Goal: Task Accomplishment & Management: Complete application form

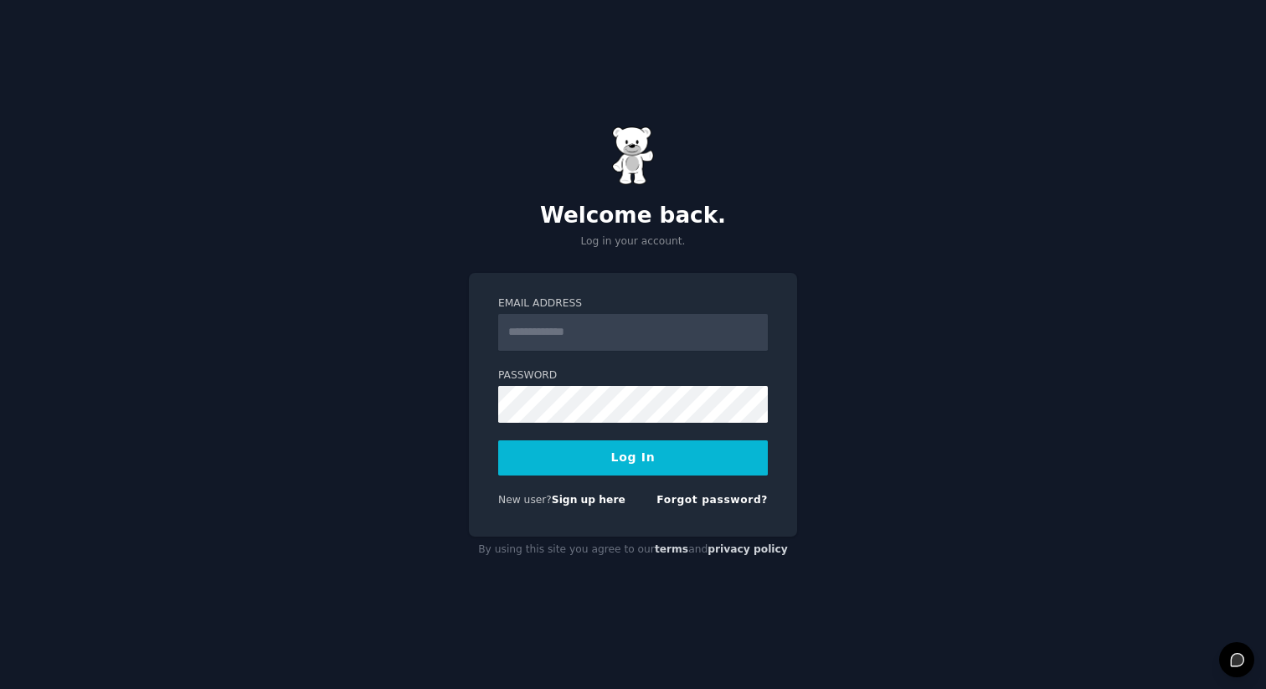
click at [0, 688] on com-1password-button at bounding box center [0, 689] width 0 height 0
click at [596, 501] on link "Sign up here" at bounding box center [589, 500] width 74 height 12
type input "**********"
click at [809, 403] on div "**********" at bounding box center [633, 344] width 1266 height 689
click at [692, 502] on link "Forgot password?" at bounding box center [711, 500] width 111 height 12
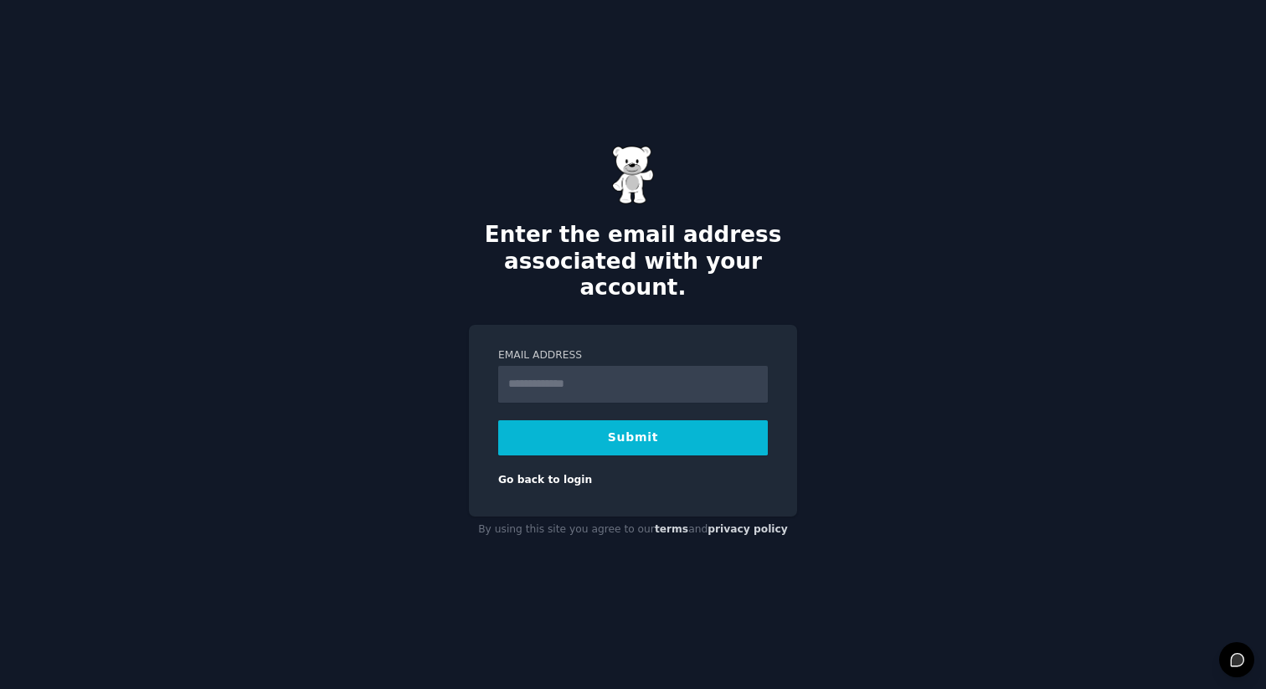
click at [598, 368] on input "Email Address" at bounding box center [633, 384] width 270 height 37
type input "**********"
click at [498, 420] on button "Submit" at bounding box center [633, 437] width 270 height 35
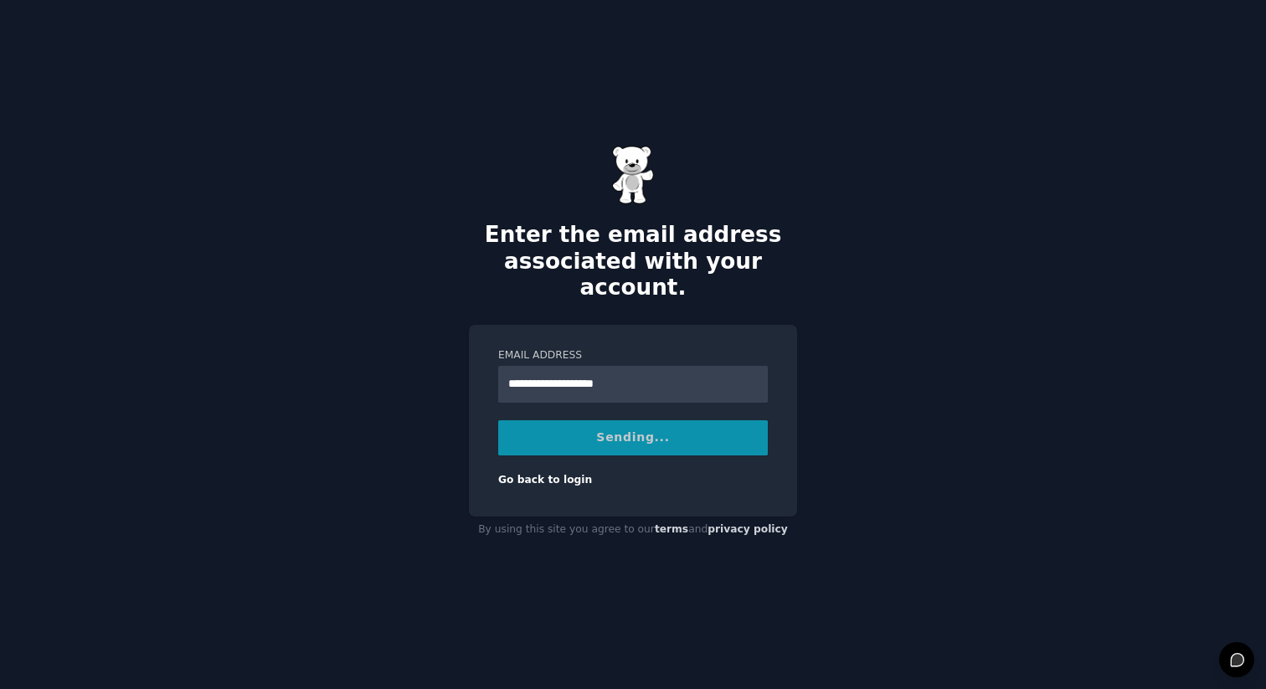
click at [888, 455] on div "**********" at bounding box center [633, 344] width 1266 height 689
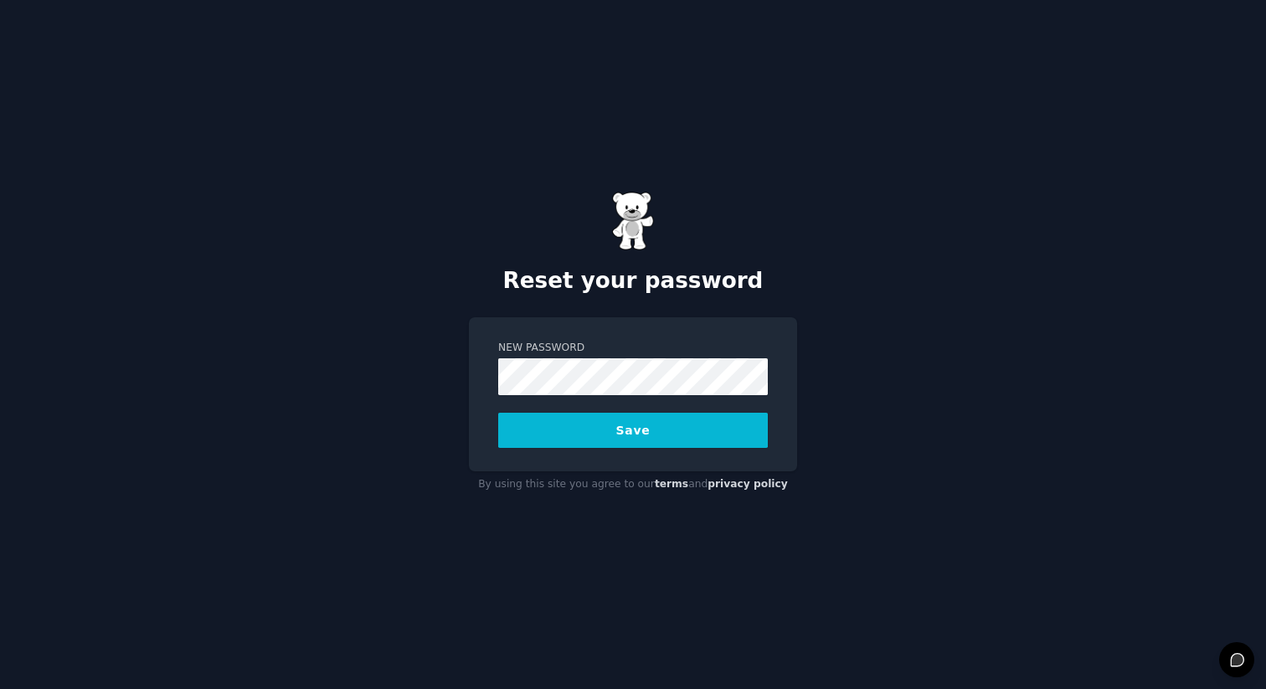
click at [687, 443] on button "Save" at bounding box center [633, 430] width 270 height 35
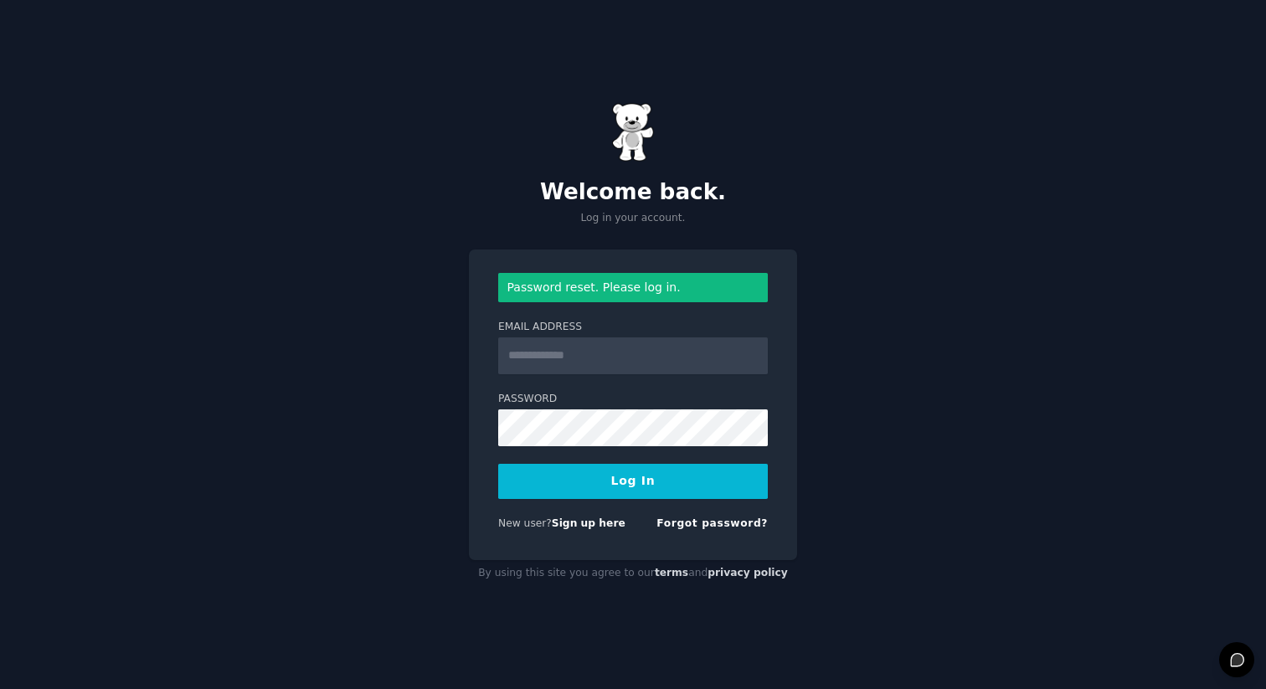
click at [830, 326] on div "Welcome back. Log in your account. Password reset. Please log in. Email Address…" at bounding box center [633, 344] width 1266 height 689
click at [734, 356] on input "Email Address" at bounding box center [633, 355] width 270 height 37
click at [642, 480] on button "Log In" at bounding box center [633, 481] width 270 height 35
type input "**********"
click at [498, 464] on button "Log In" at bounding box center [633, 481] width 270 height 35
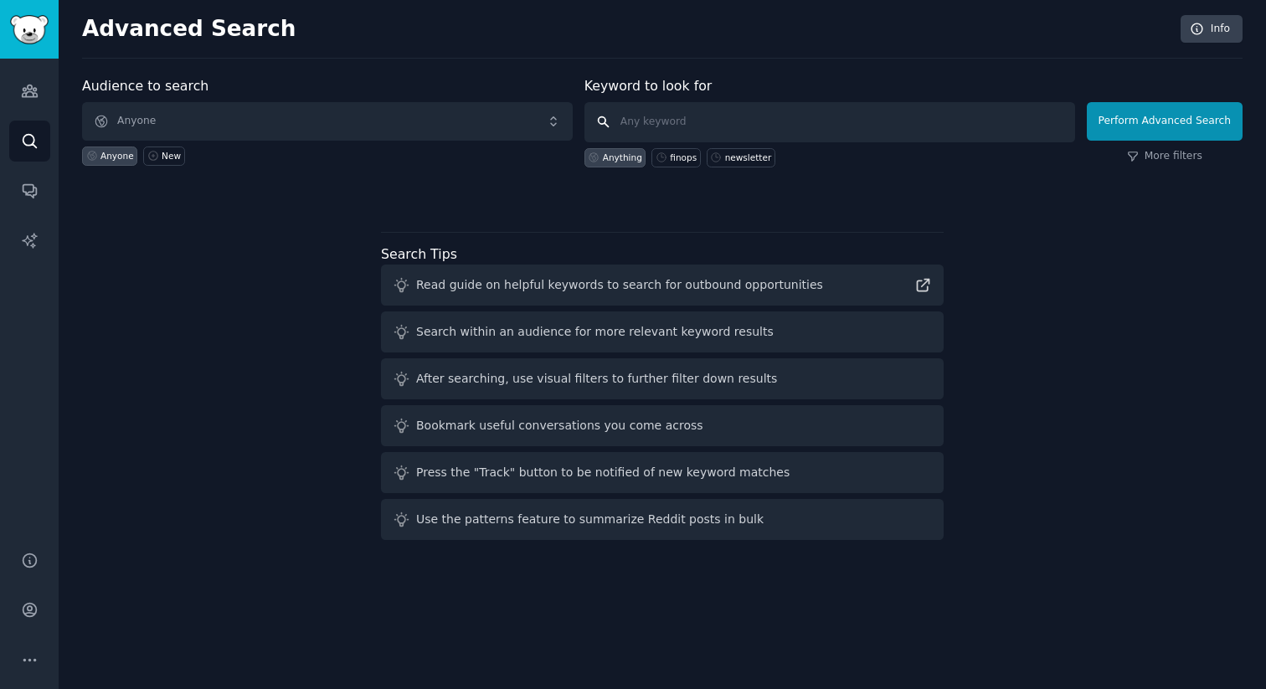
click at [686, 121] on input "text" at bounding box center [829, 122] width 491 height 40
type input "p"
type input "compliance"
click button "Perform Advanced Search" at bounding box center [1165, 121] width 156 height 39
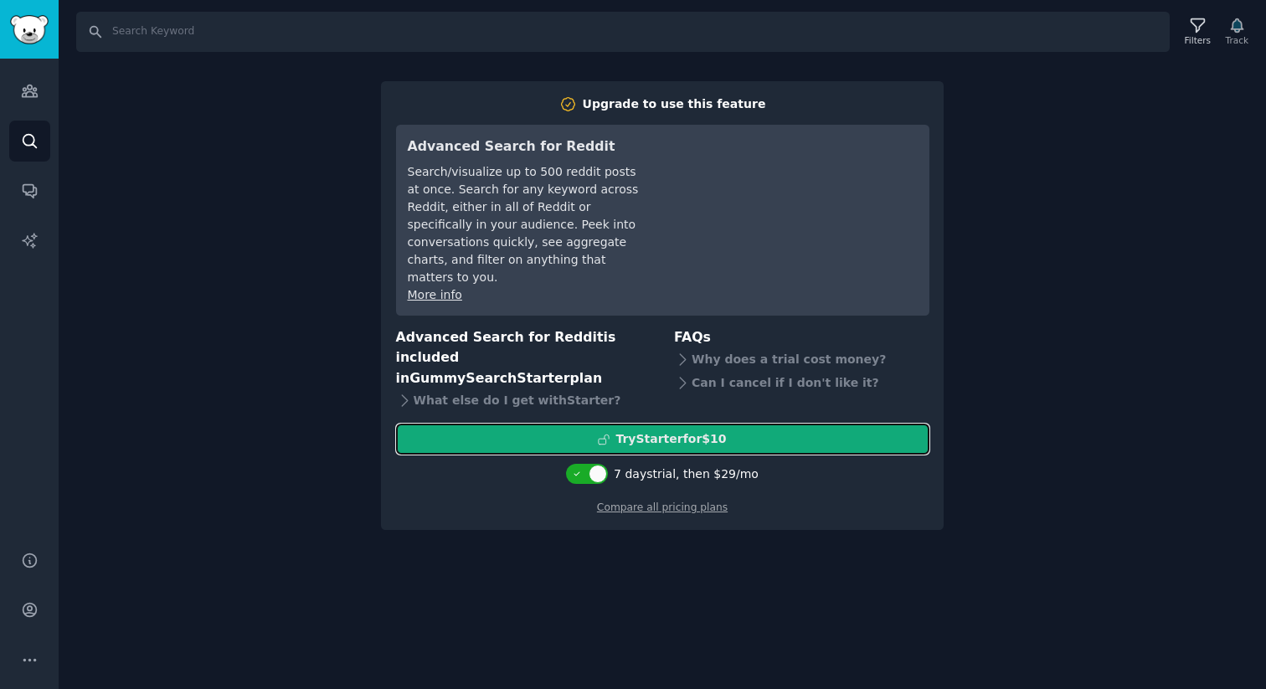
click at [653, 430] on div "Try Starter for $10" at bounding box center [670, 439] width 111 height 18
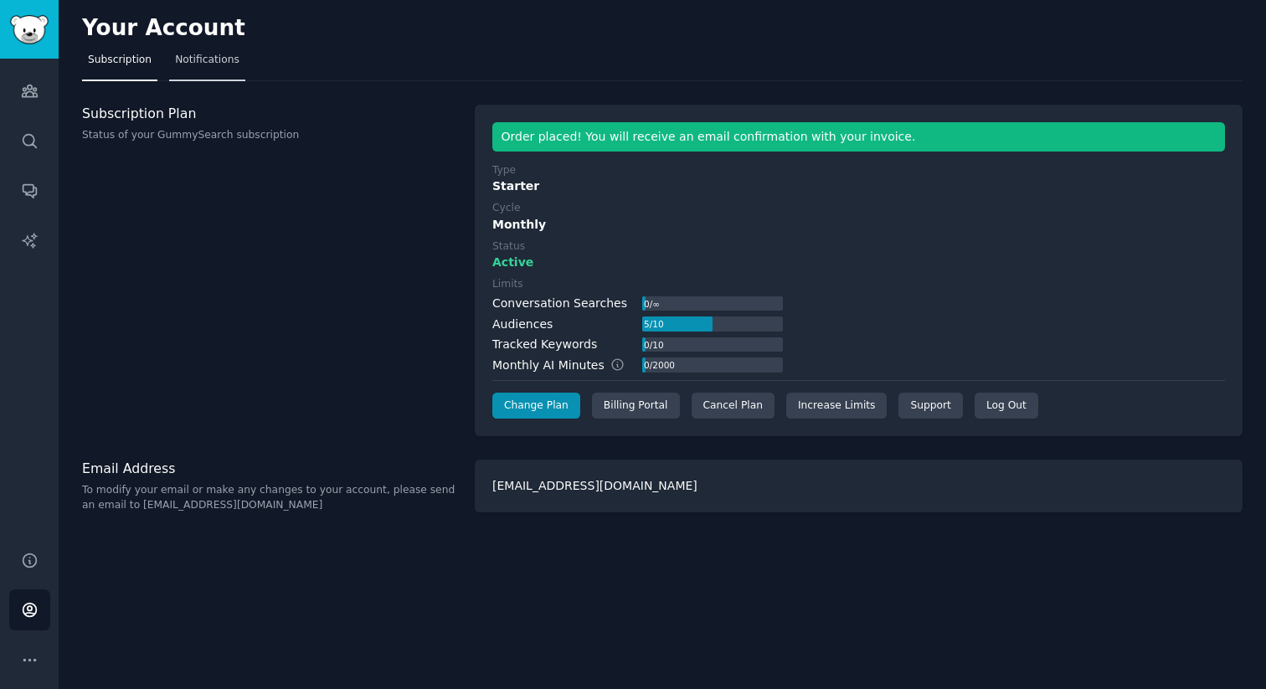
click at [219, 66] on span "Notifications" at bounding box center [207, 60] width 64 height 15
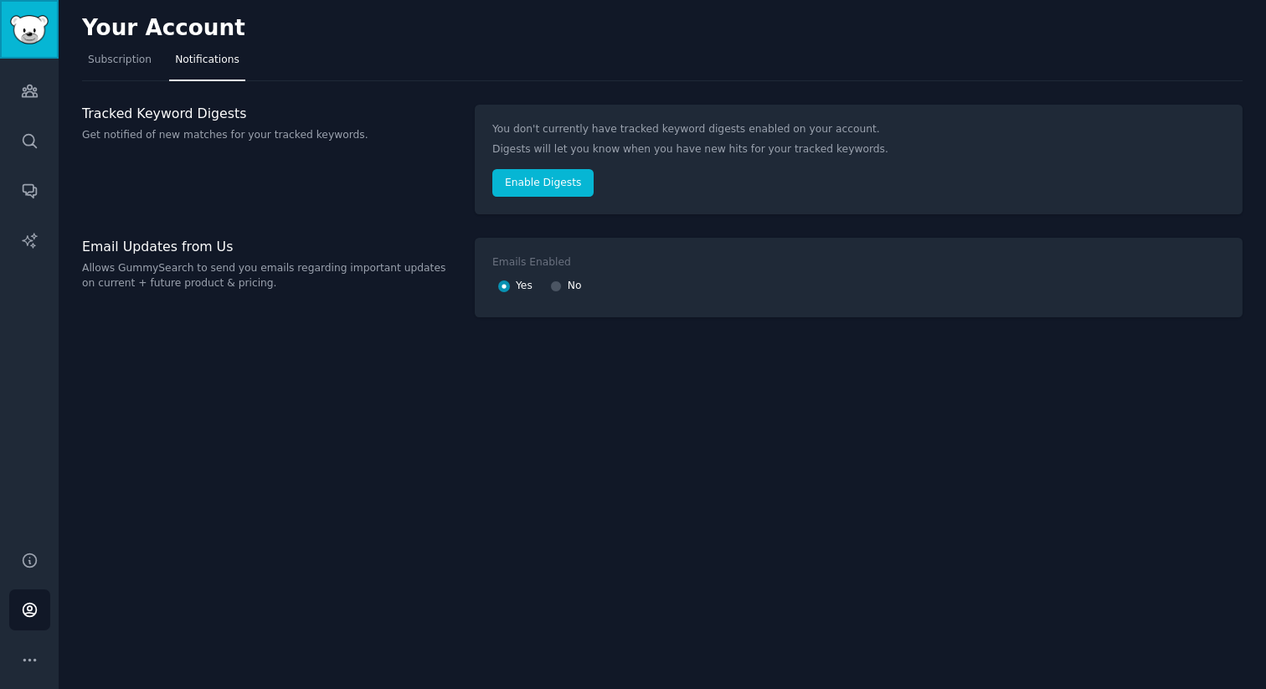
click at [43, 34] on img "Sidebar" at bounding box center [29, 29] width 39 height 29
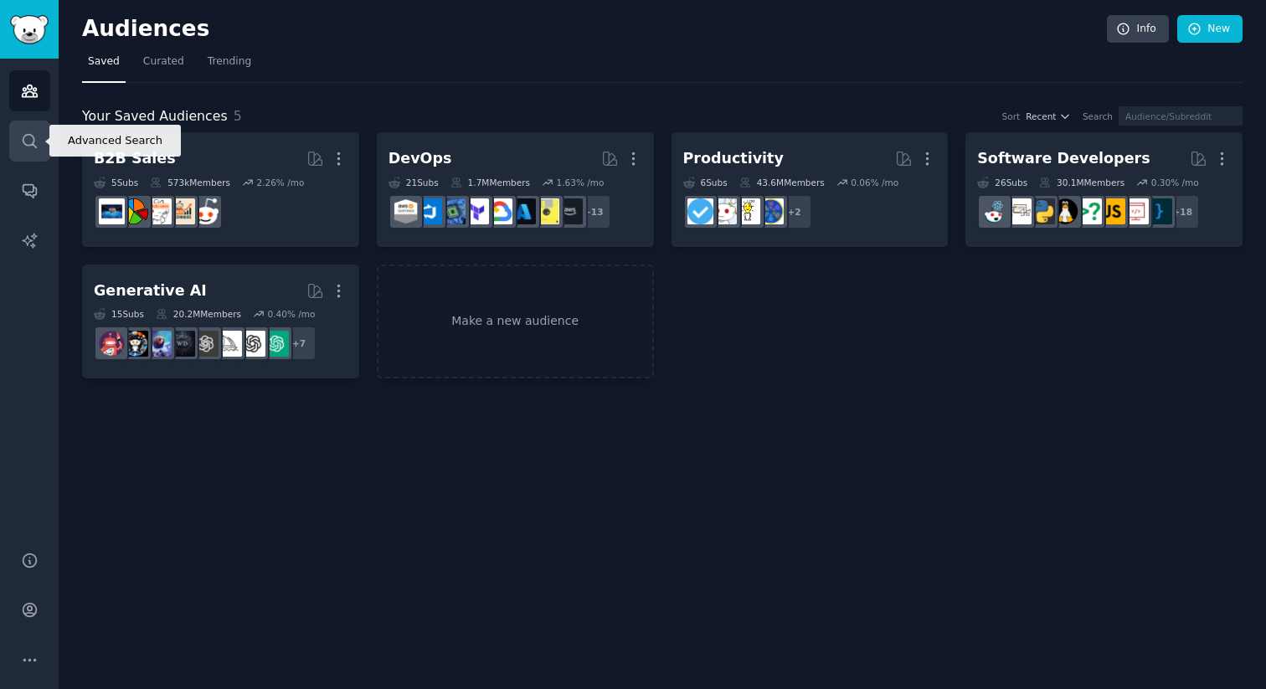
click at [40, 148] on link "Search" at bounding box center [29, 141] width 41 height 41
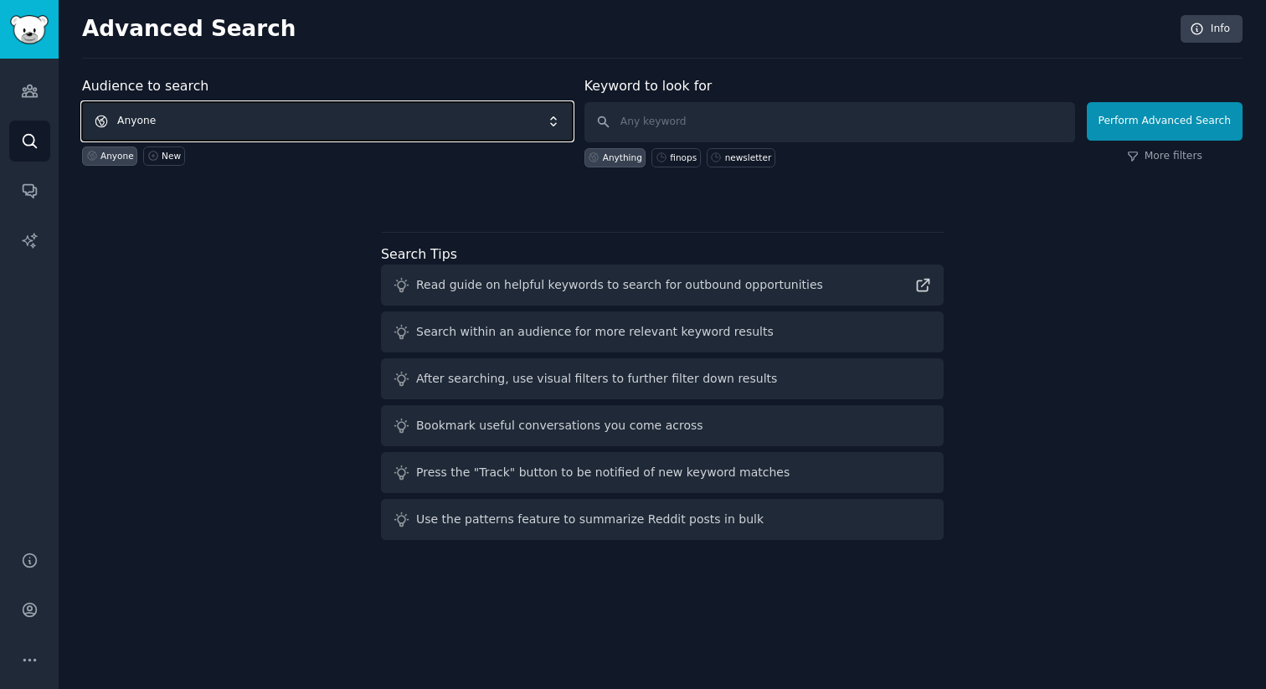
click at [179, 117] on span "Anyone" at bounding box center [327, 121] width 491 height 39
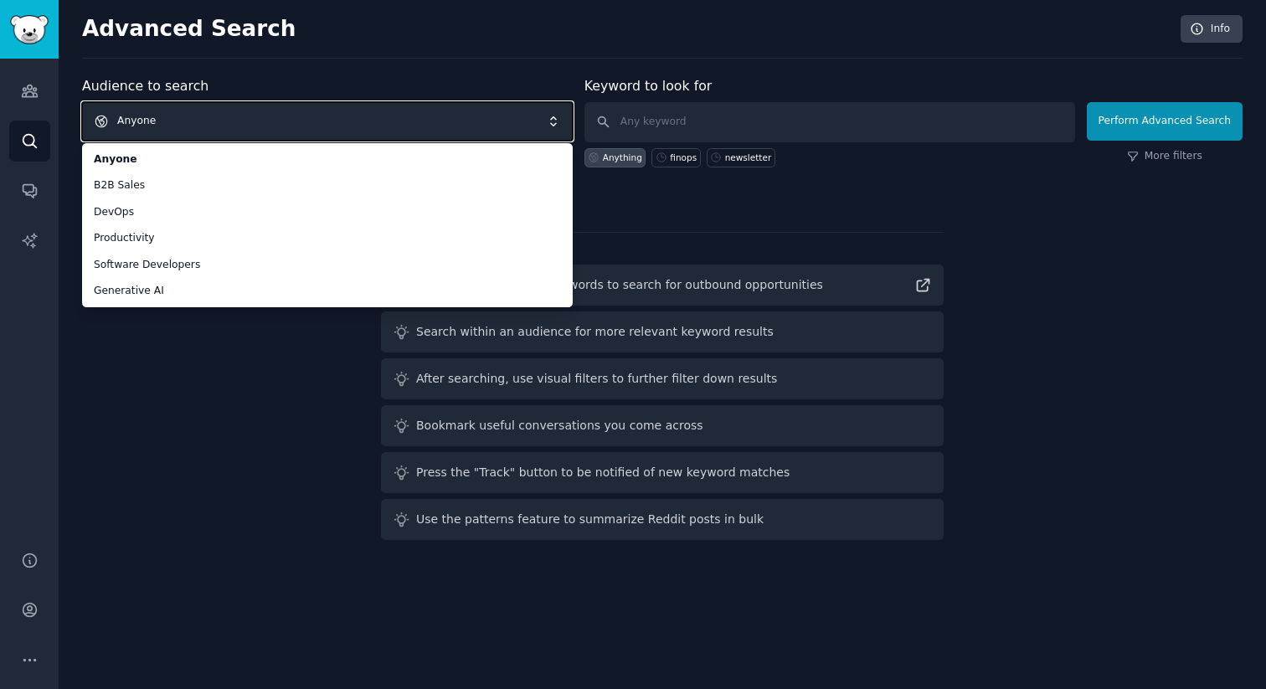
click at [180, 123] on span "Anyone" at bounding box center [327, 121] width 491 height 39
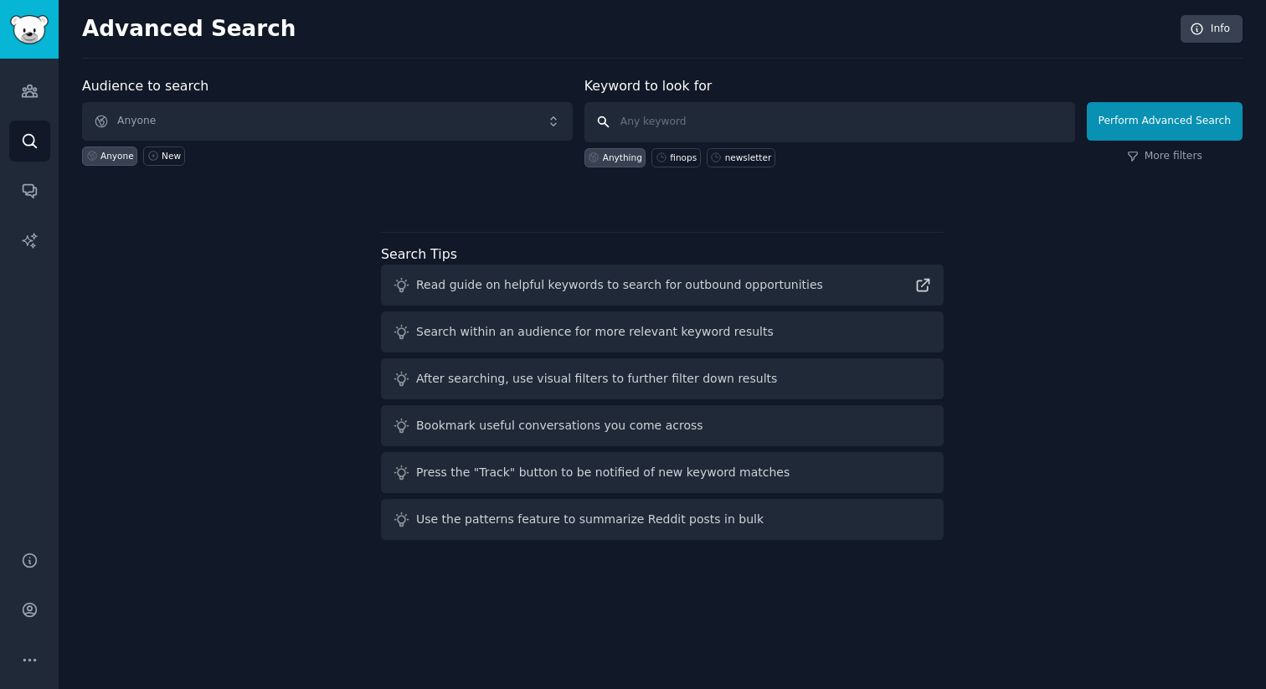
click at [657, 124] on input "text" at bounding box center [829, 122] width 491 height 40
type input "compliance"
click button "Perform Advanced Search" at bounding box center [1165, 121] width 156 height 39
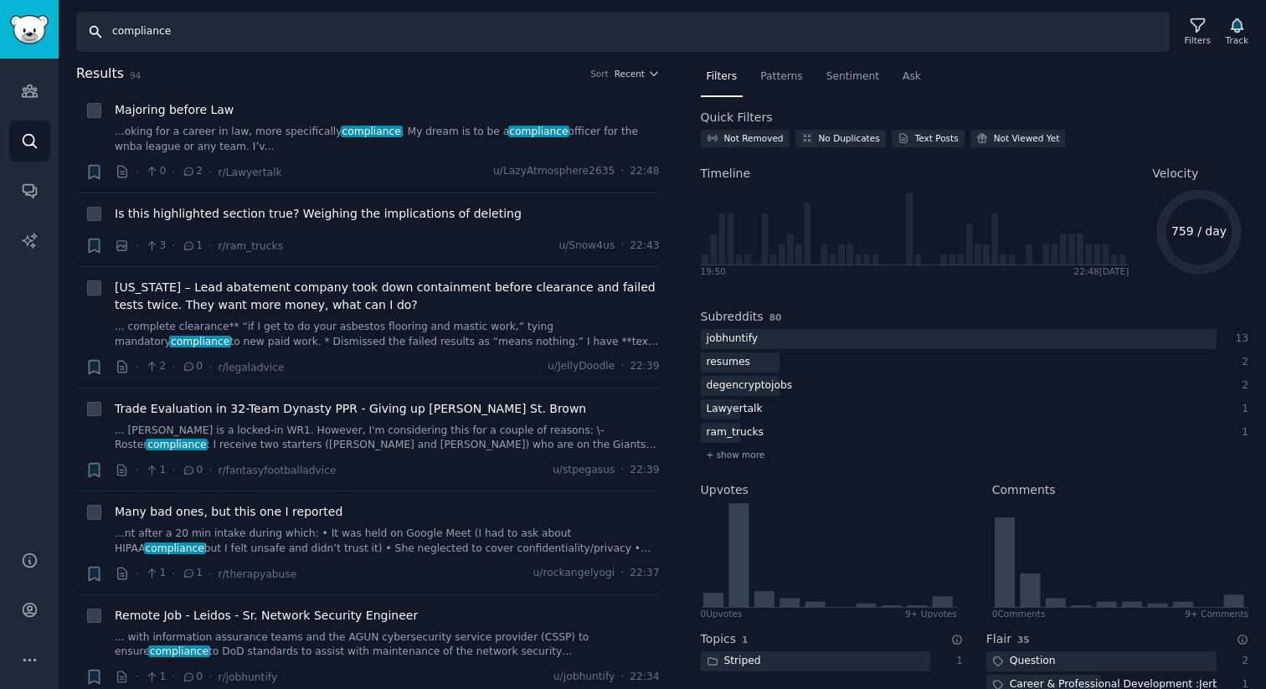
click at [144, 26] on input "compliance" at bounding box center [623, 32] width 1094 height 40
type input "track compliance"
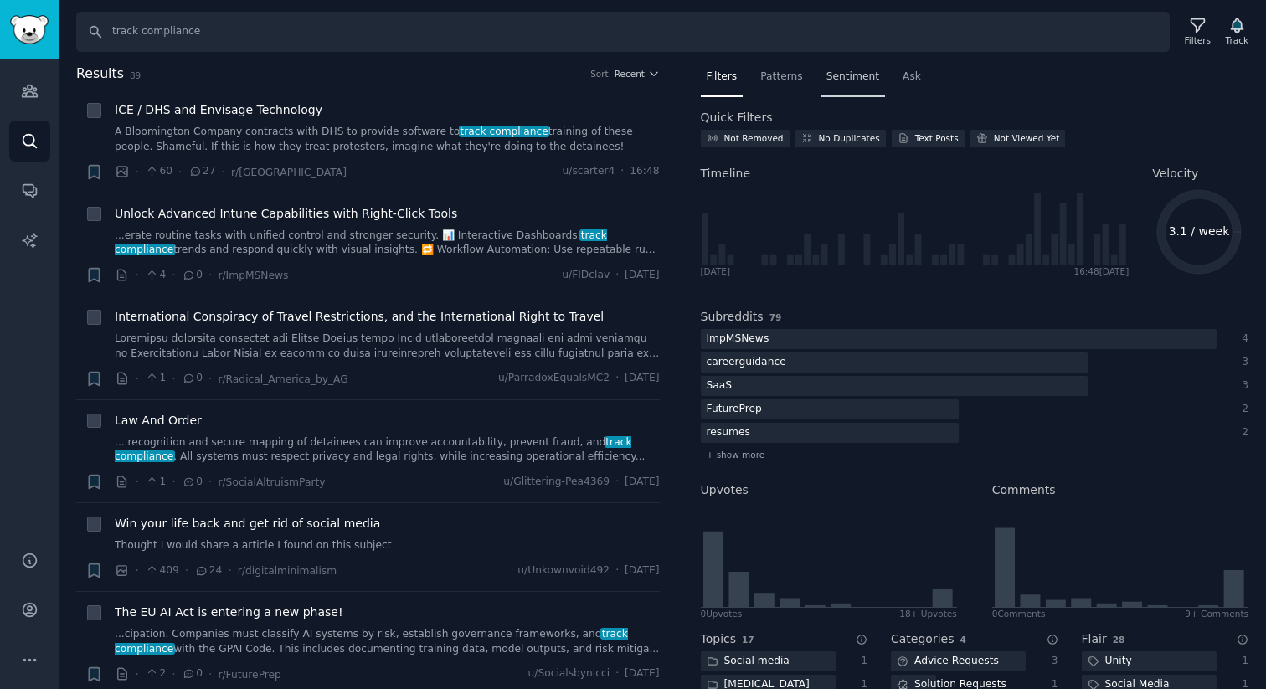
click at [846, 73] on span "Sentiment" at bounding box center [852, 76] width 53 height 15
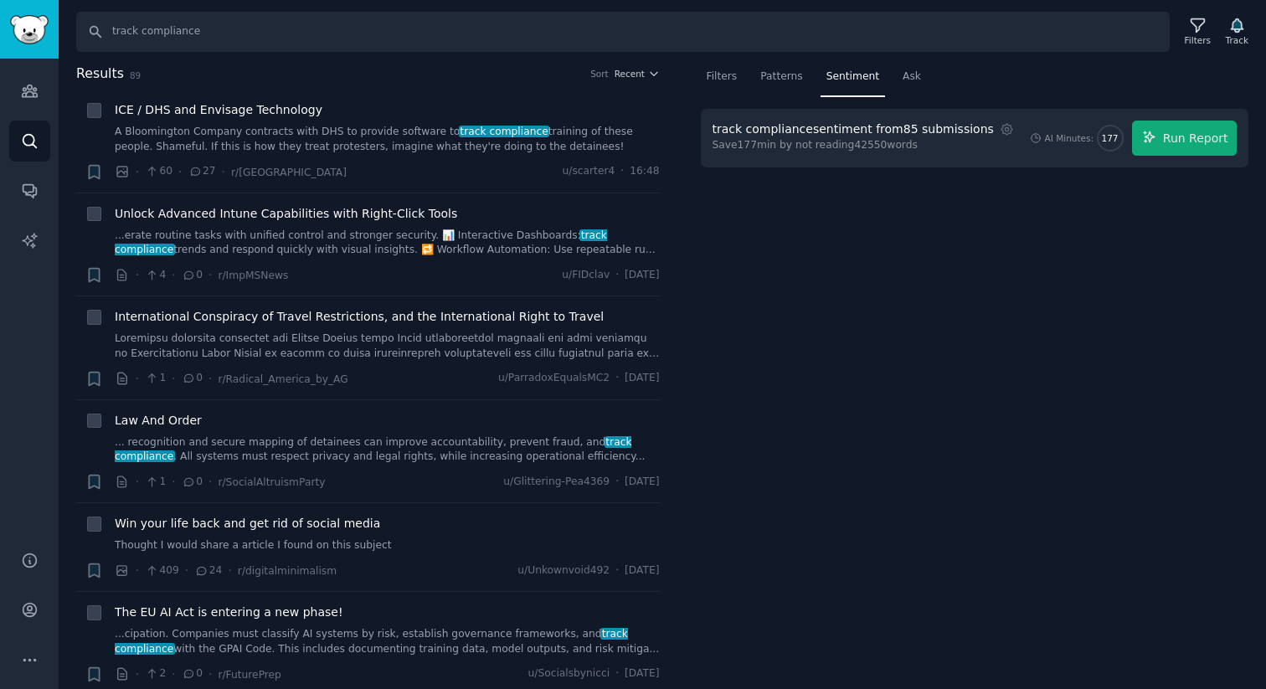
click at [909, 271] on div "Filters Patterns Sentiment Ask track compliance sentiment from 85 submissions S…" at bounding box center [975, 377] width 584 height 626
type textarea "e"
drag, startPoint x: 199, startPoint y: 34, endPoint x: 78, endPoint y: 22, distance: 122.1
click at [79, 22] on input "track compliance" at bounding box center [623, 32] width 1094 height 40
click at [777, 80] on span "Patterns" at bounding box center [781, 76] width 42 height 15
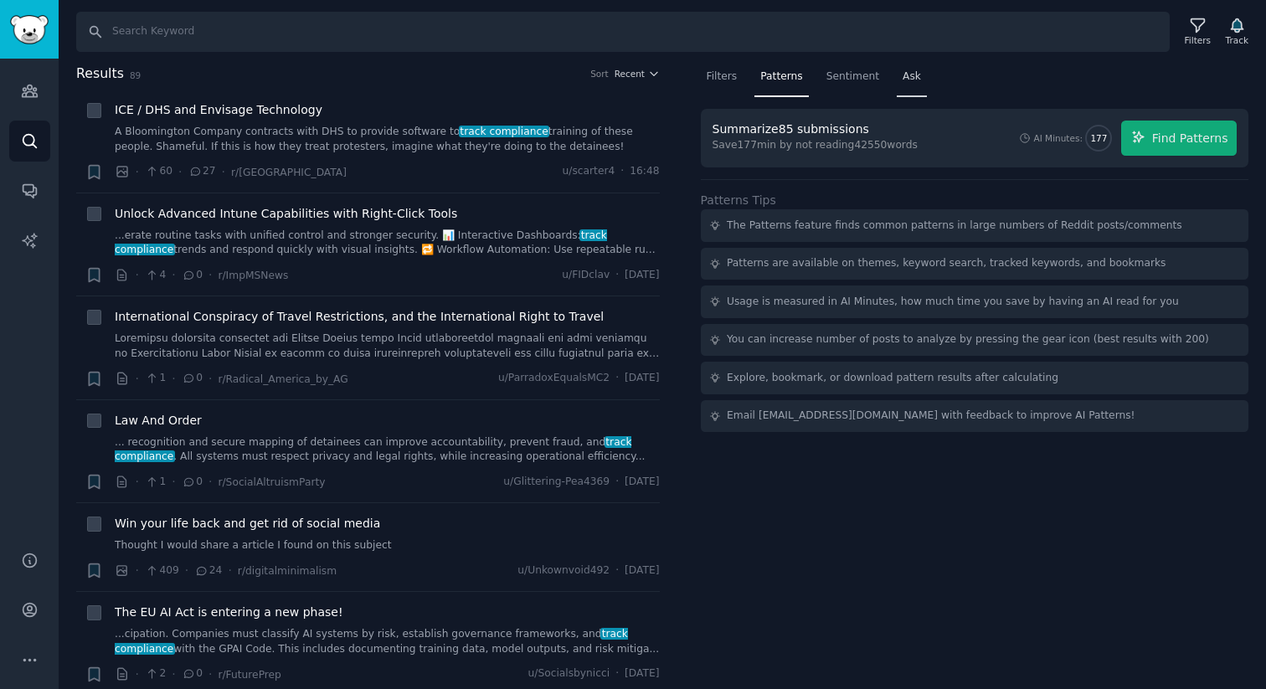
click at [904, 75] on span "Ask" at bounding box center [912, 76] width 18 height 15
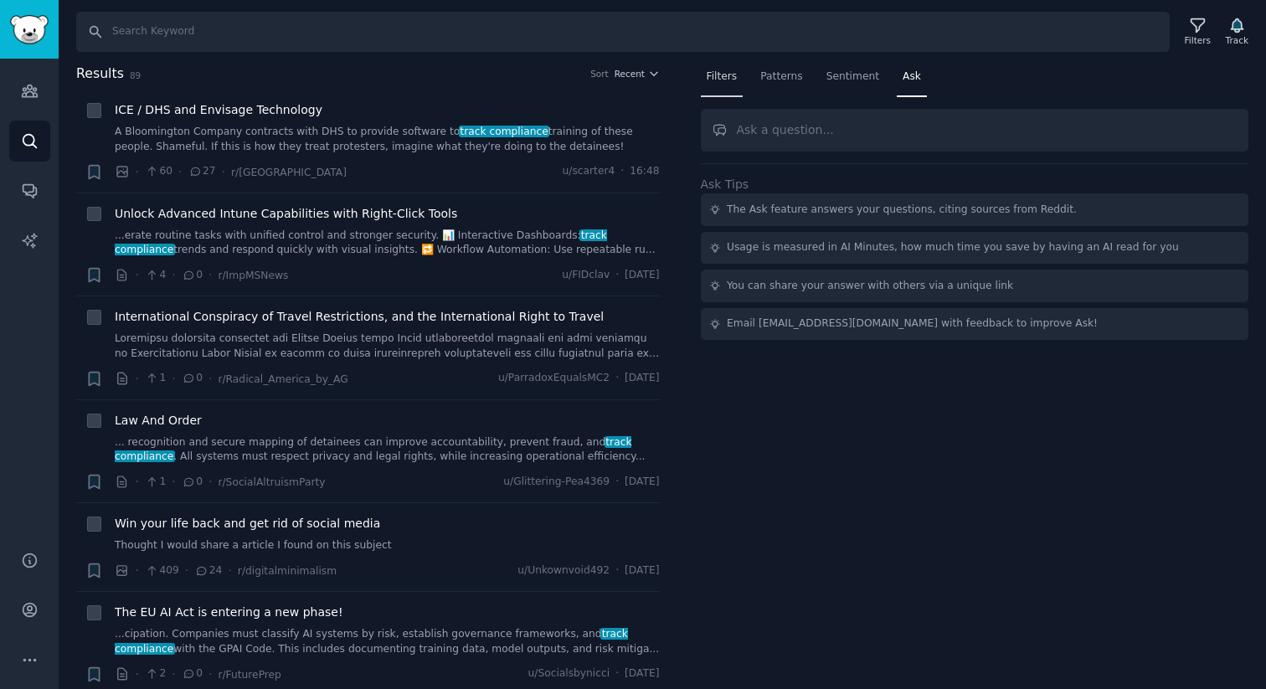
click at [729, 96] on div "Filters" at bounding box center [722, 81] width 43 height 34
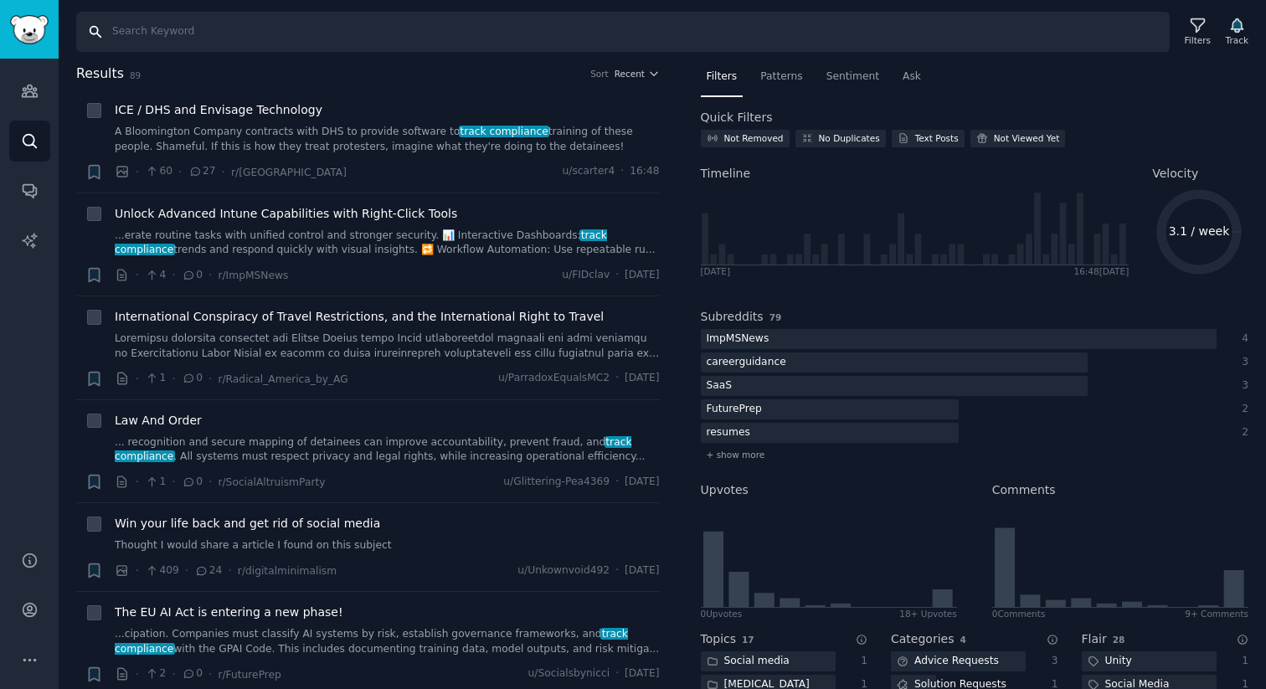
click at [209, 33] on input "Search" at bounding box center [623, 32] width 1094 height 40
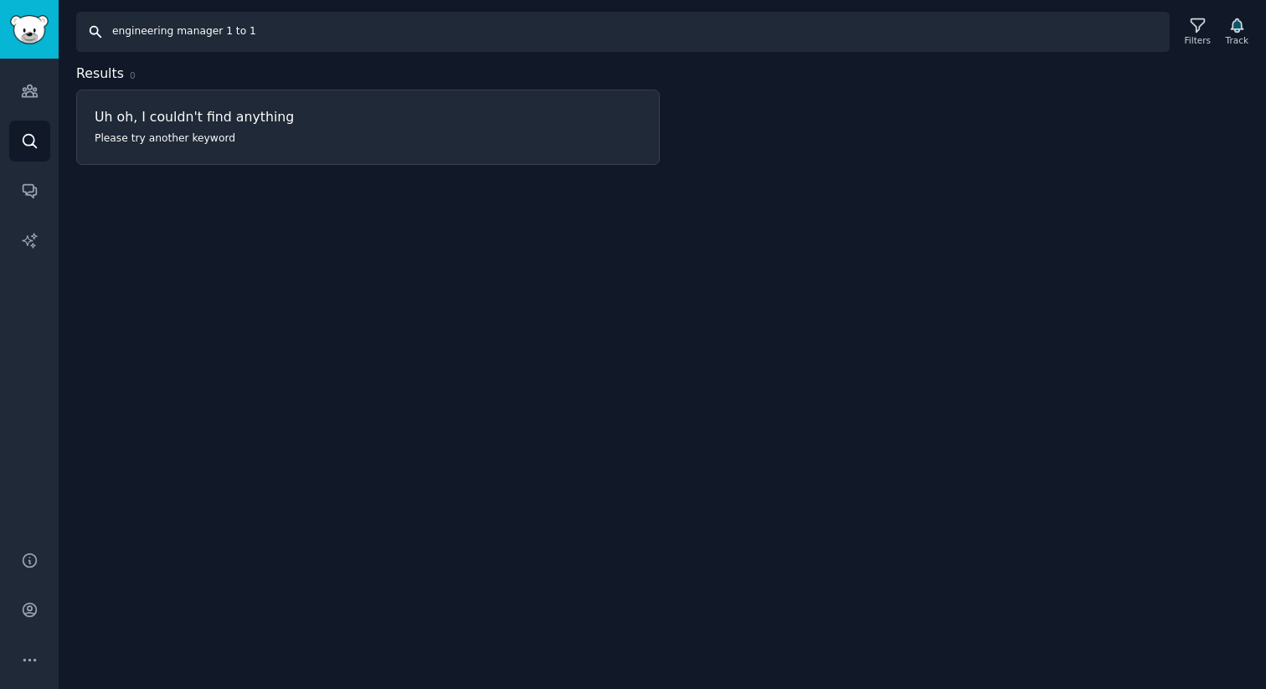
drag, startPoint x: 262, startPoint y: 36, endPoint x: 224, endPoint y: 25, distance: 39.2
click at [224, 25] on input "engineering manager 1 to 1" at bounding box center [623, 32] width 1094 height 40
type input "1 to 1 meetings"
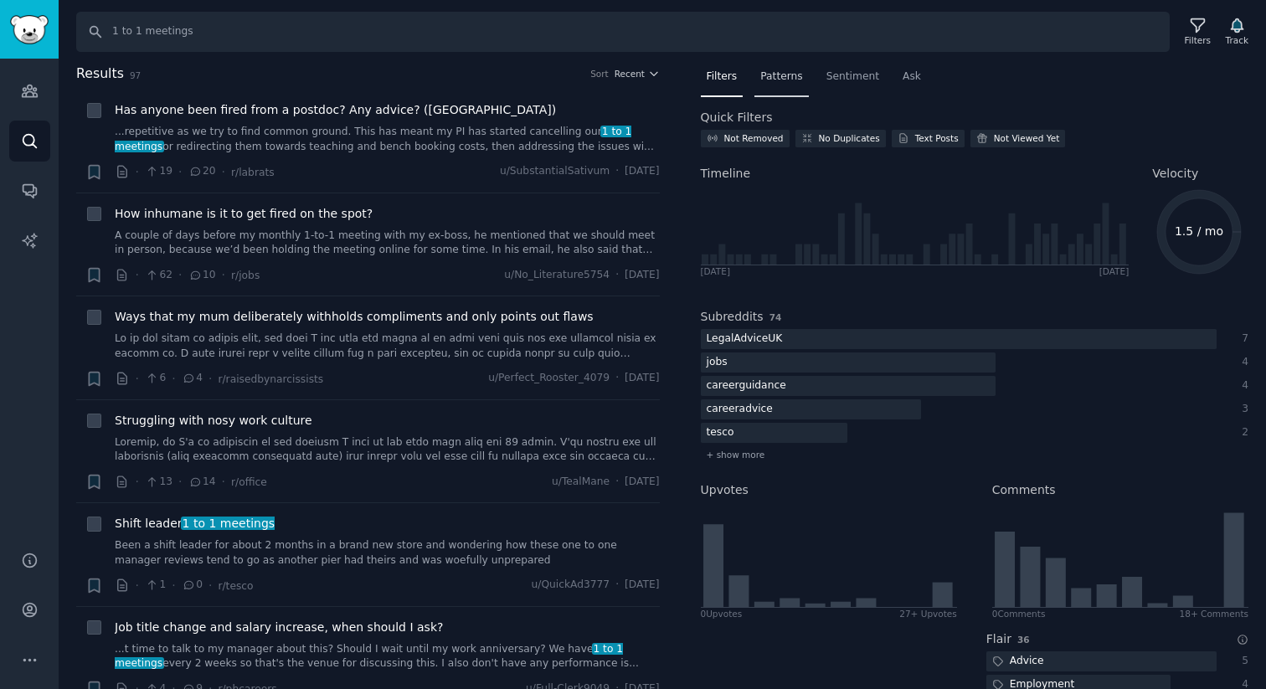
click at [795, 85] on div "Patterns" at bounding box center [781, 81] width 54 height 34
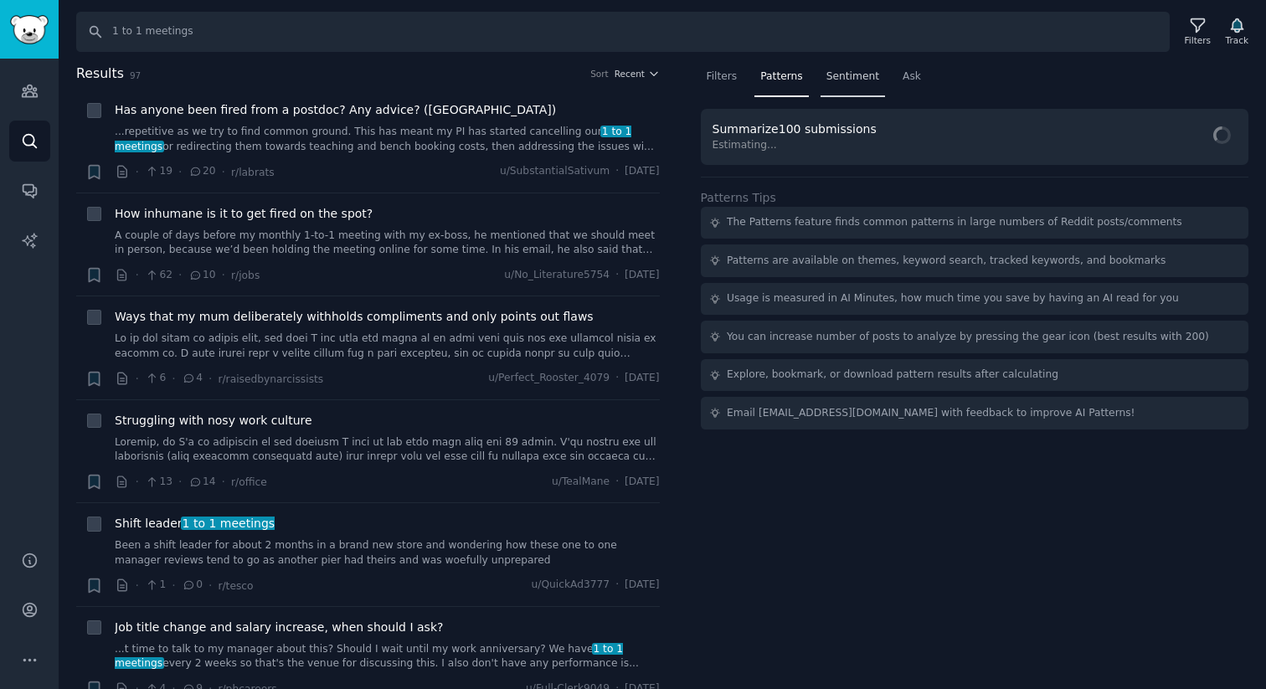
click at [846, 81] on span "Sentiment" at bounding box center [852, 76] width 53 height 15
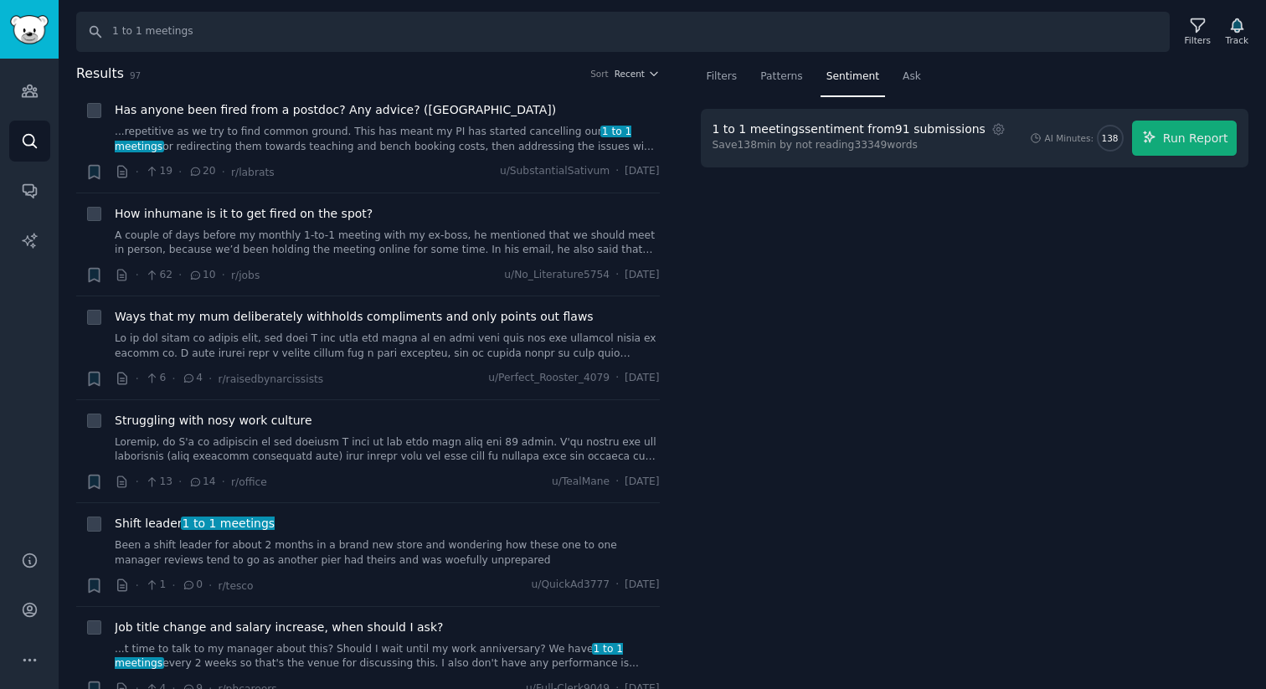
click at [832, 140] on div "Save 138 min by not reading 33349 words" at bounding box center [861, 145] width 296 height 15
click at [908, 79] on span "Ask" at bounding box center [912, 76] width 18 height 15
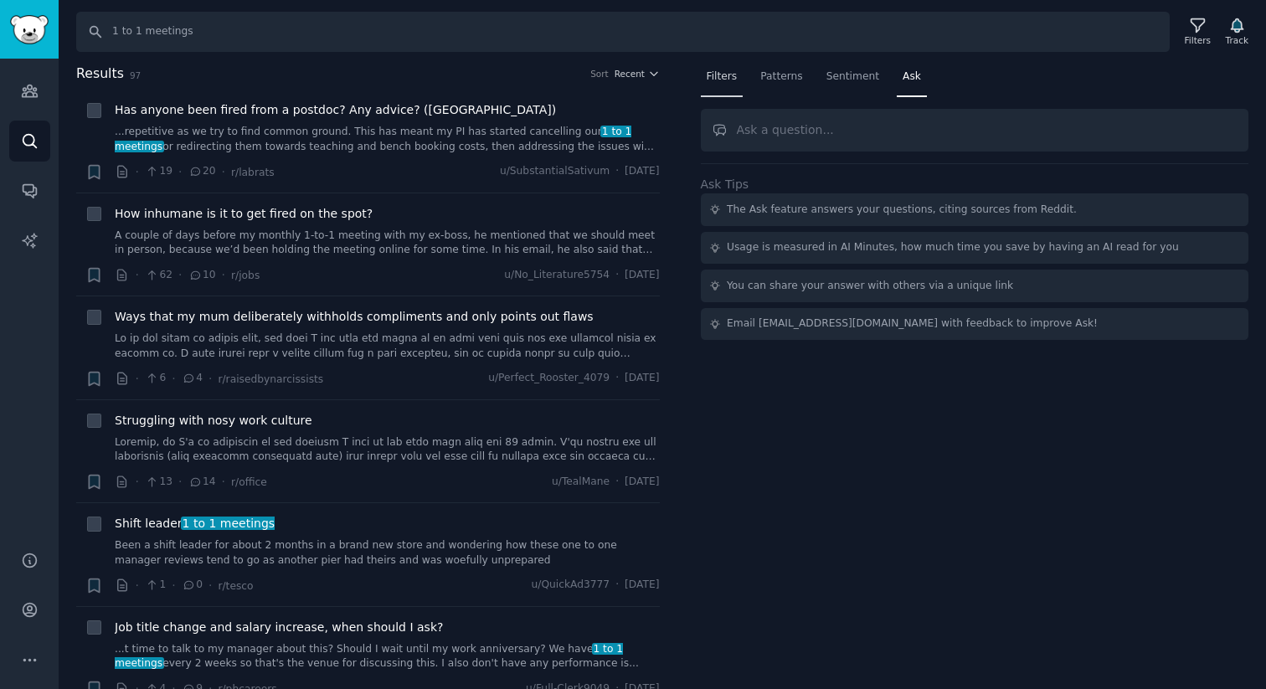
click at [726, 73] on span "Filters" at bounding box center [722, 76] width 31 height 15
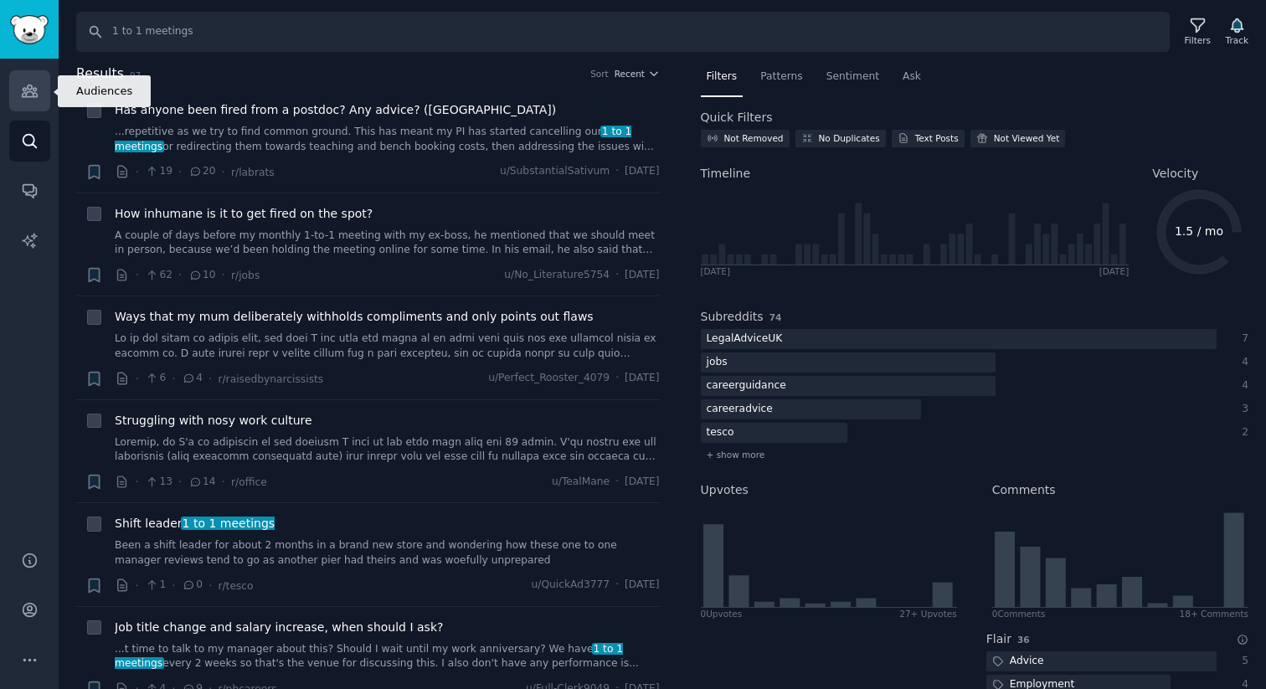
click at [33, 100] on link "Audiences" at bounding box center [29, 90] width 41 height 41
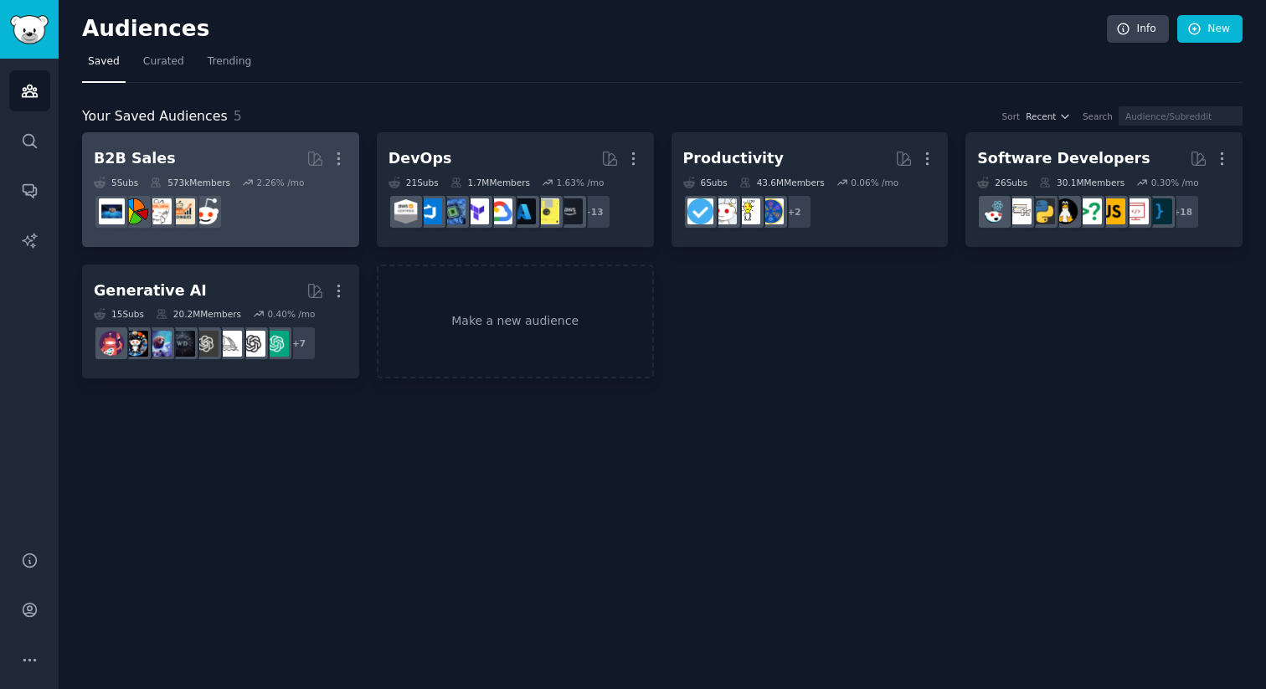
click at [218, 155] on h2 "B2B Sales More" at bounding box center [221, 158] width 254 height 29
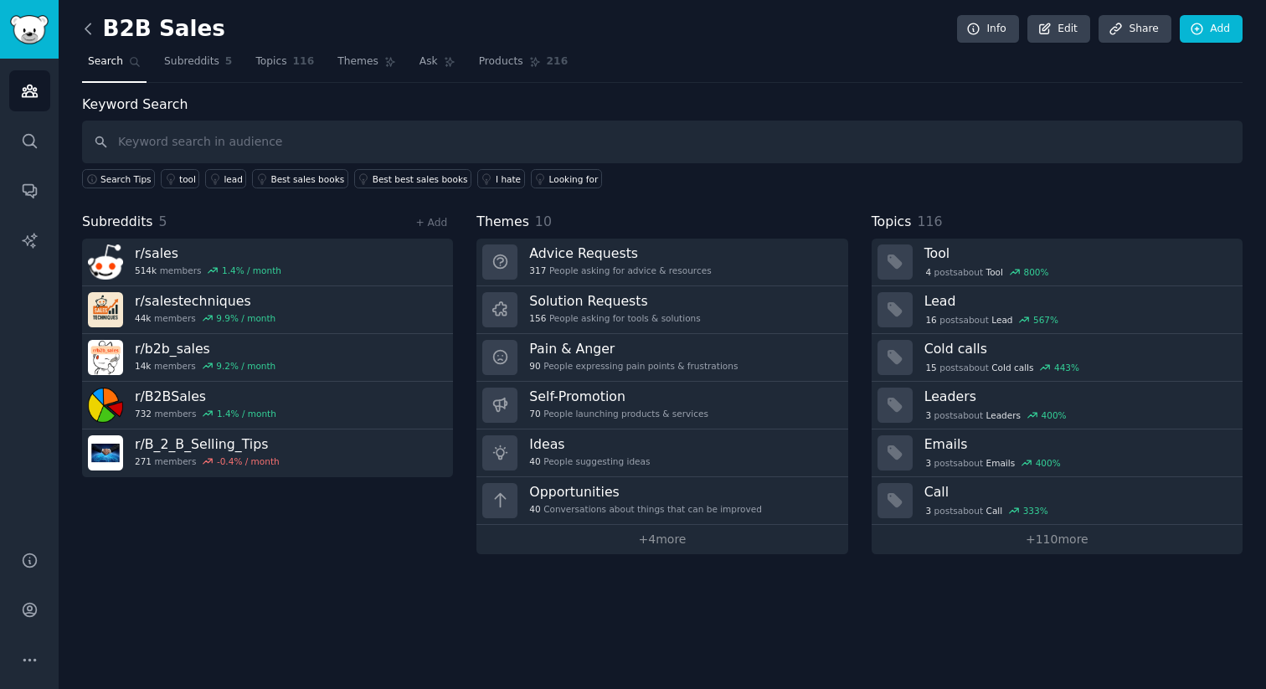
click at [92, 28] on icon at bounding box center [89, 29] width 18 height 18
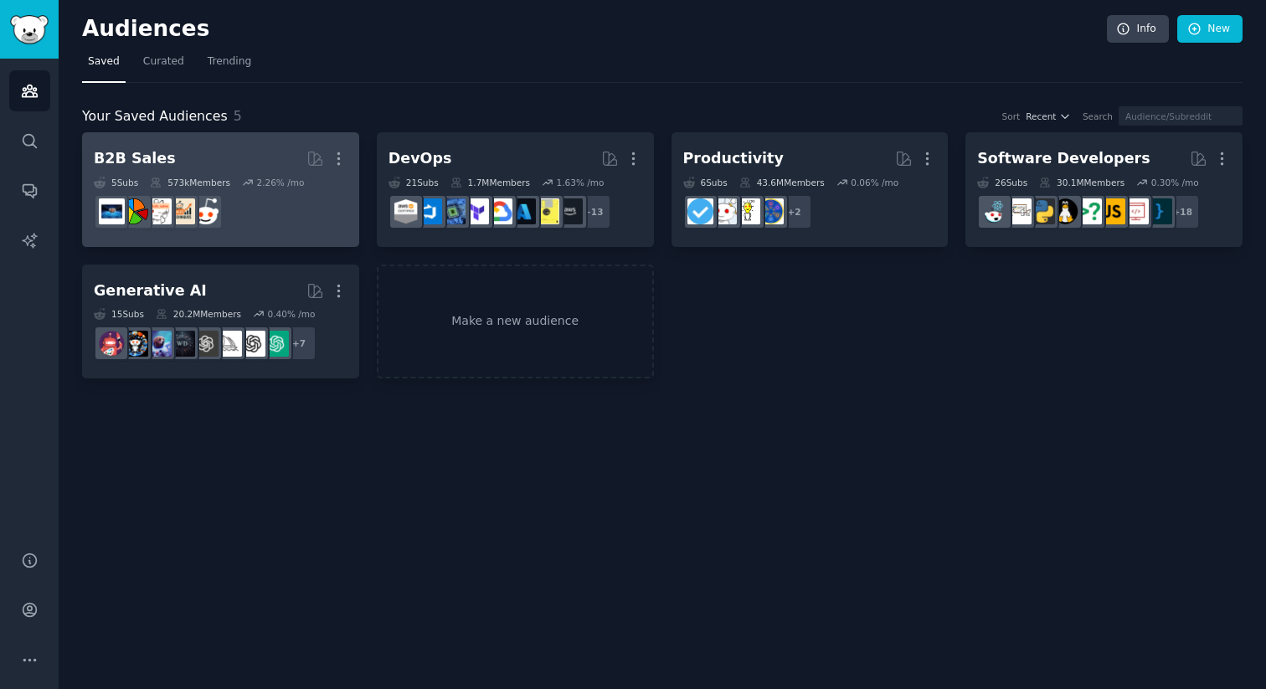
click at [252, 154] on h2 "B2B Sales More" at bounding box center [221, 158] width 254 height 29
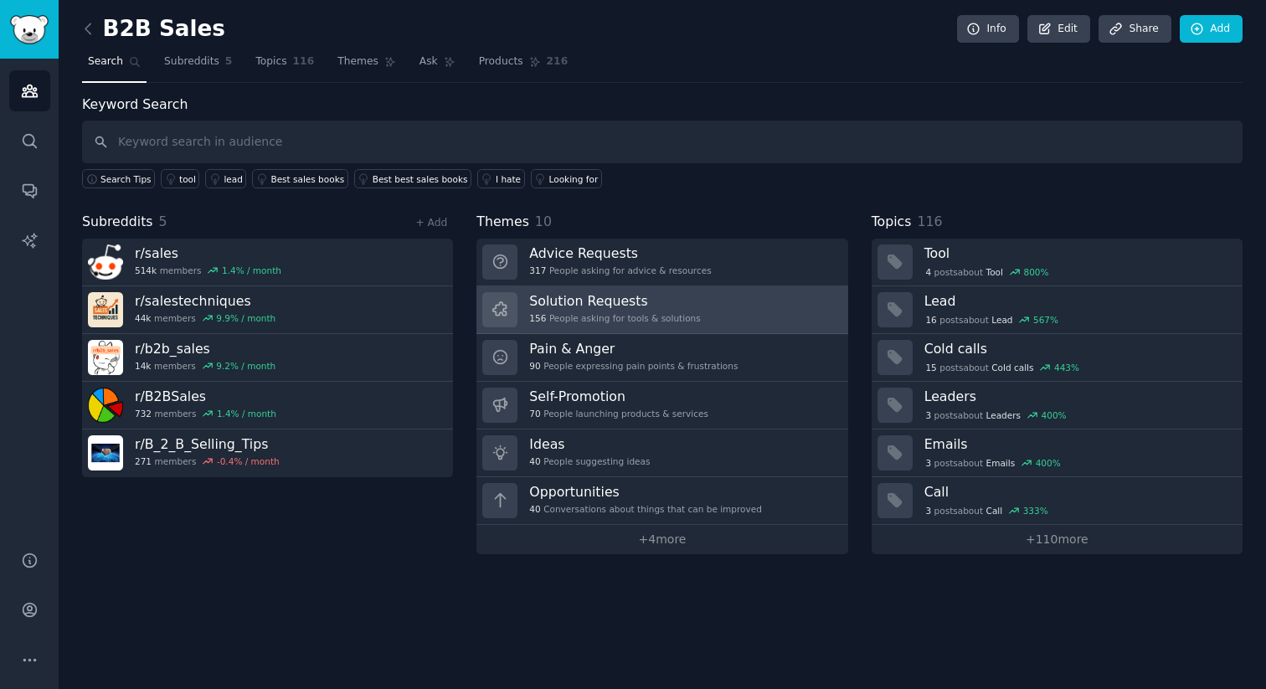
click at [588, 312] on div "156 People asking for tools & solutions" at bounding box center [614, 318] width 171 height 12
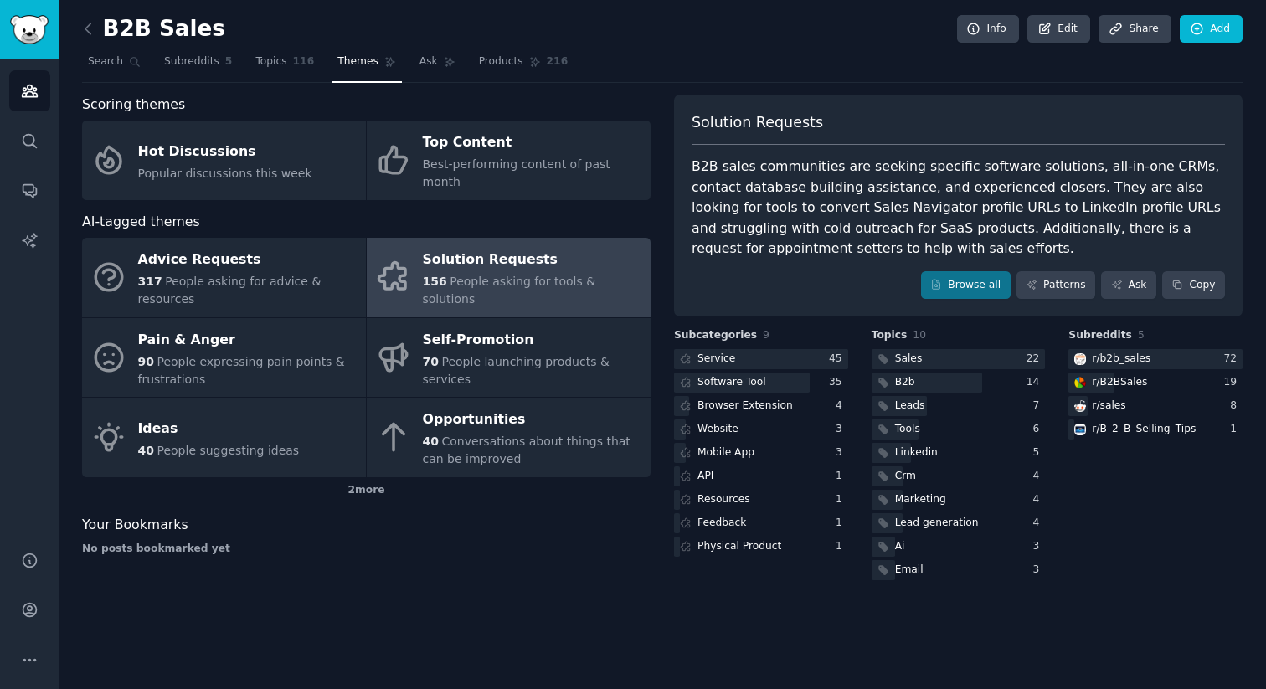
click at [558, 260] on div "Solution Requests" at bounding box center [532, 260] width 219 height 27
click at [747, 385] on div "Software Tool" at bounding box center [731, 382] width 69 height 15
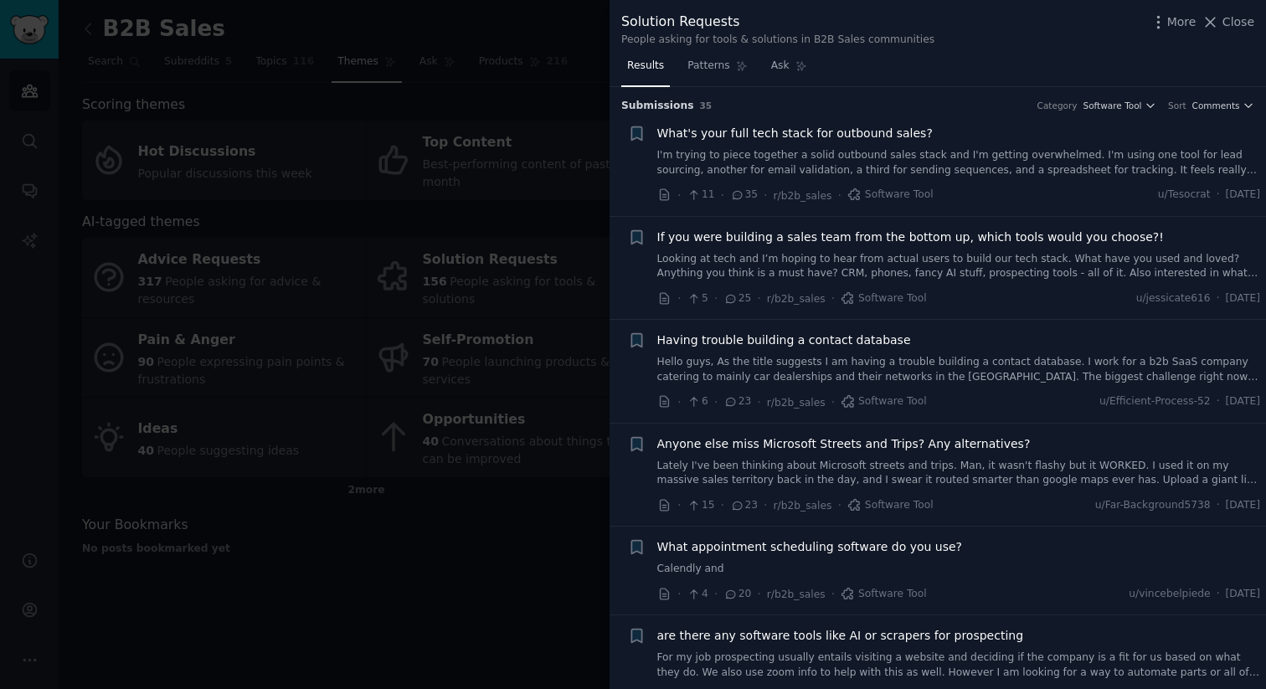
click at [778, 373] on link "Hello guys, As the title suggests I am having a trouble building a contact data…" at bounding box center [959, 369] width 604 height 29
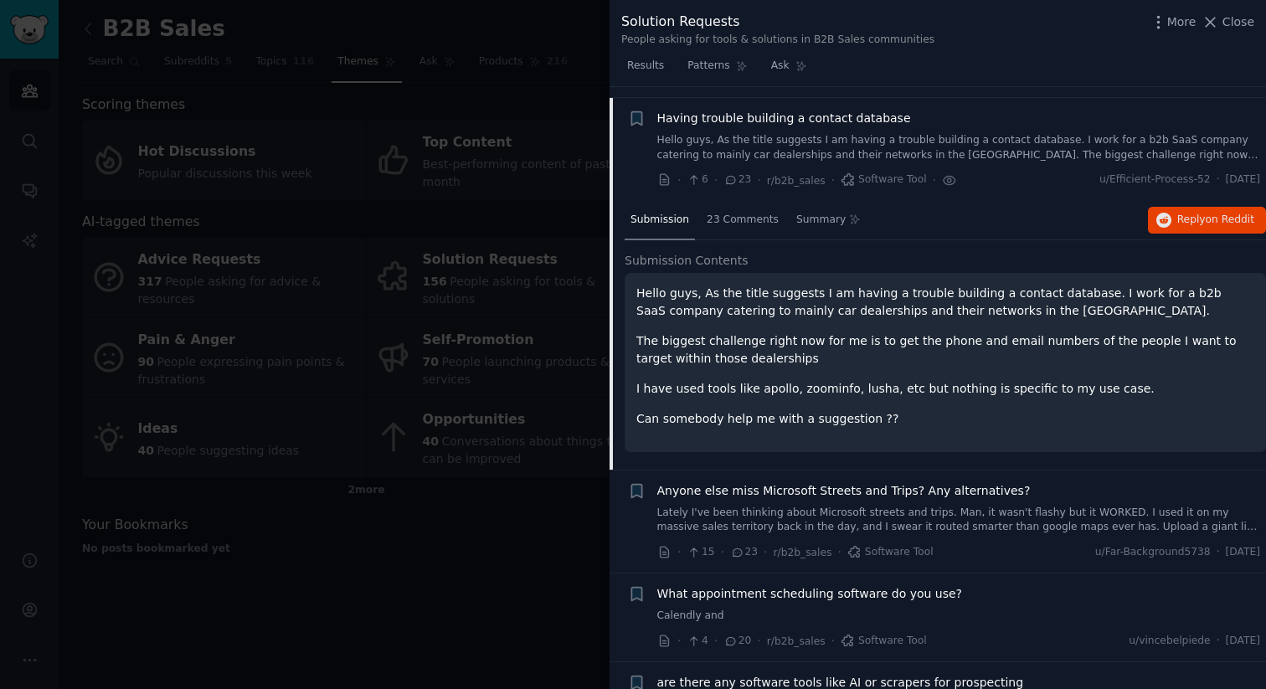
scroll to position [233, 0]
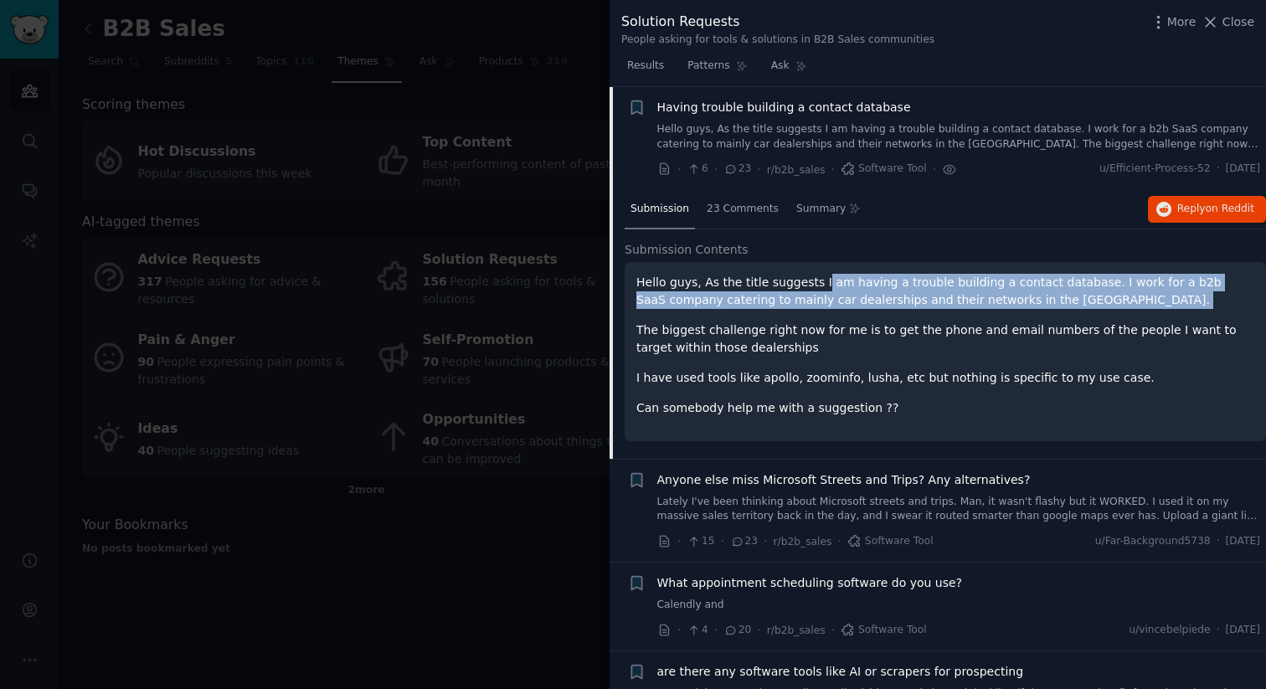
drag, startPoint x: 816, startPoint y: 280, endPoint x: 850, endPoint y: 319, distance: 51.6
click at [850, 319] on div "Hello guys, As the title suggests I am having a trouble building a contact data…" at bounding box center [945, 345] width 618 height 143
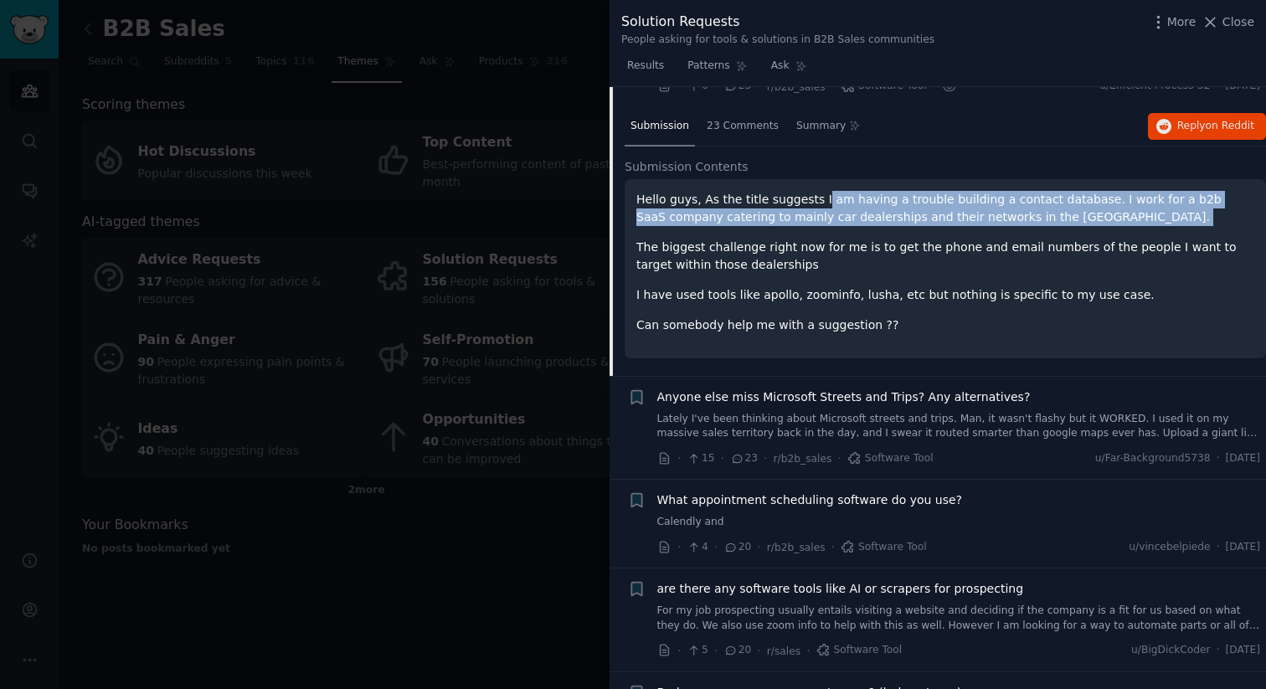
scroll to position [317, 0]
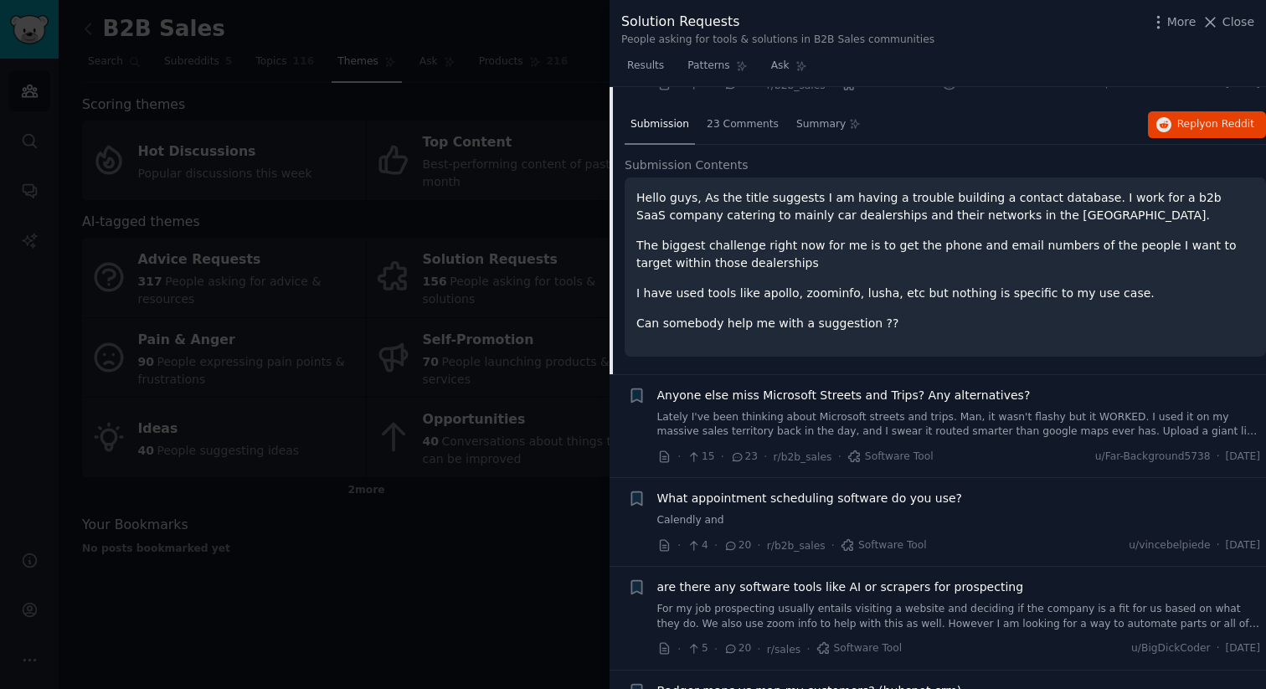
click at [841, 330] on p "Can somebody help me with a suggestion ??" at bounding box center [945, 324] width 618 height 18
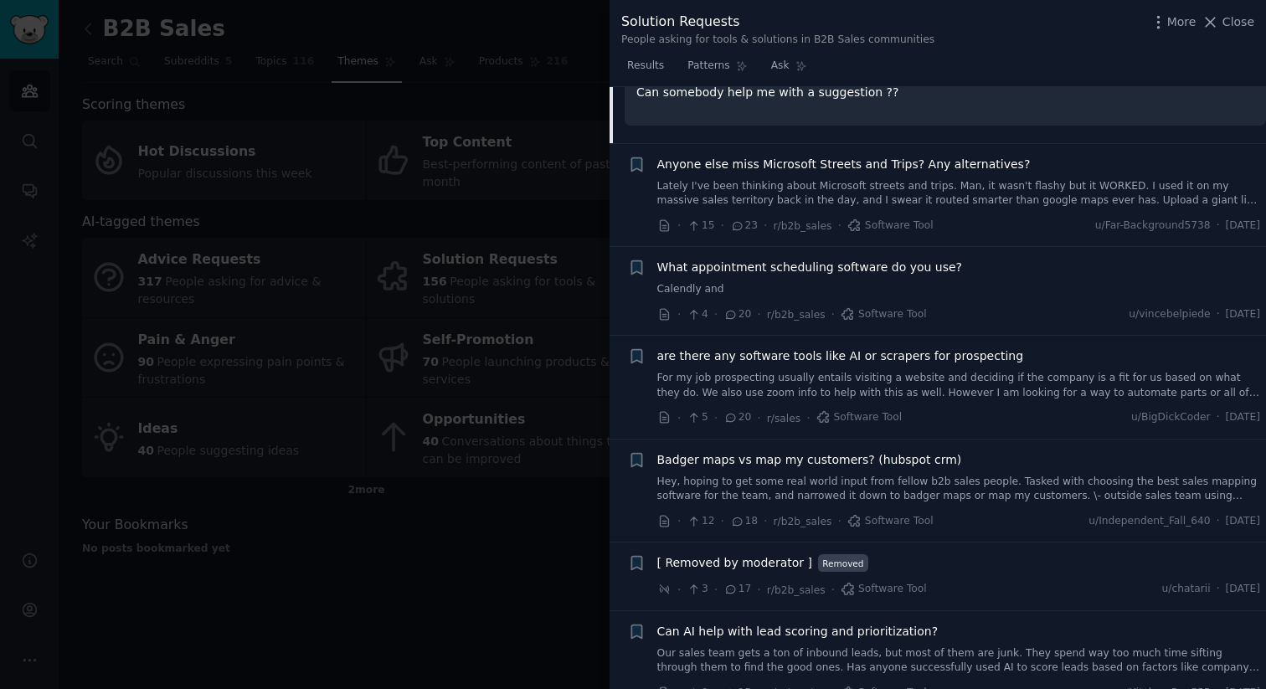
scroll to position [551, 0]
click at [841, 286] on link "Calendly and" at bounding box center [959, 287] width 604 height 15
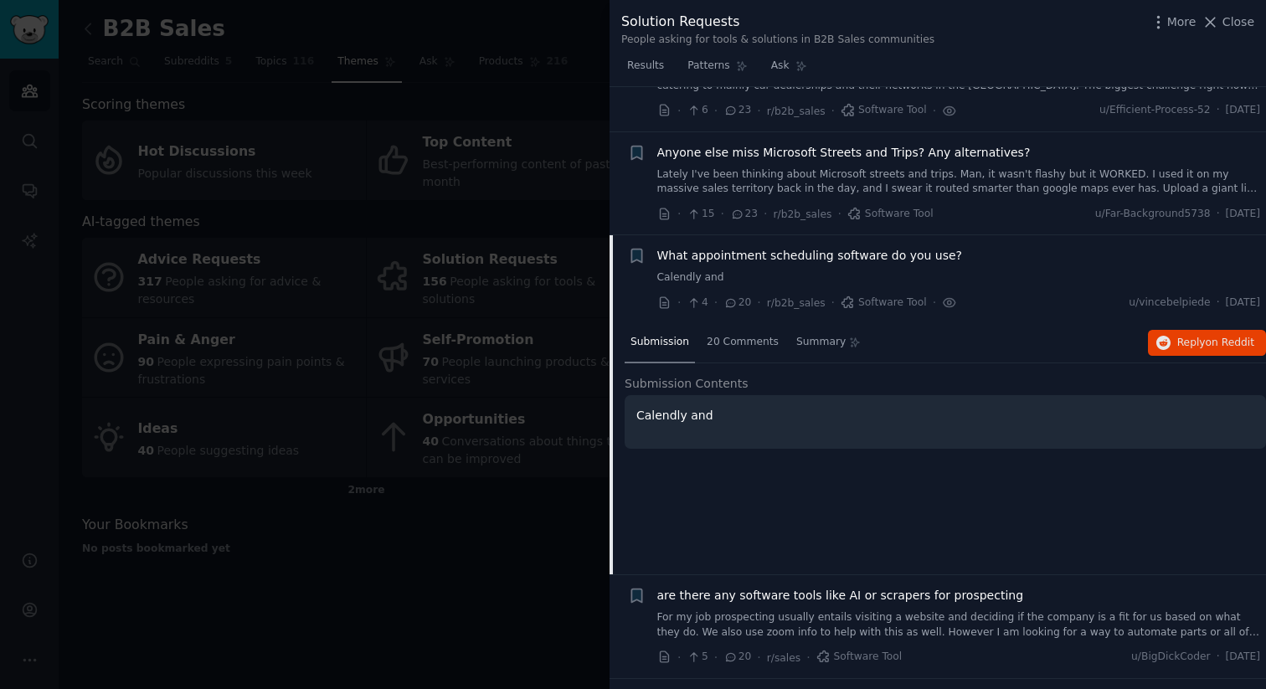
scroll to position [291, 0]
click at [730, 346] on span "20 Comments" at bounding box center [743, 343] width 72 height 15
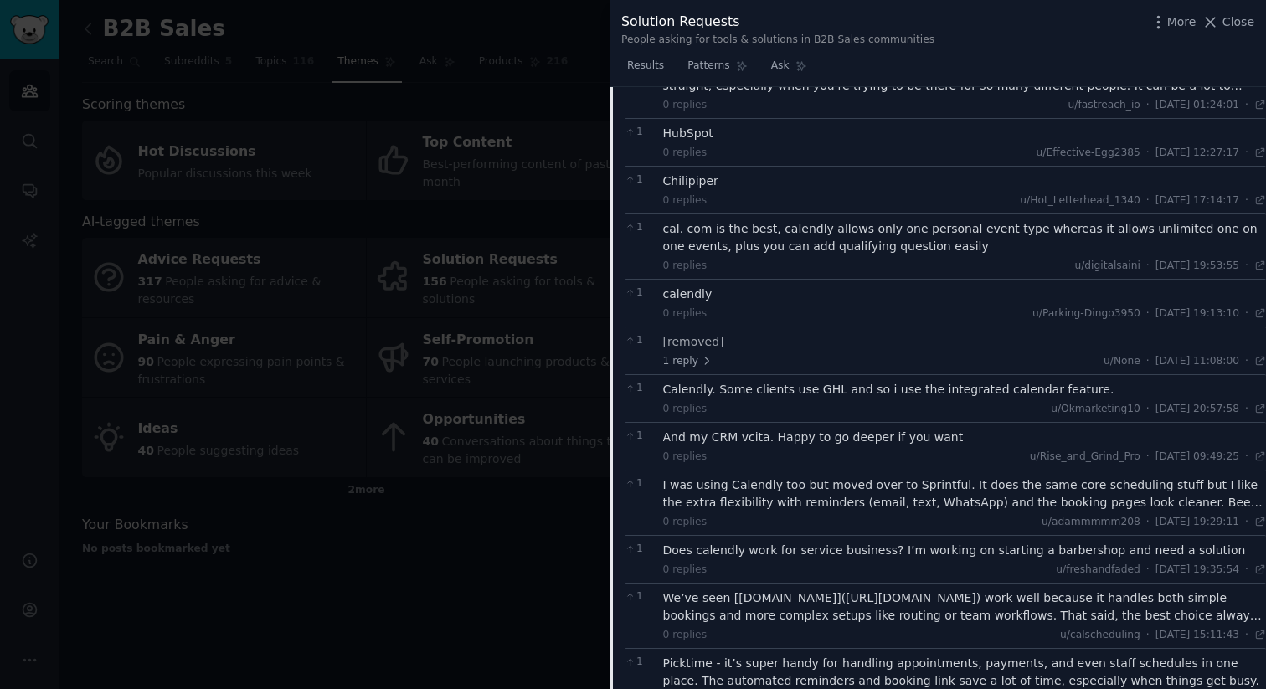
scroll to position [793, 0]
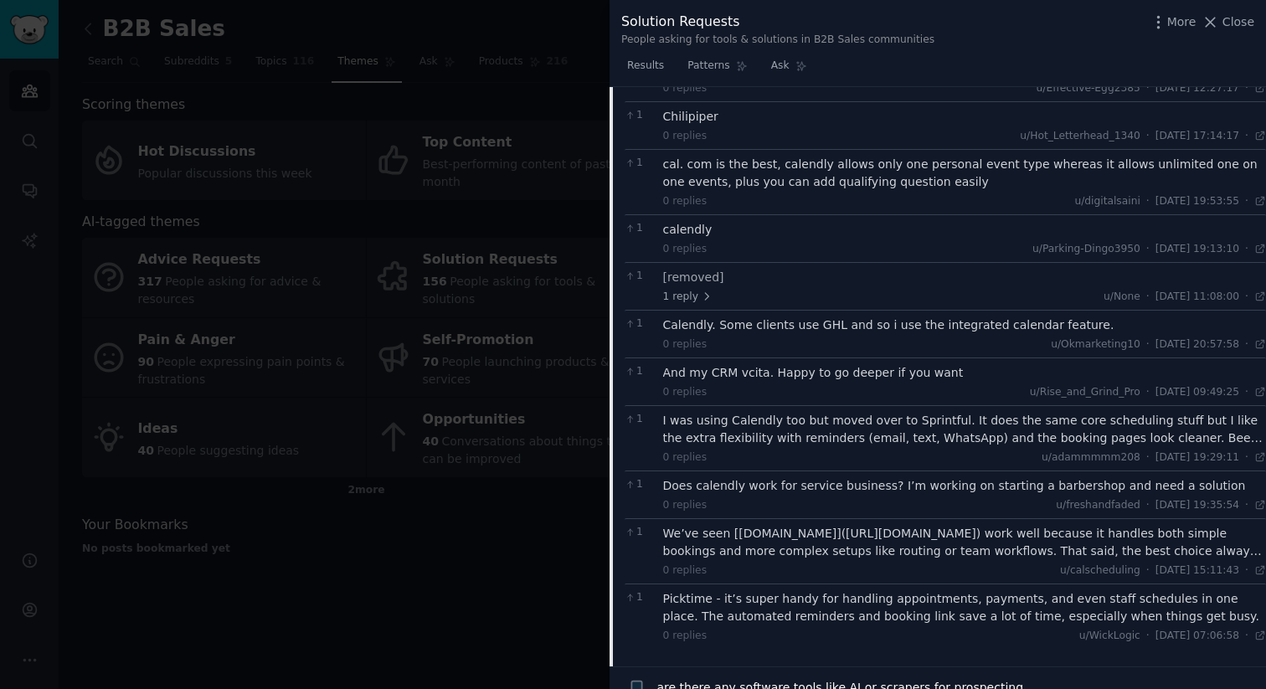
click at [883, 497] on div "Does calendly work for service business? I’m working on starting a barbershop a…" at bounding box center [965, 494] width 604 height 35
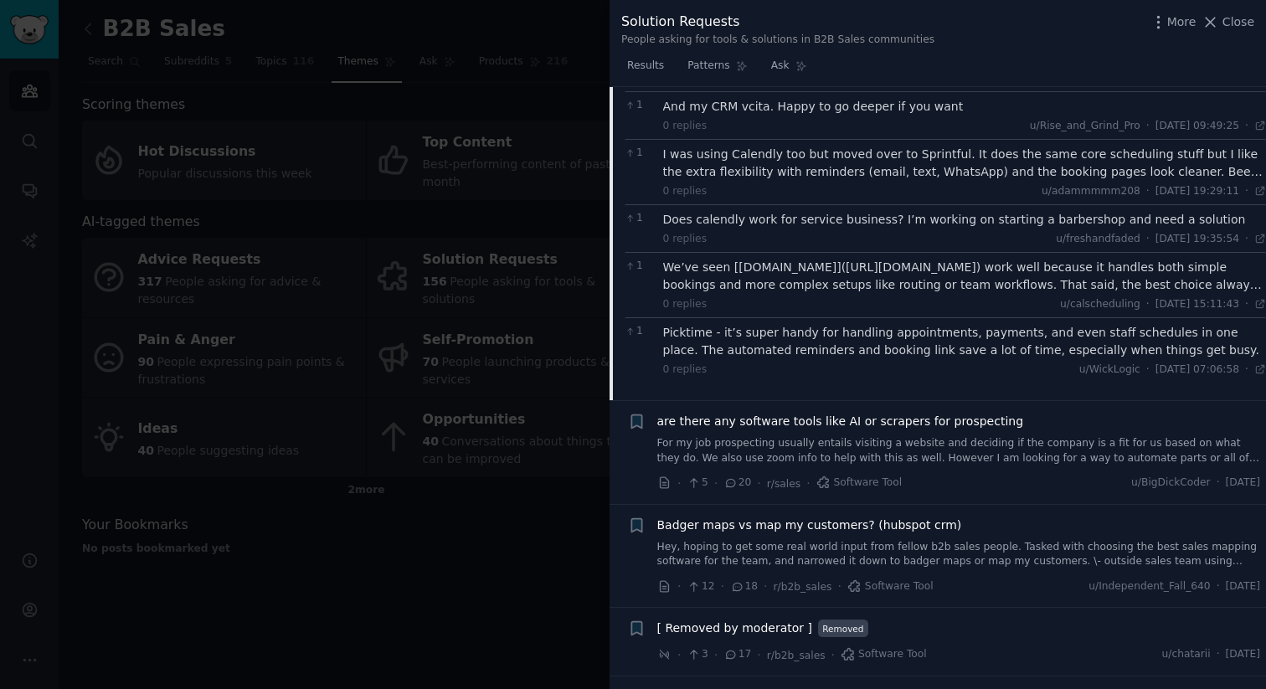
scroll to position [1077, 0]
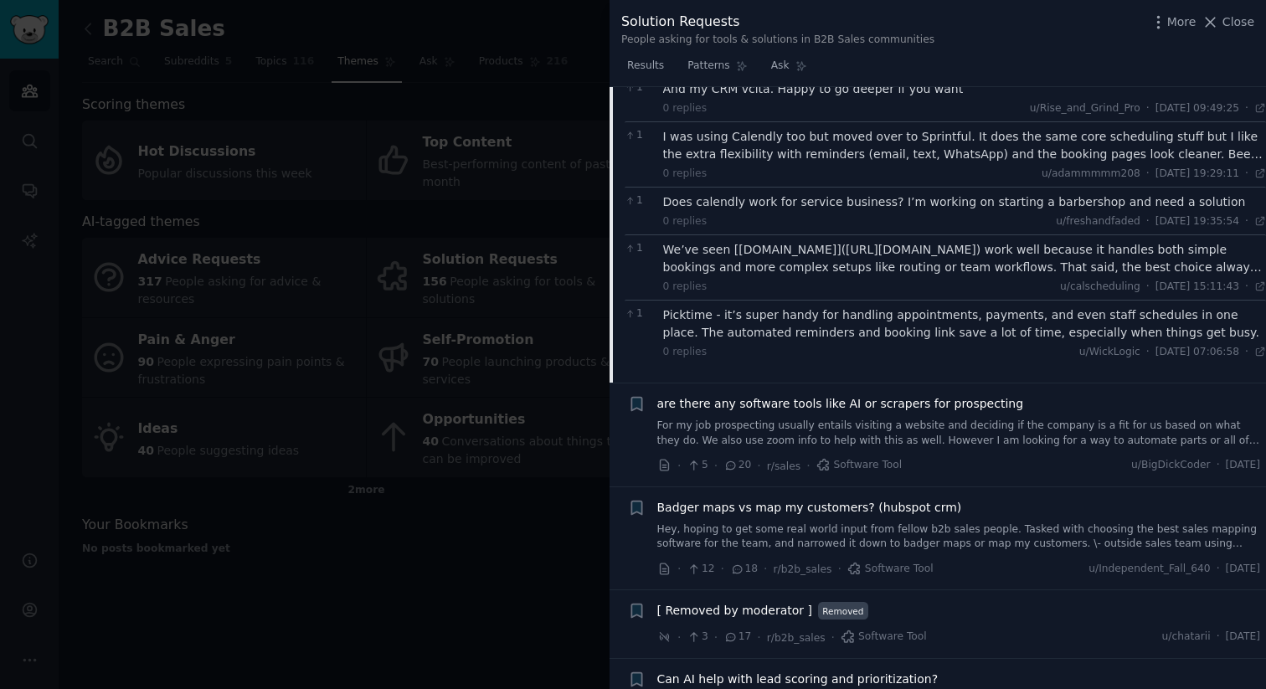
click at [955, 404] on span "are there any software tools like AI or scrapers for prospecting" at bounding box center [840, 404] width 367 height 18
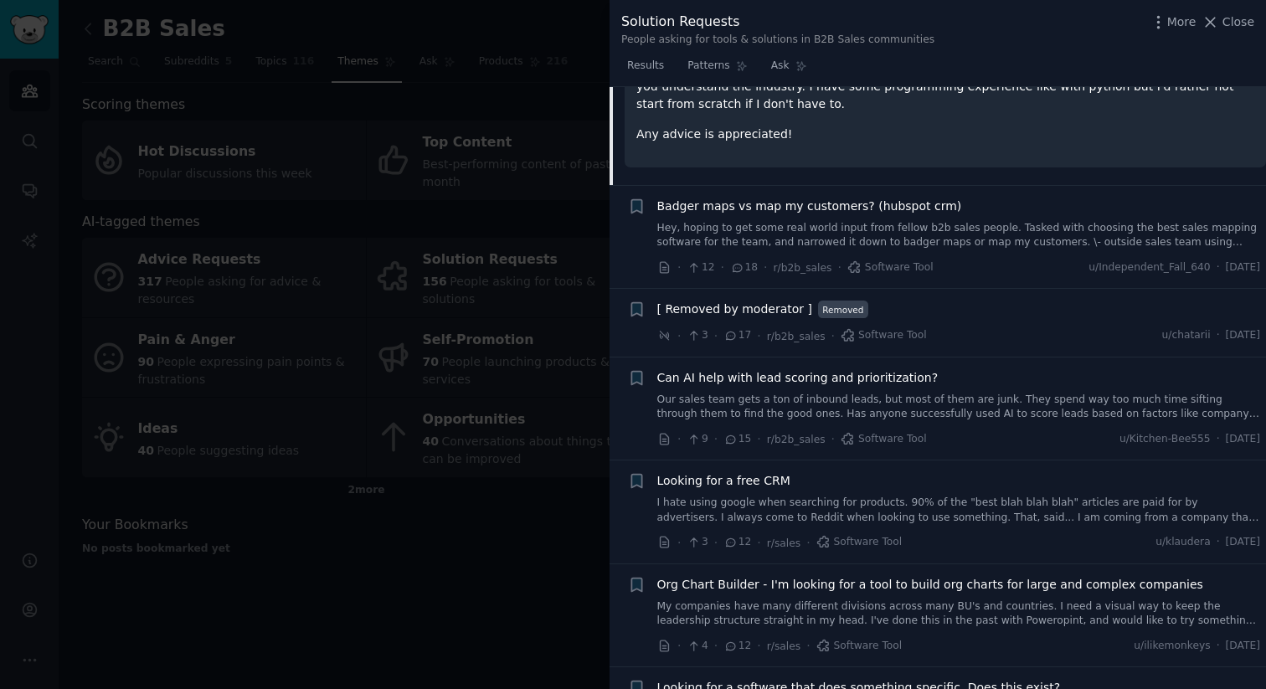
scroll to position [806, 0]
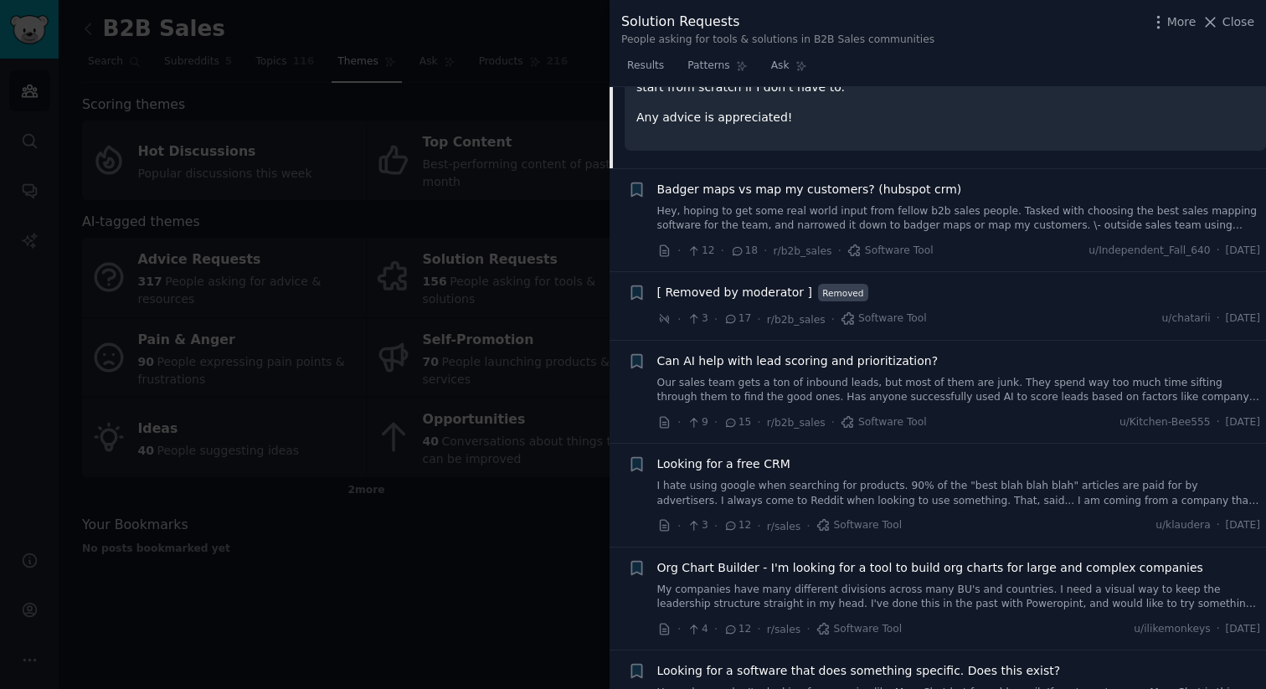
click at [939, 371] on div "Can AI help with lead scoring and prioritization? Our sales team gets a ton of …" at bounding box center [959, 379] width 604 height 53
click at [898, 360] on span "Can AI help with lead scoring and prioritization?" at bounding box center [797, 362] width 281 height 18
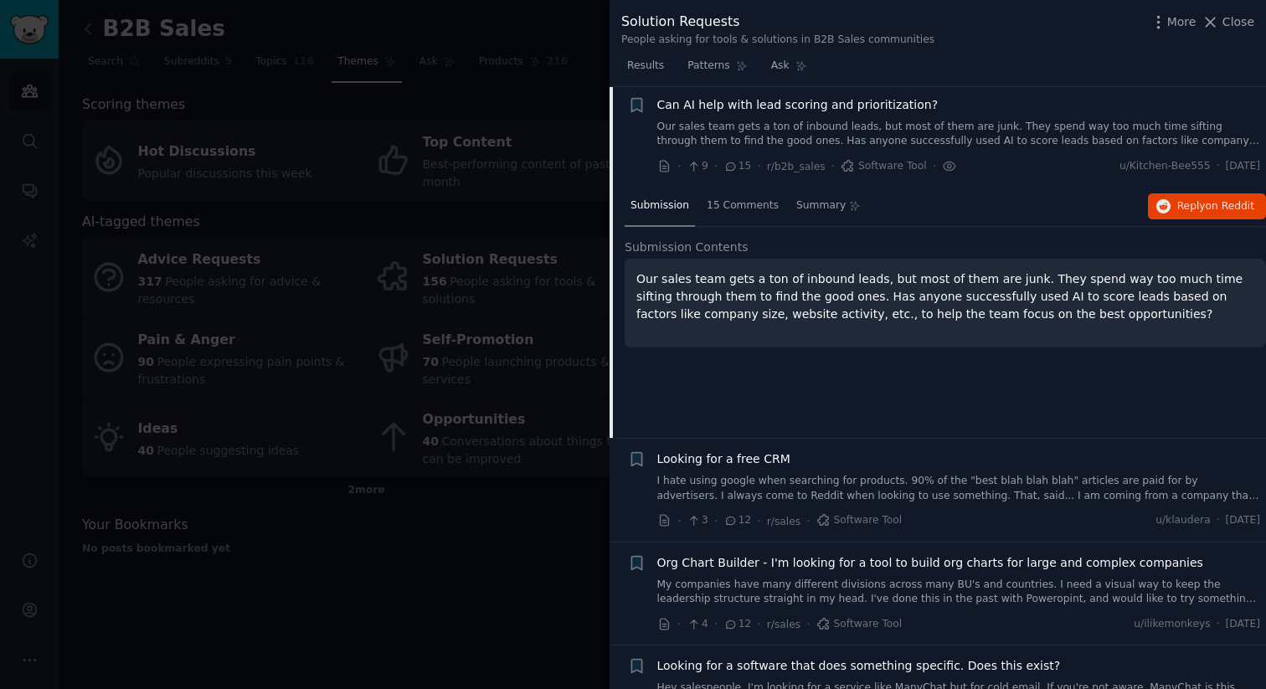
scroll to position [804, 0]
click at [749, 214] on span "15 Comments" at bounding box center [743, 208] width 72 height 15
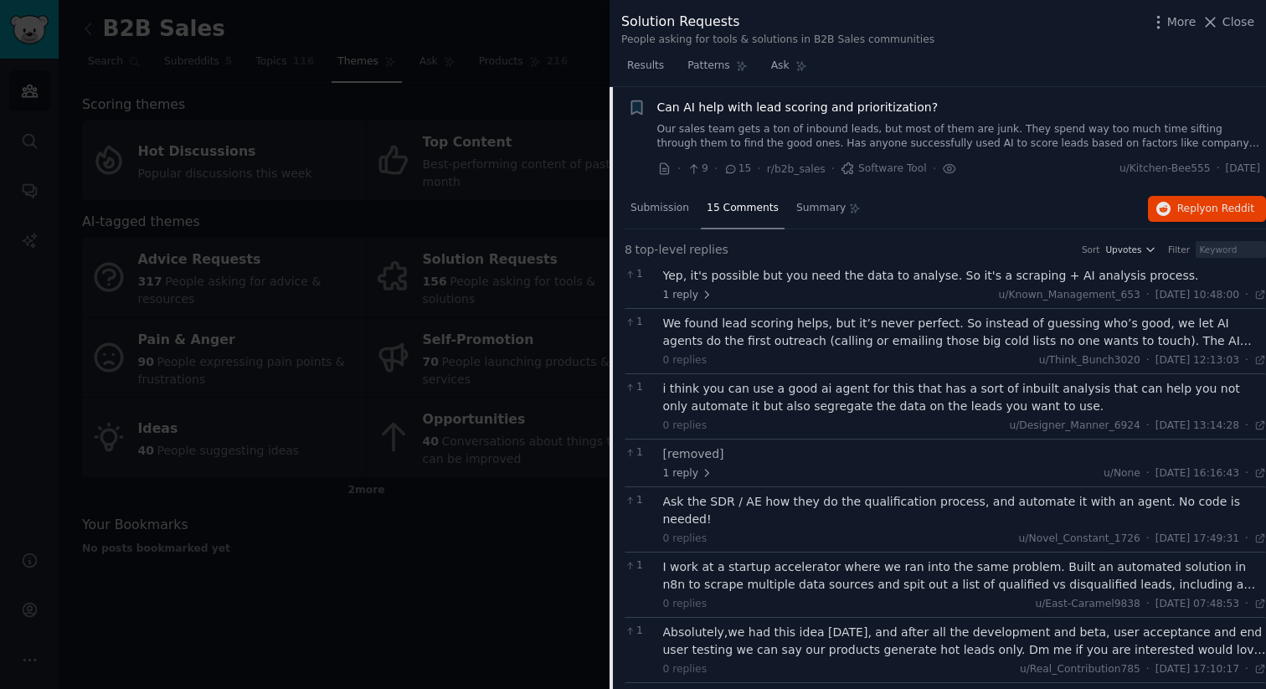
click at [769, 324] on div "We found lead scoring helps, but it’s never perfect. So instead of guessing who…" at bounding box center [965, 332] width 604 height 35
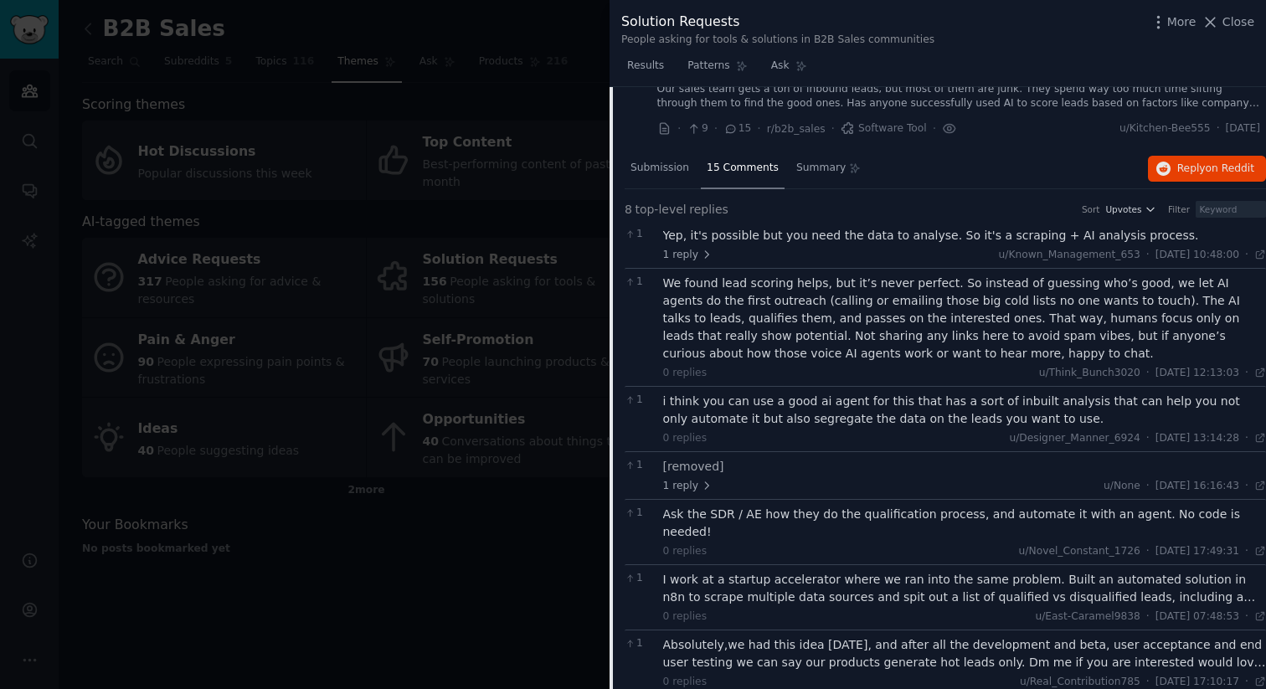
scroll to position [846, 0]
click at [769, 582] on div "I work at a startup accelerator where we ran into the same problem. Built an au…" at bounding box center [965, 586] width 604 height 35
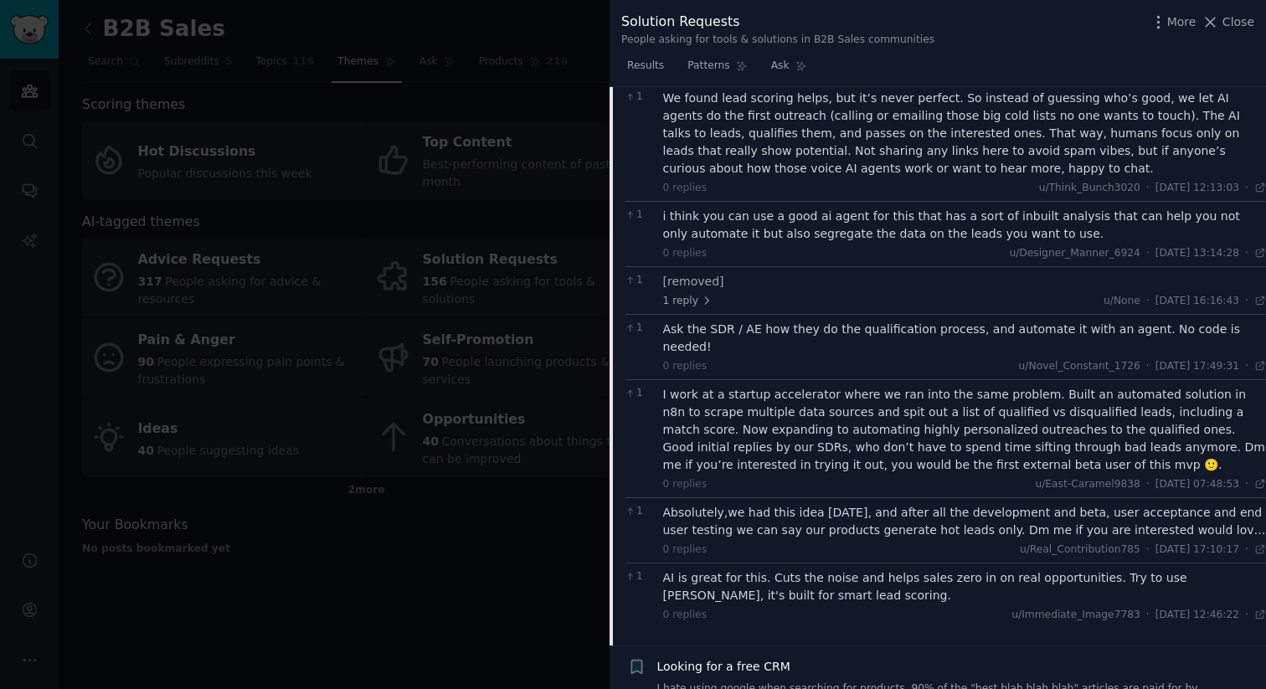
scroll to position [1038, 0]
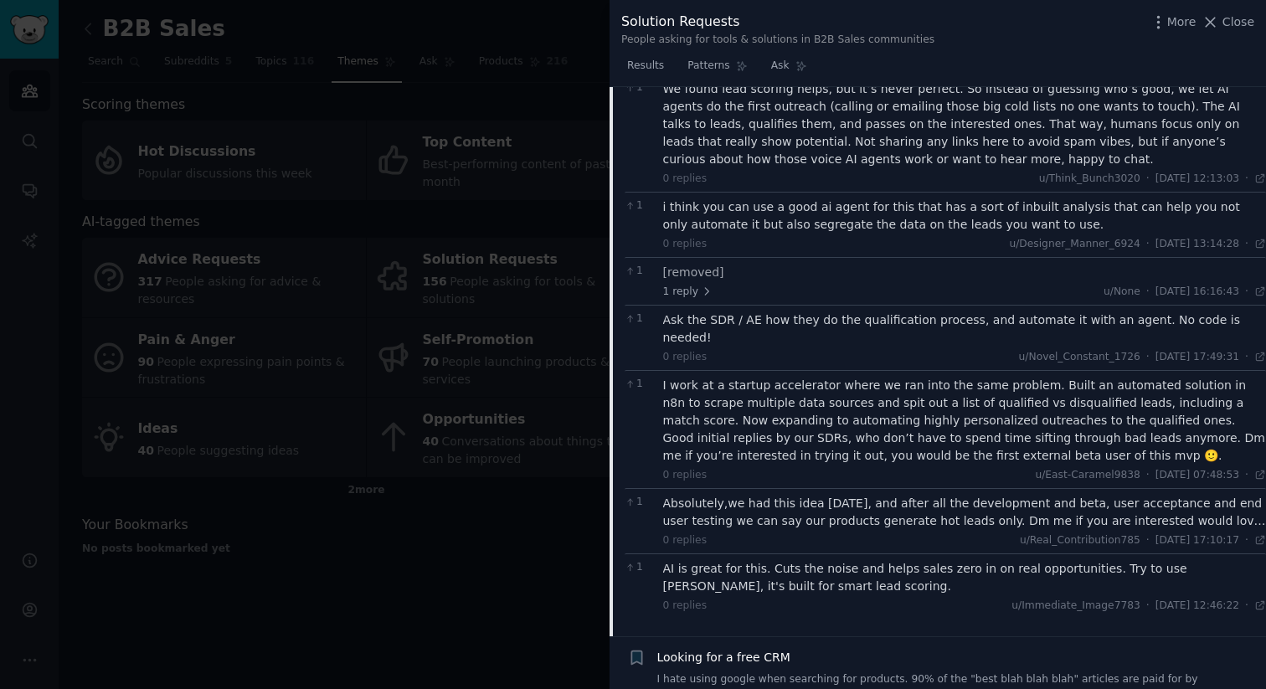
click at [777, 509] on div "Absolutely,we had this idea [DATE], and after all the development and beta, use…" at bounding box center [965, 512] width 604 height 35
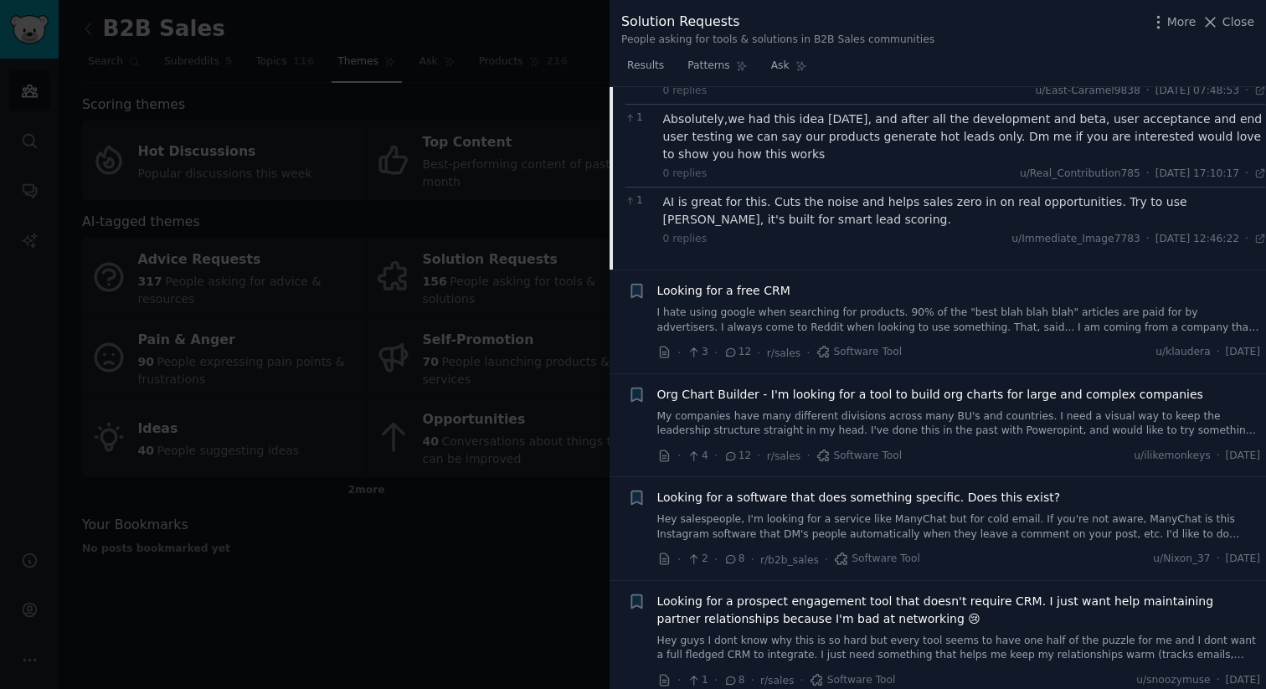
scroll to position [1413, 0]
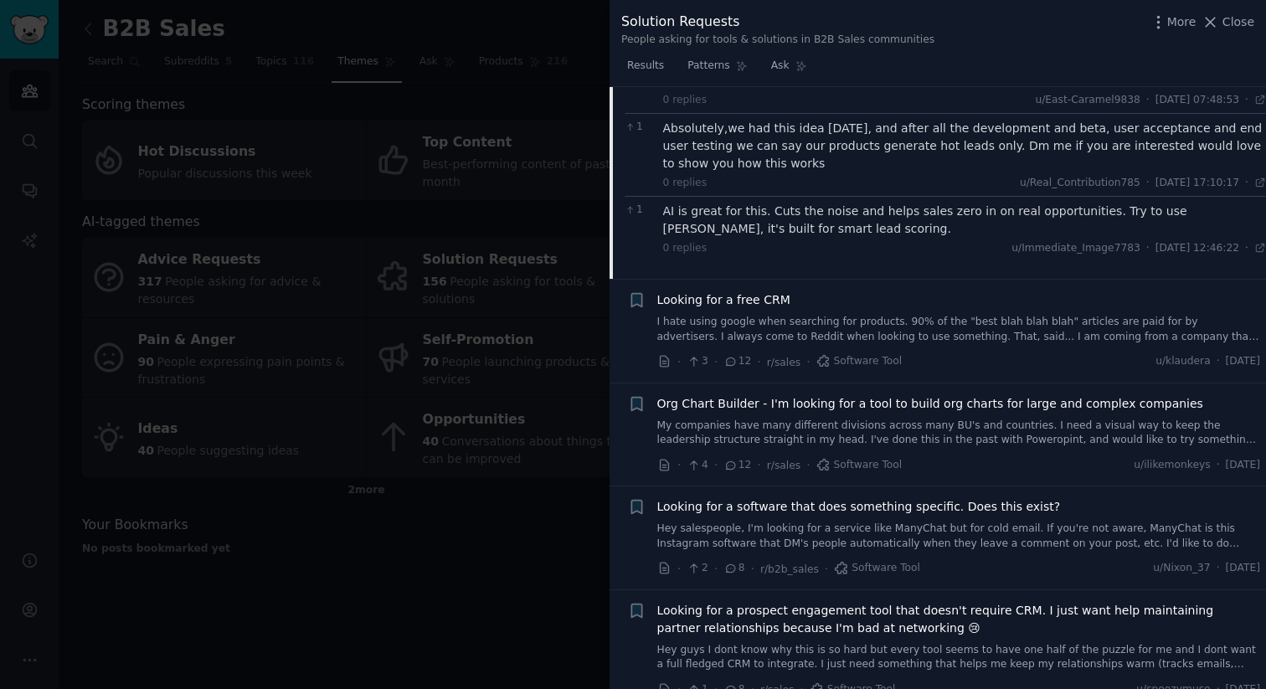
click at [955, 419] on link "My companies have many different divisions across many BU's and countries. I ne…" at bounding box center [959, 433] width 604 height 29
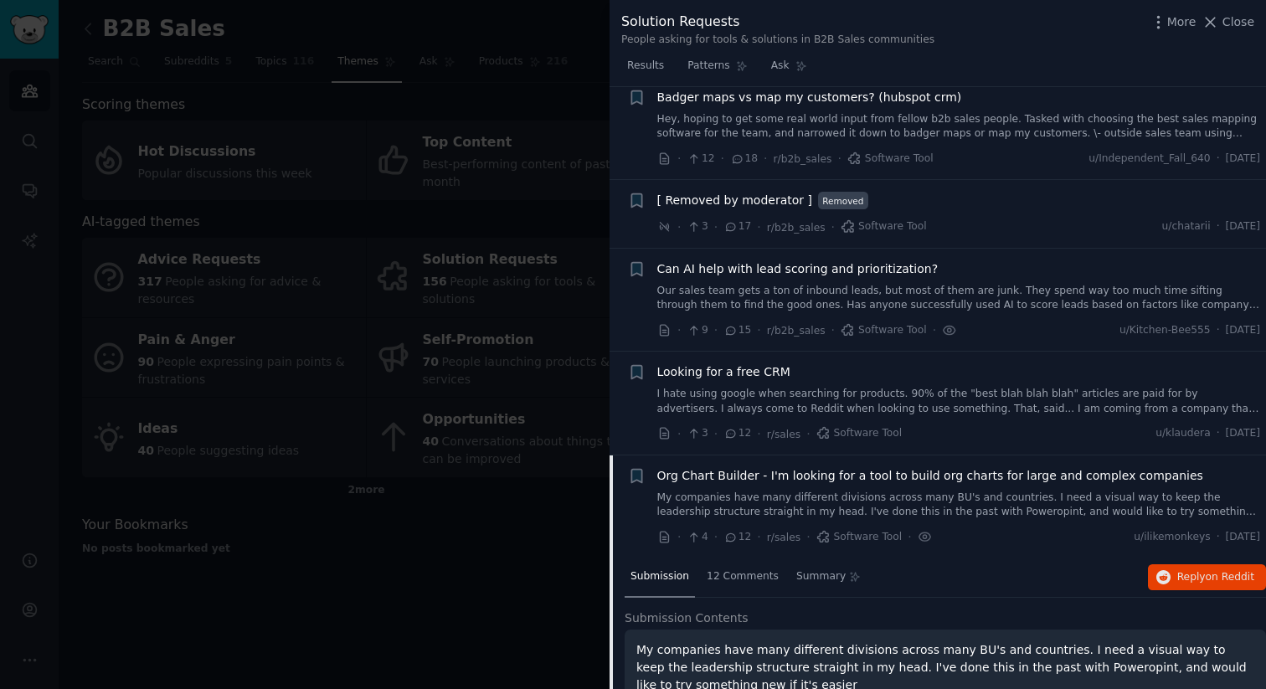
scroll to position [623, 0]
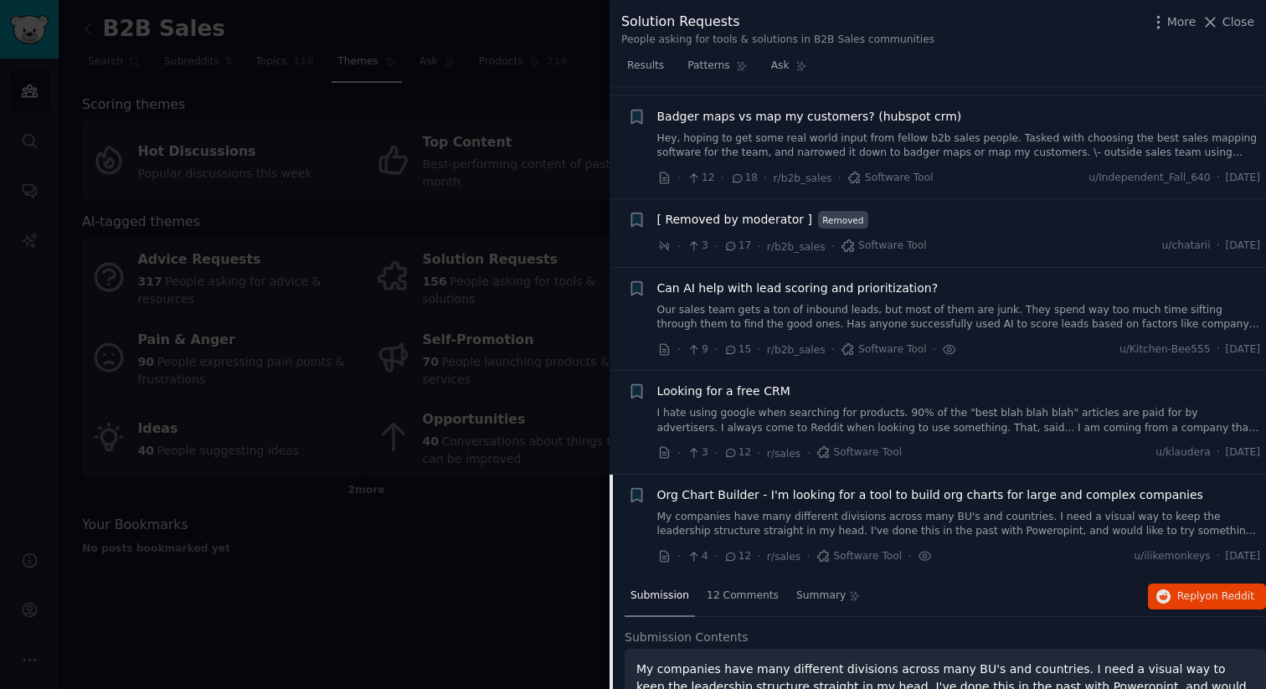
click at [943, 328] on link "Our sales team gets a ton of inbound leads, but most of them are junk. They spe…" at bounding box center [959, 317] width 604 height 29
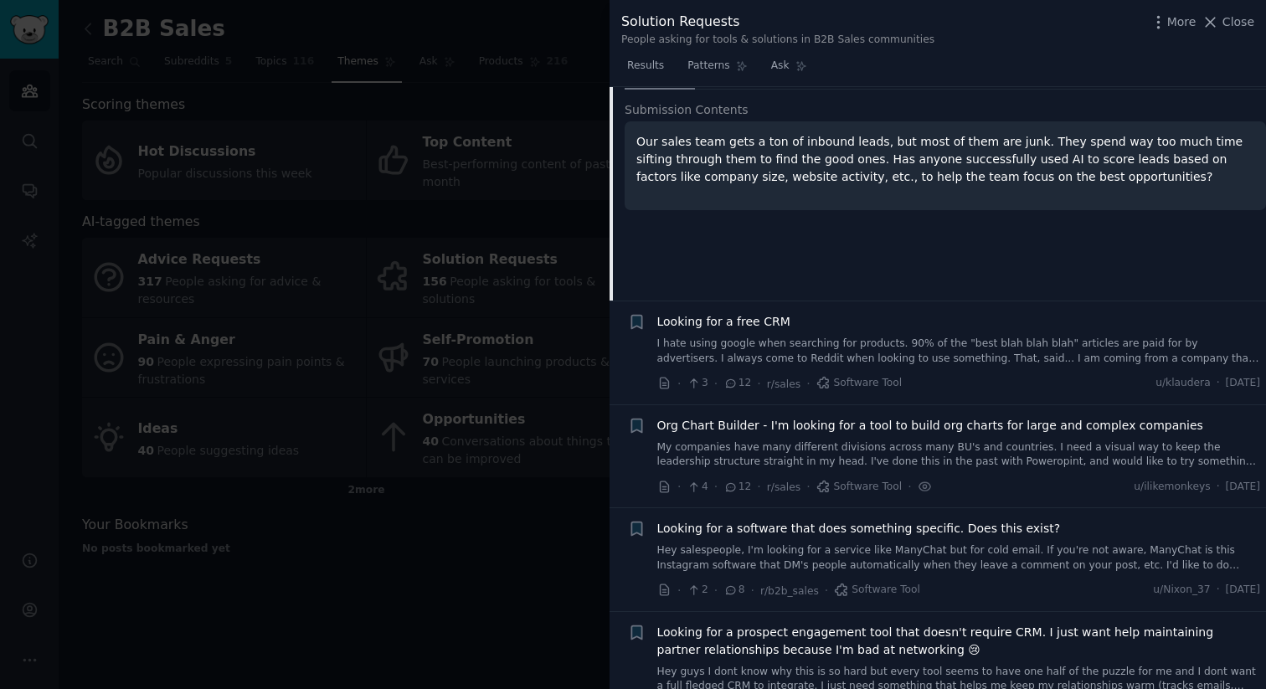
scroll to position [917, 0]
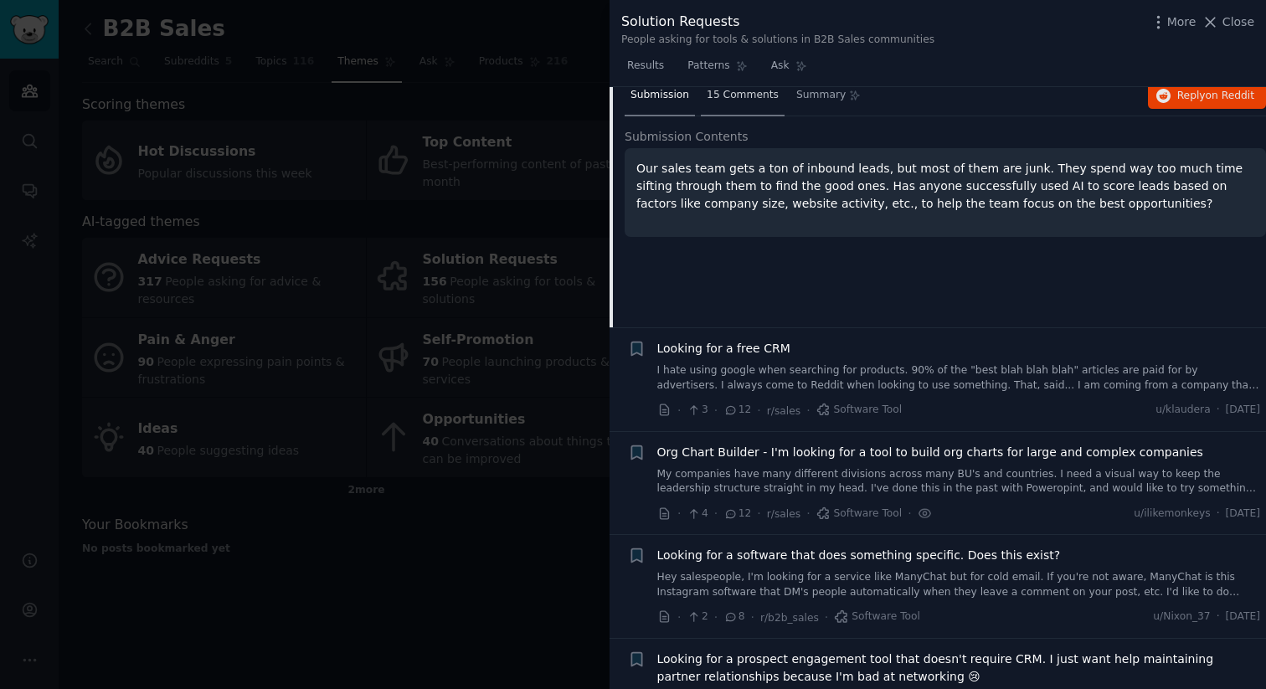
click at [732, 102] on div "15 Comments" at bounding box center [743, 96] width 84 height 40
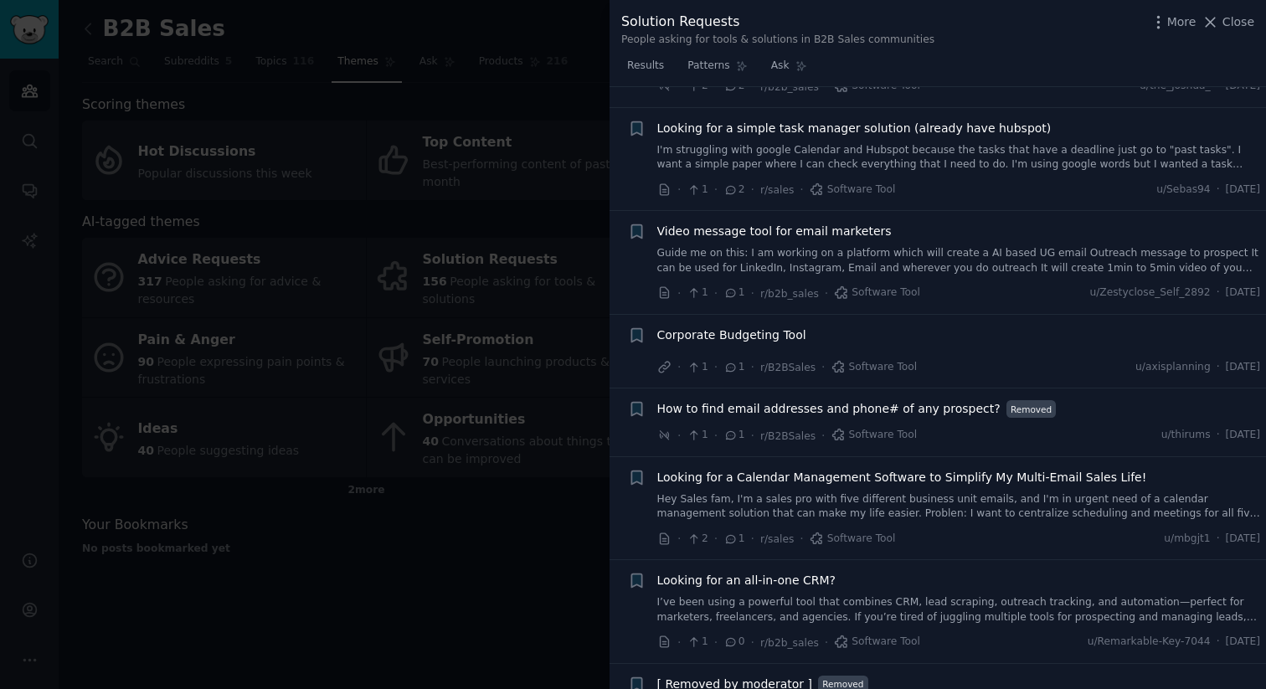
scroll to position [2454, 0]
click at [838, 468] on span "Looking for a Calendar Management Software to Simplify My Multi-Email Sales Lif…" at bounding box center [902, 477] width 490 height 18
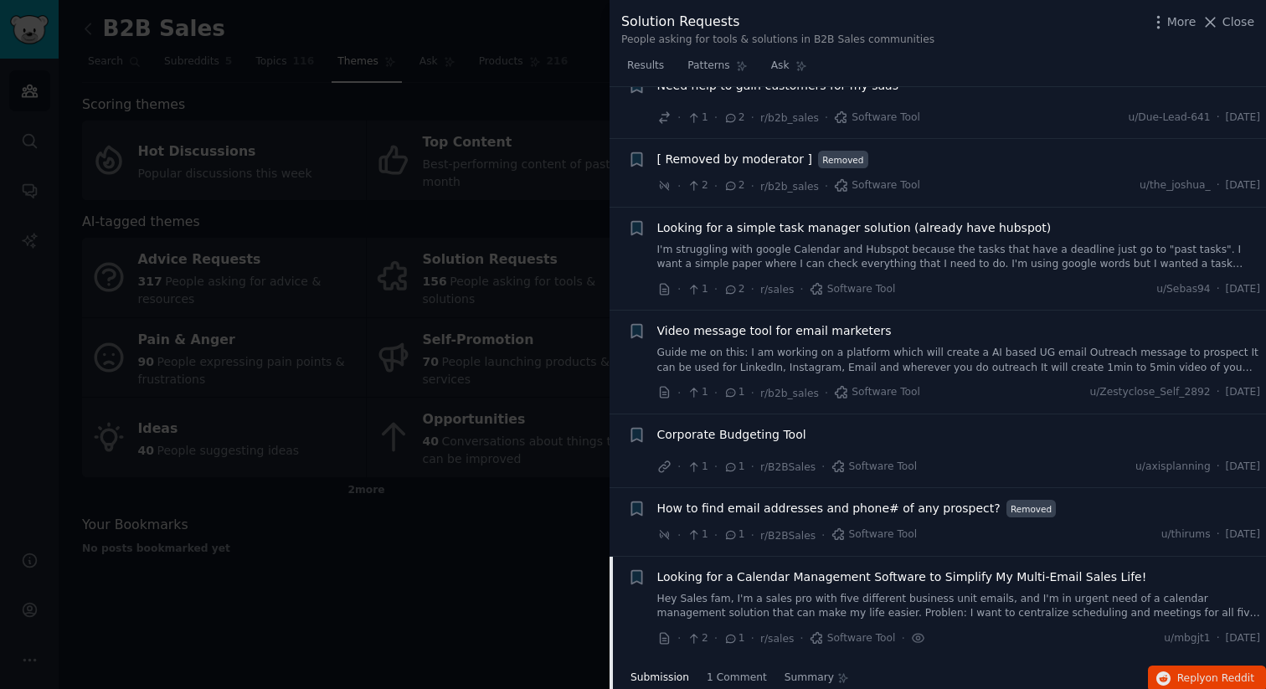
scroll to position [1759, 0]
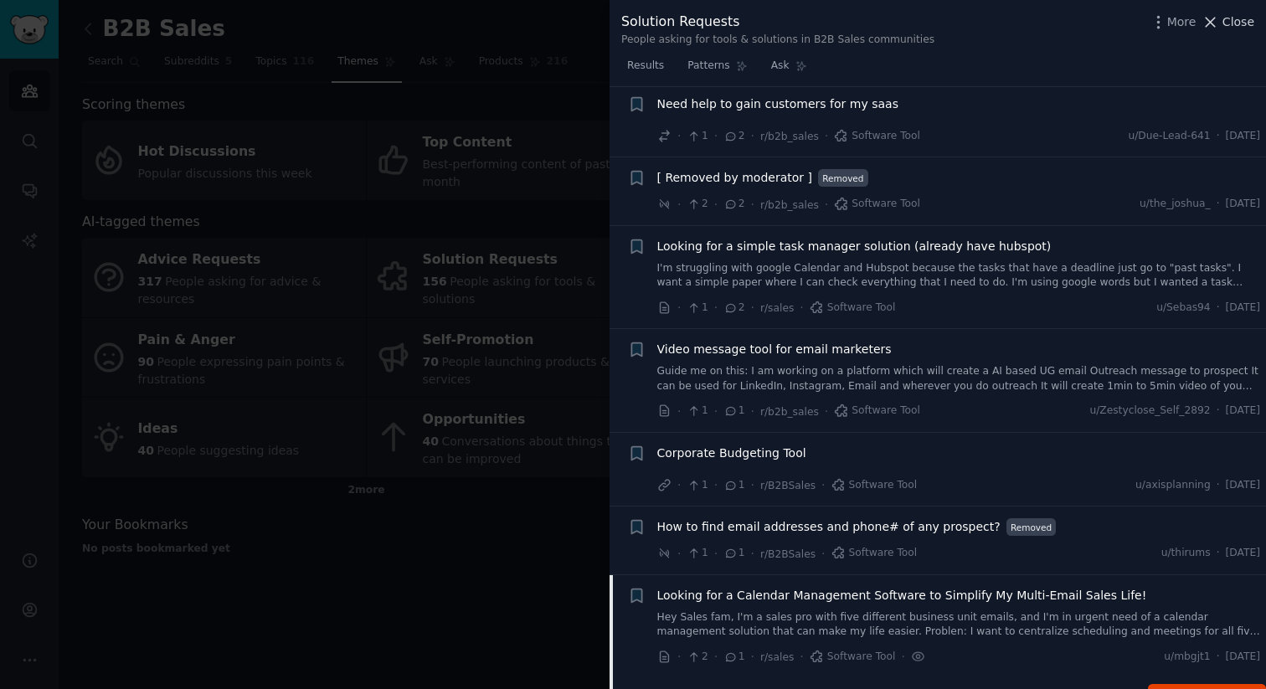
click at [1210, 24] on icon at bounding box center [1211, 22] width 9 height 9
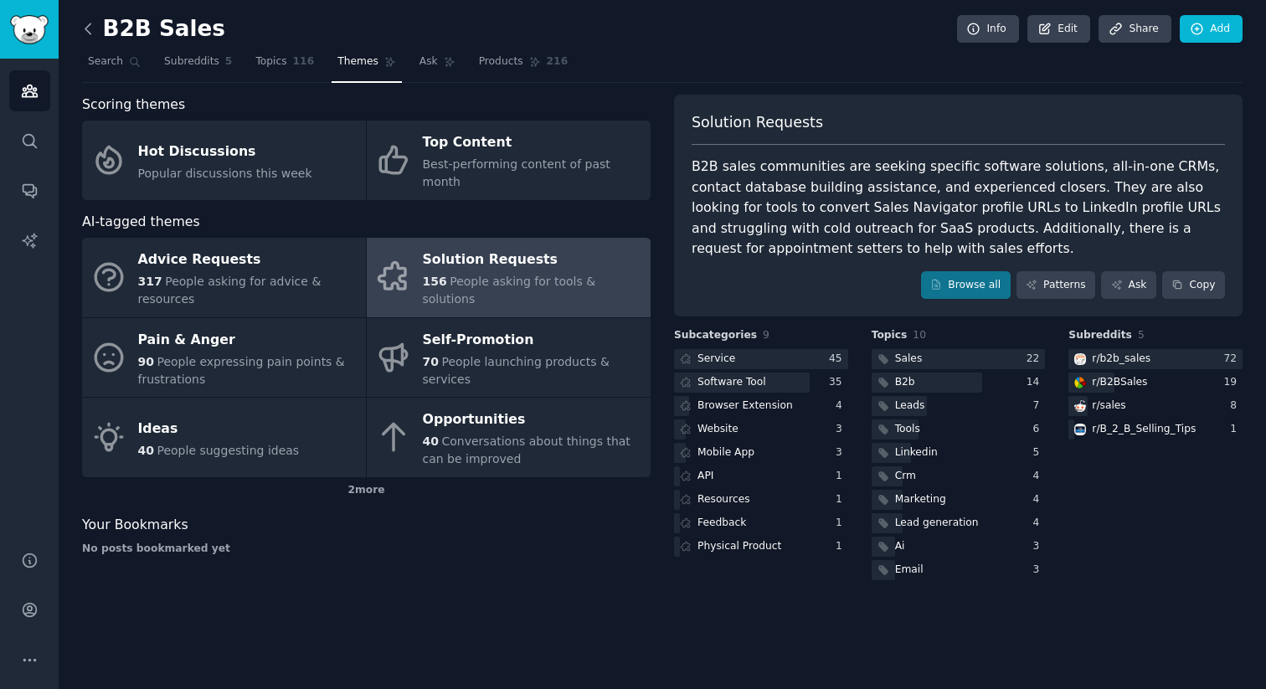
click at [90, 26] on icon at bounding box center [89, 29] width 18 height 18
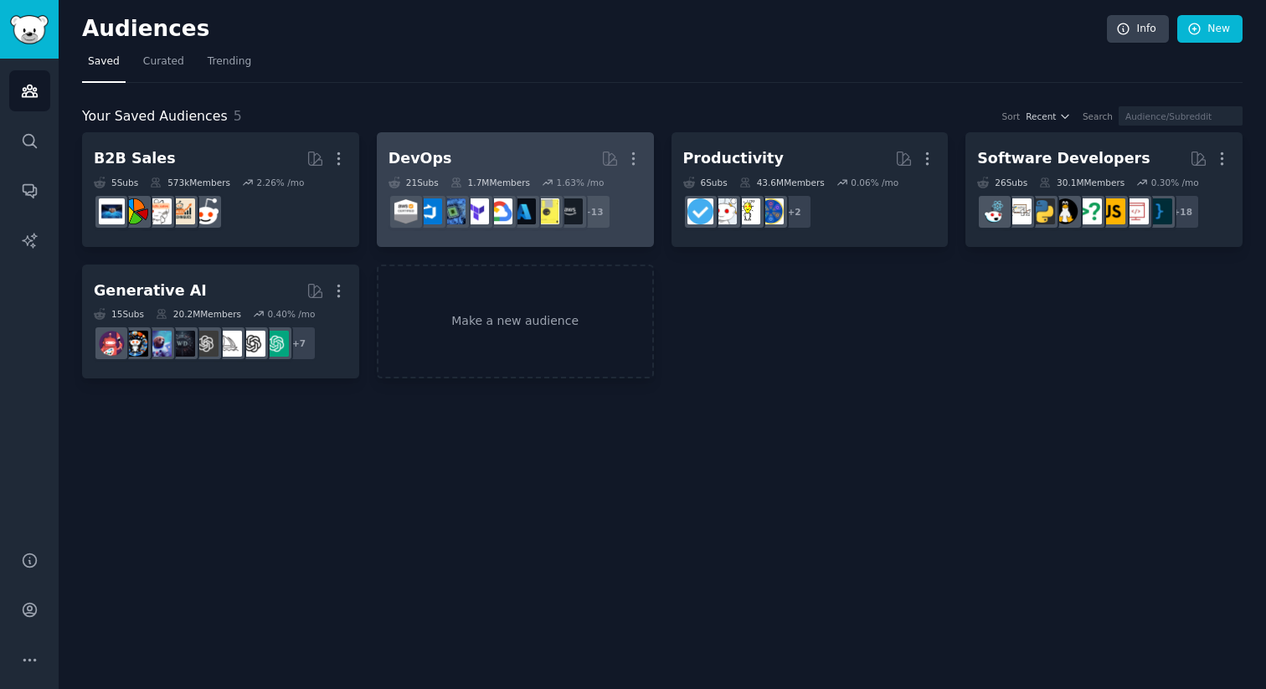
click at [533, 152] on h2 "DevOps More" at bounding box center [516, 158] width 254 height 29
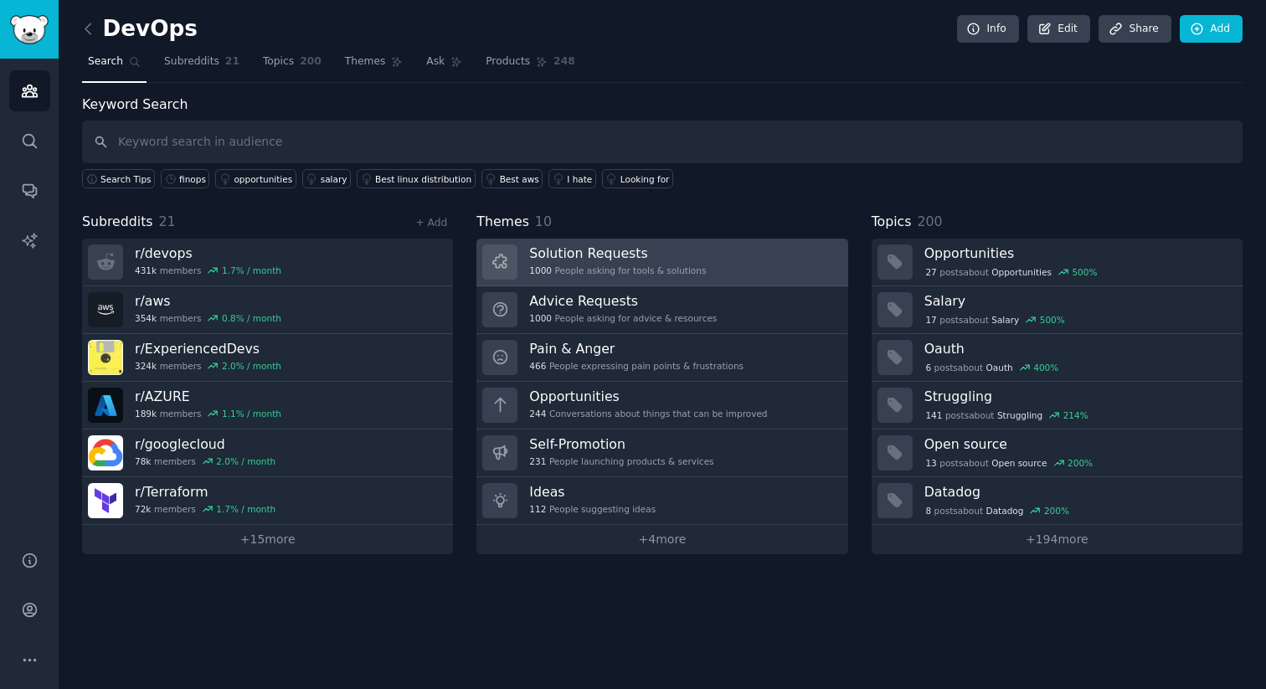
click at [739, 267] on link "Solution Requests 1000 People asking for tools & solutions" at bounding box center [661, 263] width 371 height 48
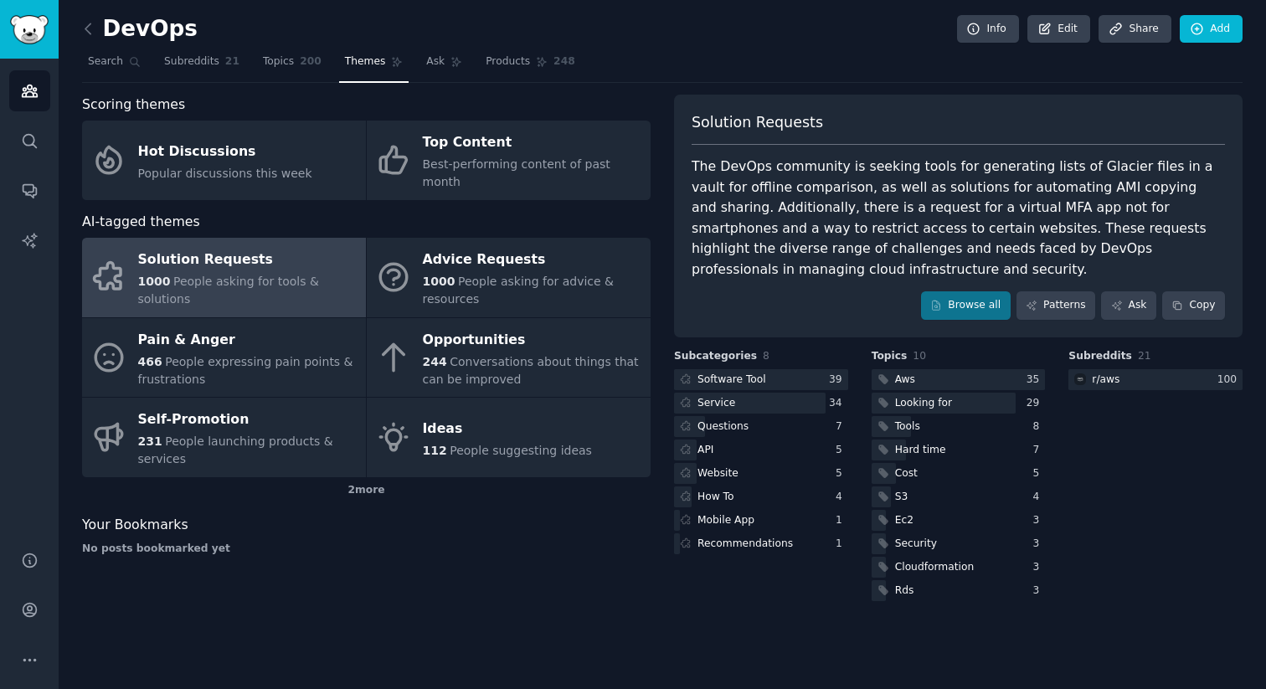
click at [260, 275] on span "People asking for tools & solutions" at bounding box center [228, 290] width 181 height 31
click at [1033, 310] on icon at bounding box center [1032, 306] width 12 height 12
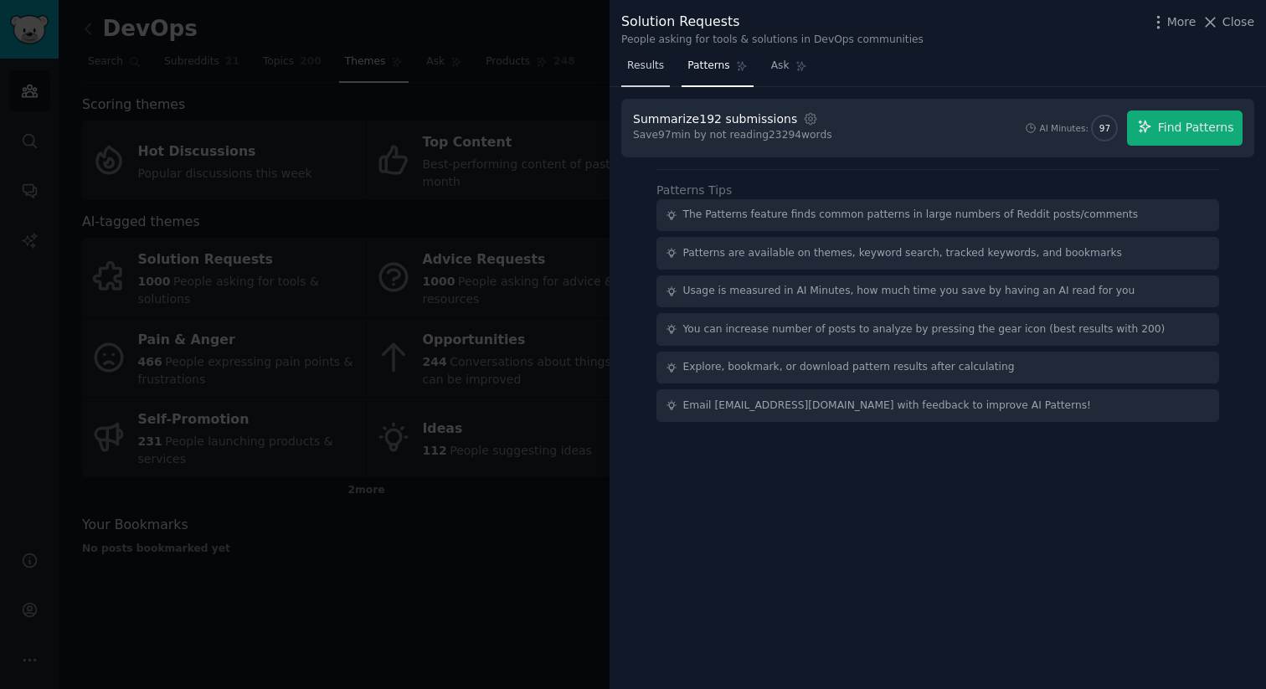
click at [637, 83] on link "Results" at bounding box center [645, 70] width 49 height 34
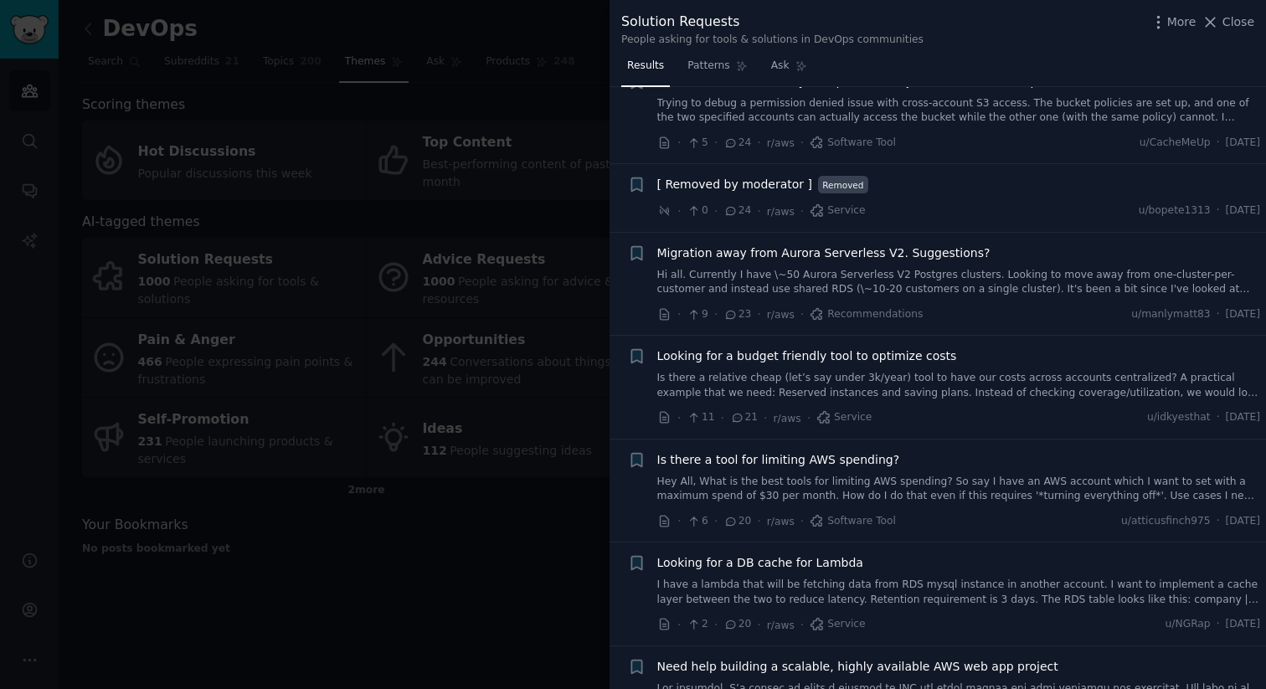
scroll to position [571, 0]
click at [739, 353] on span "Looking for a budget friendly tool to optimize costs" at bounding box center [807, 355] width 300 height 18
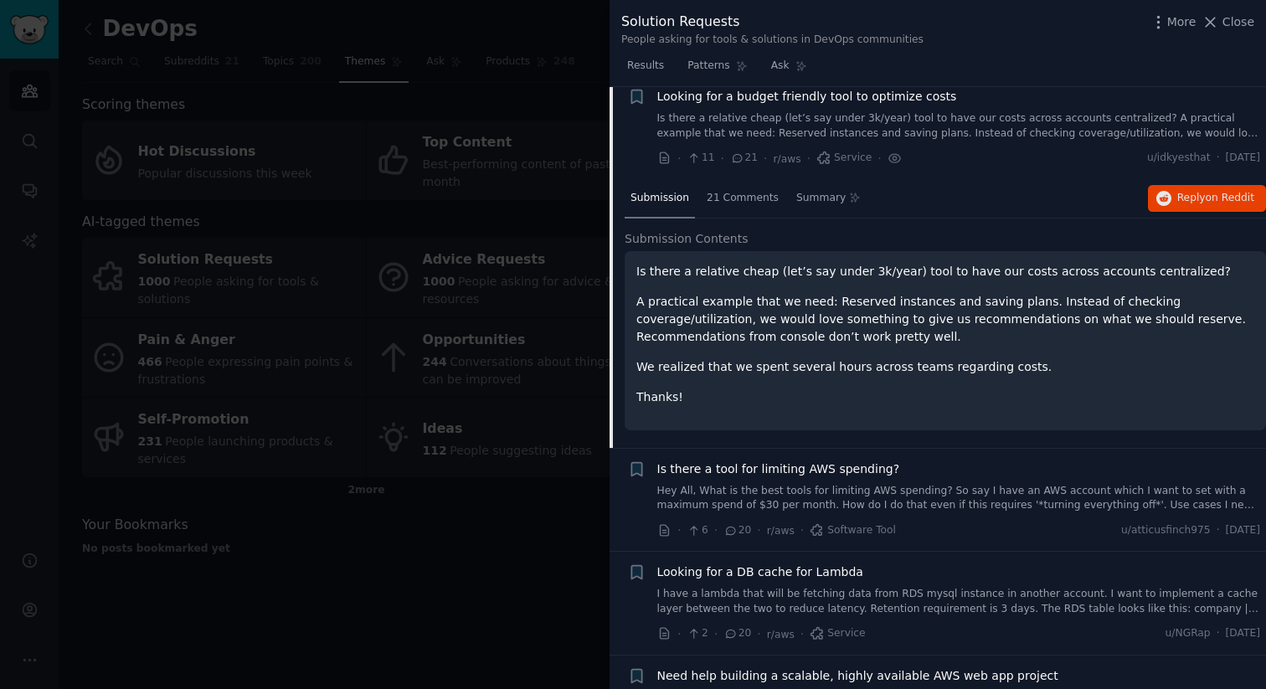
scroll to position [831, 0]
click at [728, 203] on div "21 Comments" at bounding box center [743, 198] width 84 height 40
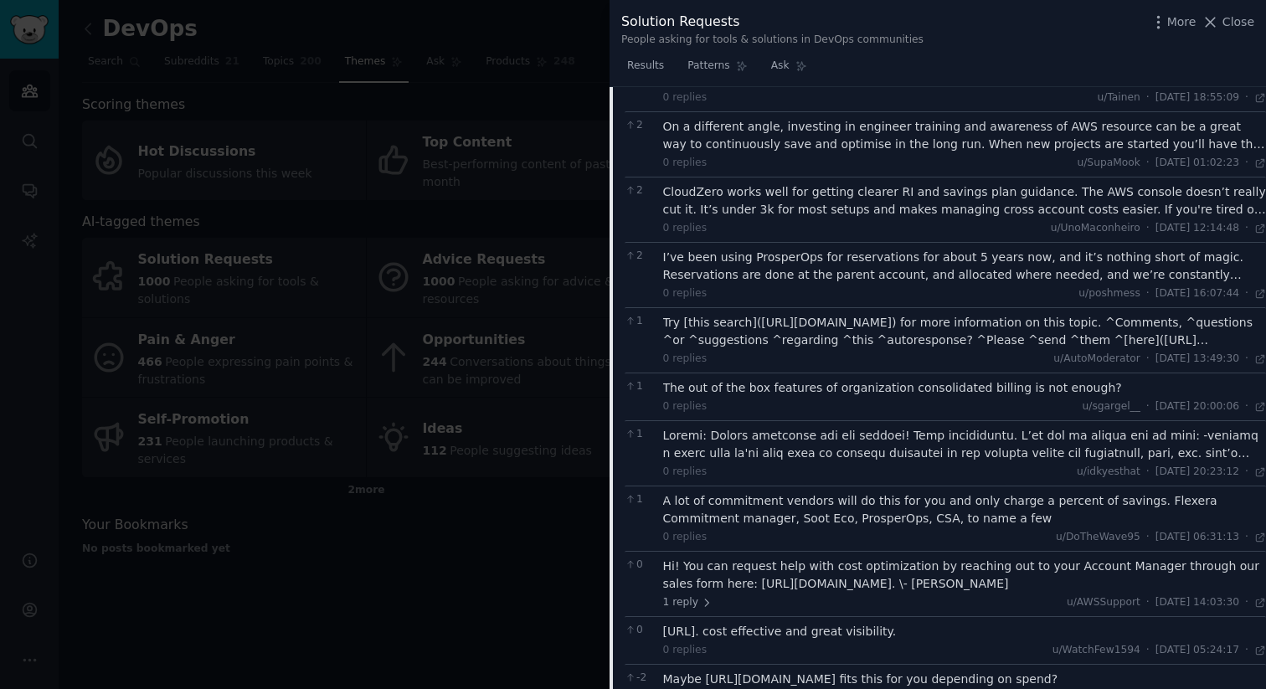
scroll to position [1423, 0]
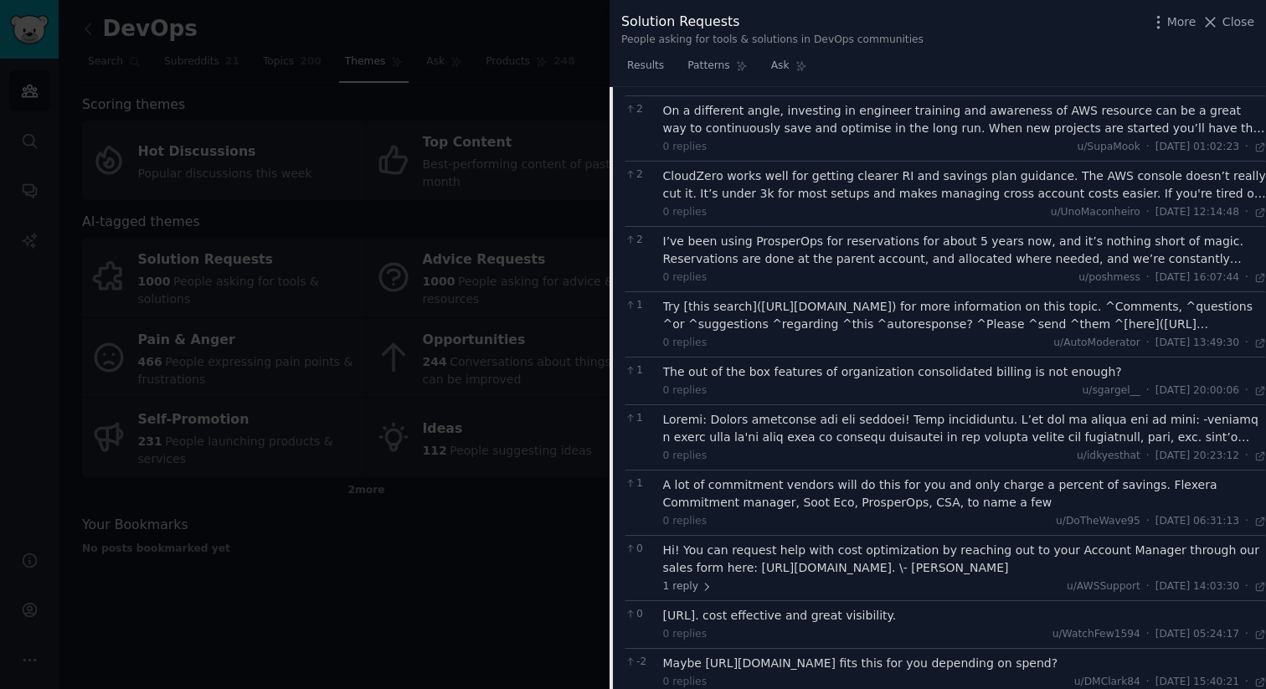
click at [789, 441] on div at bounding box center [965, 428] width 604 height 35
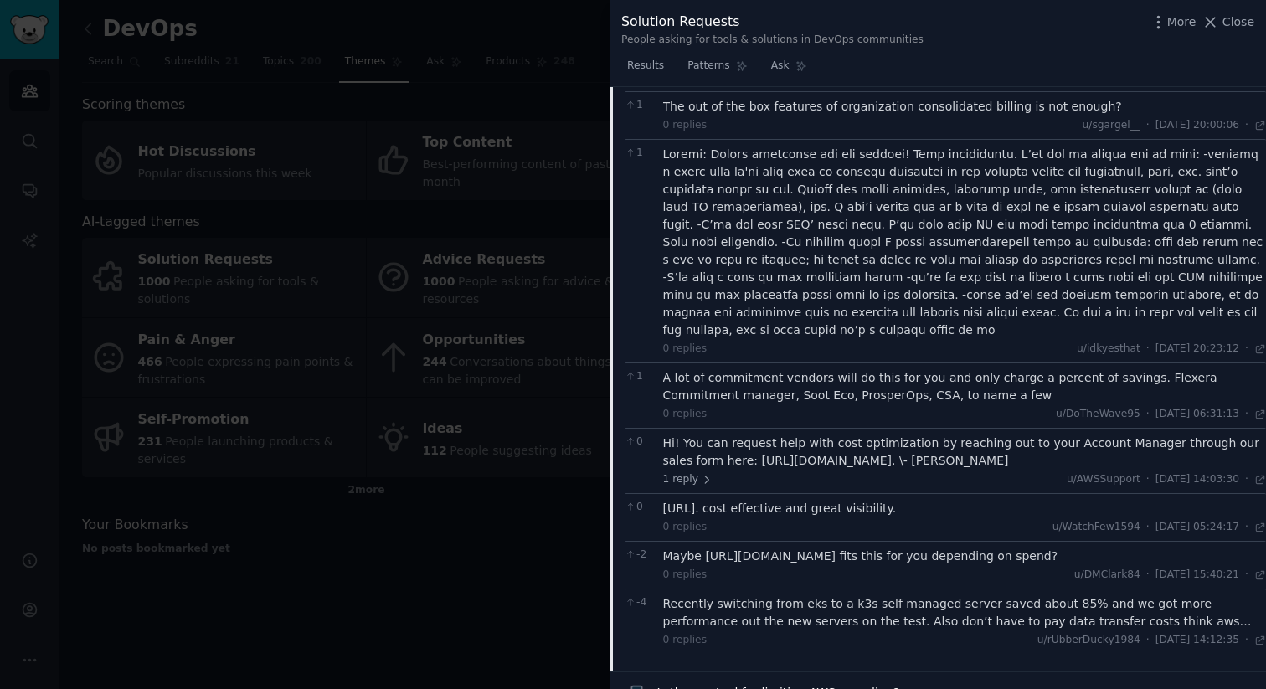
scroll to position [1696, 0]
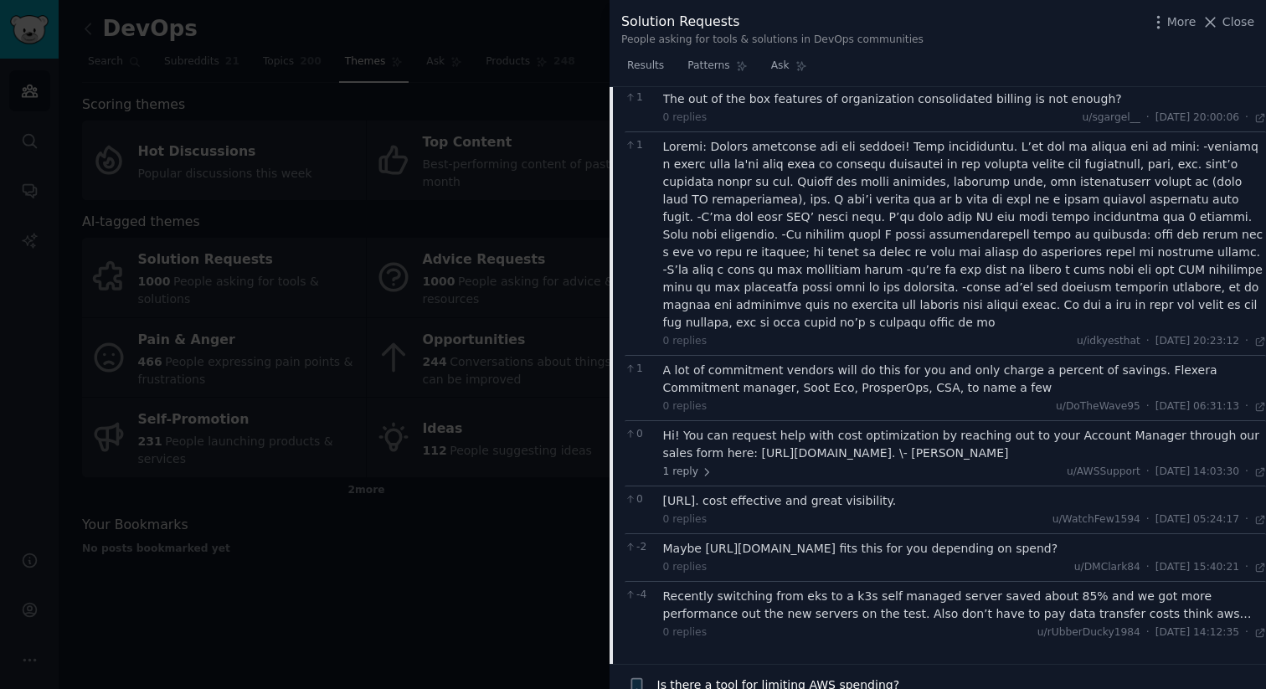
click at [802, 492] on div "[URL]. cost effective and great visibility. 0 replies u/WatchFew1594 · [DATE] 0…" at bounding box center [965, 509] width 604 height 35
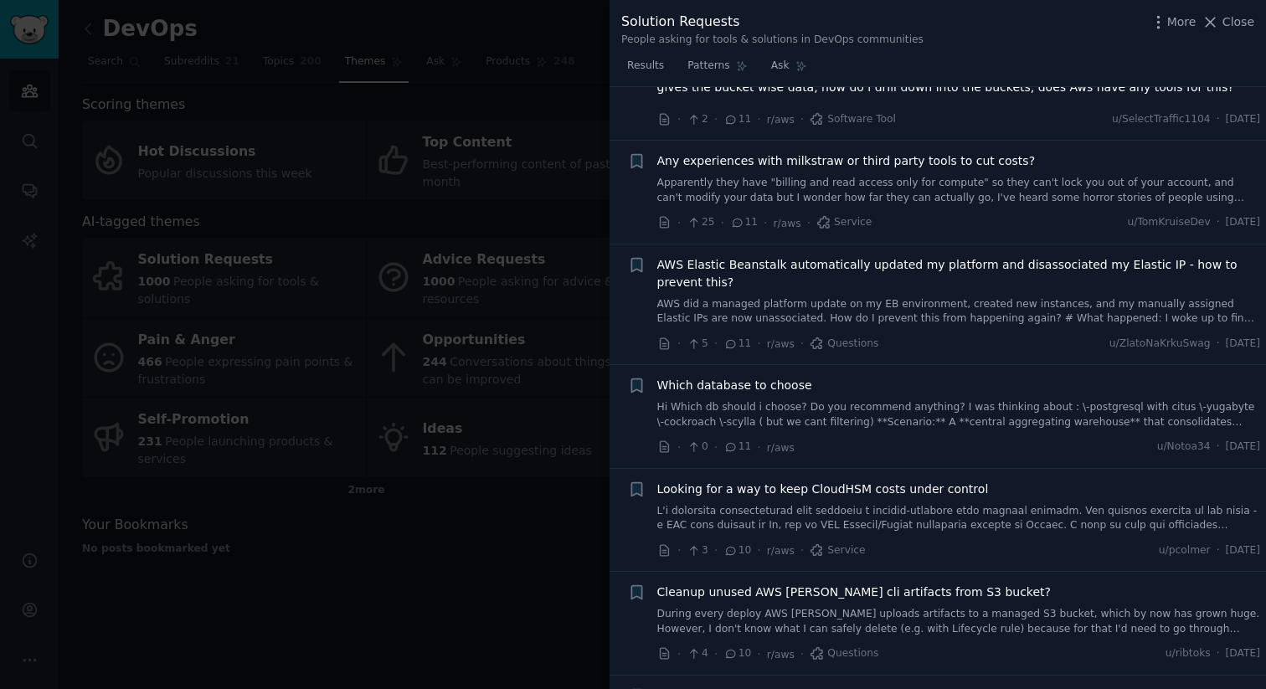
scroll to position [3784, 0]
click at [949, 183] on link "Apparently they have "billing and read access only for compute" so they can't l…" at bounding box center [959, 189] width 604 height 29
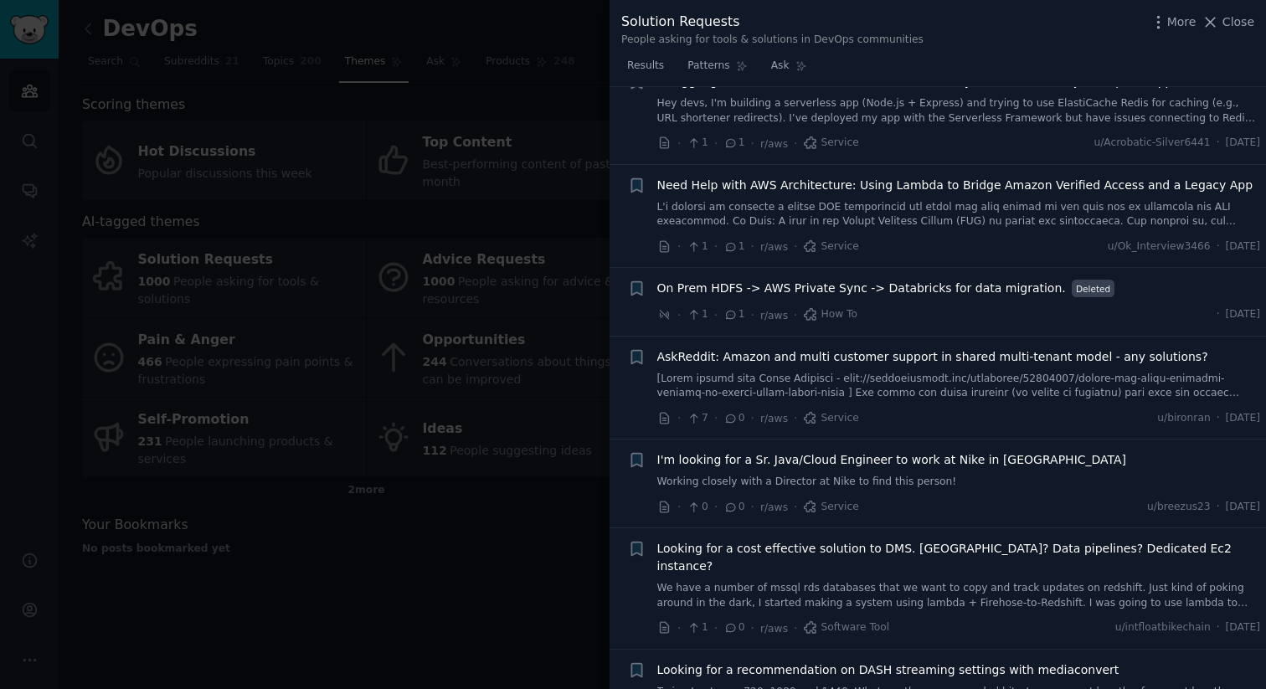
scroll to position [9412, 0]
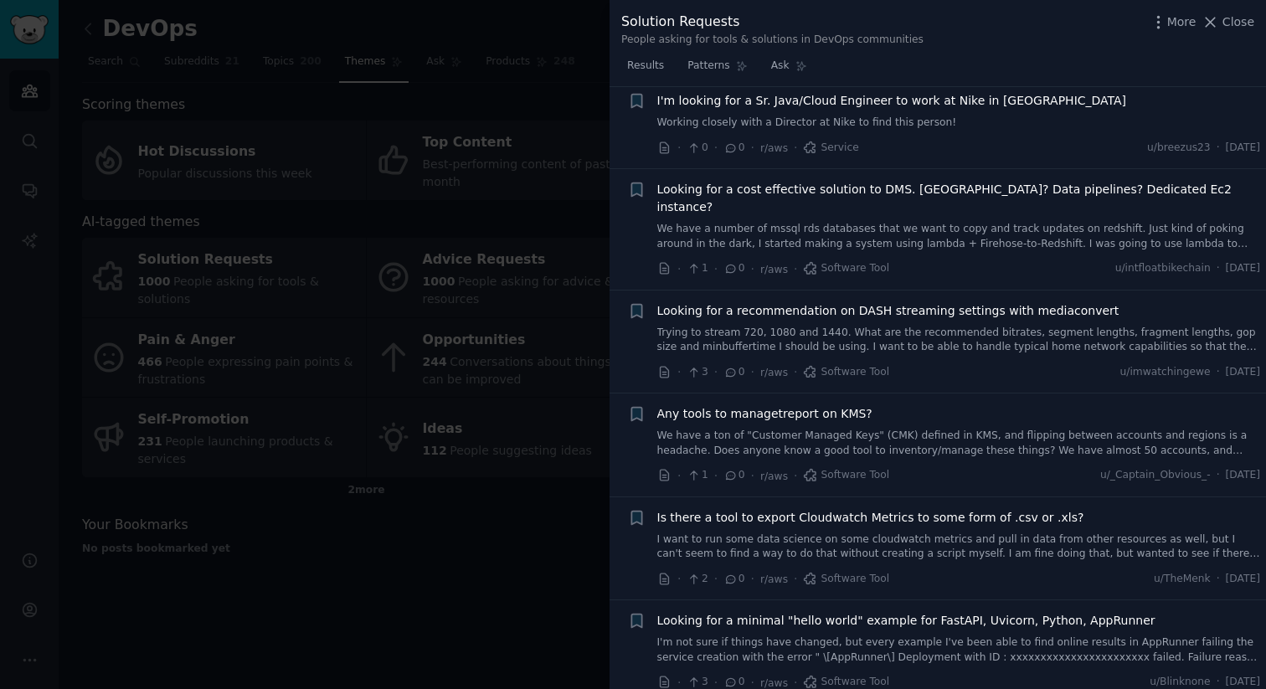
click at [524, 537] on div at bounding box center [633, 344] width 1266 height 689
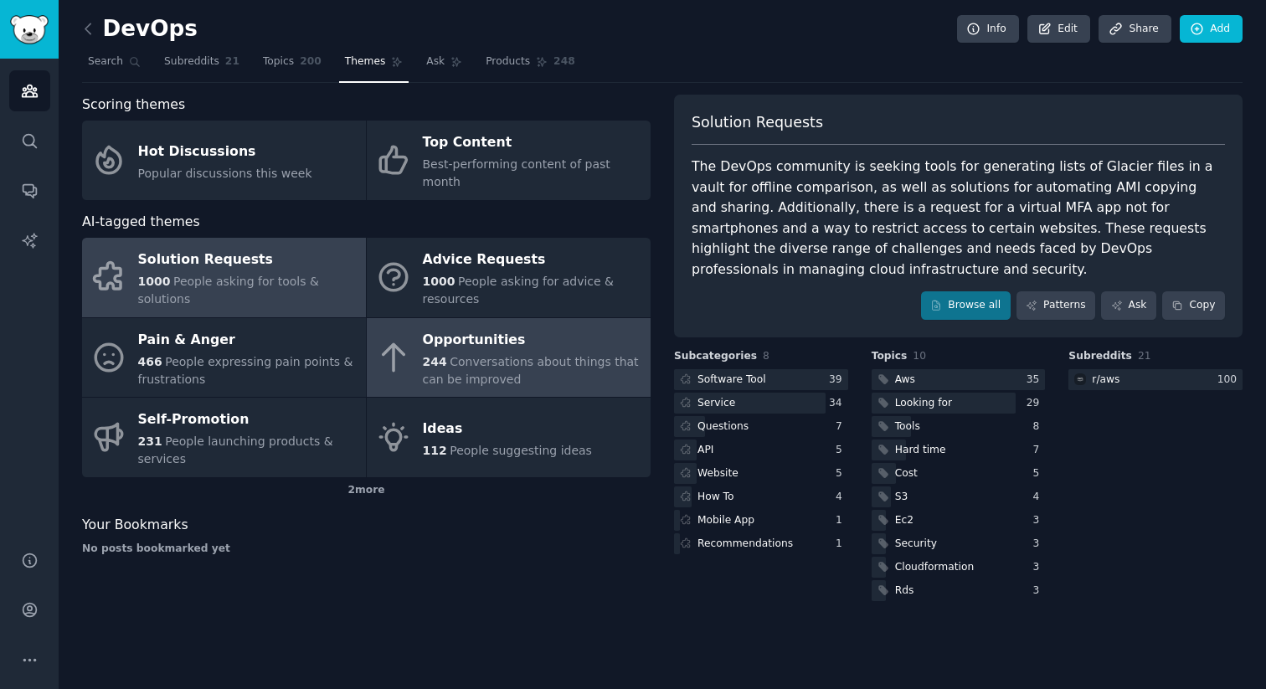
click at [490, 364] on span "Conversations about things that can be improved" at bounding box center [531, 370] width 216 height 31
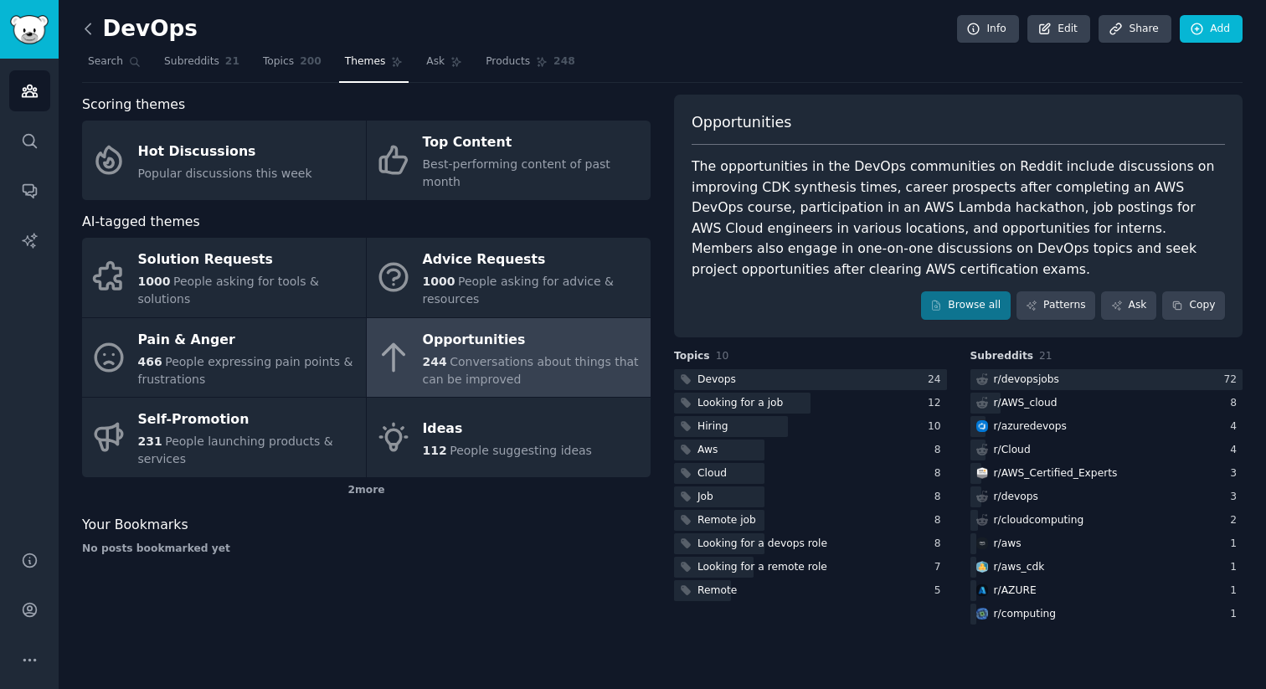
click at [91, 27] on icon at bounding box center [89, 29] width 18 height 18
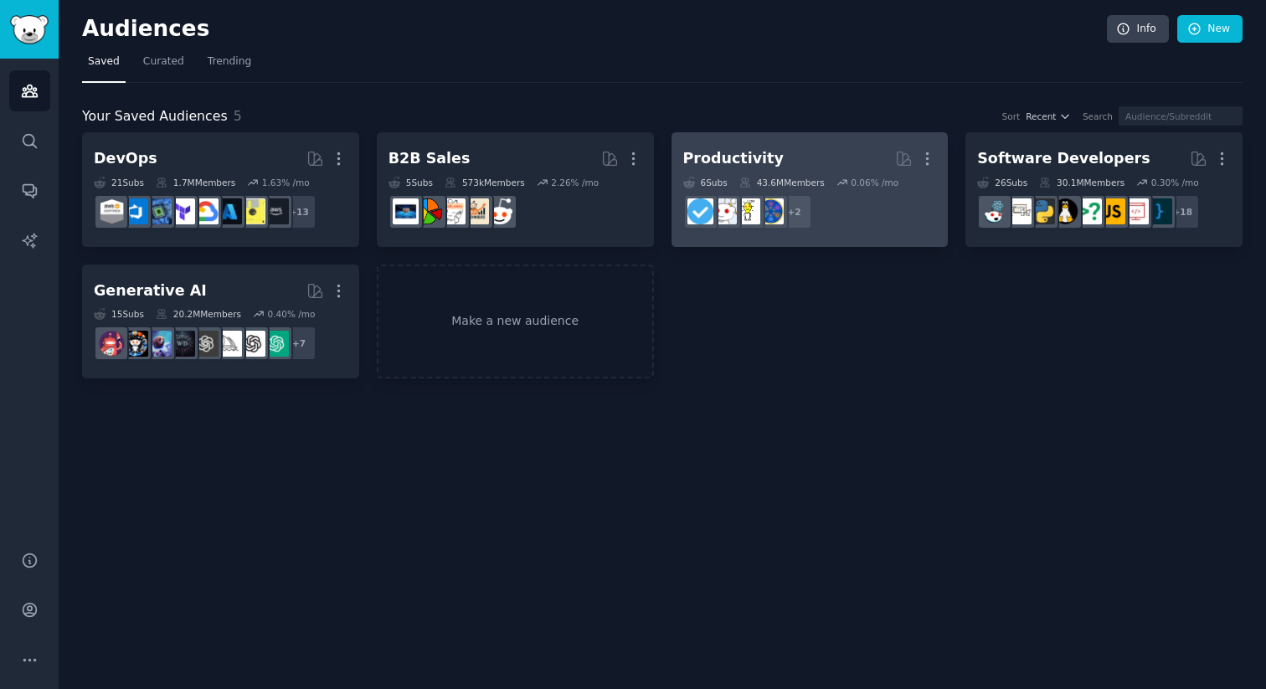
click at [841, 156] on h2 "Productivity More" at bounding box center [810, 158] width 254 height 29
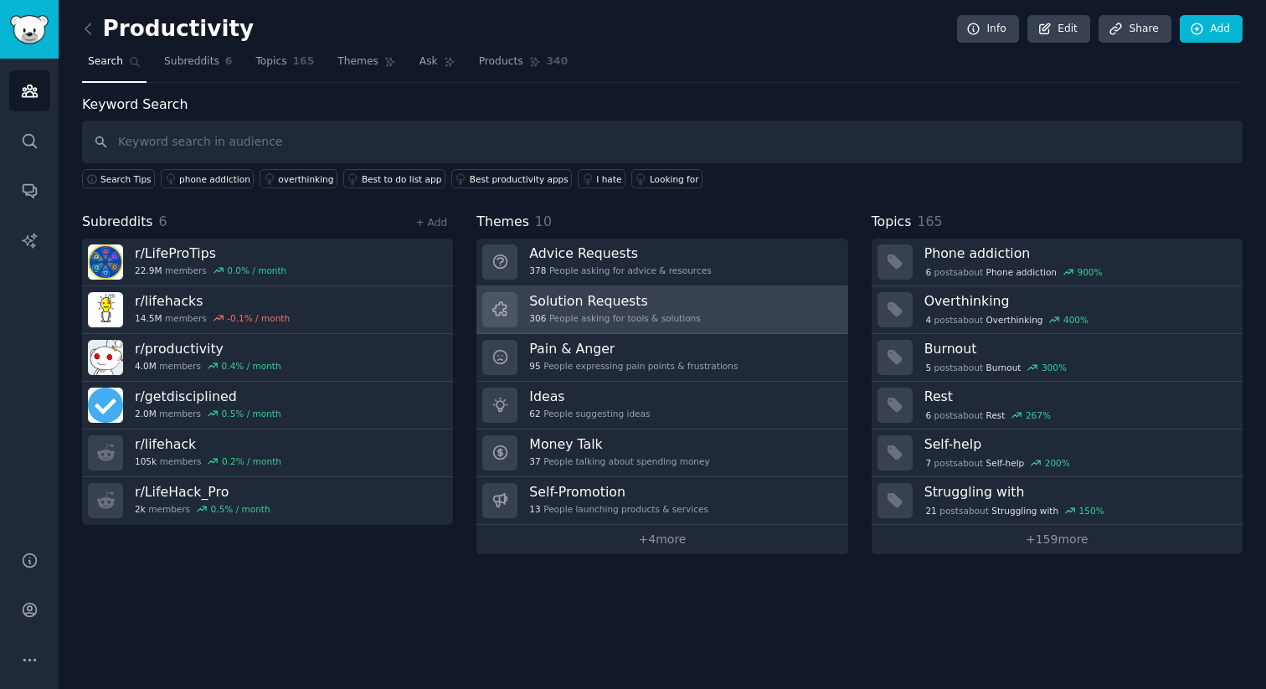
click at [704, 299] on link "Solution Requests 306 People asking for tools & solutions" at bounding box center [661, 310] width 371 height 48
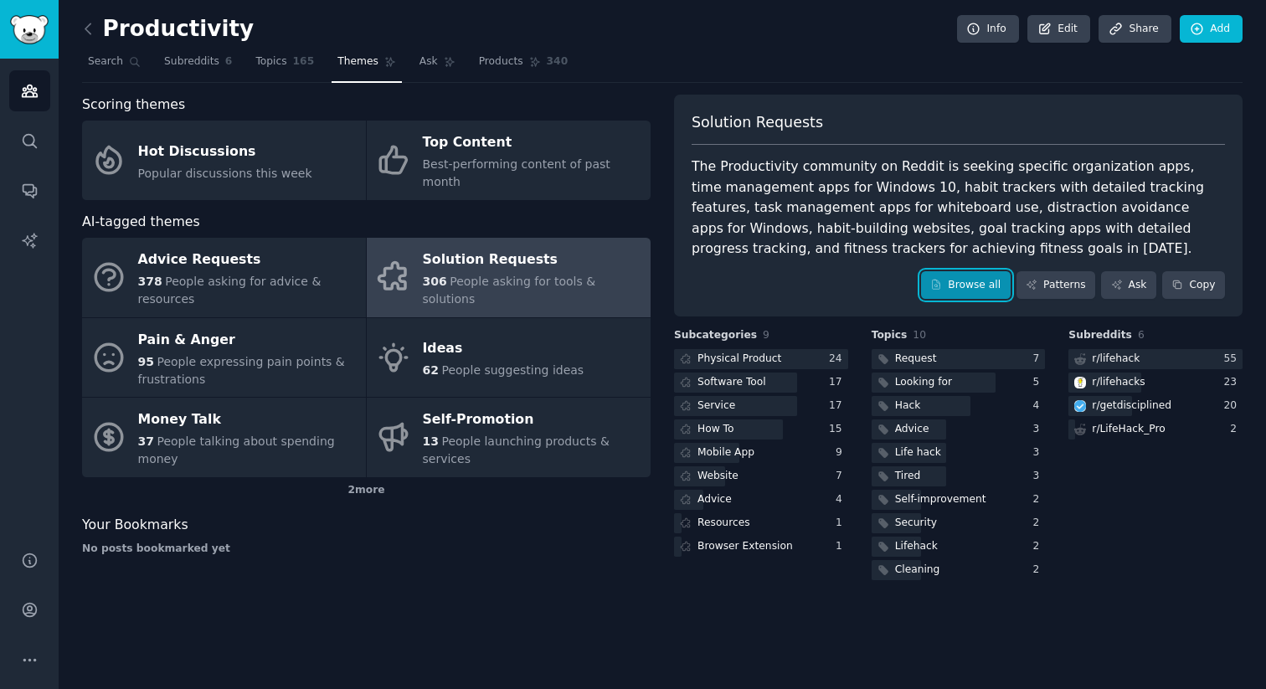
click at [984, 286] on link "Browse all" at bounding box center [966, 285] width 90 height 28
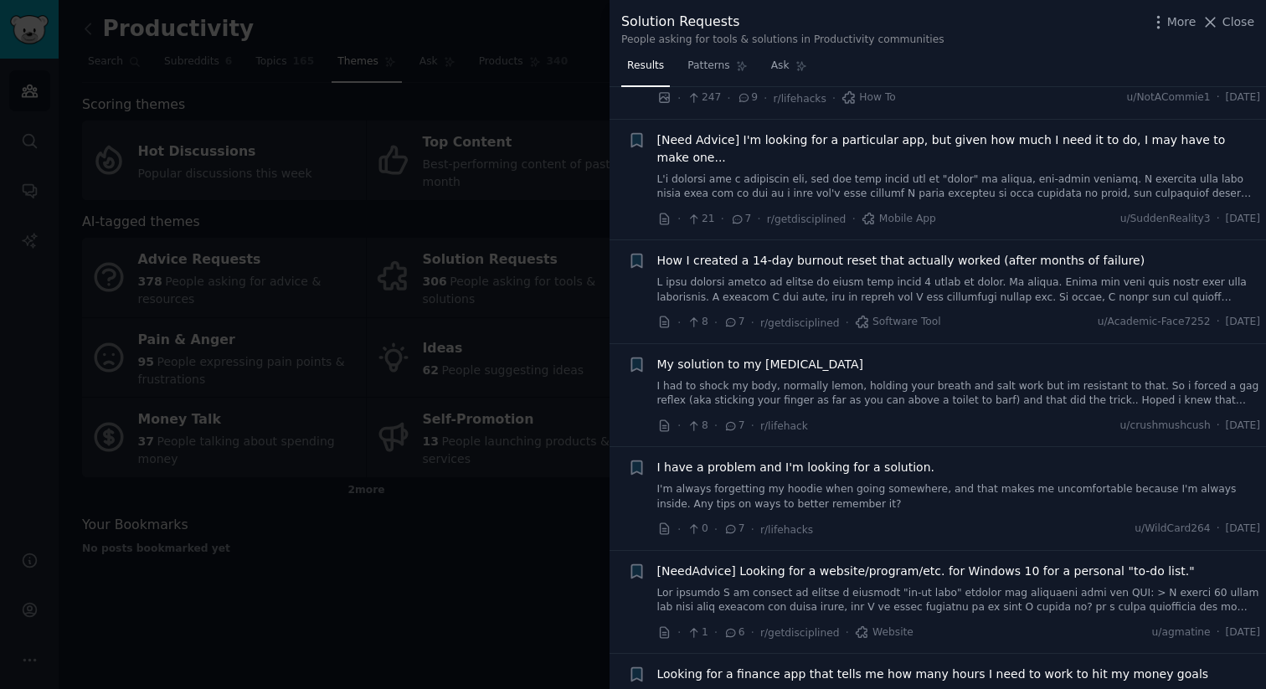
scroll to position [3551, 0]
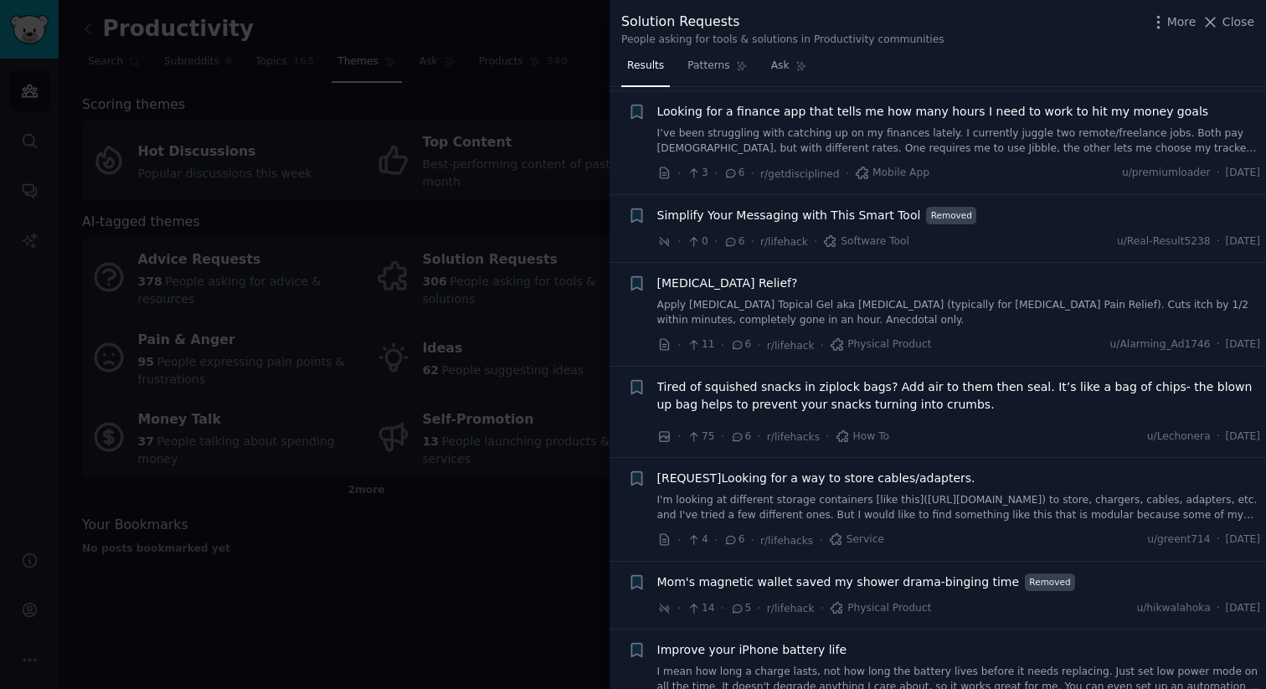
click at [489, 534] on div at bounding box center [633, 344] width 1266 height 689
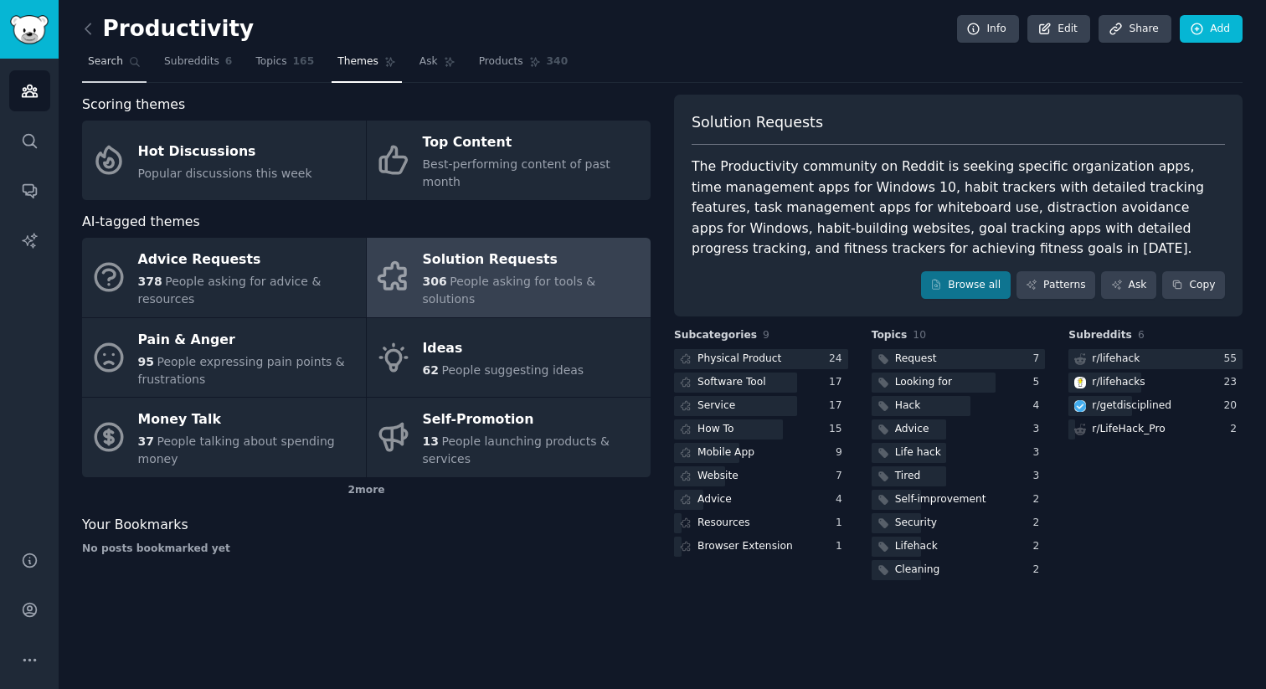
click at [109, 73] on link "Search" at bounding box center [114, 66] width 64 height 34
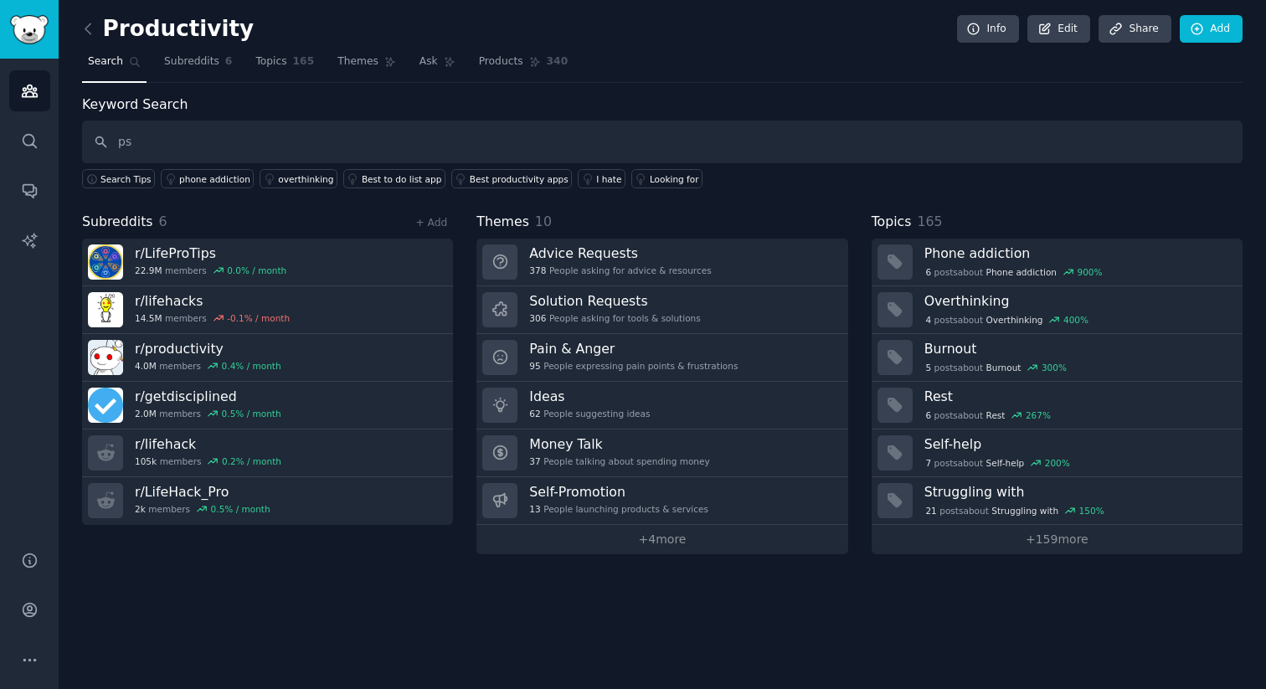
type input "p"
click at [91, 24] on icon at bounding box center [89, 29] width 18 height 18
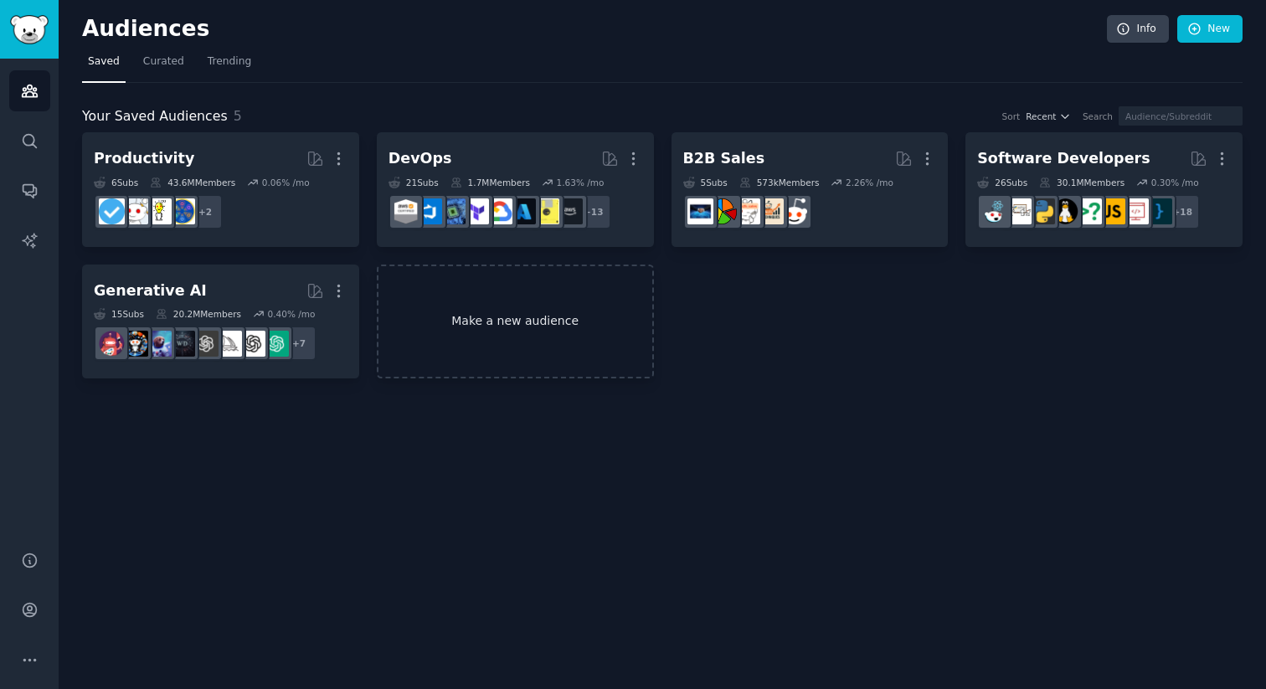
click at [525, 336] on link "Make a new audience" at bounding box center [515, 322] width 277 height 115
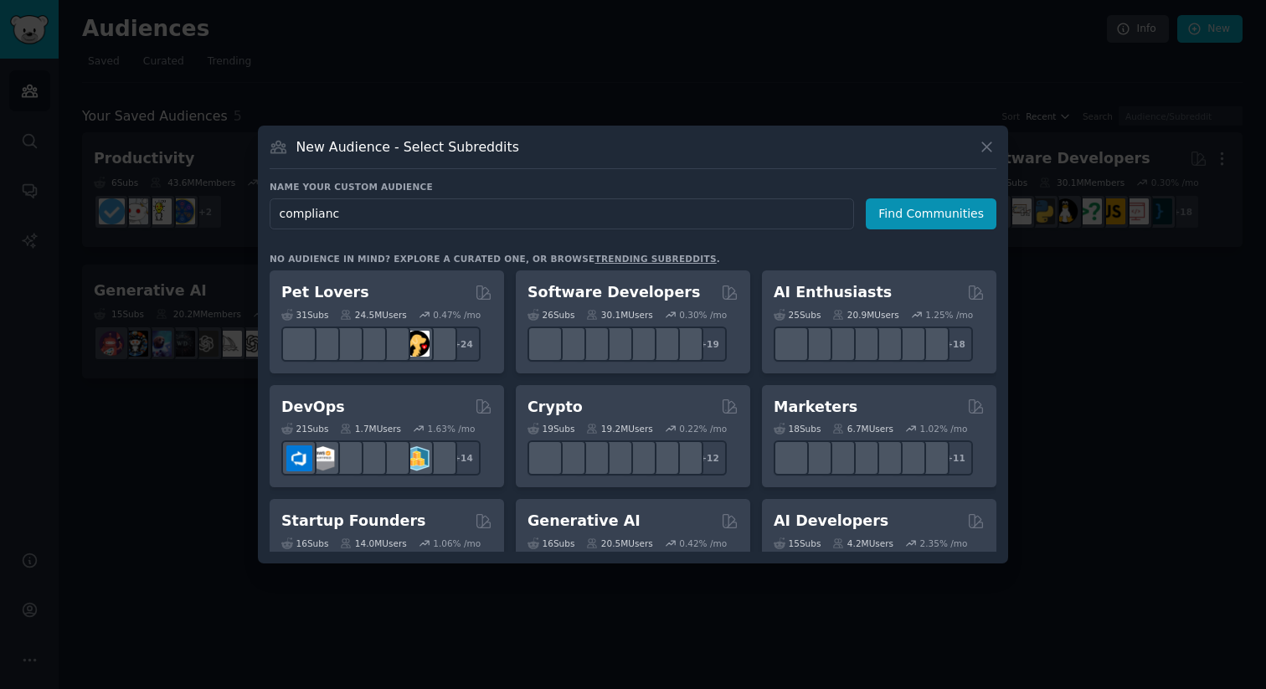
type input "compliance"
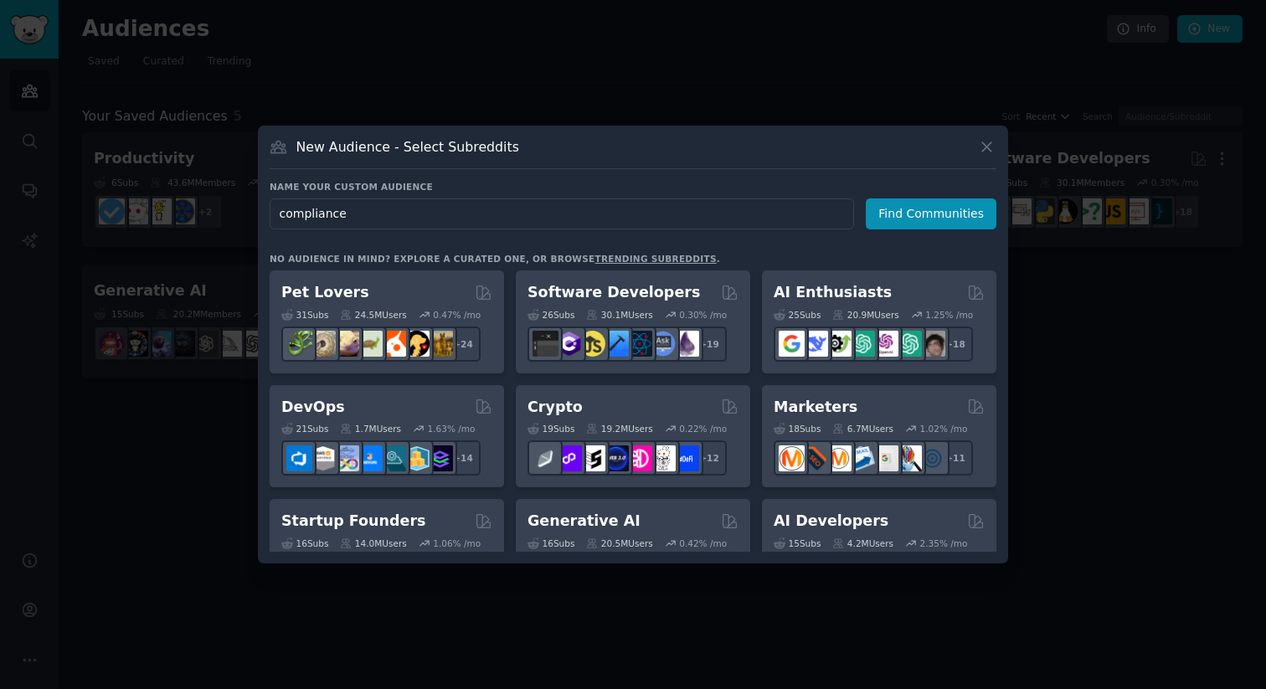
click button "Find Communities" at bounding box center [931, 213] width 131 height 31
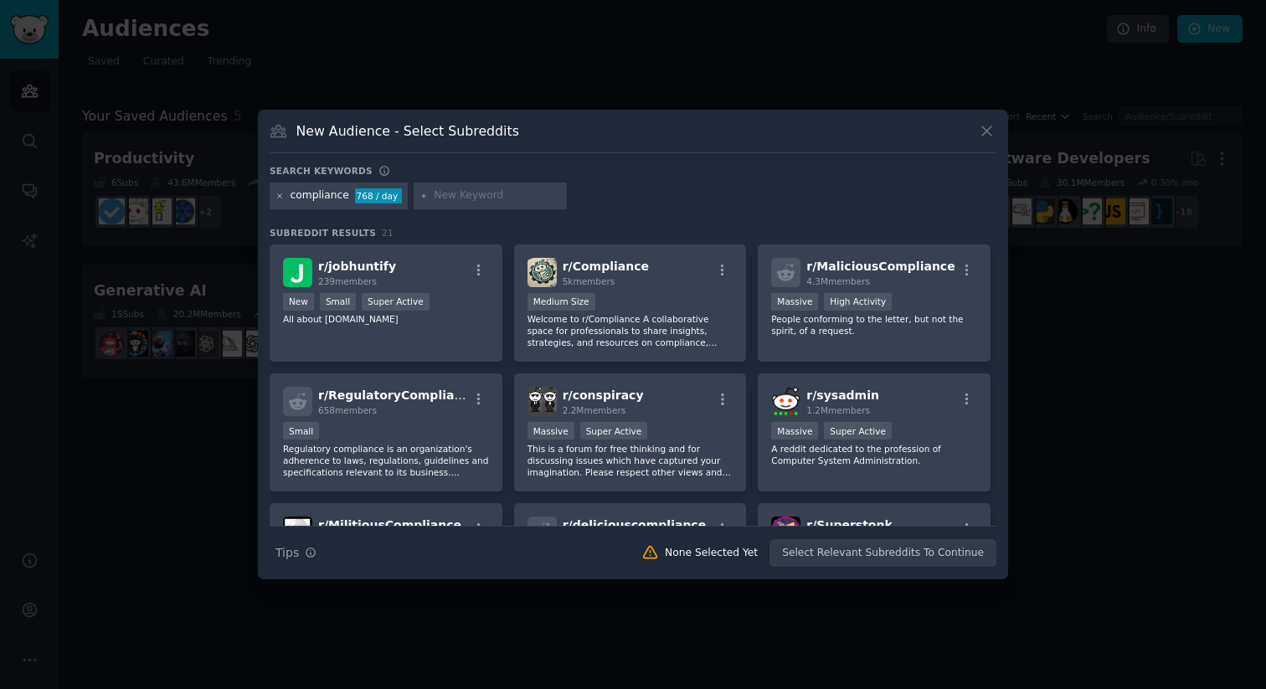
click at [278, 197] on icon at bounding box center [280, 195] width 4 height 4
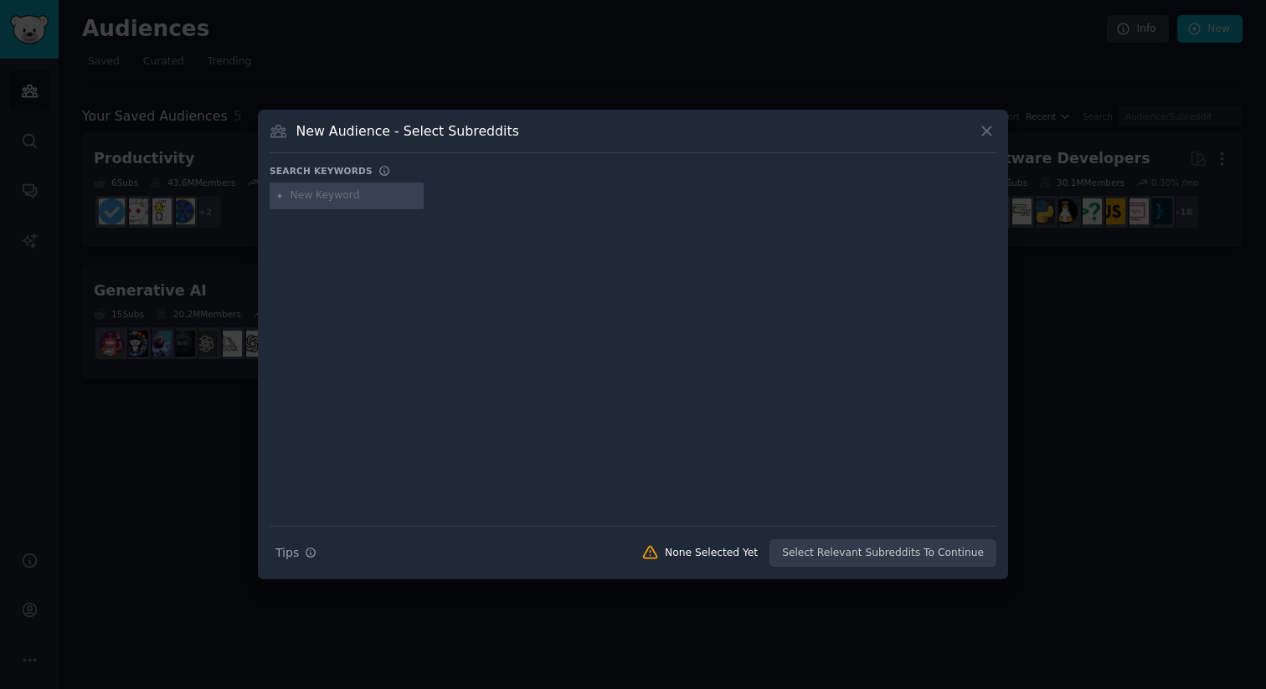
click at [321, 202] on input "text" at bounding box center [354, 195] width 127 height 15
type input "construction"
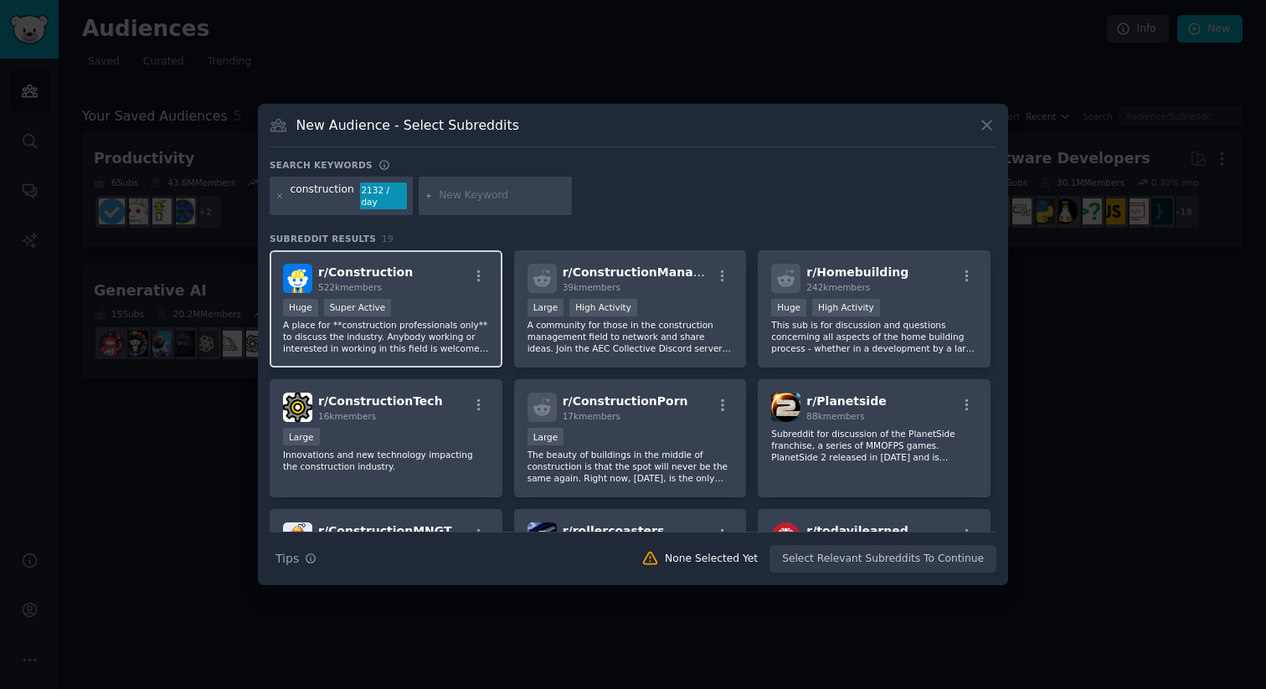
click at [453, 305] on div "Huge Super Active" at bounding box center [386, 309] width 206 height 21
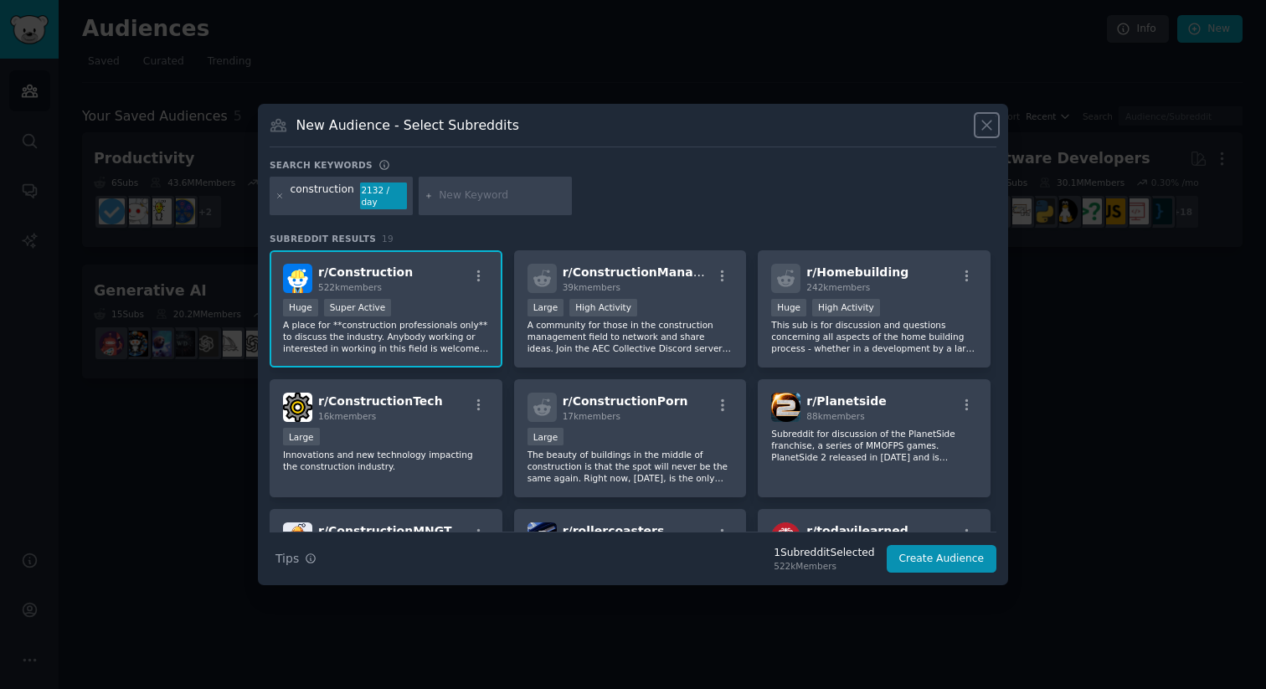
click at [991, 131] on icon at bounding box center [987, 125] width 18 height 18
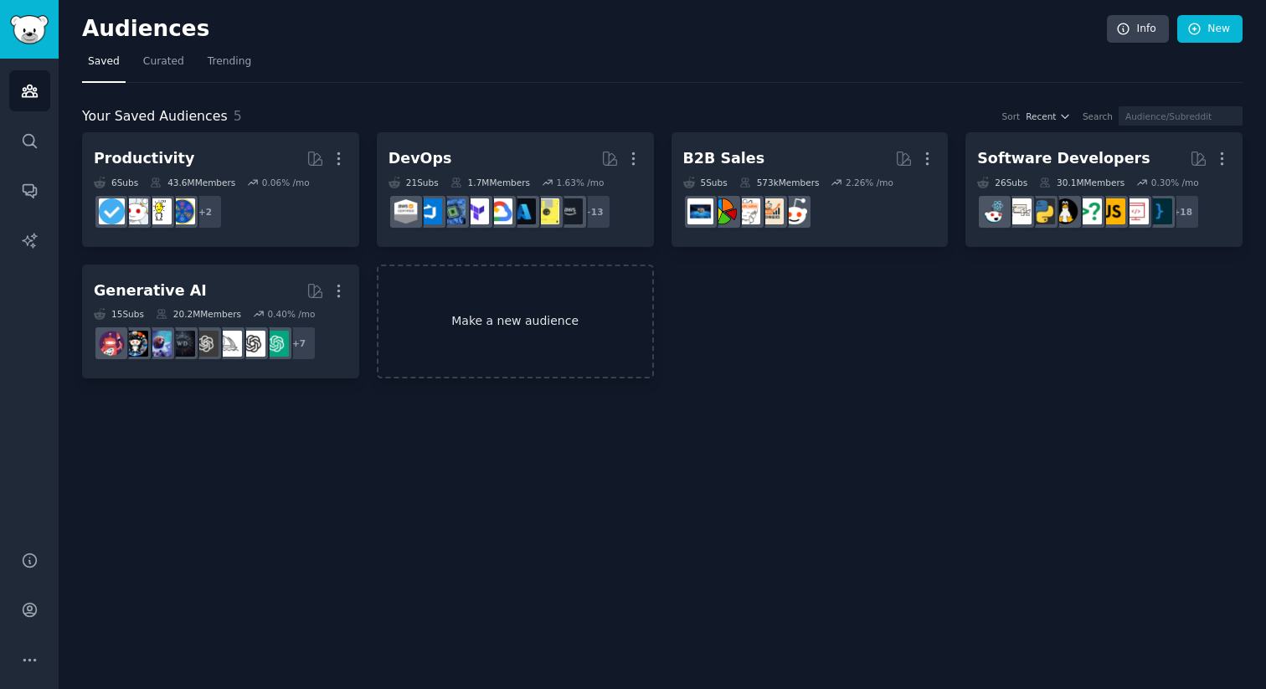
click at [538, 328] on link "Make a new audience" at bounding box center [515, 322] width 277 height 115
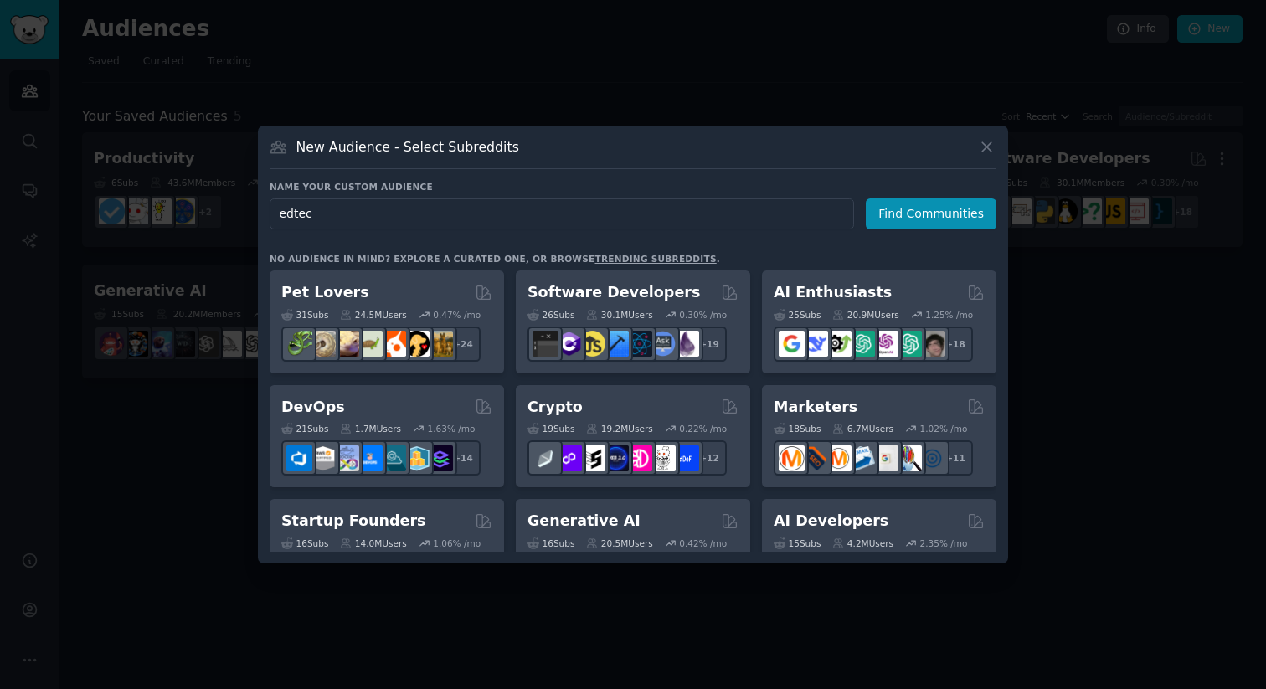
type input "edtech"
click button "Find Communities" at bounding box center [931, 213] width 131 height 31
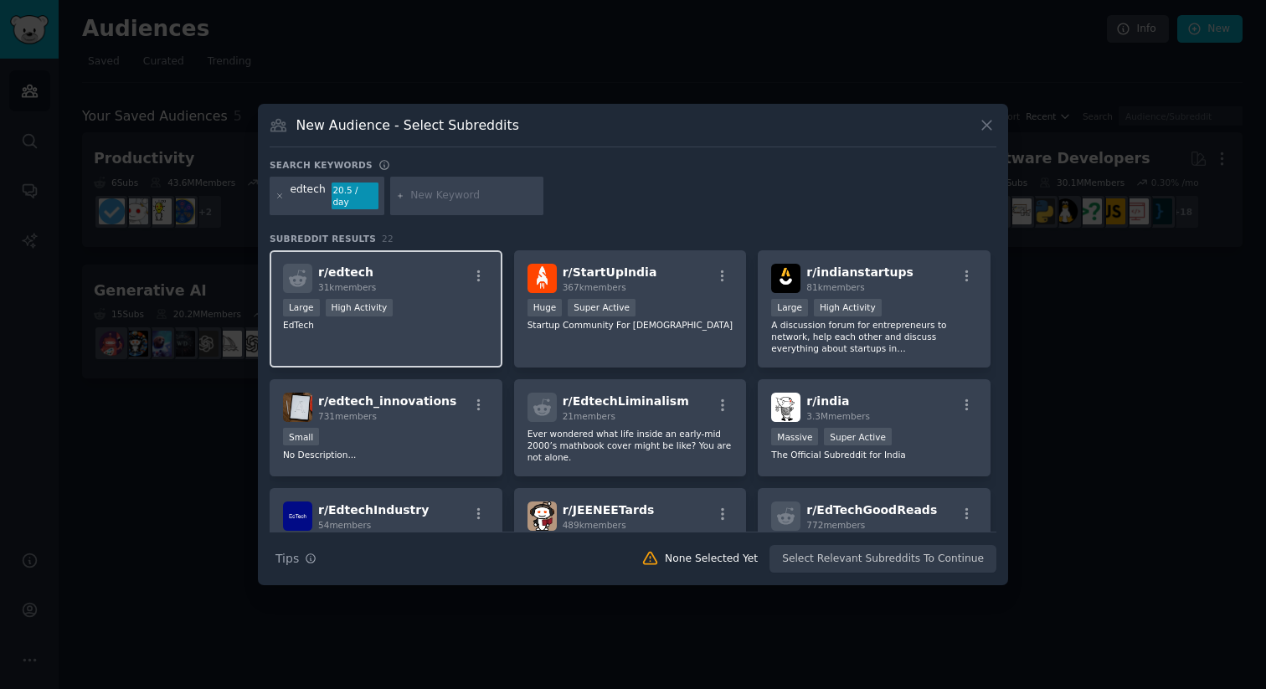
click at [412, 319] on p "EdTech" at bounding box center [386, 325] width 206 height 12
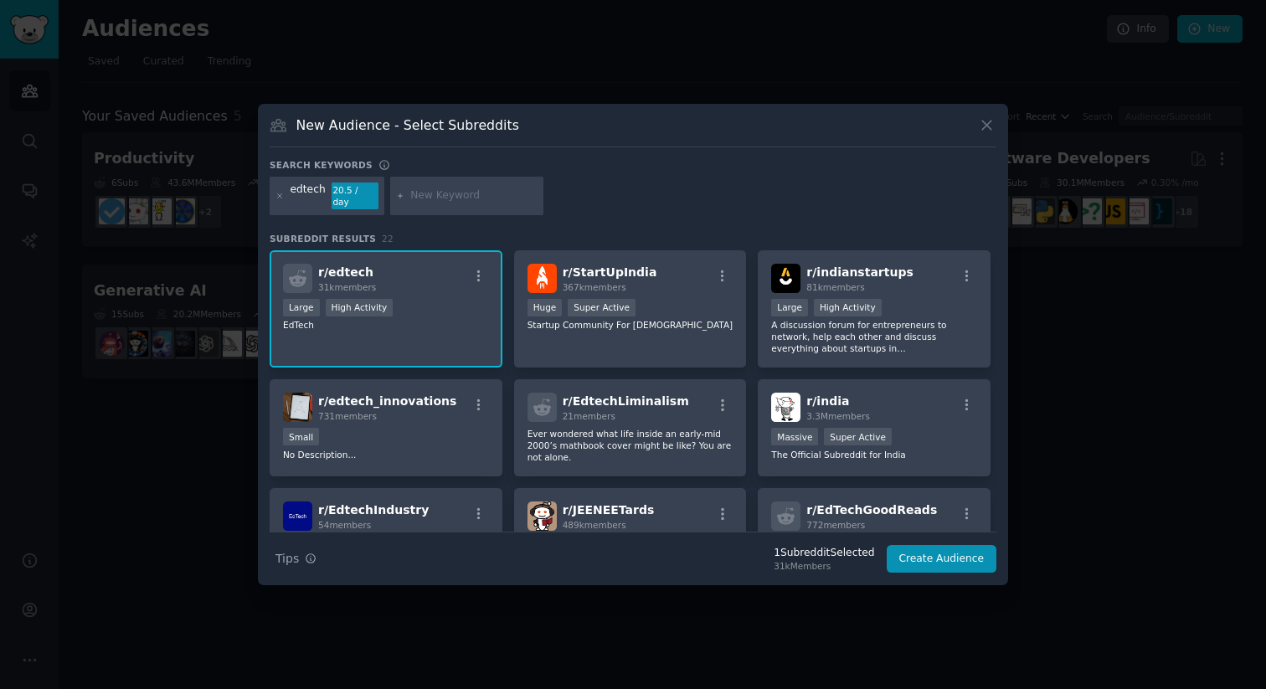
click at [419, 198] on input "text" at bounding box center [473, 195] width 127 height 15
type input "e"
type input "k12"
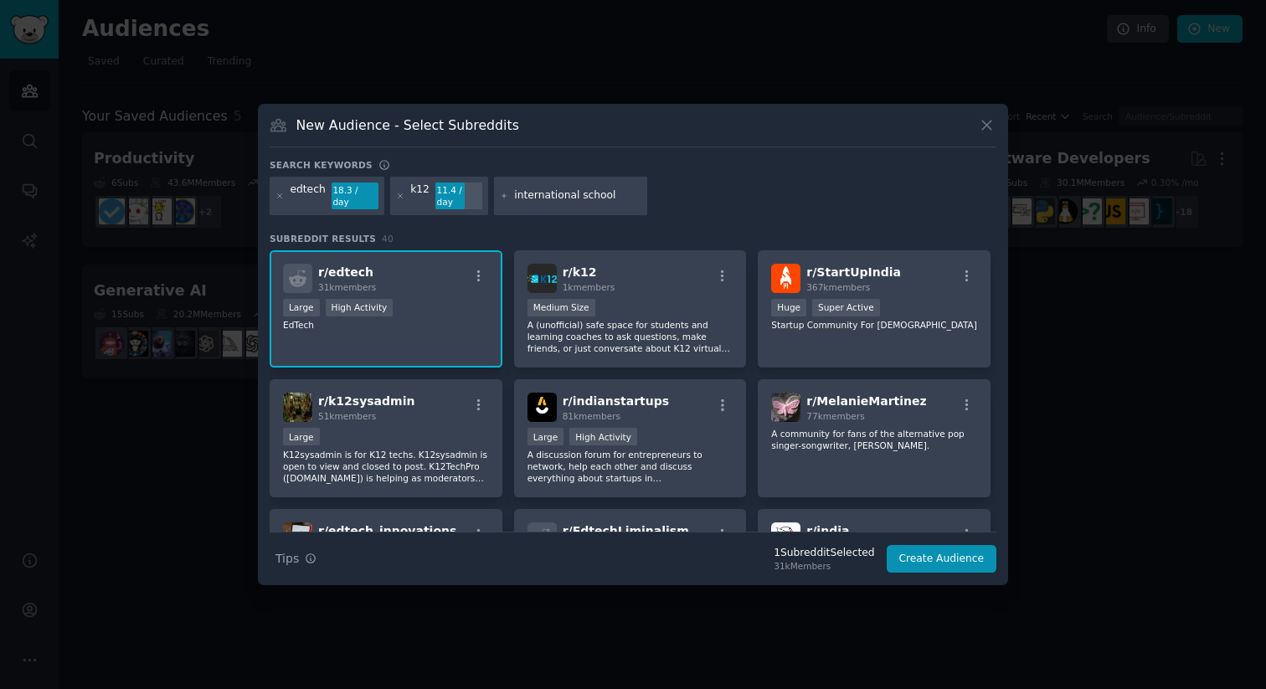
type input "international schools"
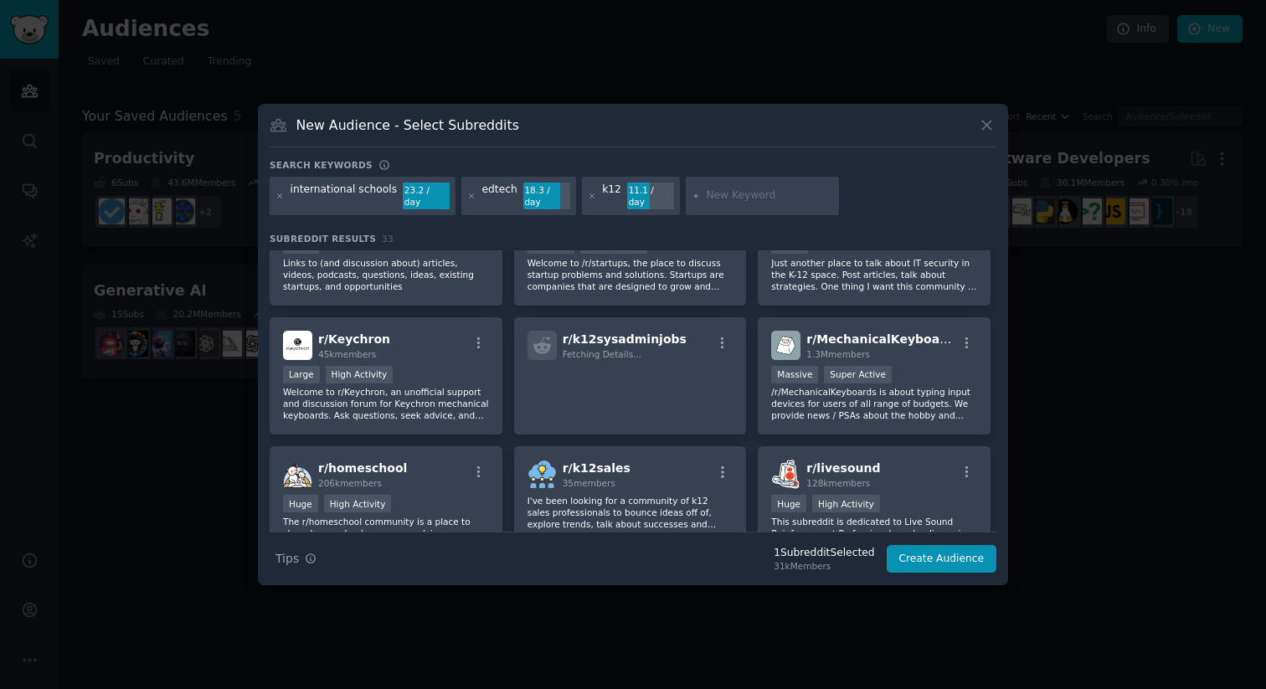
scroll to position [685, 0]
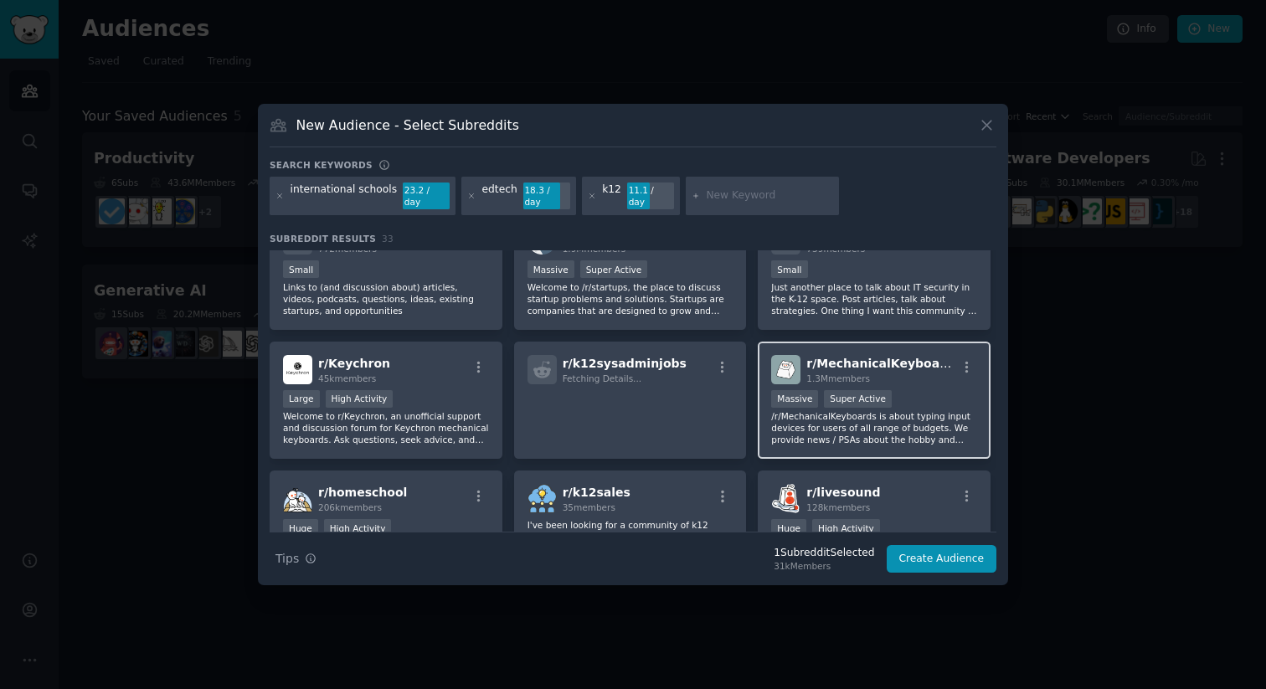
click at [929, 412] on p "/r/MechanicalKeyboards is about typing input devices for users of all range of …" at bounding box center [874, 427] width 206 height 35
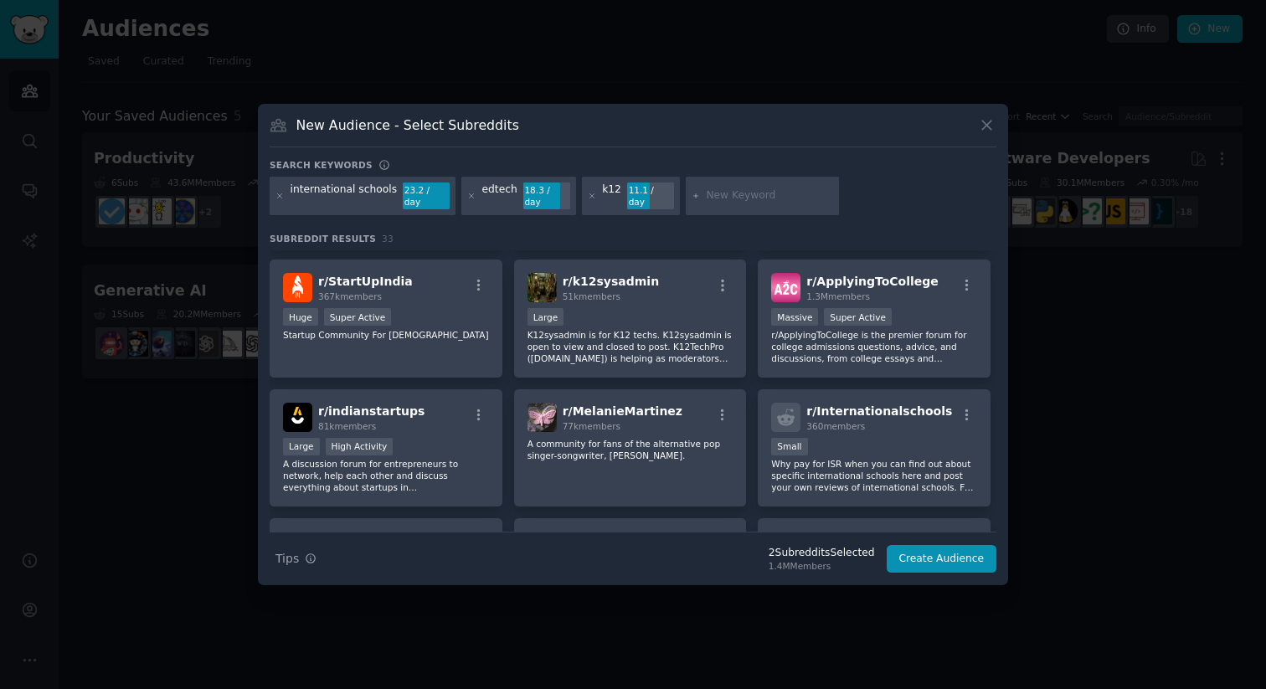
scroll to position [0, 0]
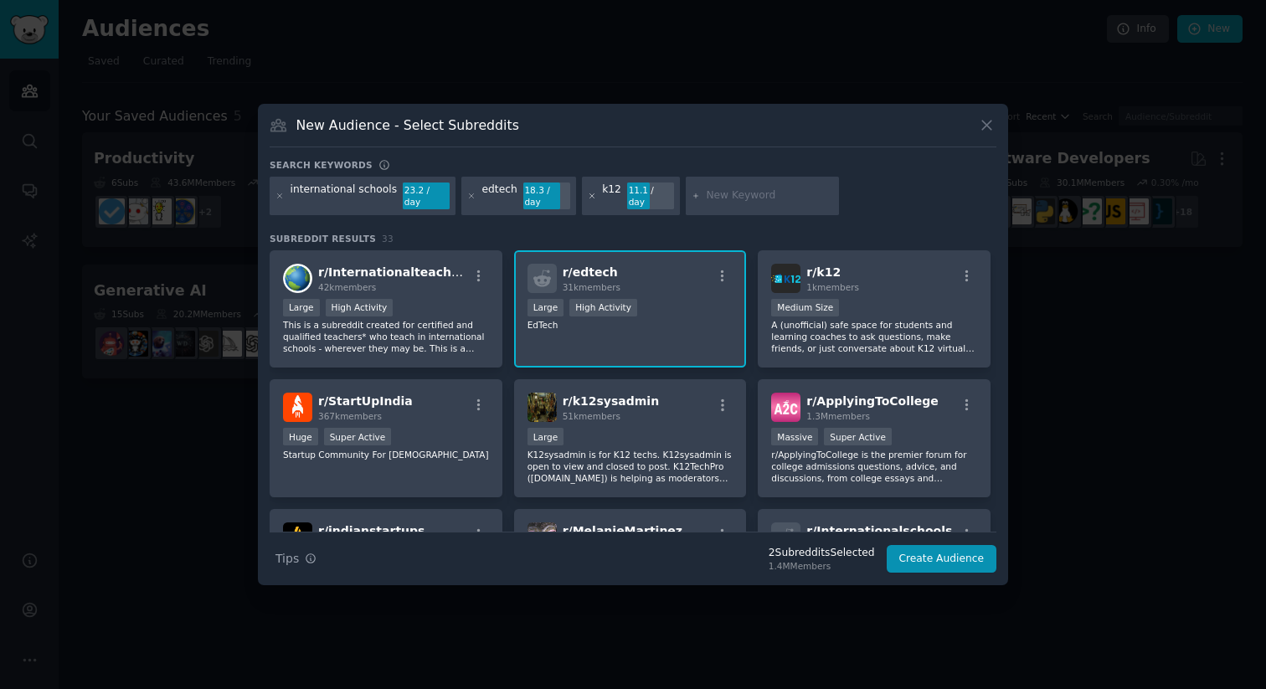
click at [588, 195] on icon at bounding box center [592, 196] width 9 height 9
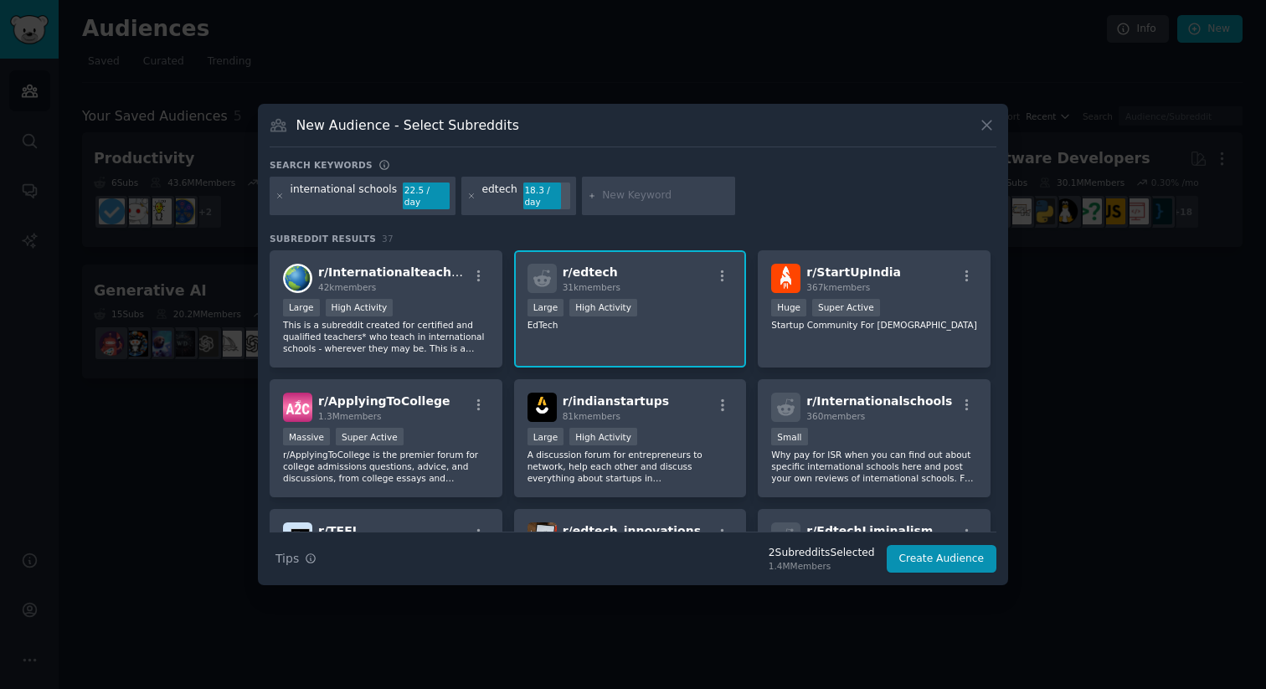
click at [695, 193] on input "text" at bounding box center [665, 195] width 127 height 15
type input "education"
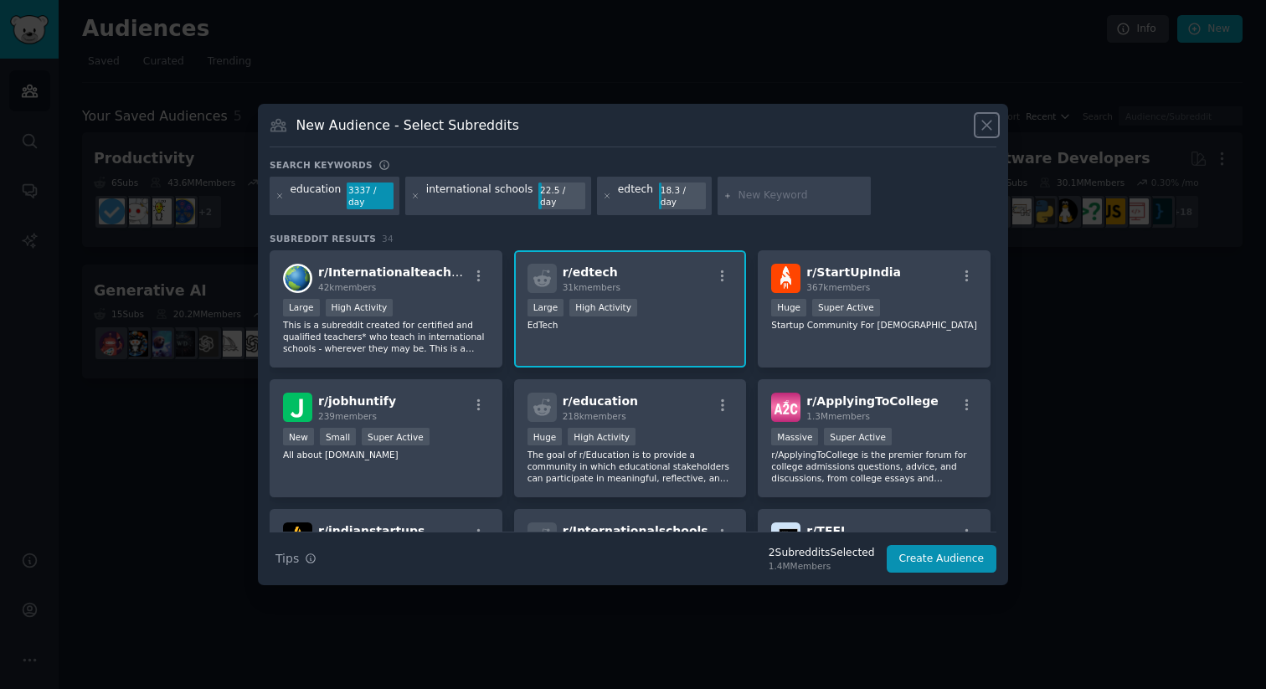
click at [980, 128] on icon at bounding box center [987, 125] width 18 height 18
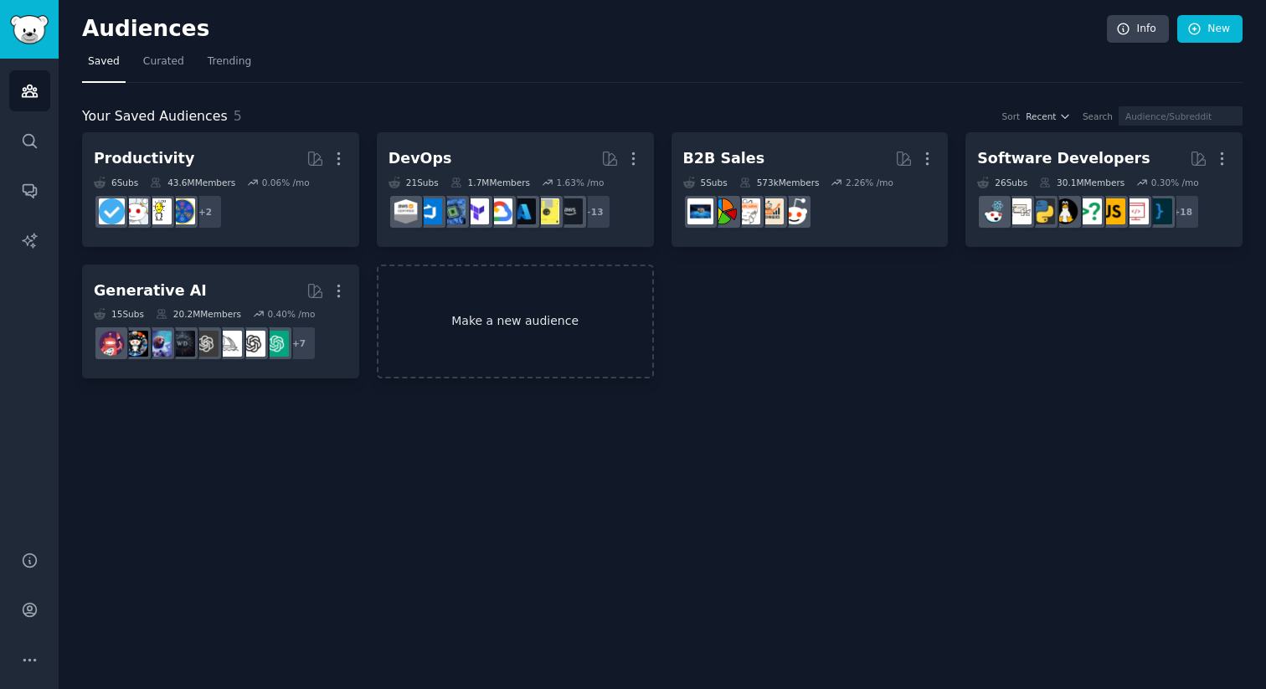
click at [535, 347] on link "Make a new audience" at bounding box center [515, 322] width 277 height 115
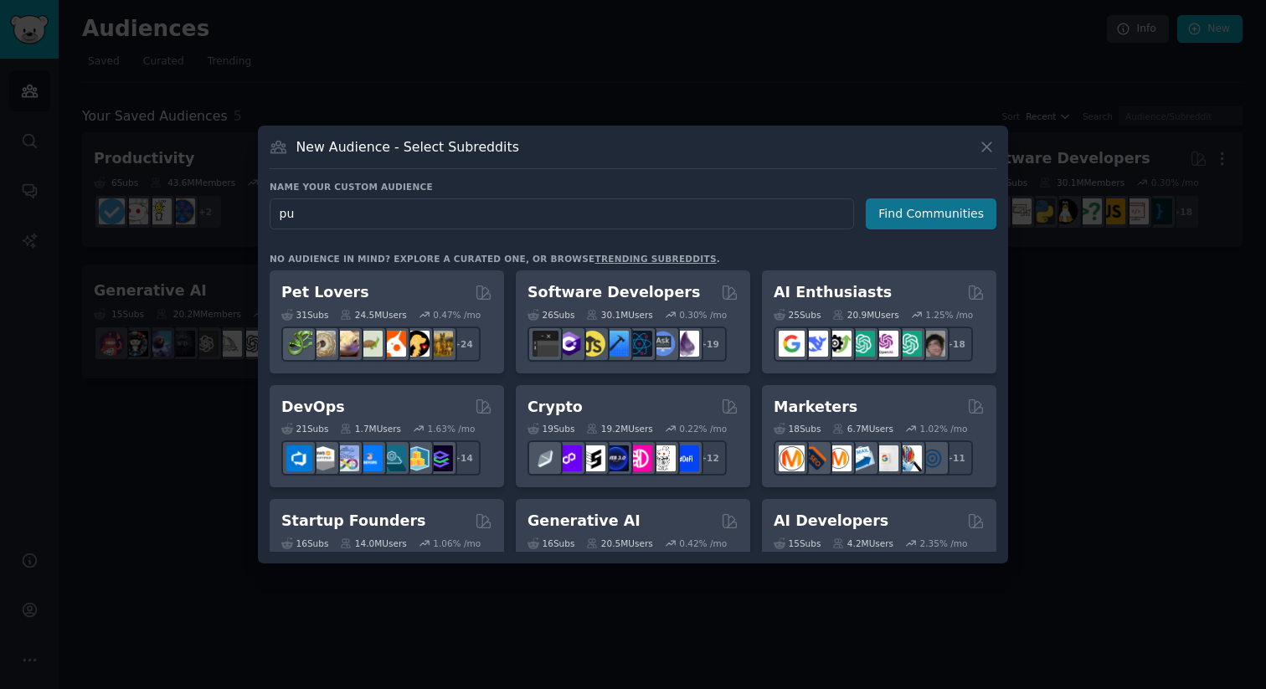
type input "pu"
click at [955, 217] on button "Find Communities" at bounding box center [931, 213] width 131 height 31
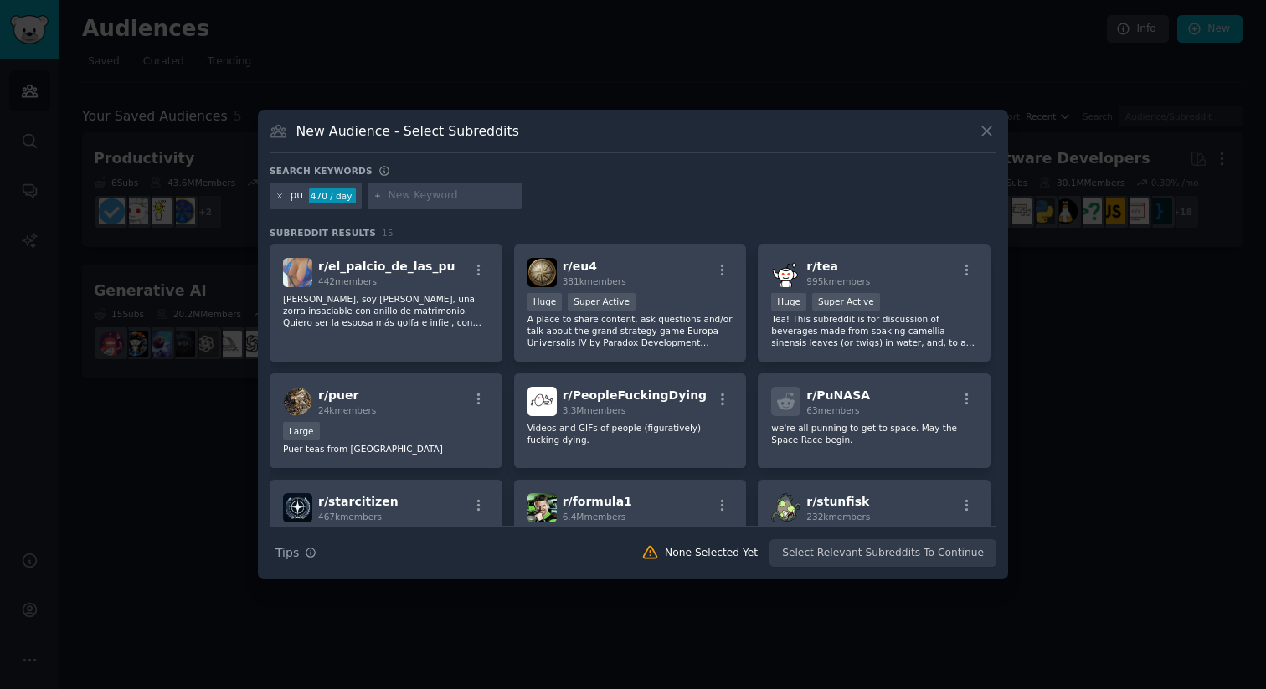
click at [280, 198] on icon at bounding box center [279, 196] width 9 height 9
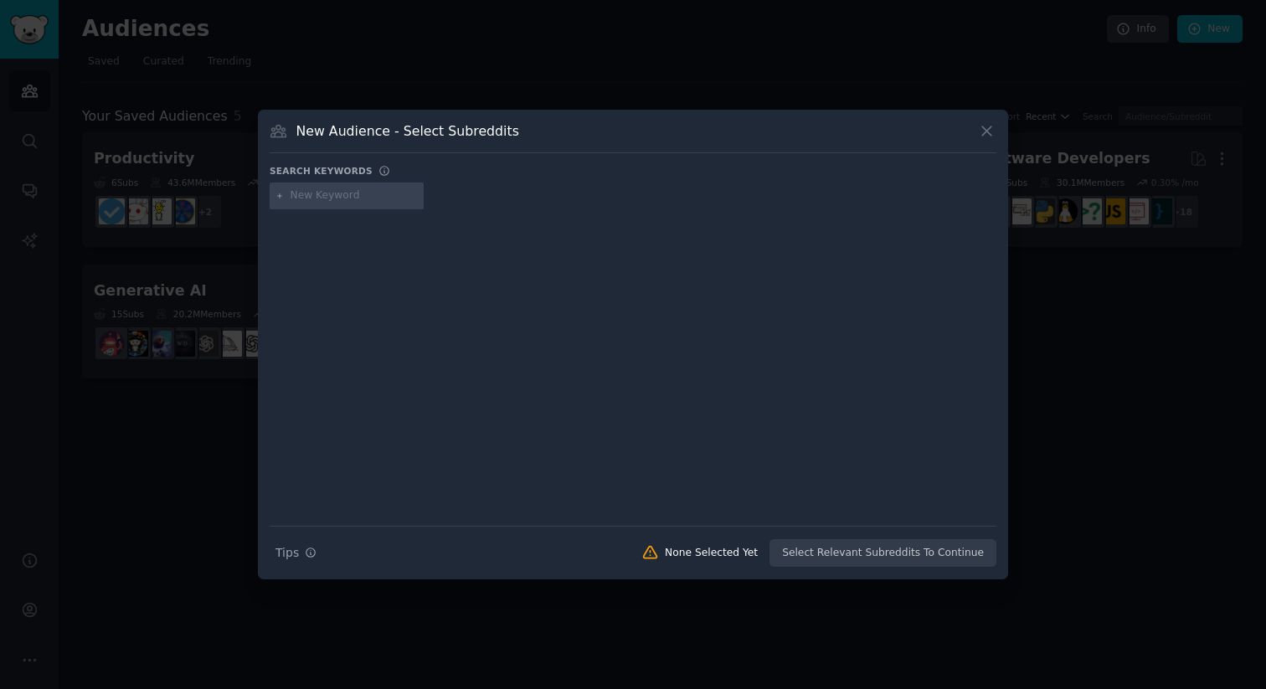
click at [623, 353] on div at bounding box center [633, 355] width 727 height 281
click at [991, 125] on icon at bounding box center [987, 131] width 18 height 18
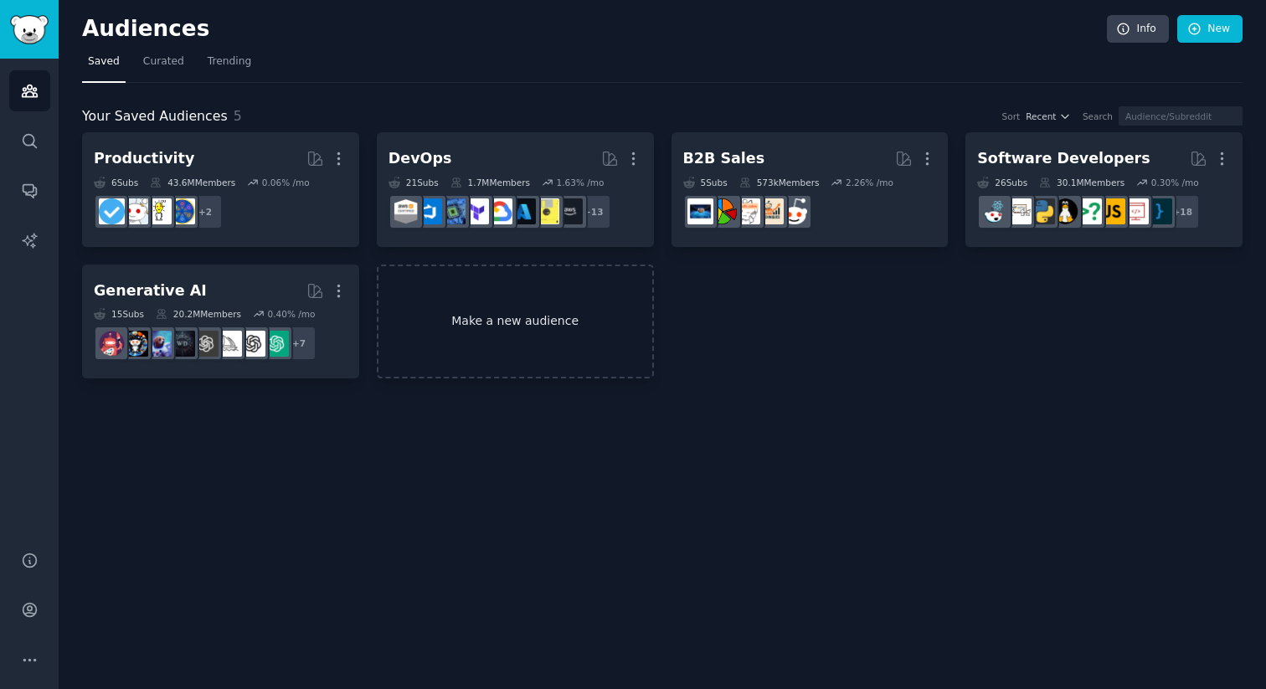
click at [458, 332] on link "Make a new audience" at bounding box center [515, 322] width 277 height 115
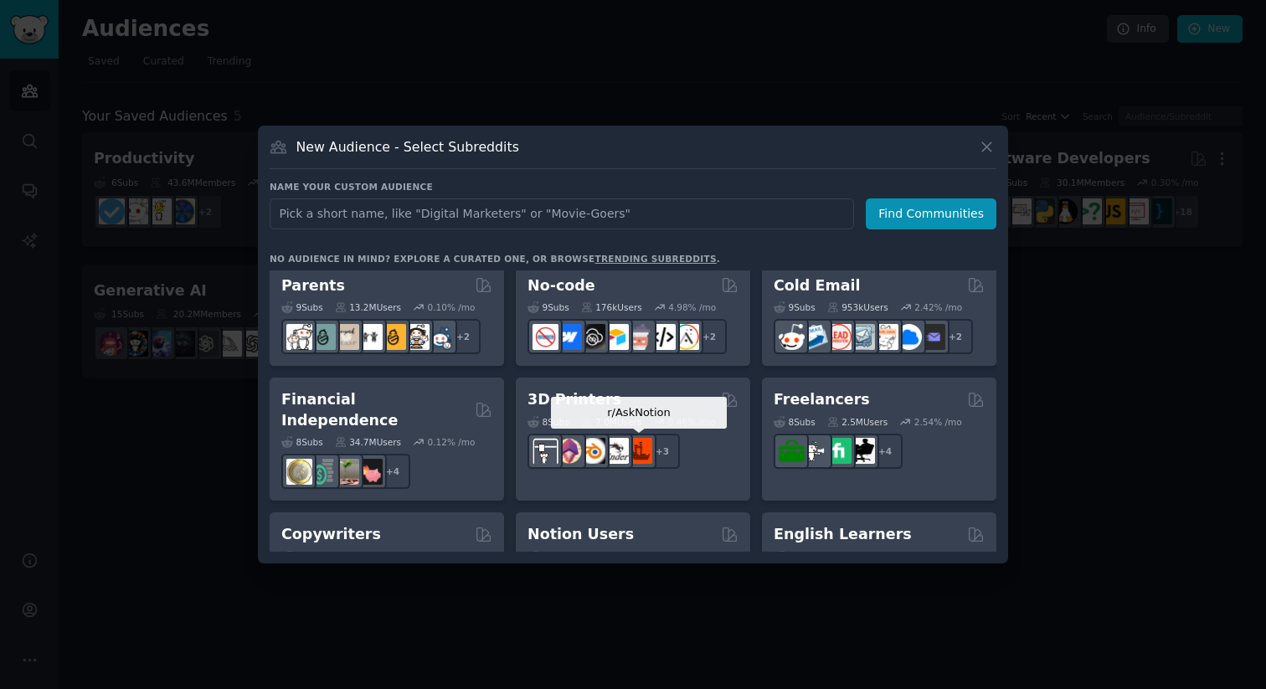
scroll to position [799, 0]
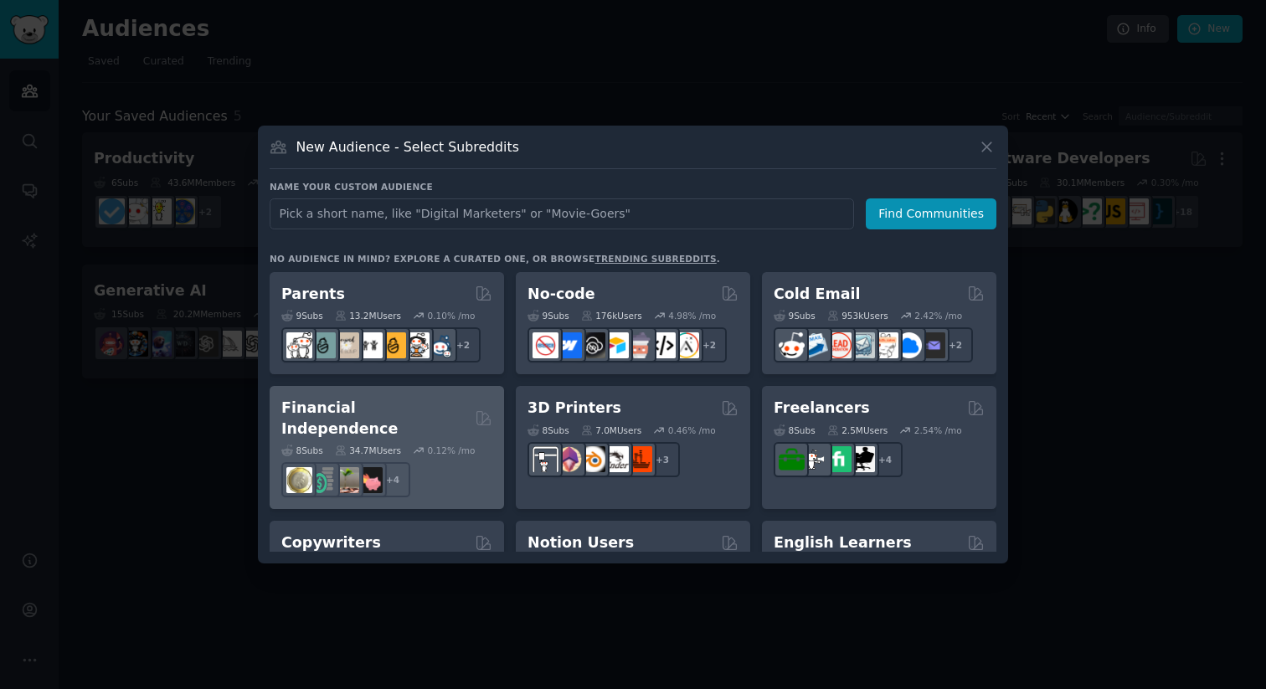
click at [465, 462] on div "+ 4" at bounding box center [386, 479] width 211 height 35
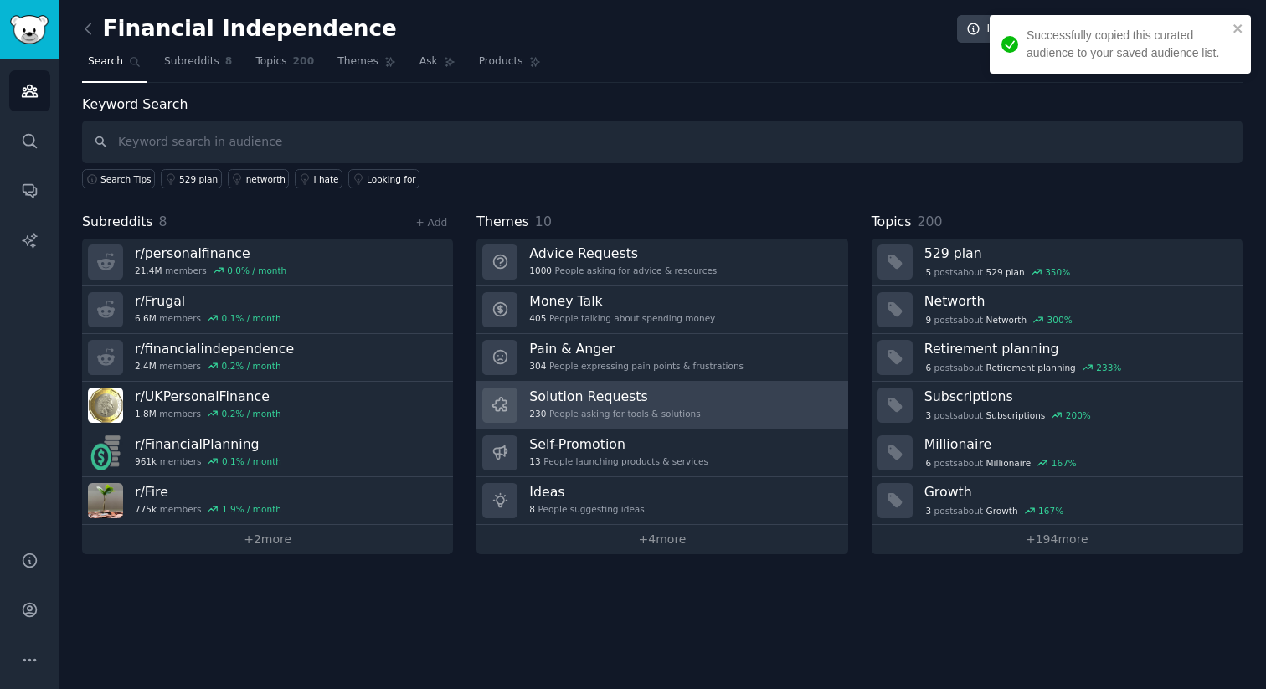
click at [605, 408] on div "230 People asking for tools & solutions" at bounding box center [614, 414] width 171 height 12
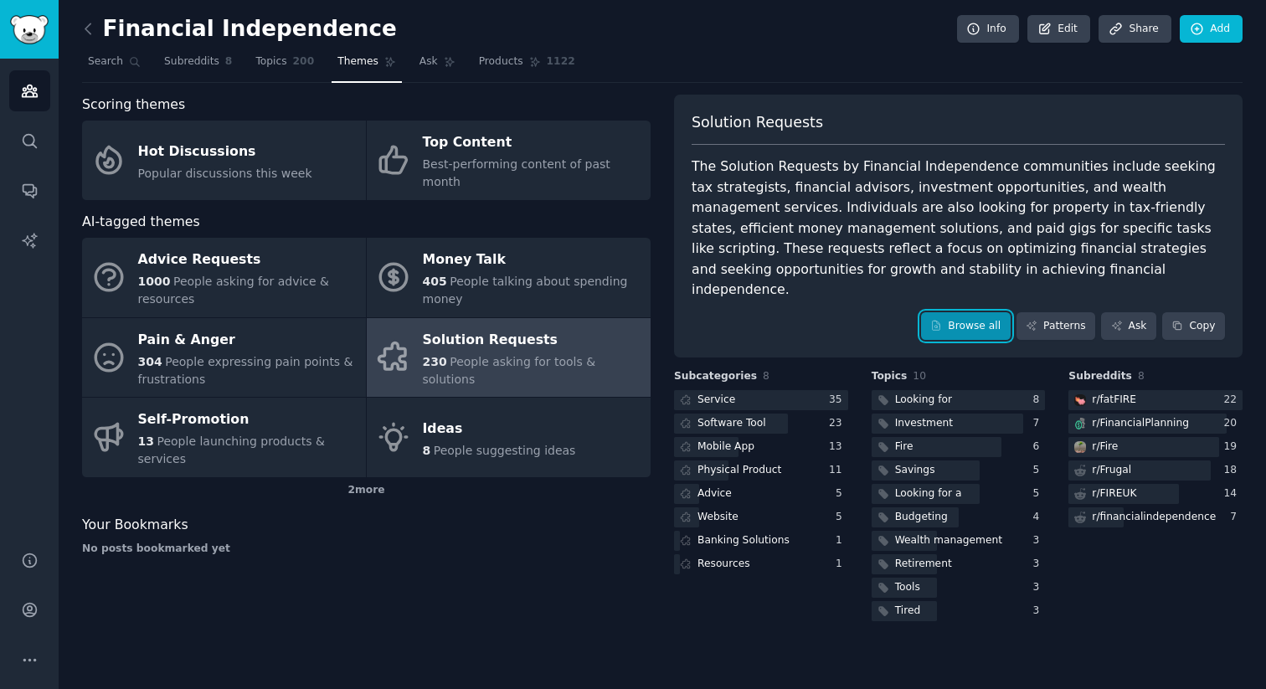
click at [987, 312] on link "Browse all" at bounding box center [966, 326] width 90 height 28
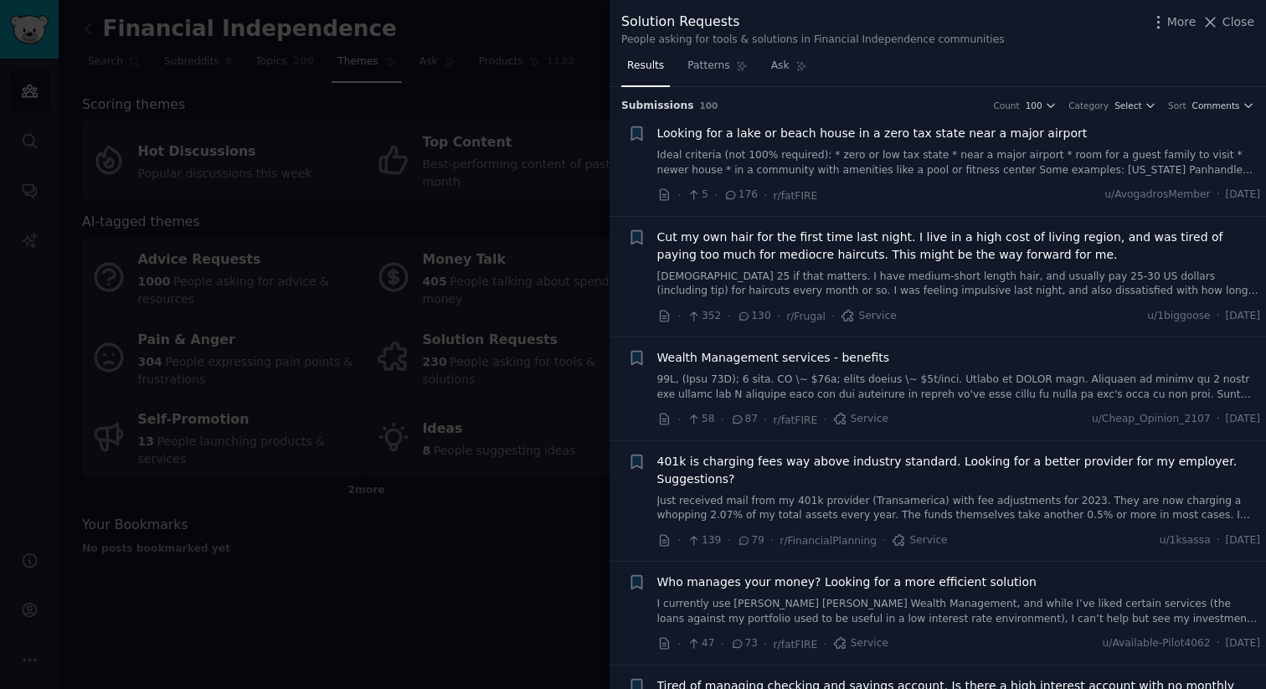
click at [960, 398] on link at bounding box center [959, 387] width 604 height 29
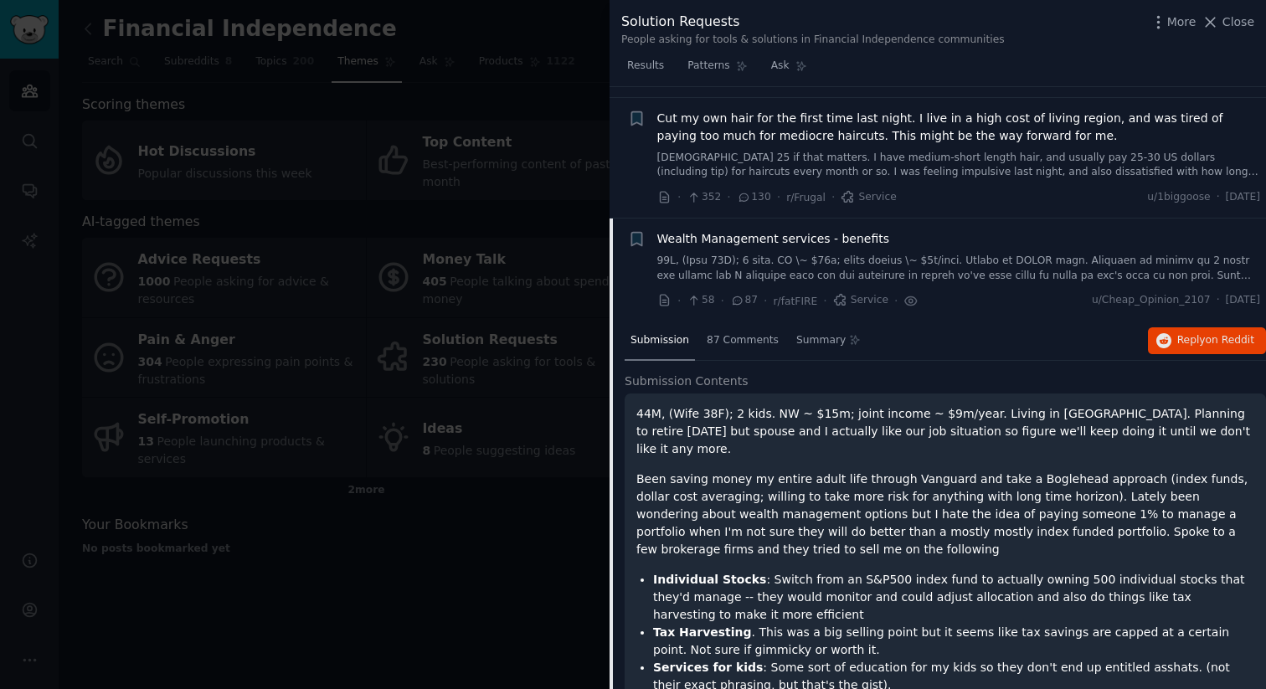
scroll to position [83, 0]
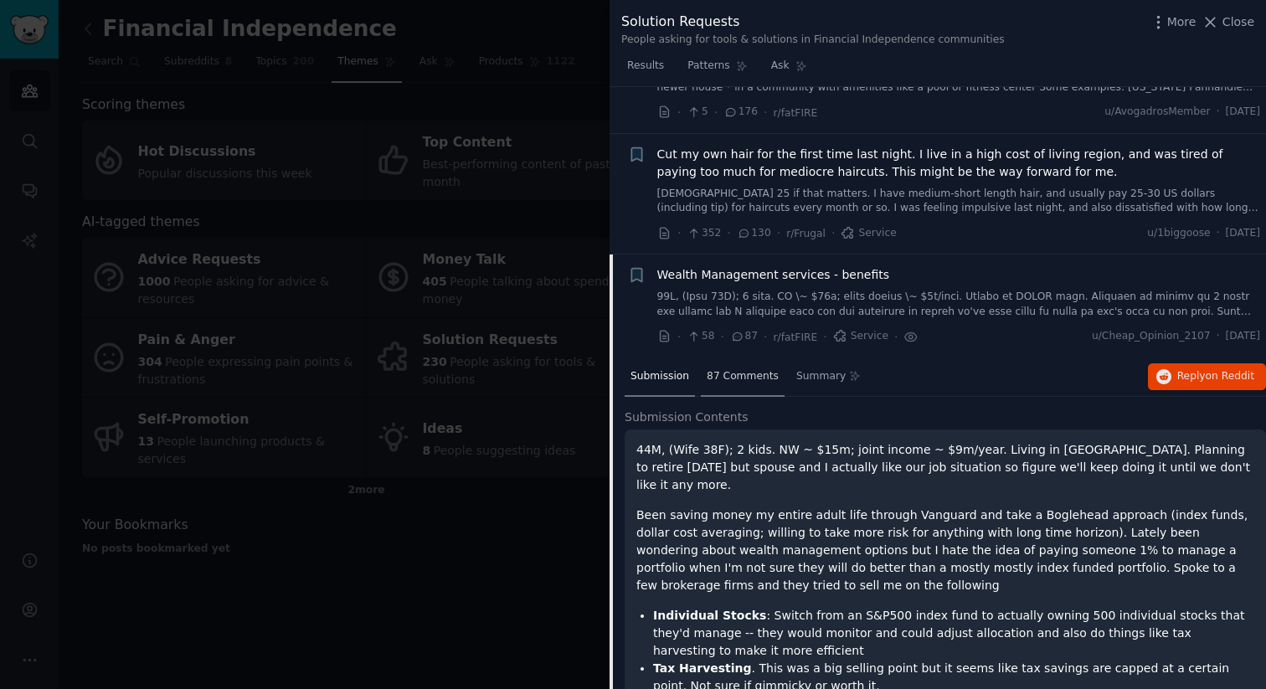
click at [763, 379] on span "87 Comments" at bounding box center [743, 376] width 72 height 15
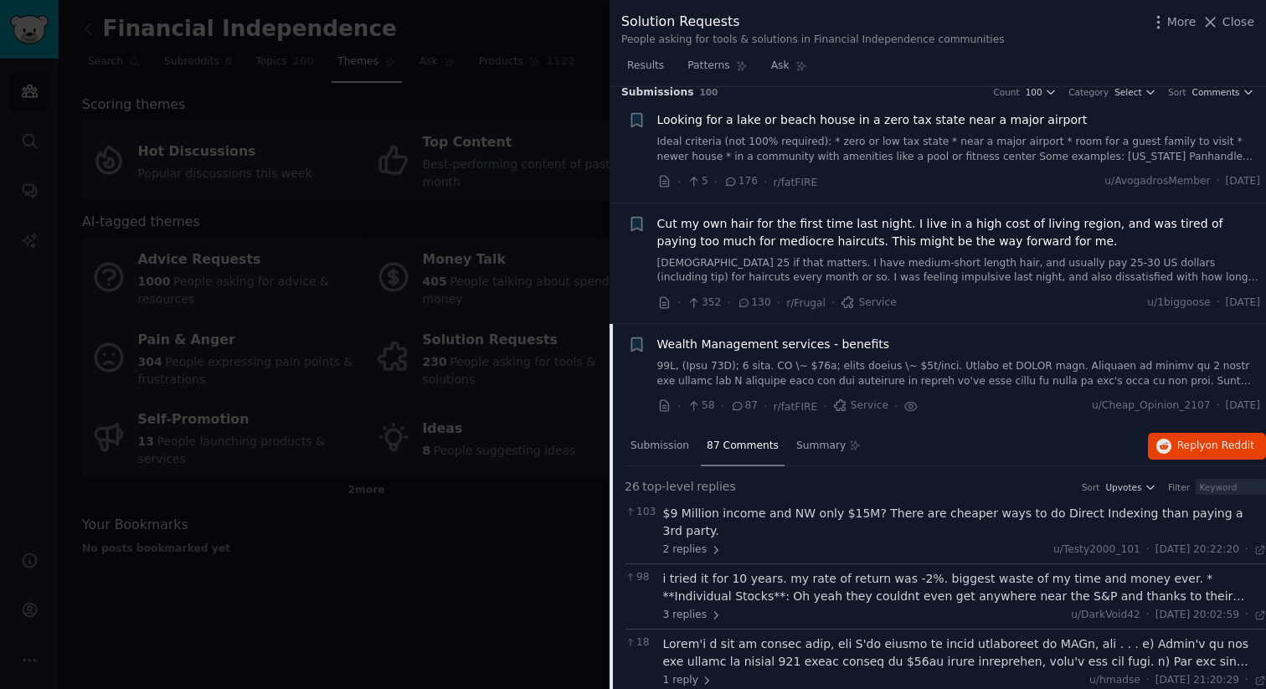
scroll to position [0, 0]
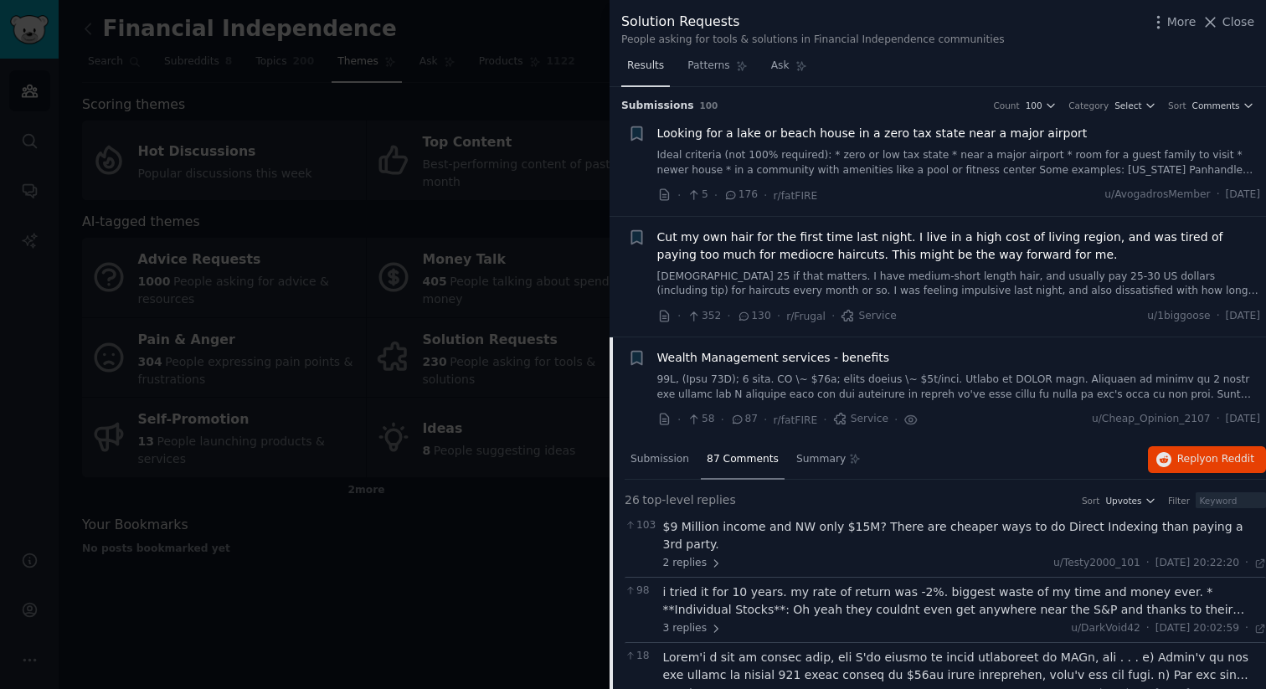
click at [651, 73] on link "Results" at bounding box center [645, 70] width 49 height 34
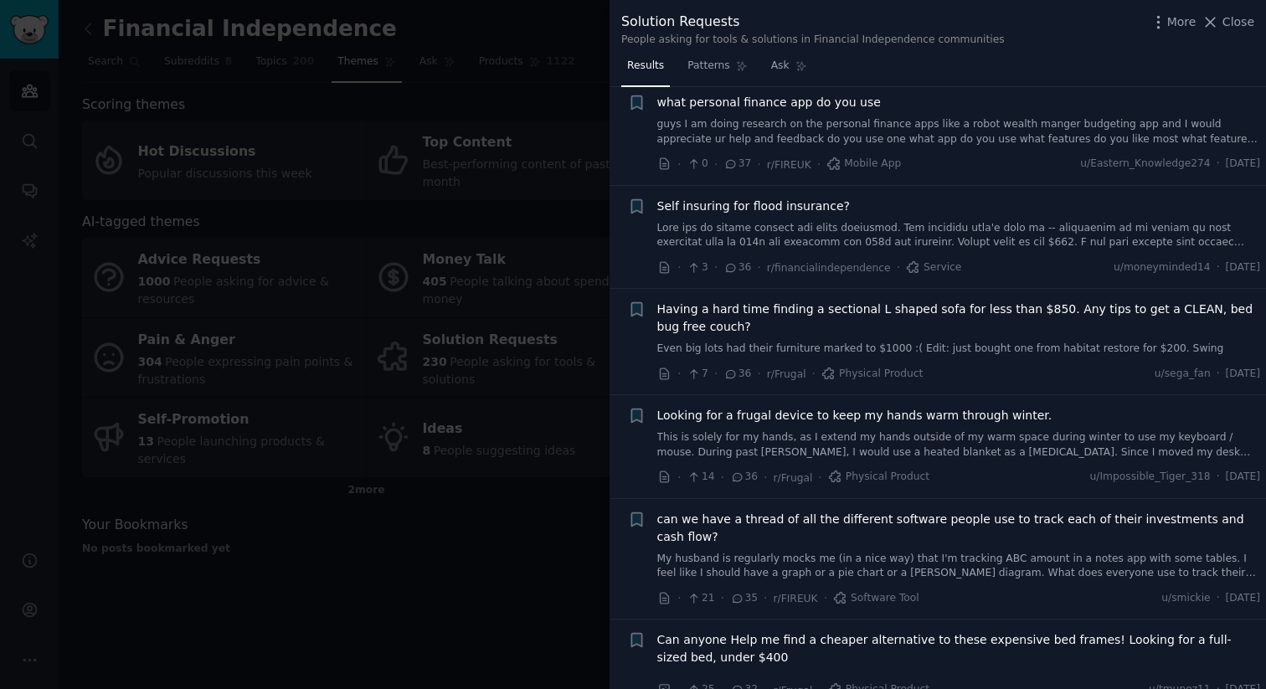
scroll to position [1101, 0]
click at [497, 568] on div at bounding box center [633, 344] width 1266 height 689
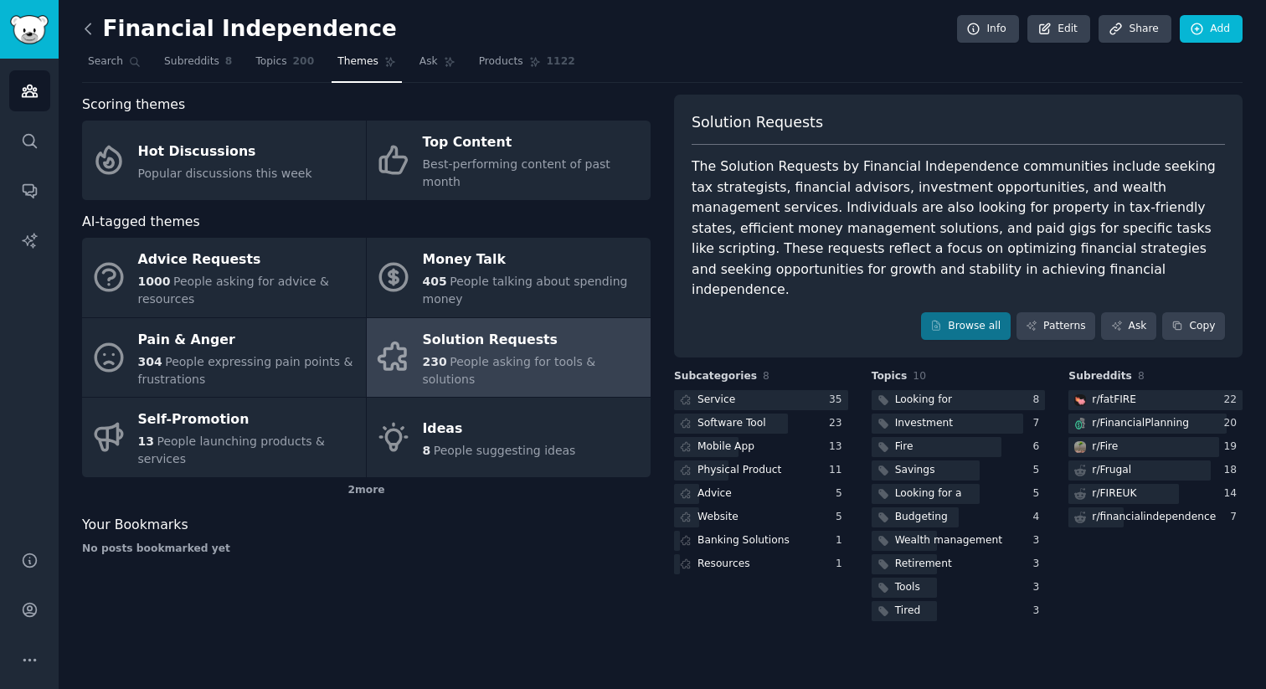
click at [85, 30] on icon at bounding box center [87, 28] width 5 height 10
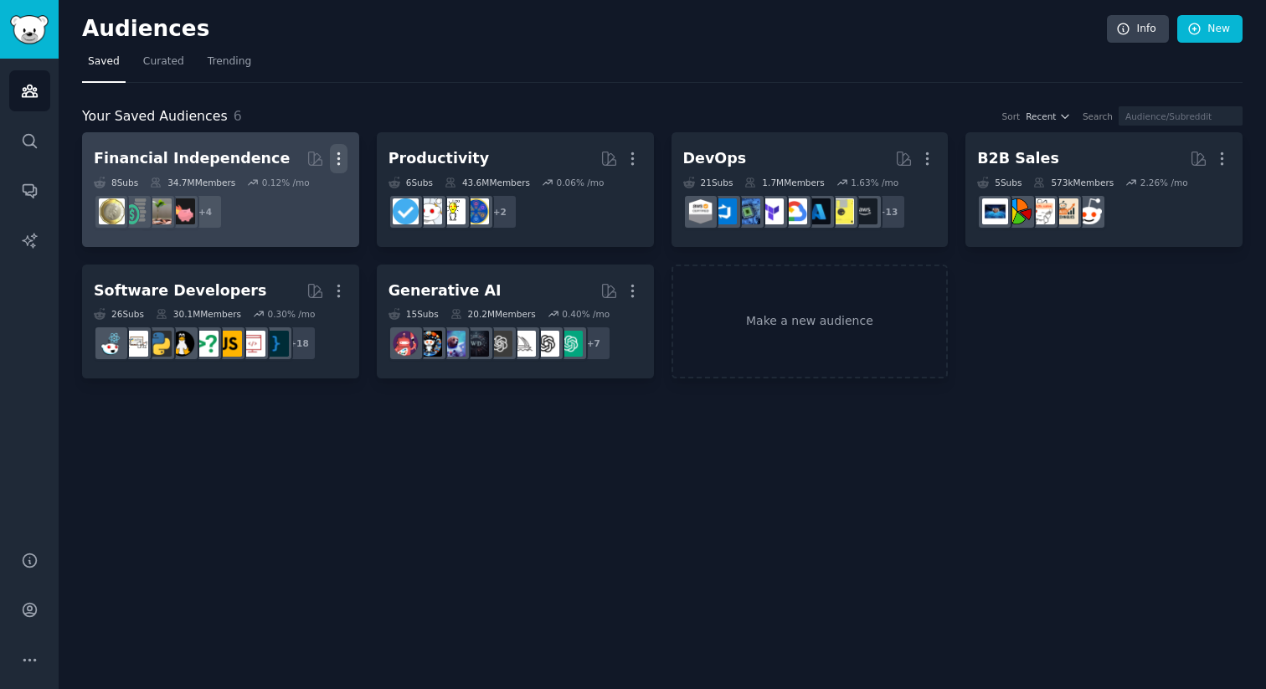
click at [332, 166] on icon "button" at bounding box center [339, 159] width 18 height 18
click at [307, 197] on p "Delete" at bounding box center [293, 194] width 39 height 18
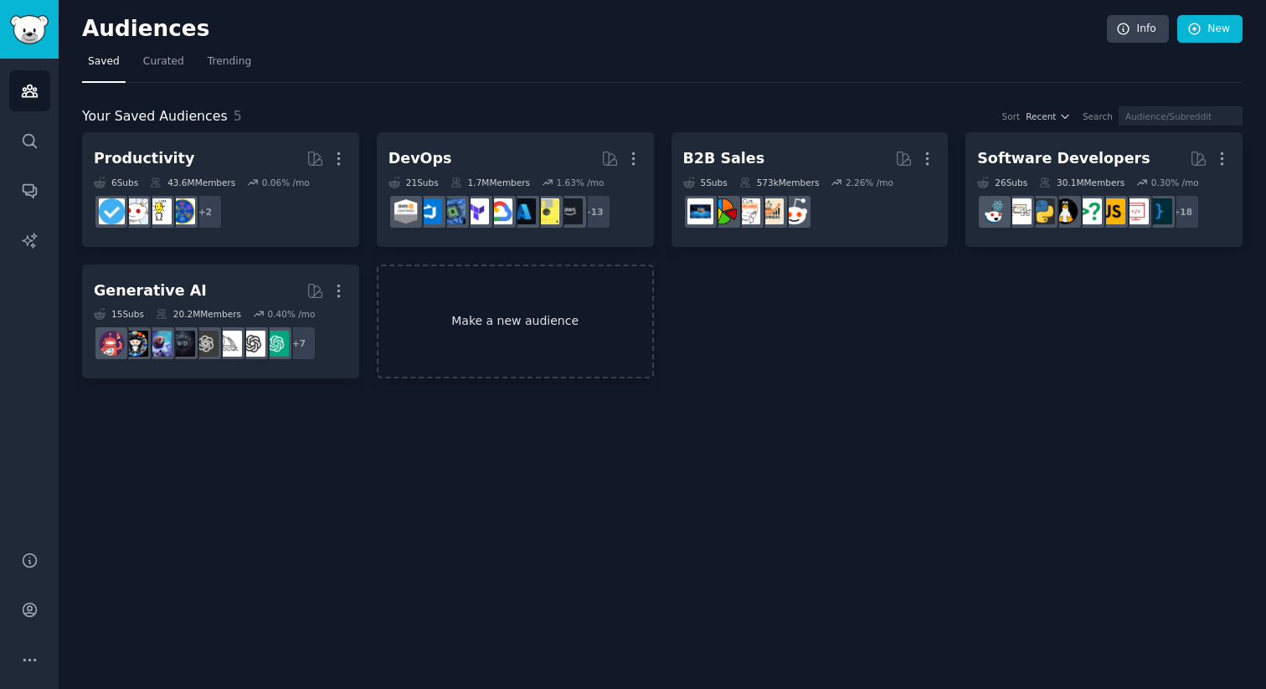
click at [586, 317] on link "Make a new audience" at bounding box center [515, 322] width 277 height 115
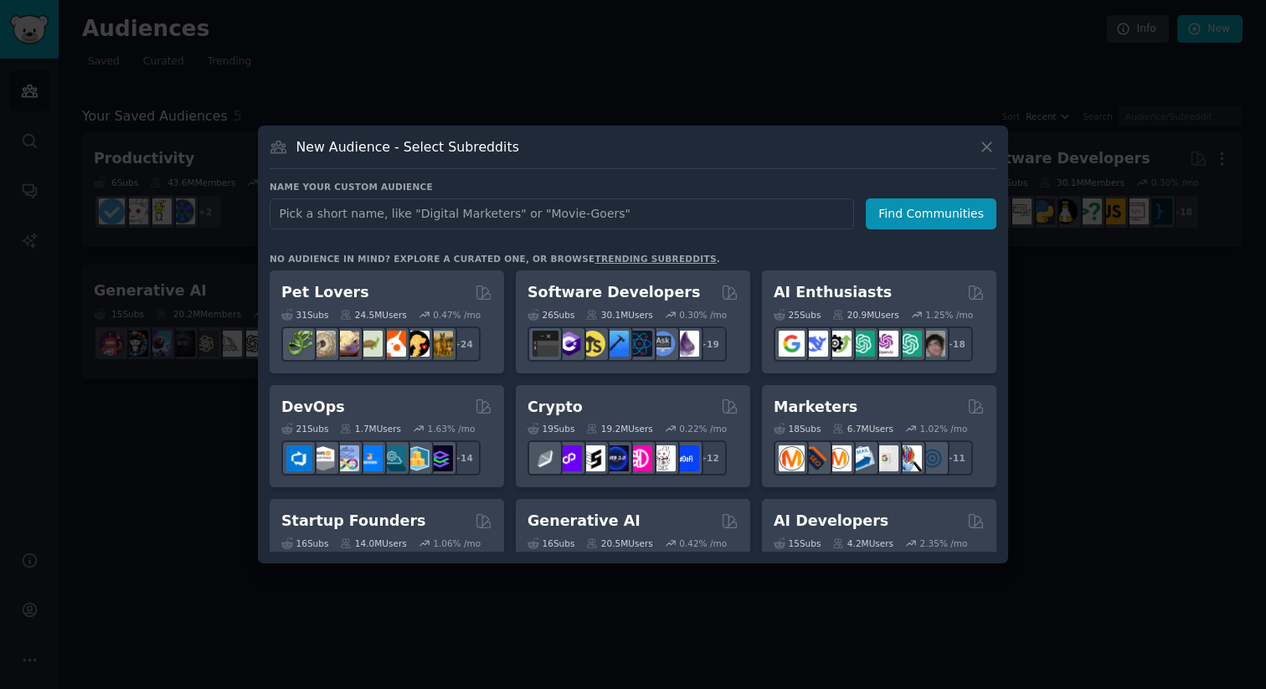
click at [1121, 342] on div at bounding box center [633, 344] width 1266 height 689
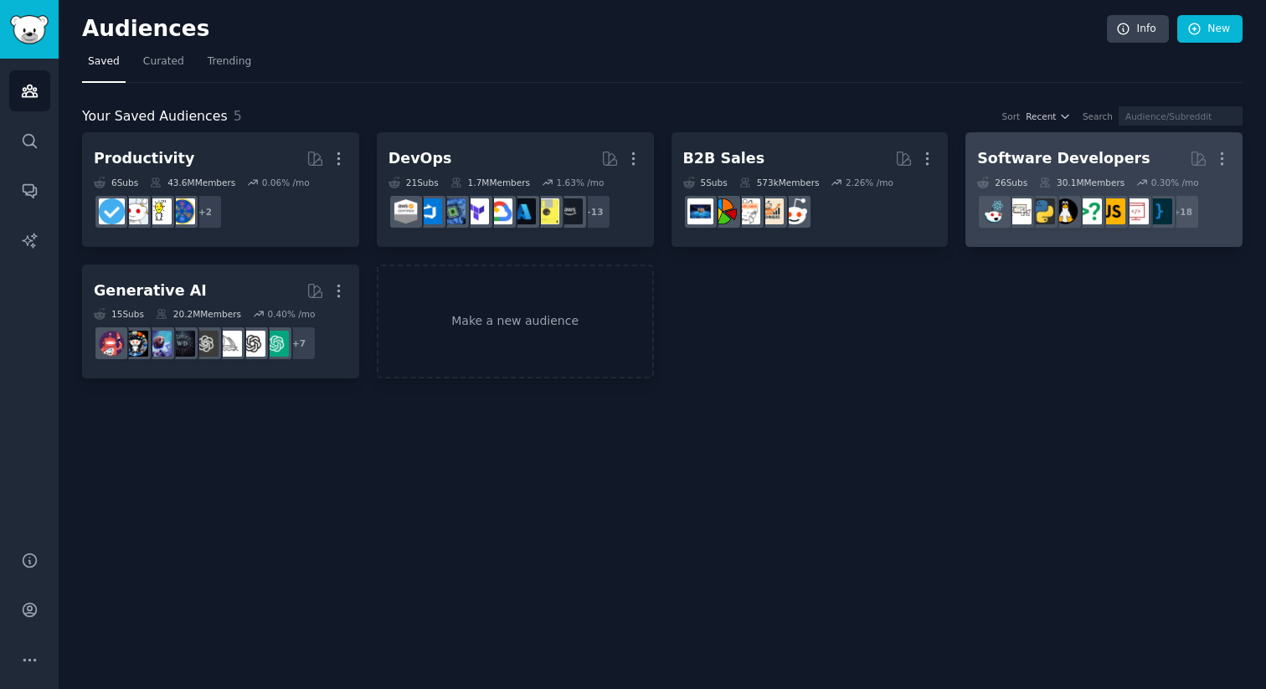
click at [1090, 165] on div "Software Developers" at bounding box center [1063, 158] width 172 height 21
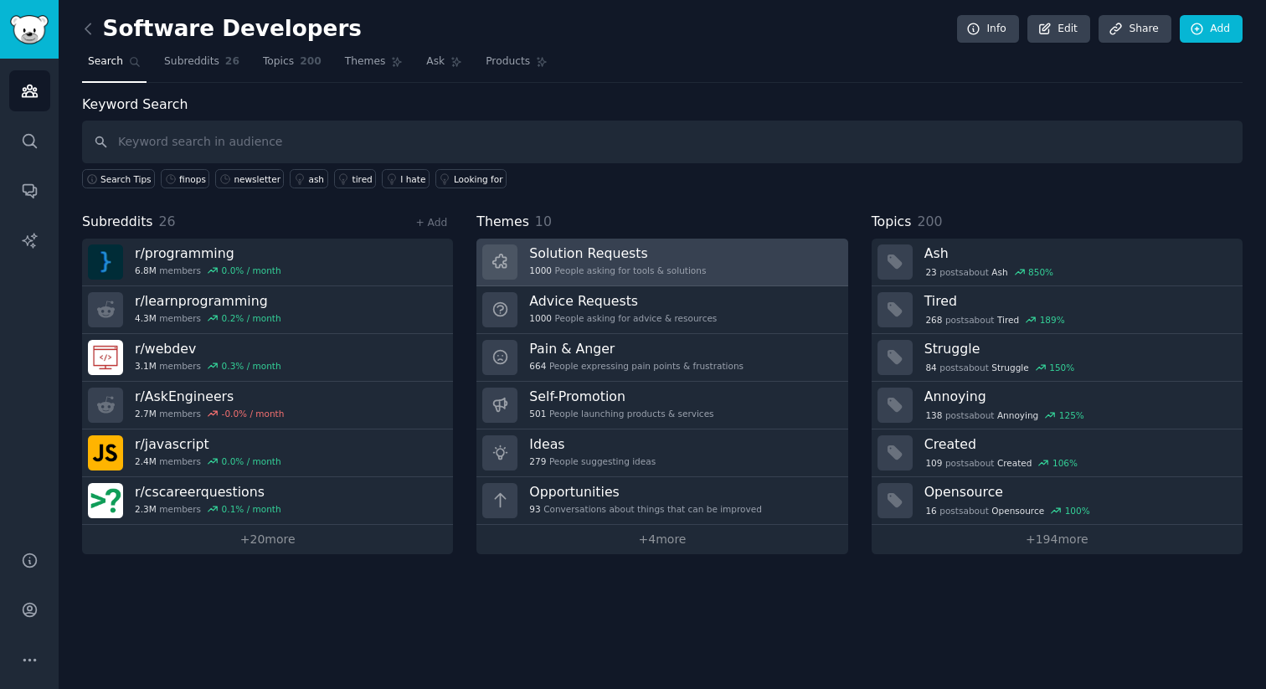
click at [683, 260] on h3 "Solution Requests" at bounding box center [617, 253] width 177 height 18
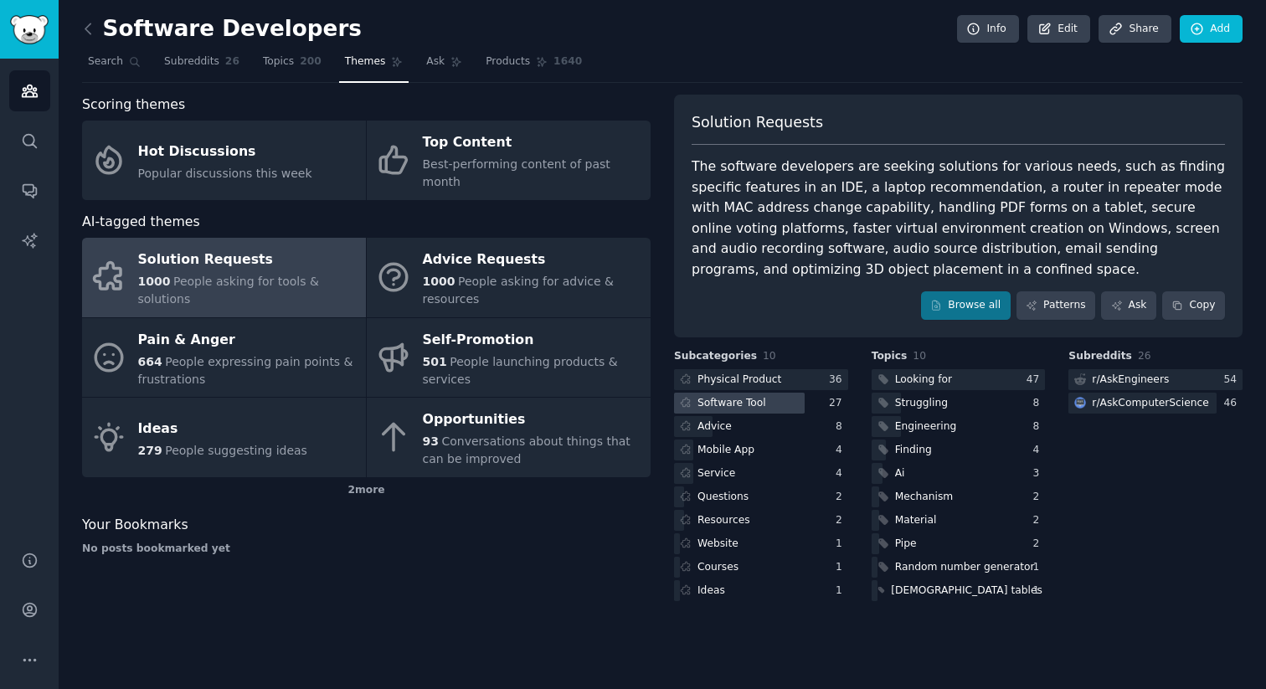
click at [749, 407] on div "Software Tool" at bounding box center [731, 403] width 69 height 15
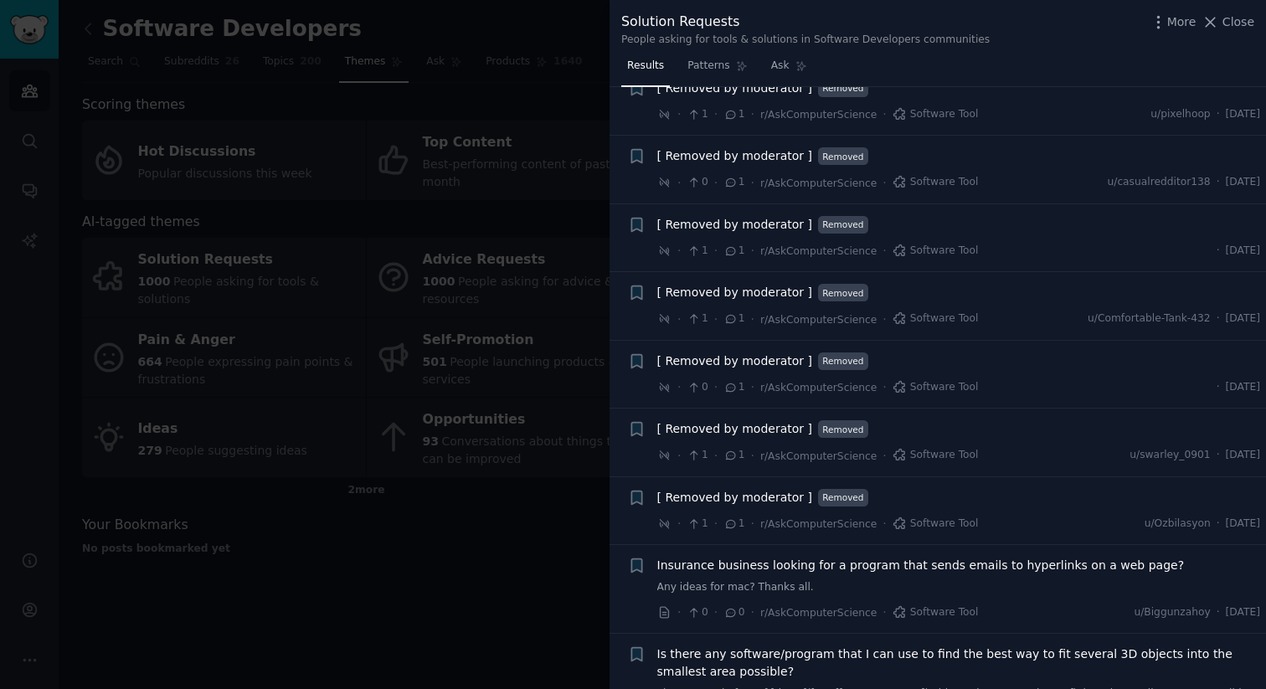
scroll to position [1874, 0]
click at [751, 558] on span "Insurance business looking for a program that sends emails to hyperlinks on a w…" at bounding box center [921, 567] width 528 height 18
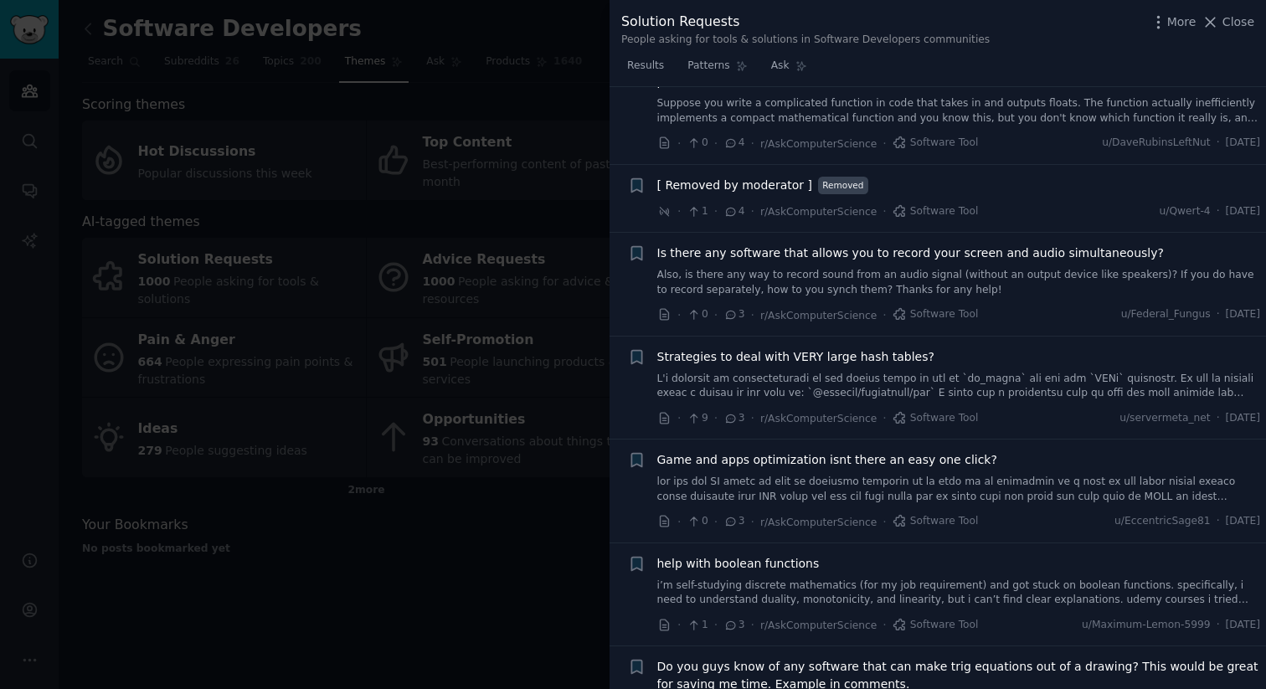
scroll to position [775, 0]
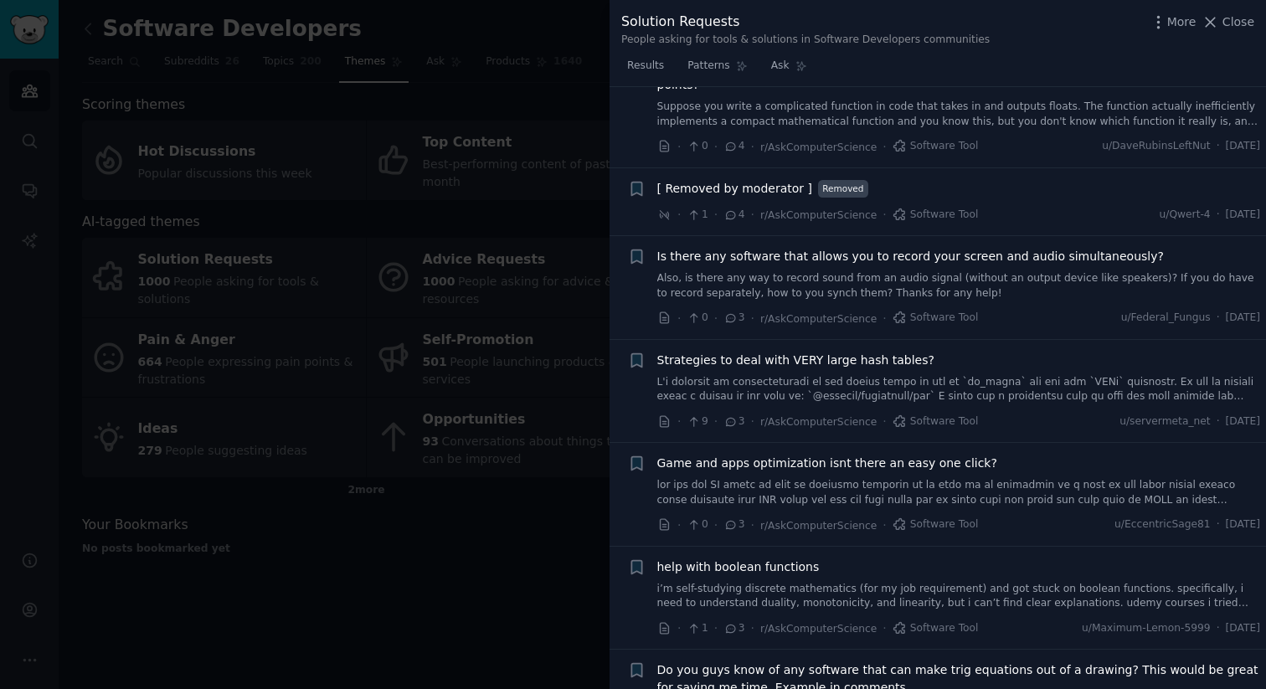
click at [448, 524] on div at bounding box center [633, 344] width 1266 height 689
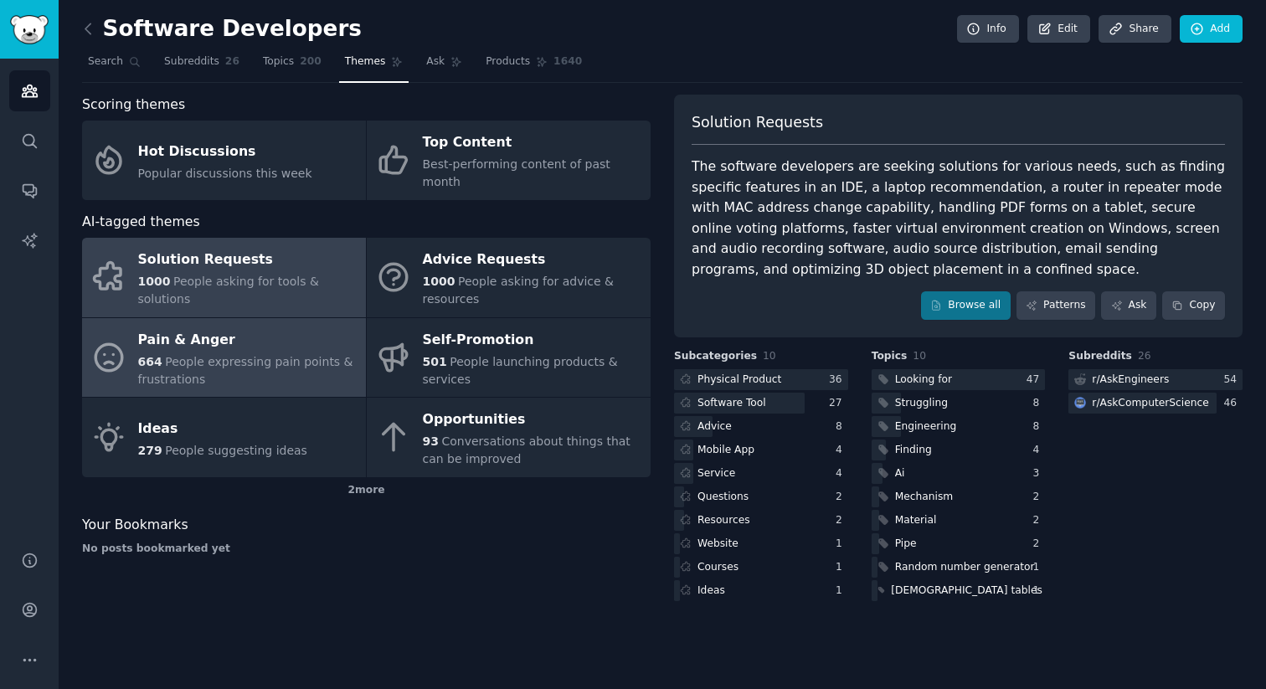
click at [282, 329] on div "Pain & Anger" at bounding box center [247, 340] width 219 height 27
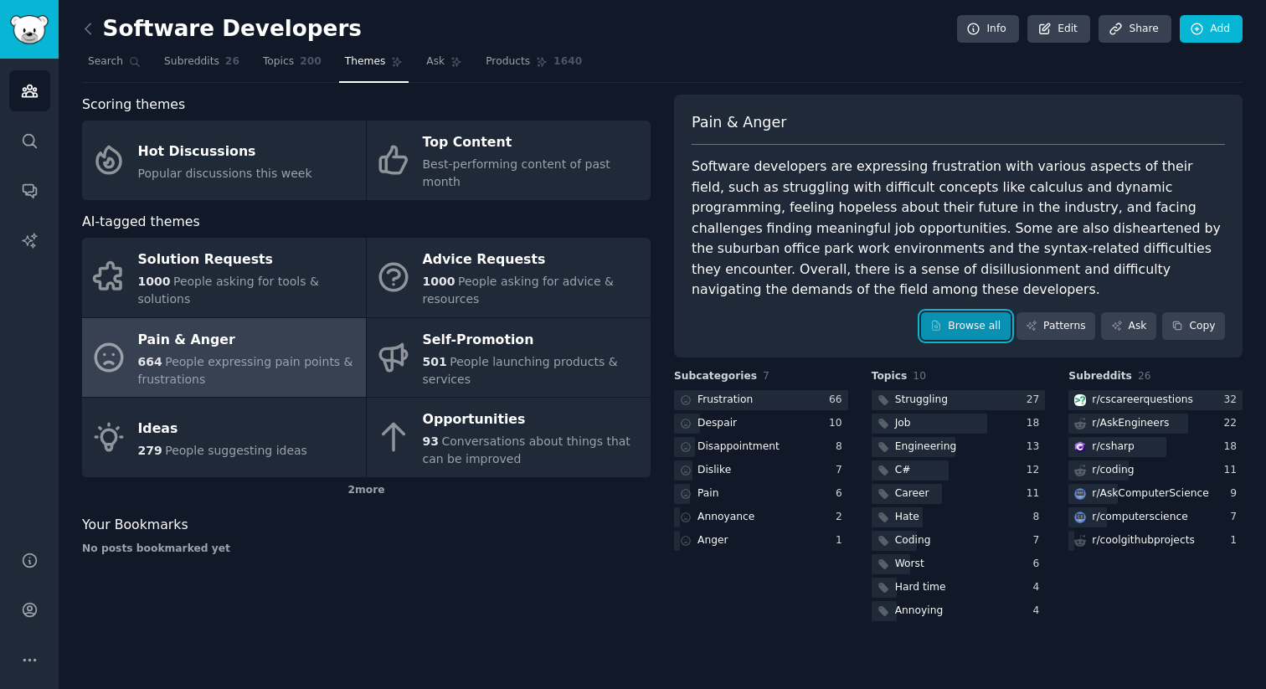
click at [987, 326] on link "Browse all" at bounding box center [966, 326] width 90 height 28
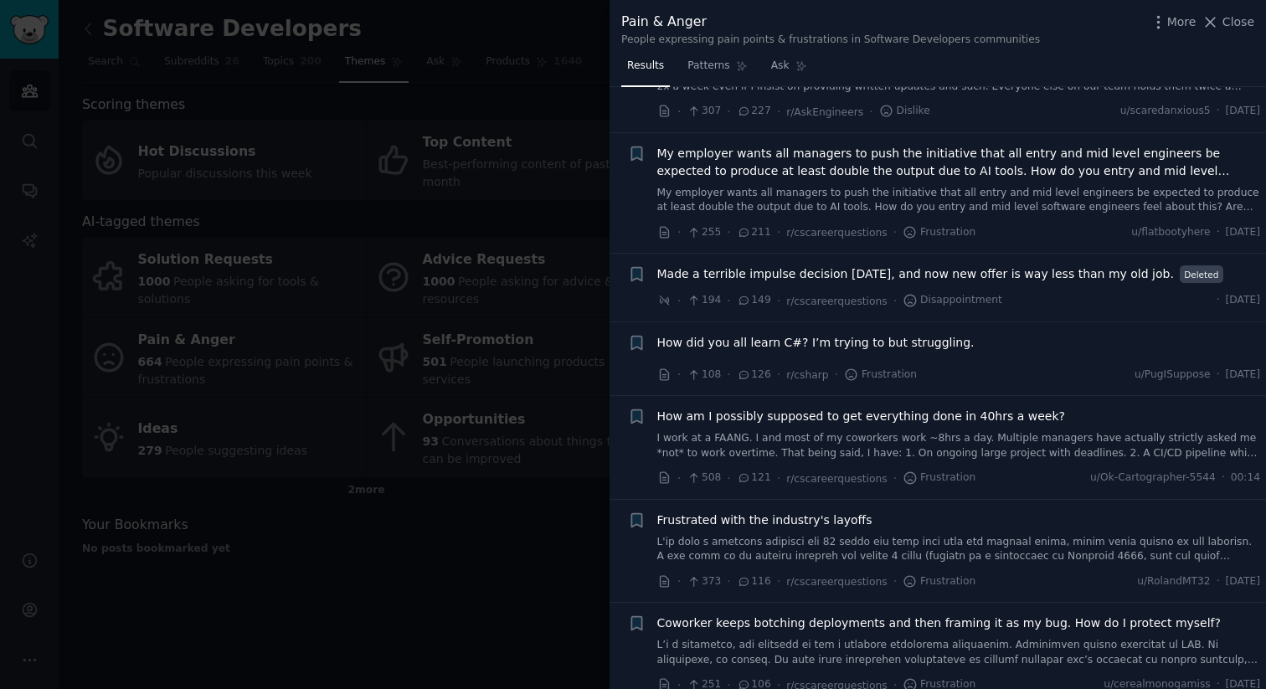
scroll to position [292, 0]
click at [975, 444] on link "I work at a FAANG. I and most of my coworkers work ~8hrs a day. Multiple manage…" at bounding box center [959, 444] width 604 height 29
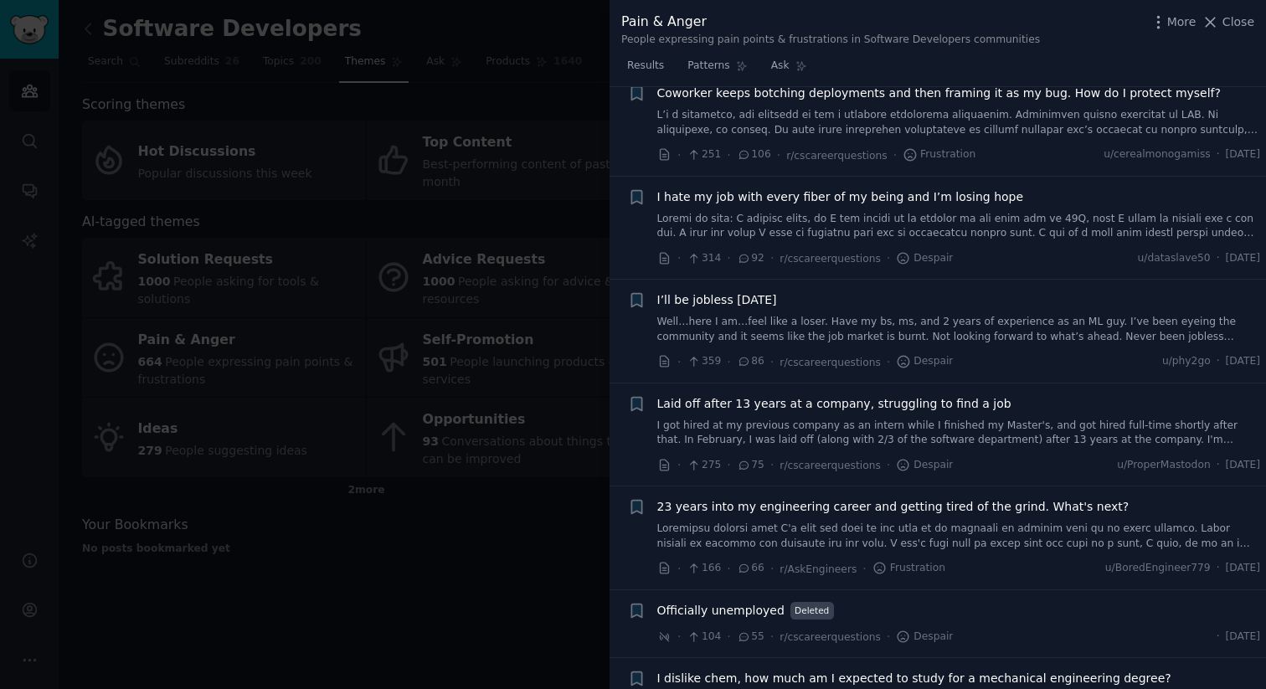
scroll to position [1305, 0]
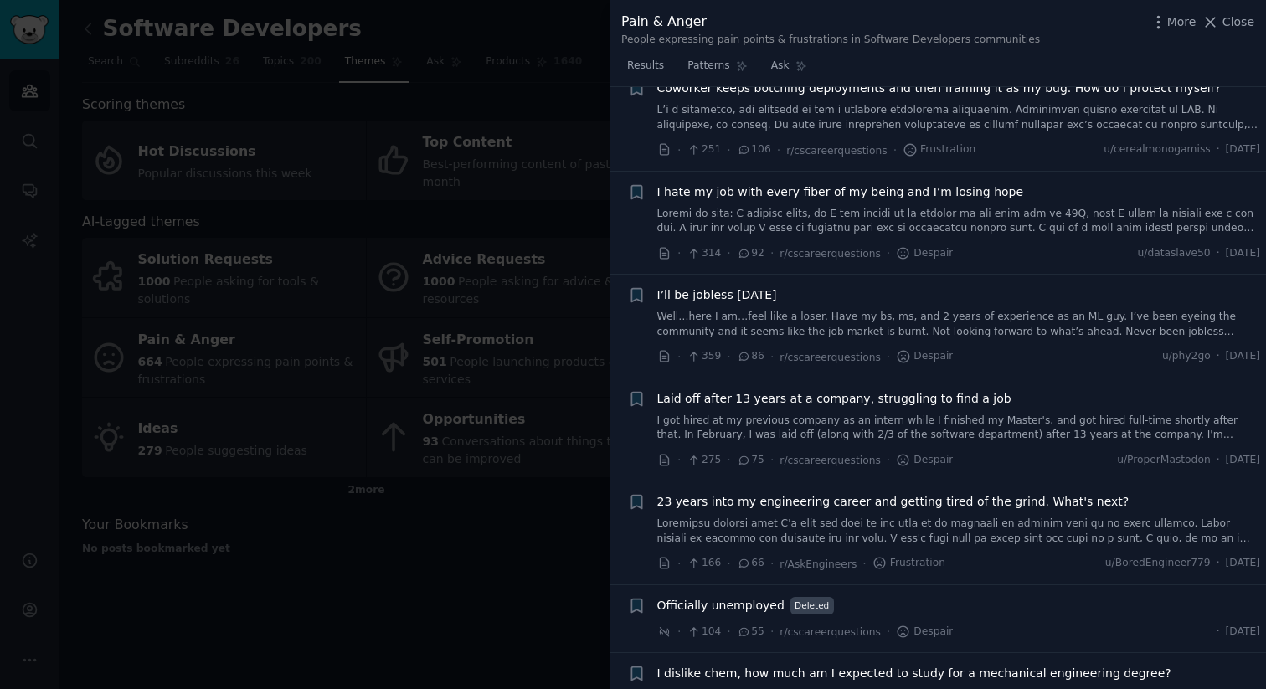
click at [996, 339] on div "I’ll be jobless [DATE] Well…here I am…feel like a loser. Have my bs, ms, and 2 …" at bounding box center [959, 326] width 604 height 80
click at [996, 328] on link "Well…here I am…feel like a loser. Have my bs, ms, and 2 years of experience as …" at bounding box center [959, 324] width 604 height 29
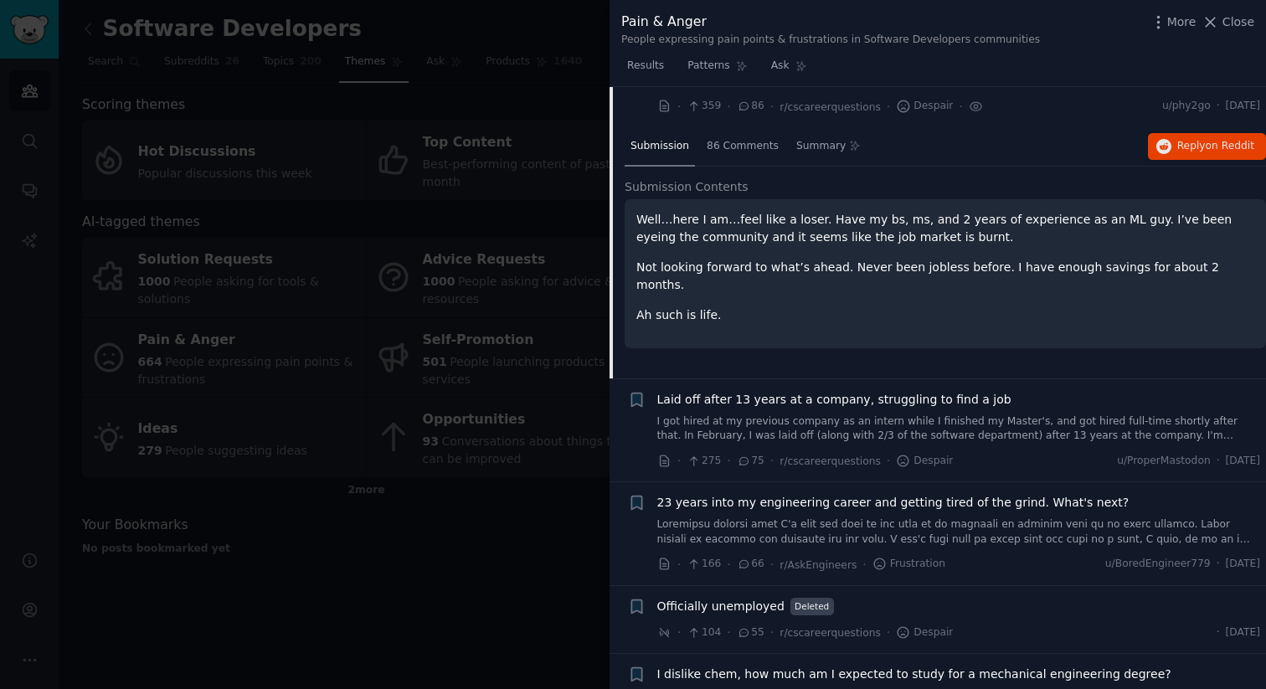
scroll to position [1078, 0]
click at [749, 143] on span "86 Comments" at bounding box center [743, 144] width 72 height 15
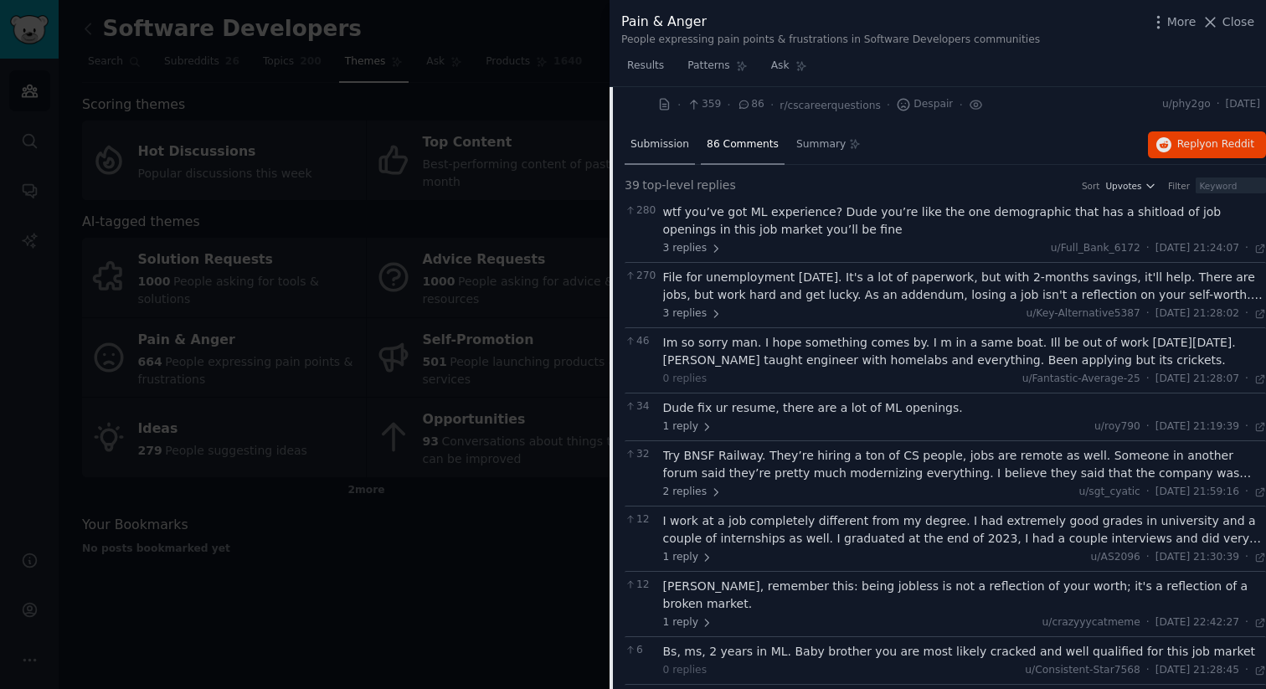
click at [671, 147] on span "Submission" at bounding box center [659, 144] width 59 height 15
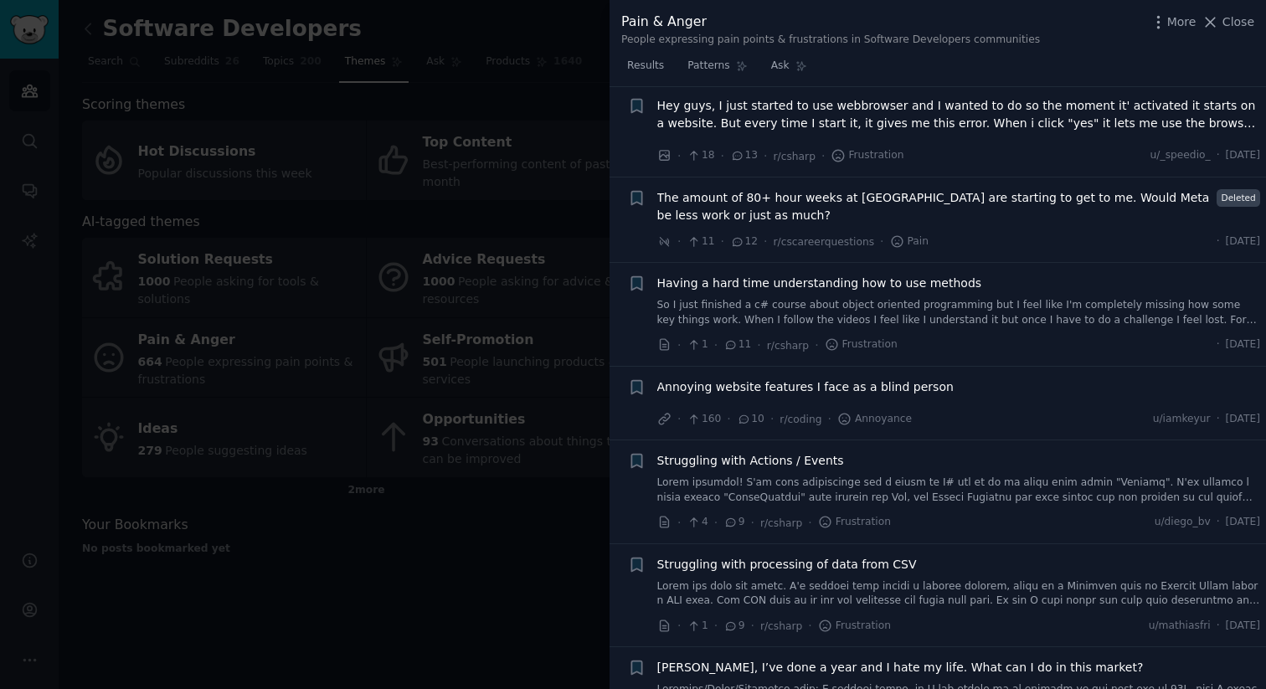
scroll to position [4087, 0]
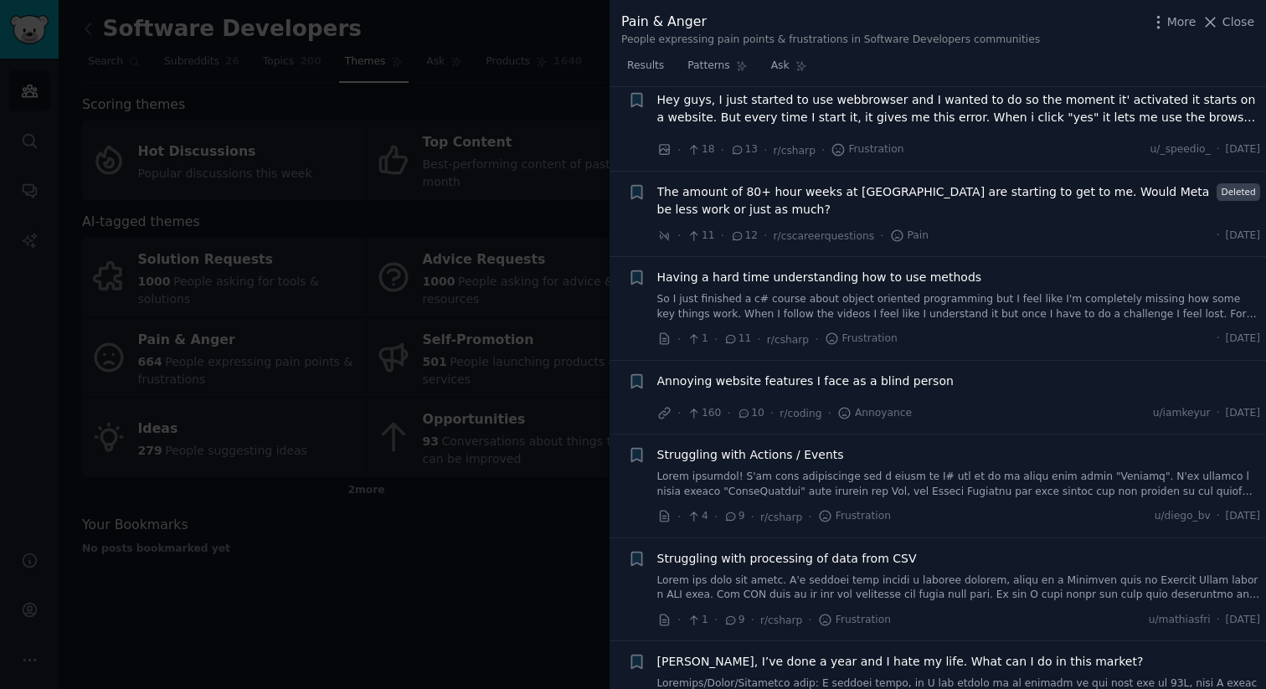
click at [558, 544] on div at bounding box center [633, 344] width 1266 height 689
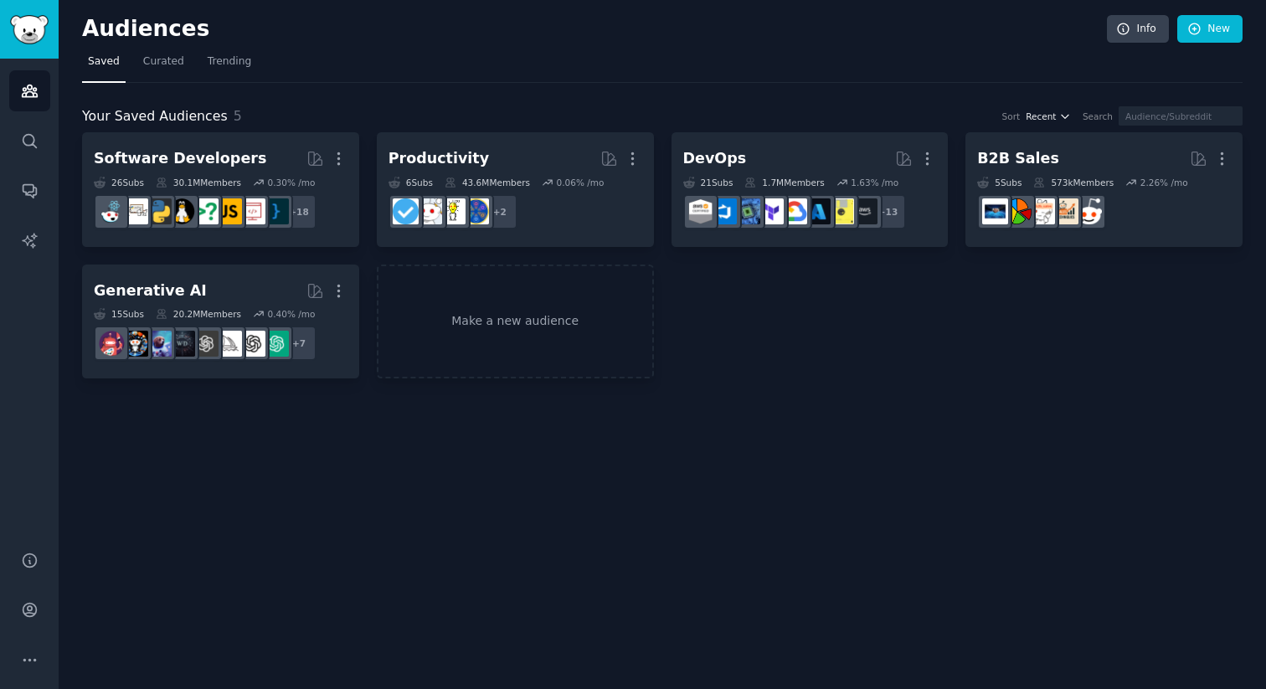
click at [1056, 114] on span "Recent" at bounding box center [1041, 117] width 30 height 12
click at [208, 67] on span "Trending" at bounding box center [230, 61] width 44 height 15
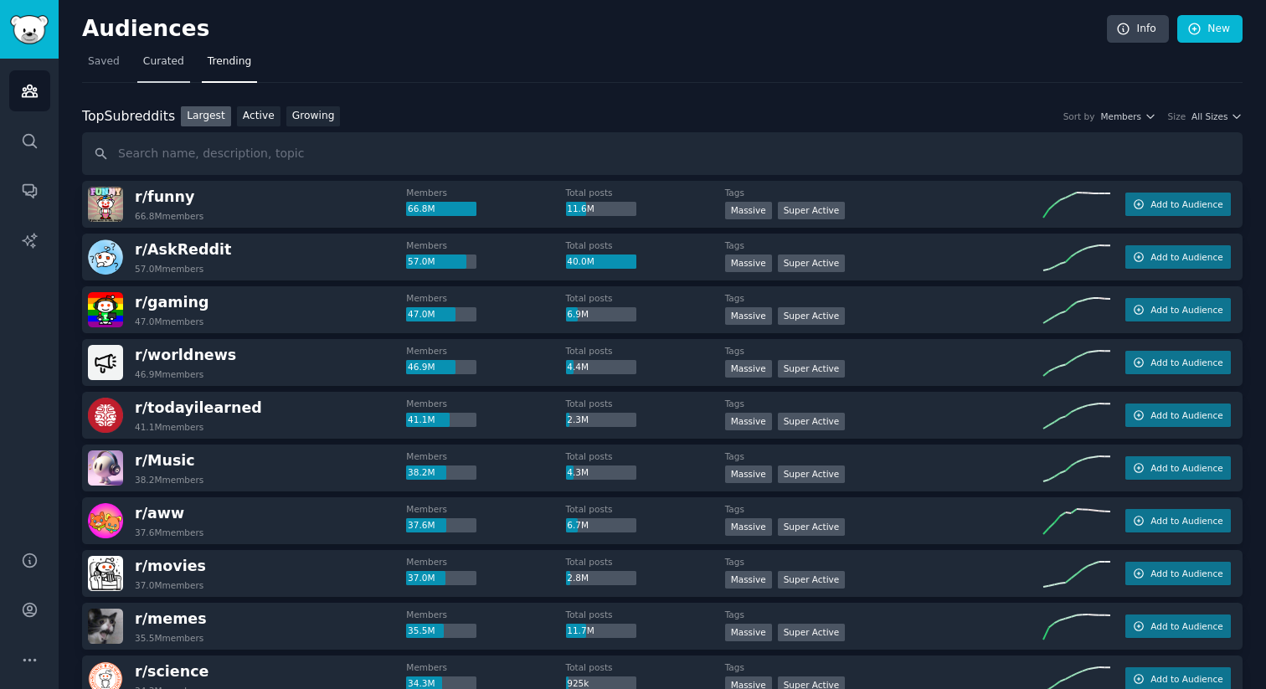
click at [176, 71] on link "Curated" at bounding box center [163, 66] width 53 height 34
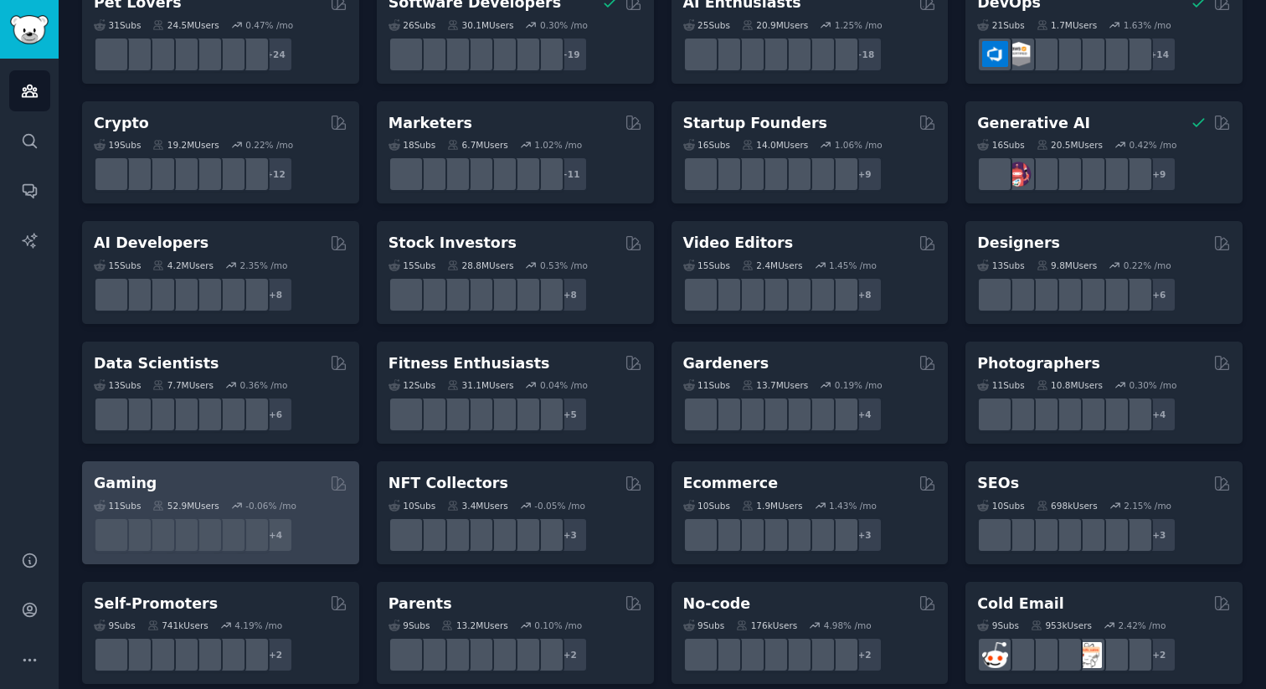
scroll to position [160, 0]
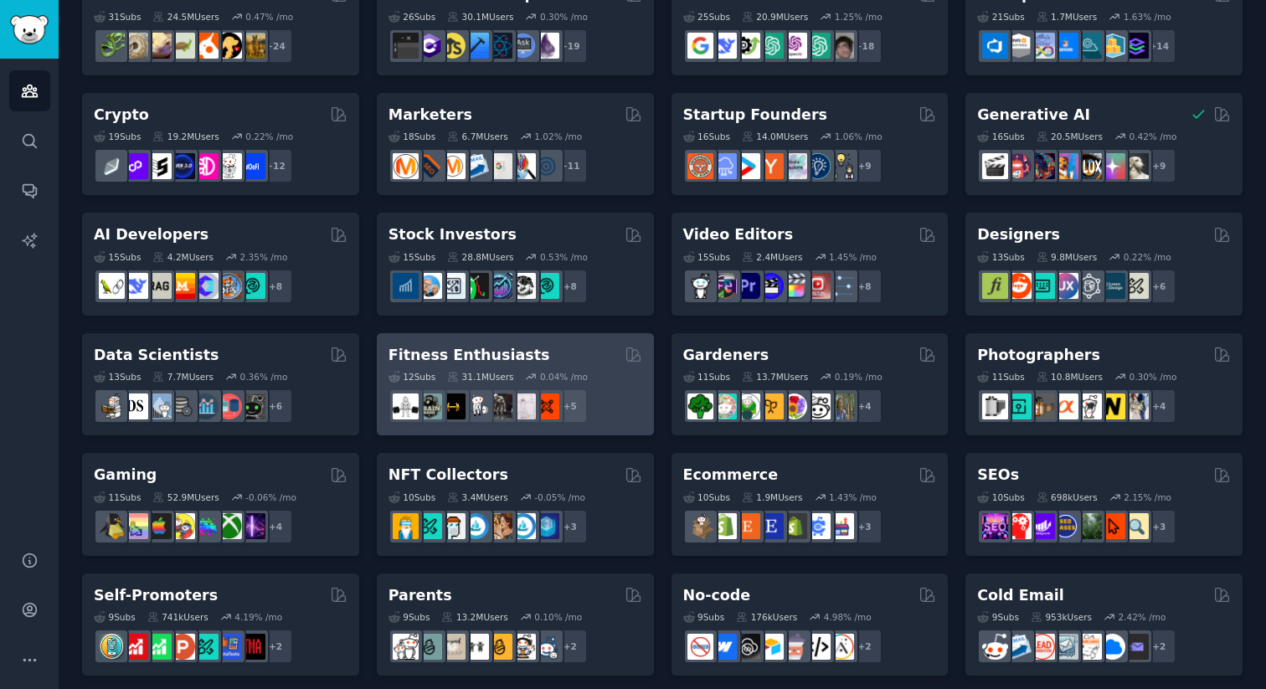
click at [500, 351] on h2 "Fitness Enthusiasts" at bounding box center [470, 355] width 162 height 21
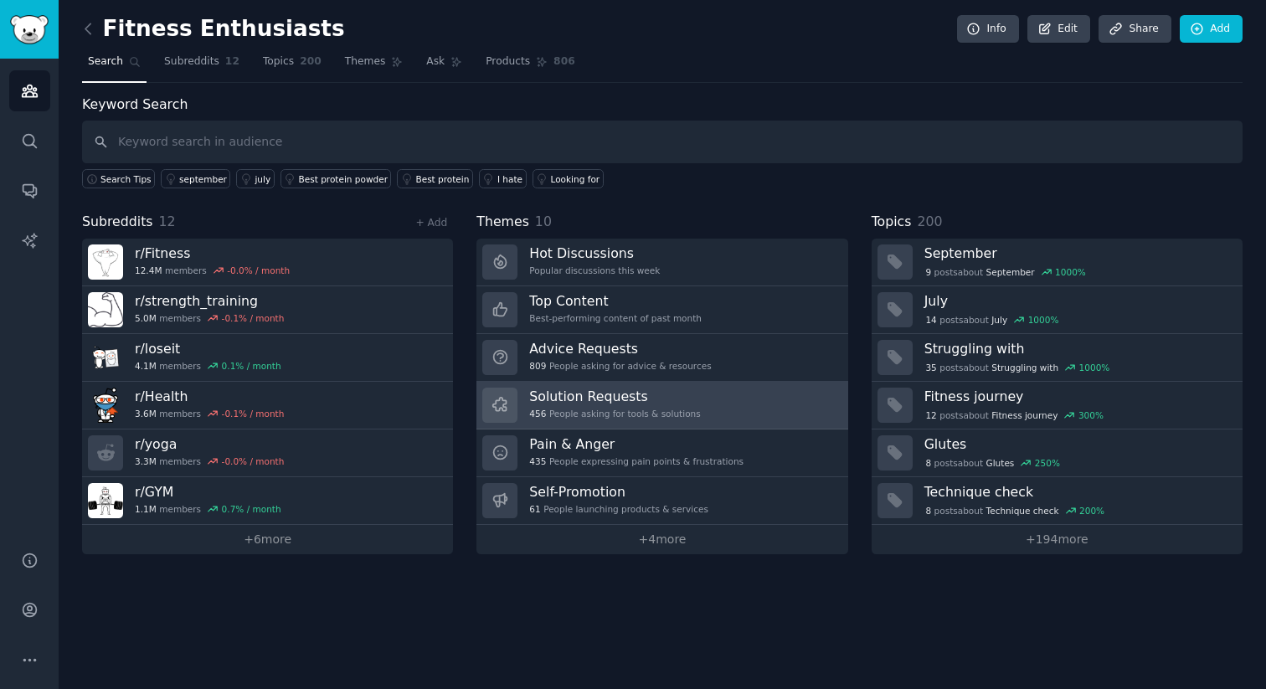
click at [636, 406] on div "Solution Requests 456 People asking for tools & solutions" at bounding box center [614, 405] width 171 height 35
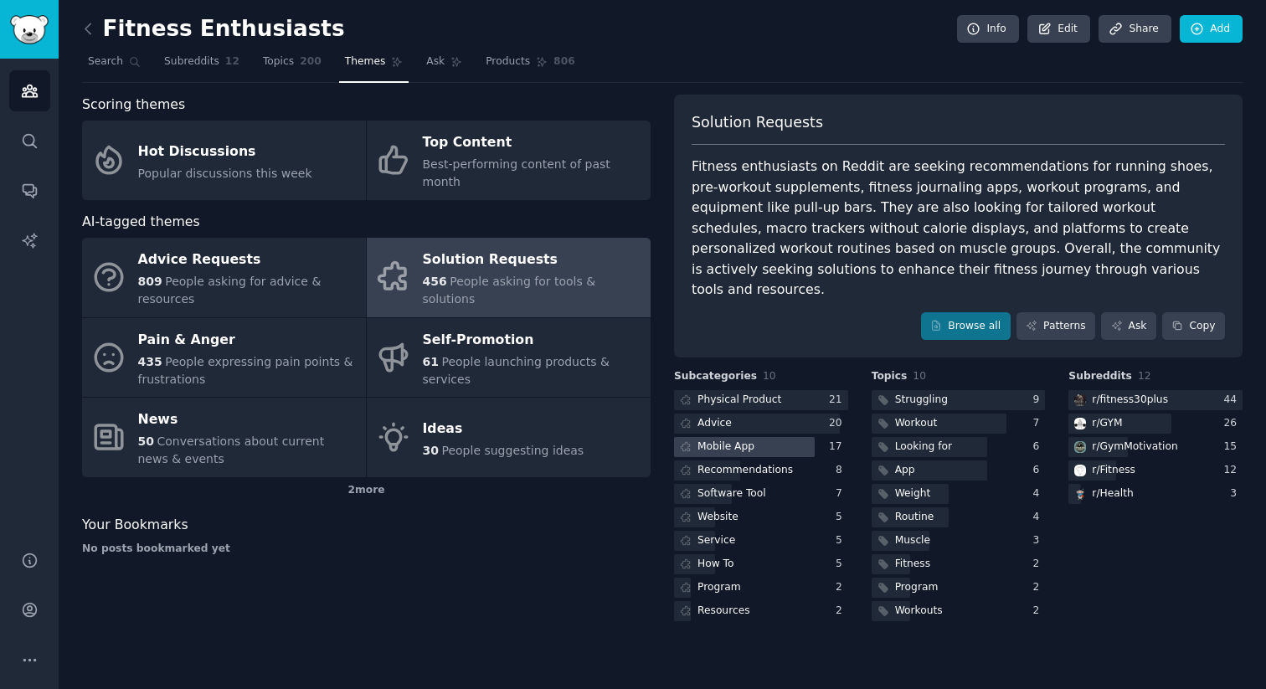
click at [734, 440] on div "Mobile App" at bounding box center [725, 447] width 57 height 15
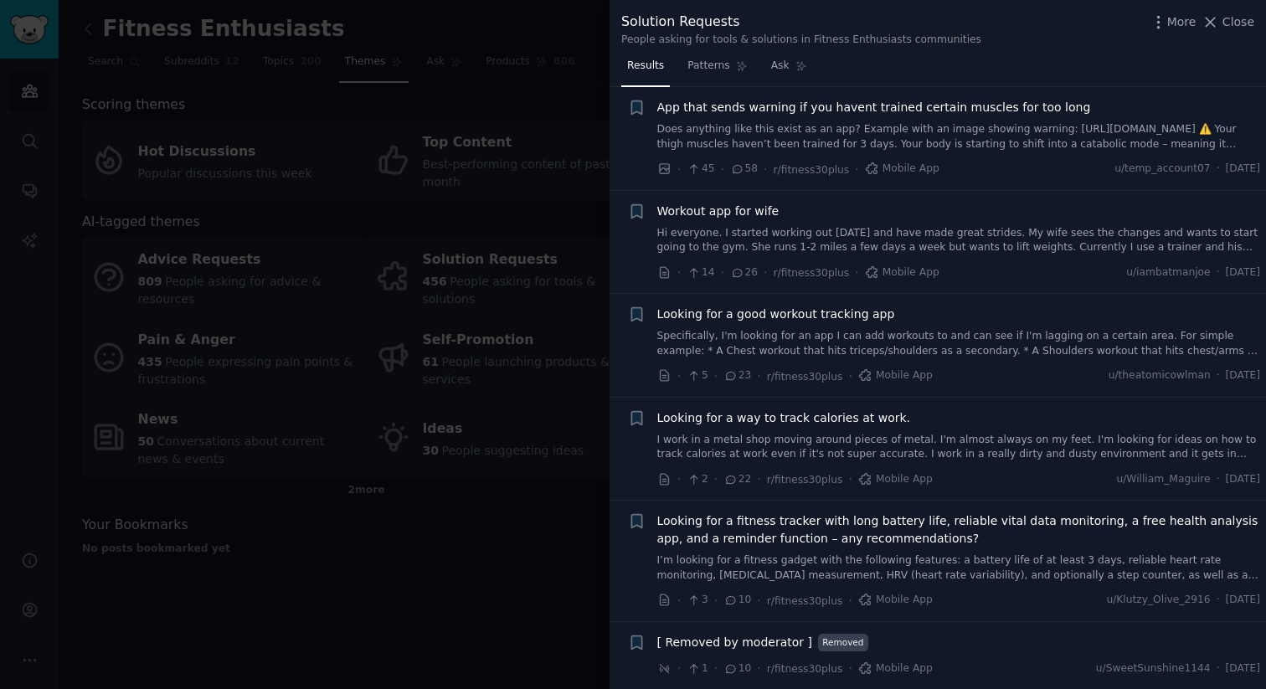
scroll to position [33, 0]
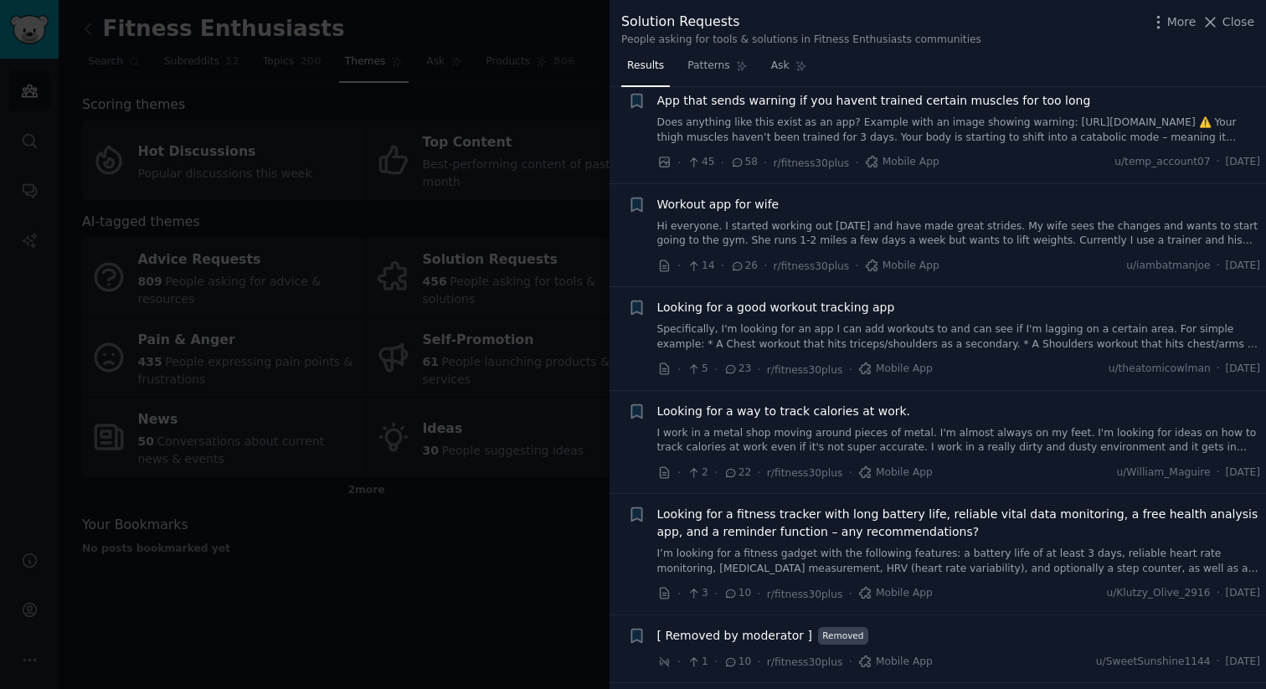
click at [779, 316] on span "Looking for a good workout tracking app" at bounding box center [776, 308] width 238 height 18
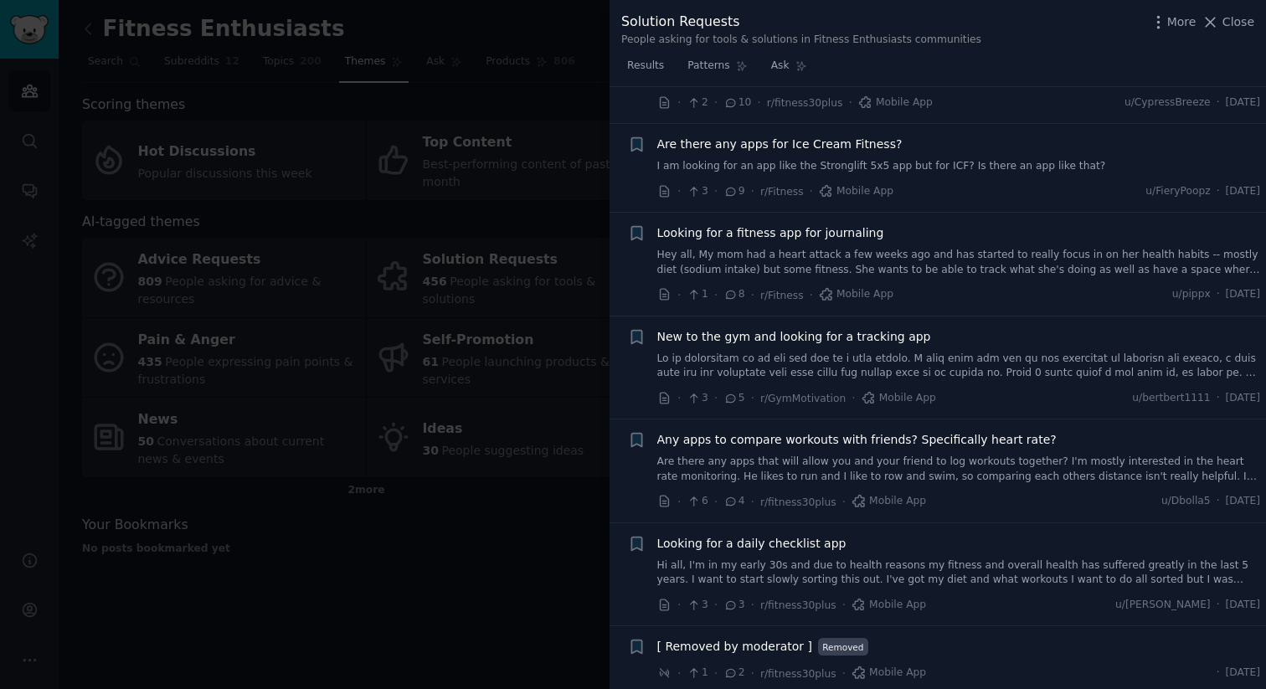
scroll to position [1145, 0]
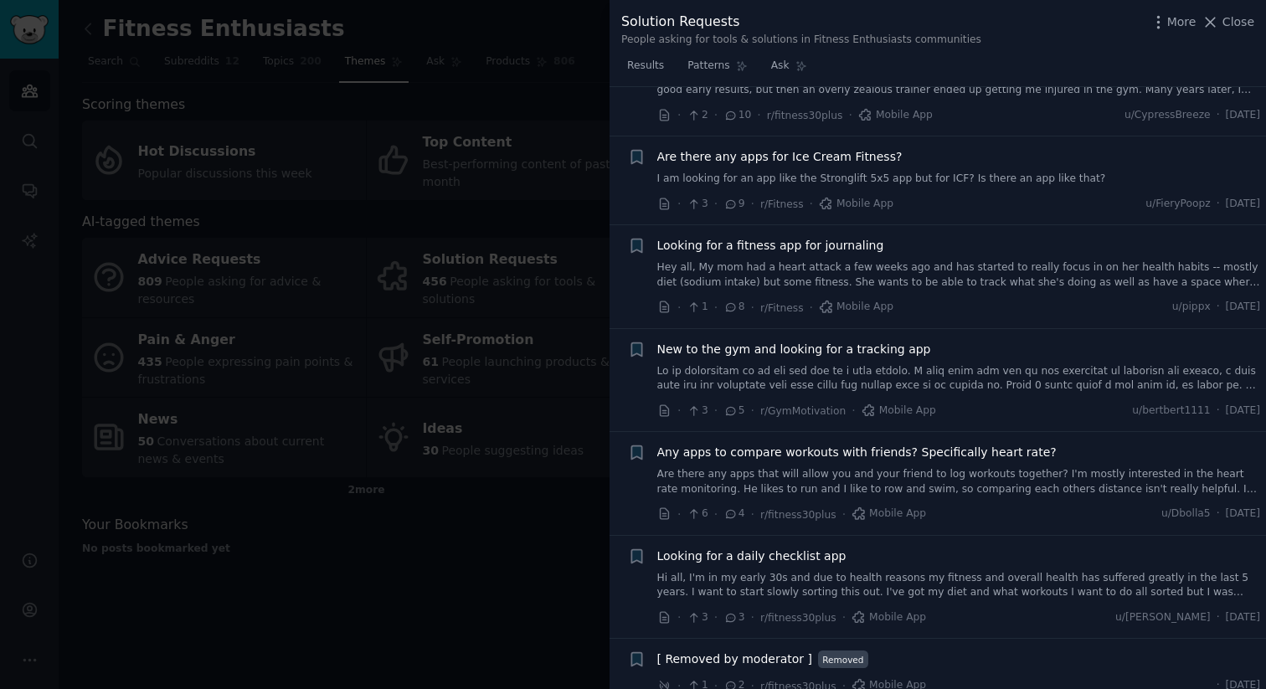
click at [375, 549] on div at bounding box center [633, 344] width 1266 height 689
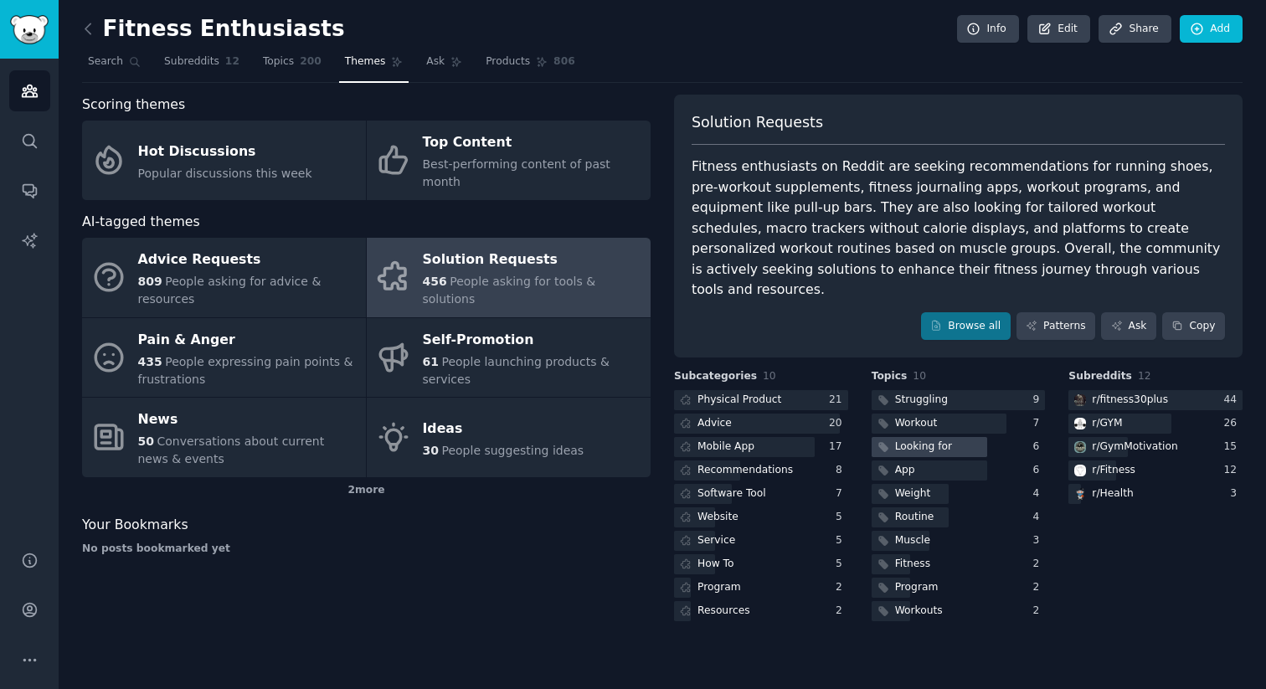
click at [931, 440] on div "Looking for" at bounding box center [923, 447] width 57 height 15
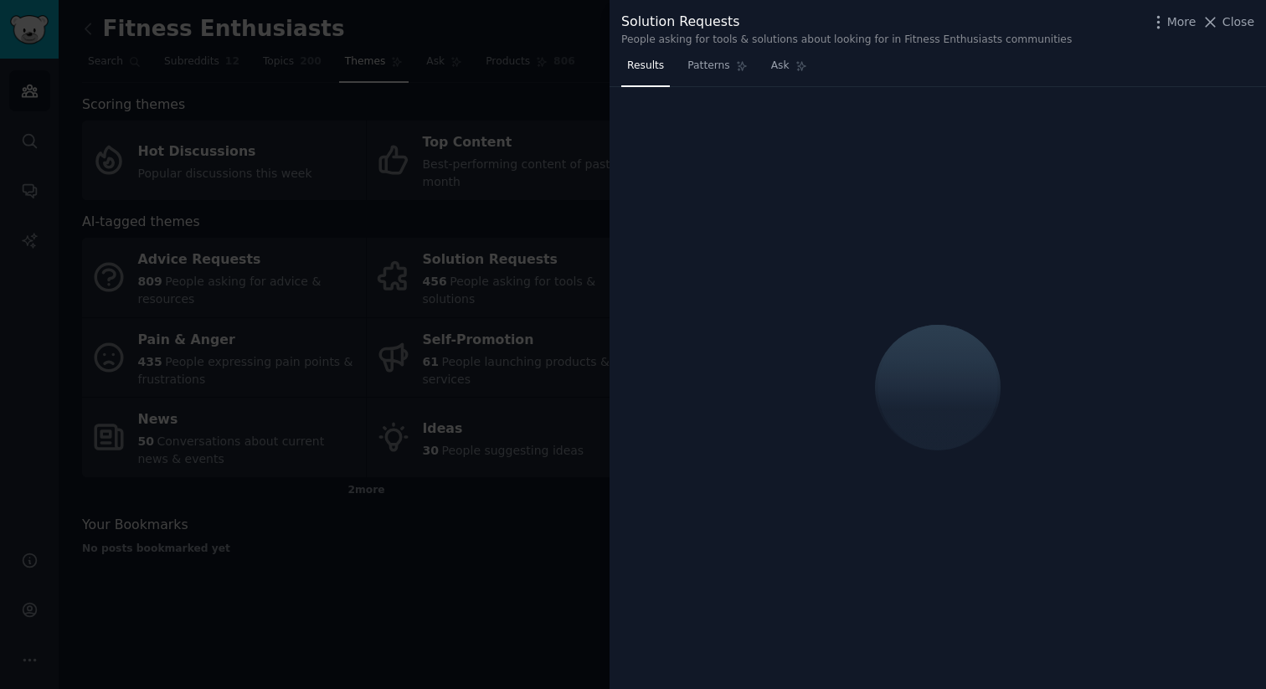
click at [584, 543] on div at bounding box center [633, 344] width 1266 height 689
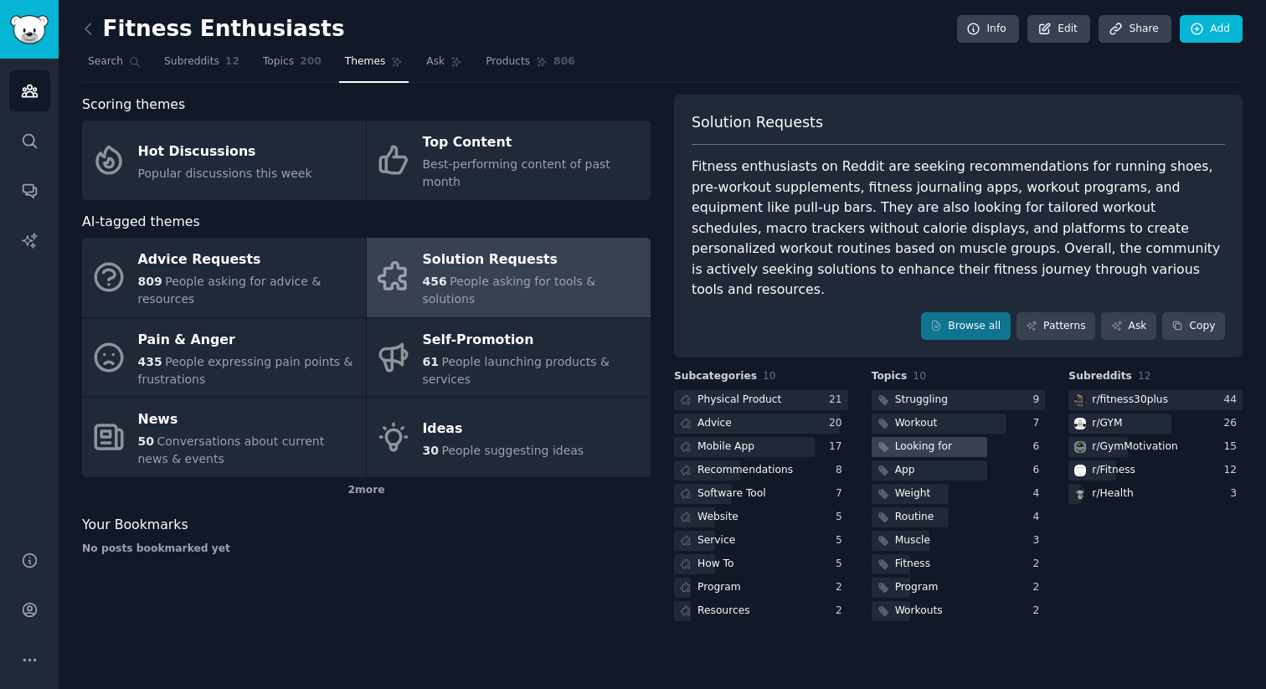
click at [937, 440] on div "Looking for" at bounding box center [923, 447] width 57 height 15
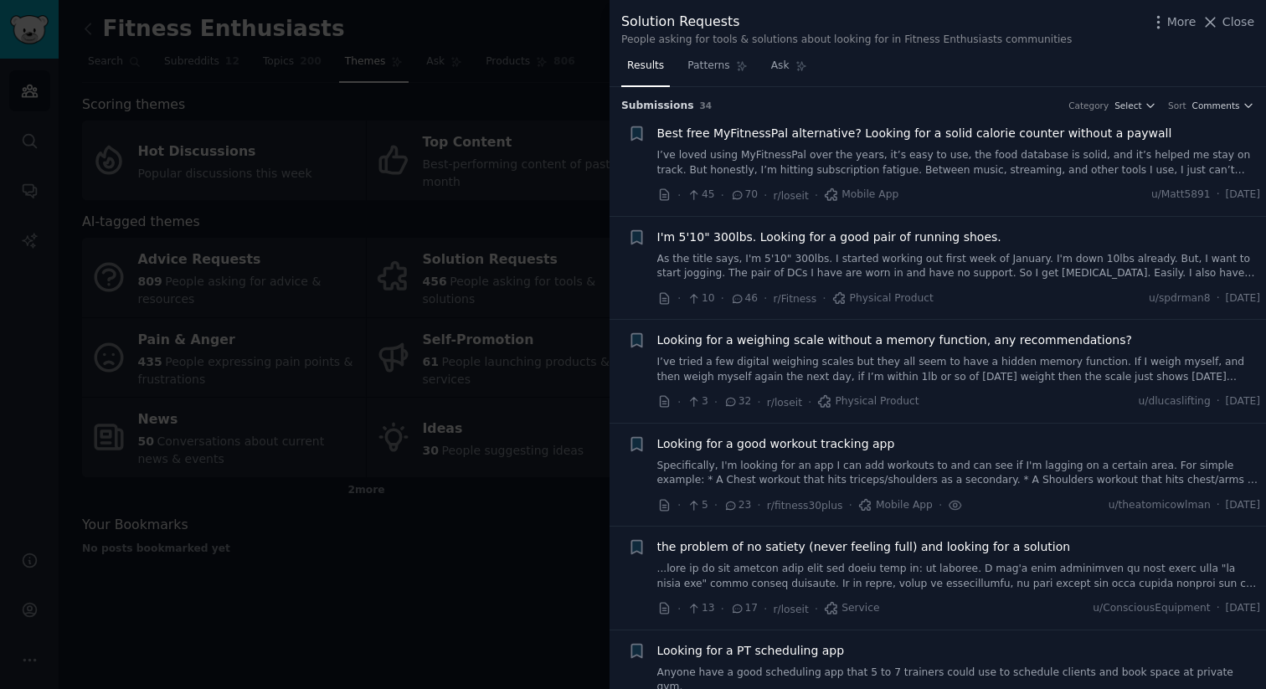
click at [980, 138] on span "Best free MyFitnessPal alternative? Looking for a solid calorie counter without…" at bounding box center [914, 134] width 515 height 18
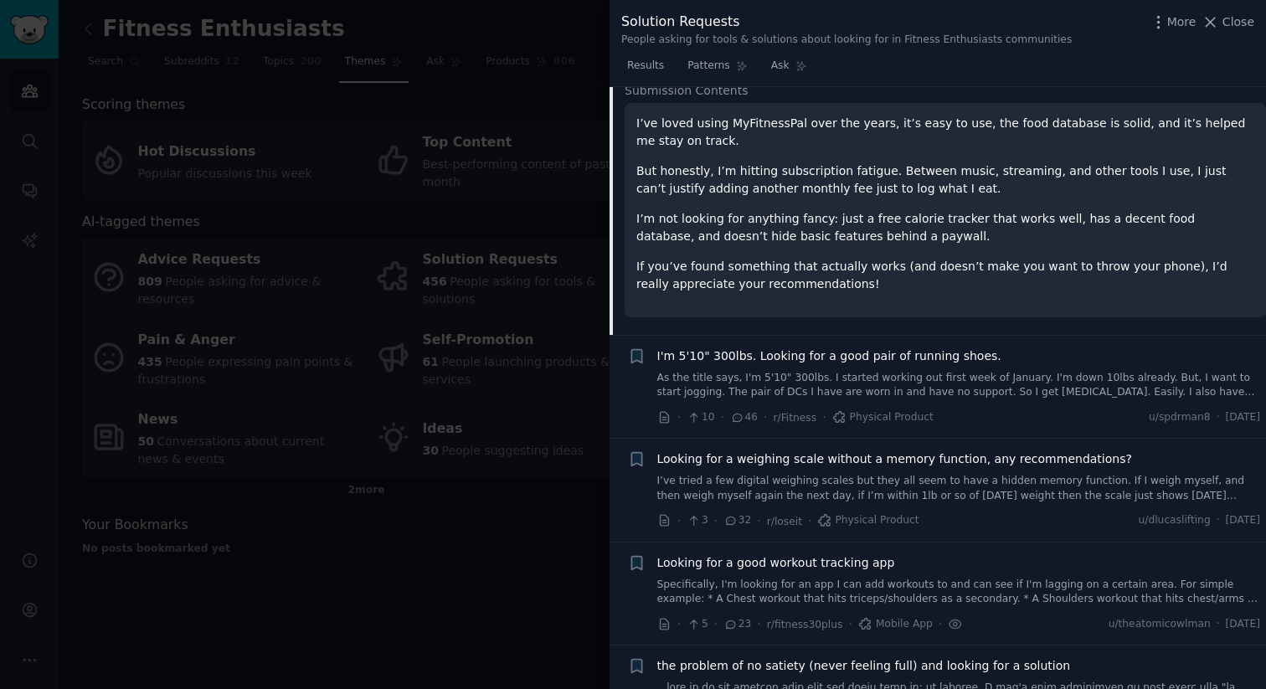
scroll to position [191, 0]
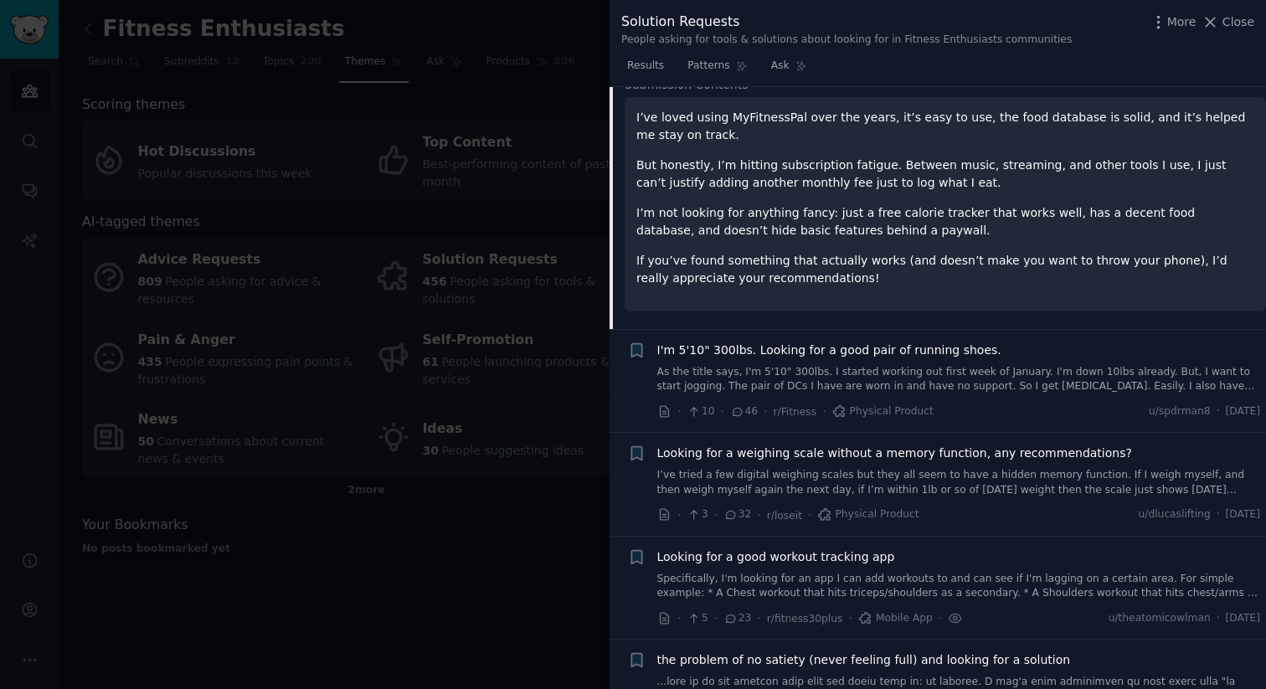
click at [455, 547] on div at bounding box center [633, 344] width 1266 height 689
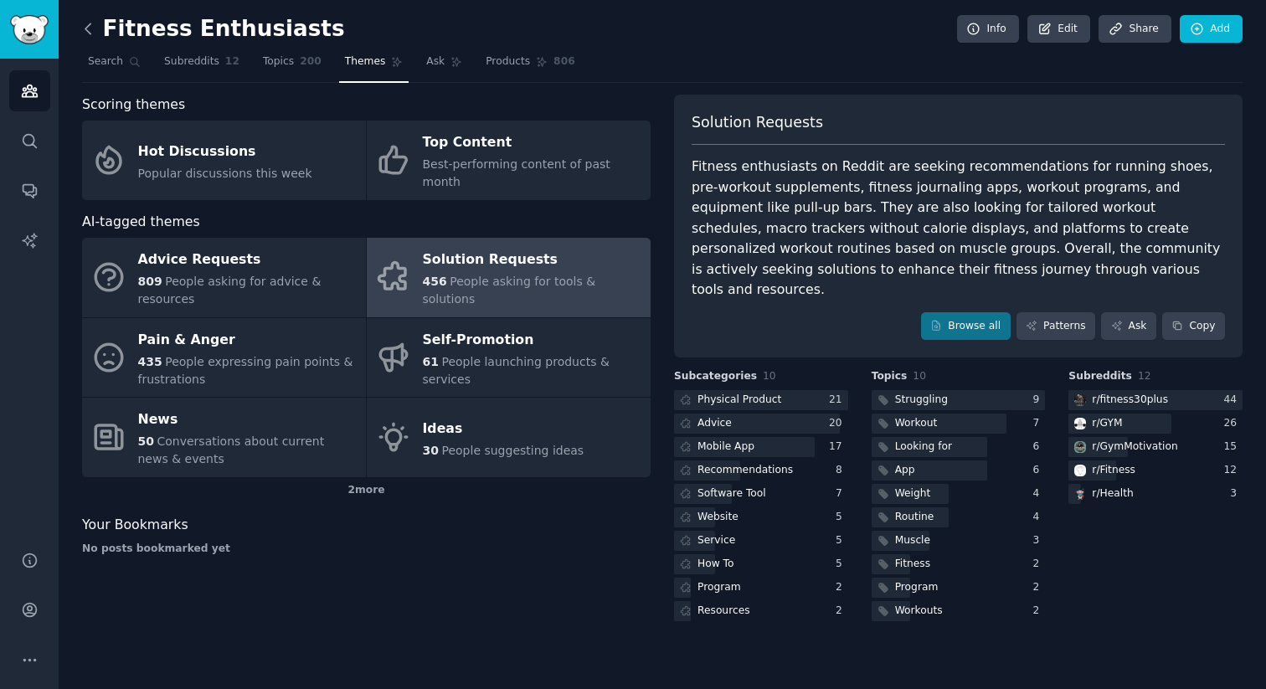
click at [91, 23] on icon at bounding box center [89, 29] width 18 height 18
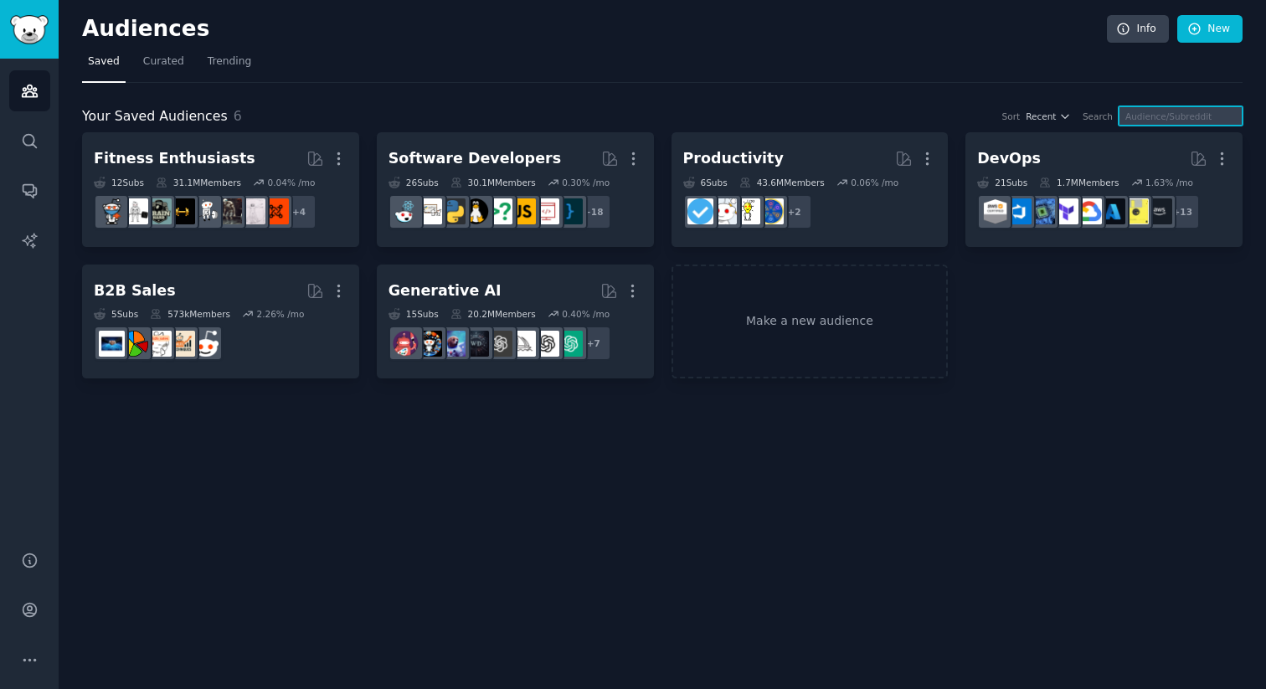
click at [1168, 117] on input "text" at bounding box center [1181, 115] width 124 height 19
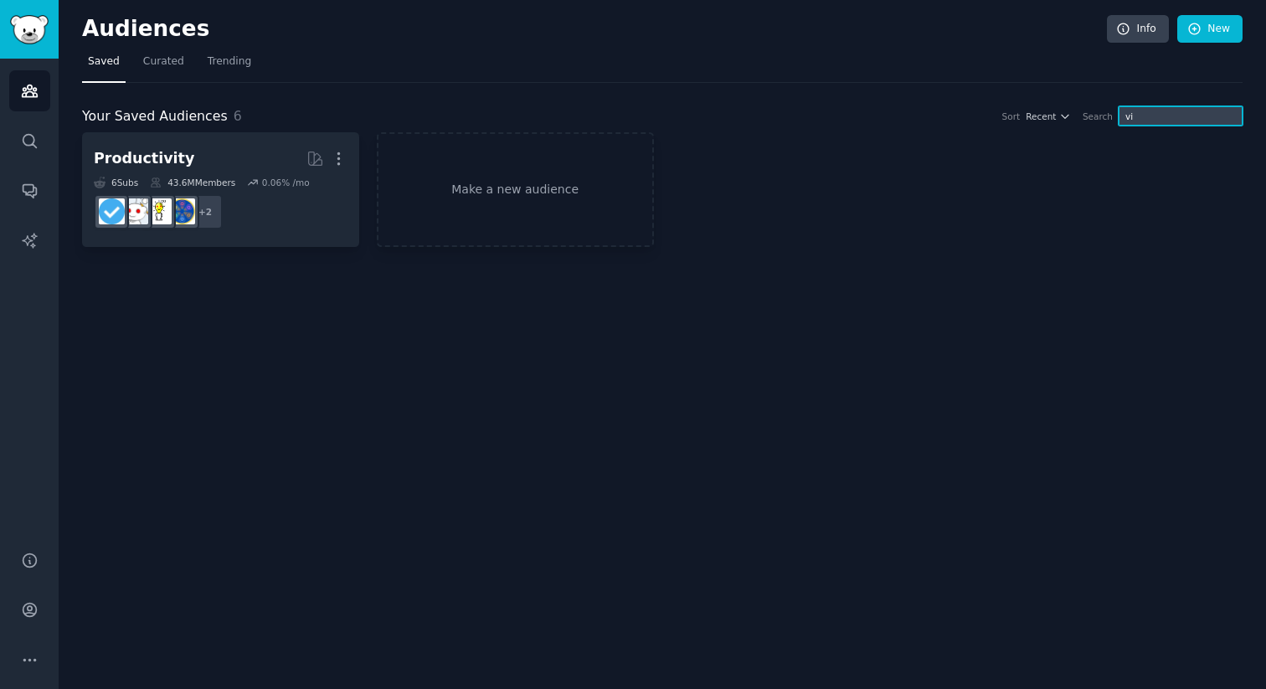
type input "v"
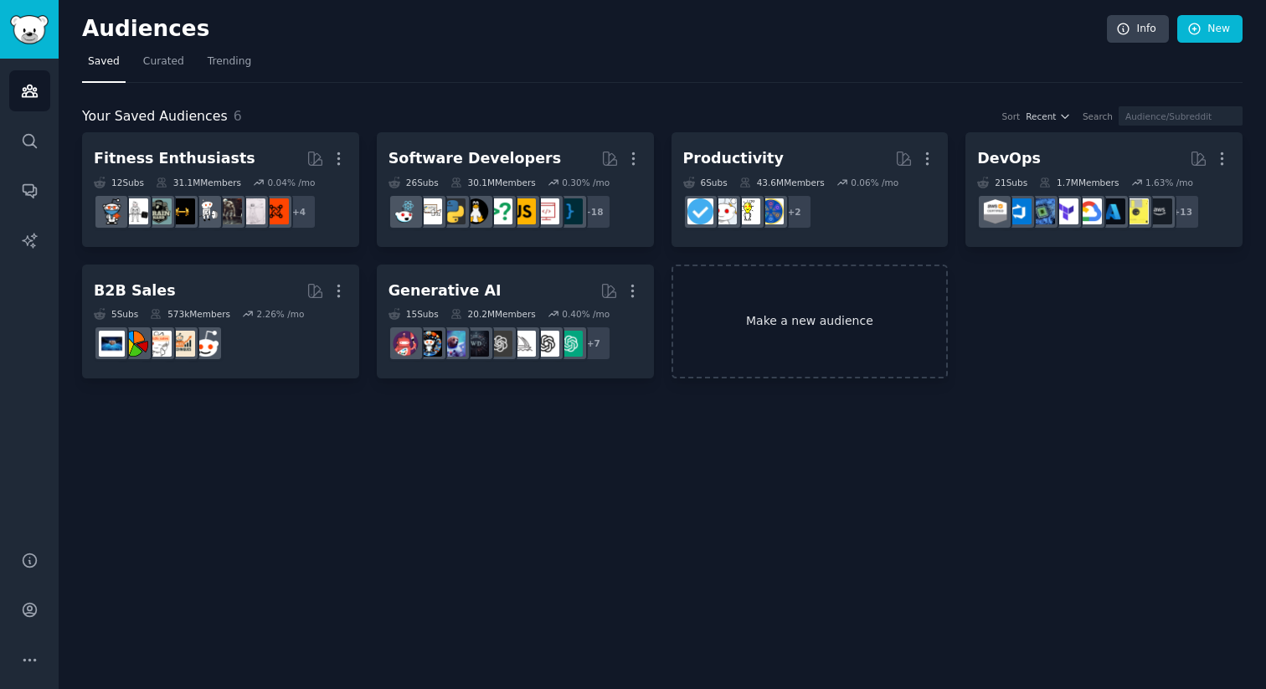
click at [786, 349] on link "Make a new audience" at bounding box center [810, 322] width 277 height 115
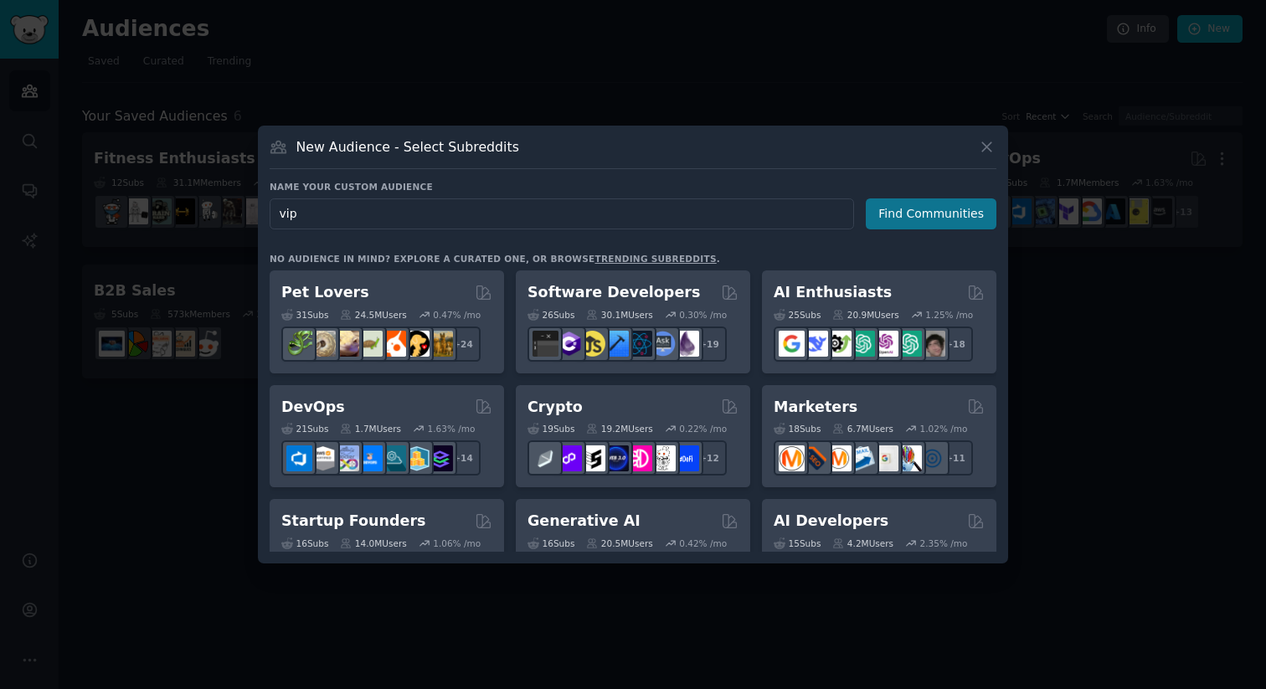
type input "vip"
click at [952, 207] on button "Find Communities" at bounding box center [931, 213] width 131 height 31
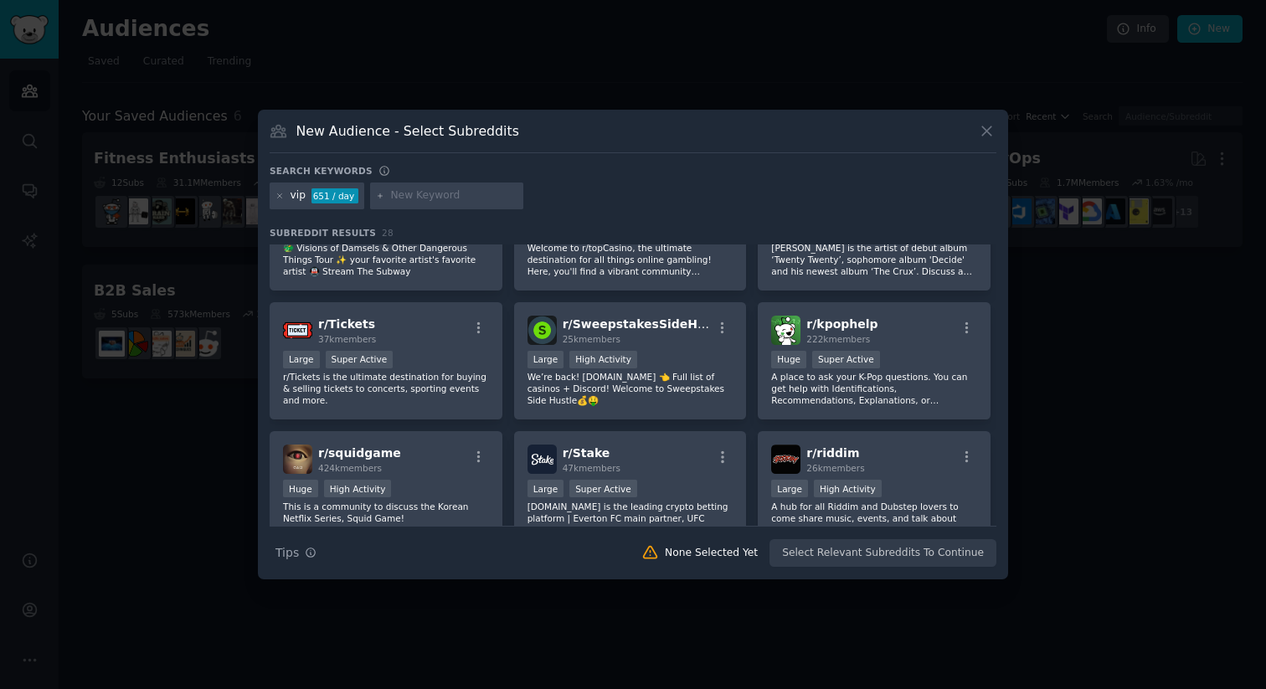
scroll to position [567, 0]
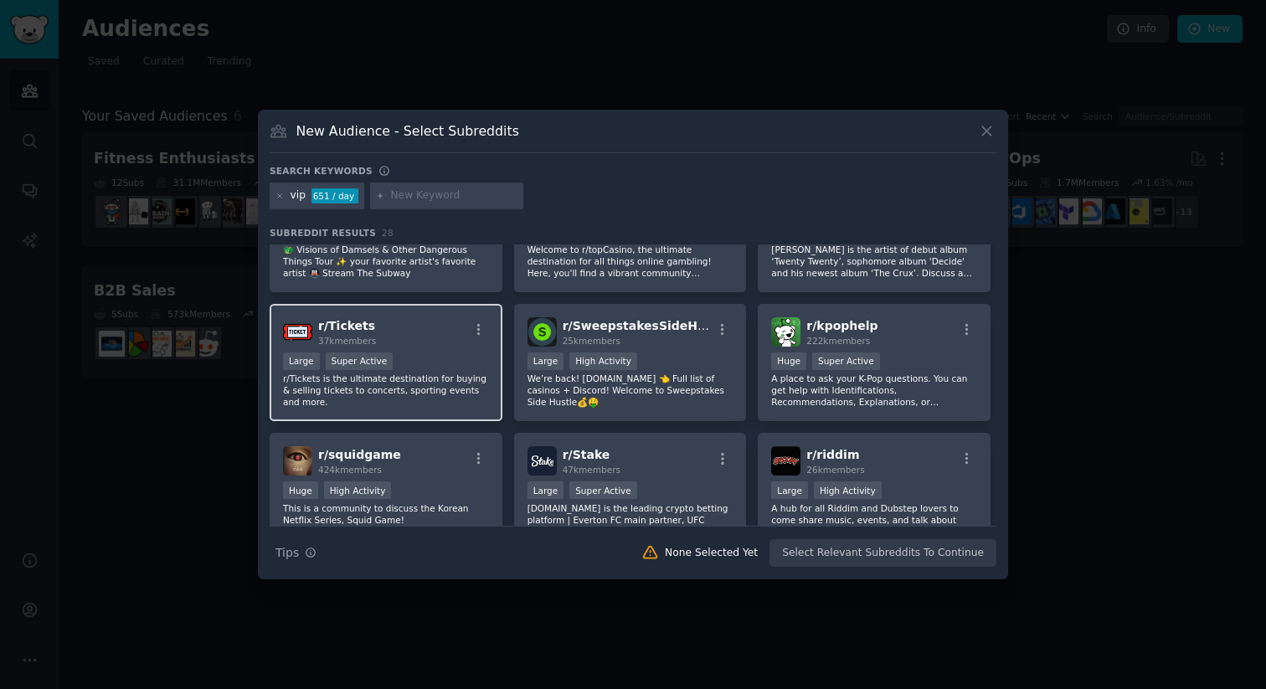
click at [419, 363] on div ">= 95th percentile for submissions / day Large Super Active" at bounding box center [386, 363] width 206 height 21
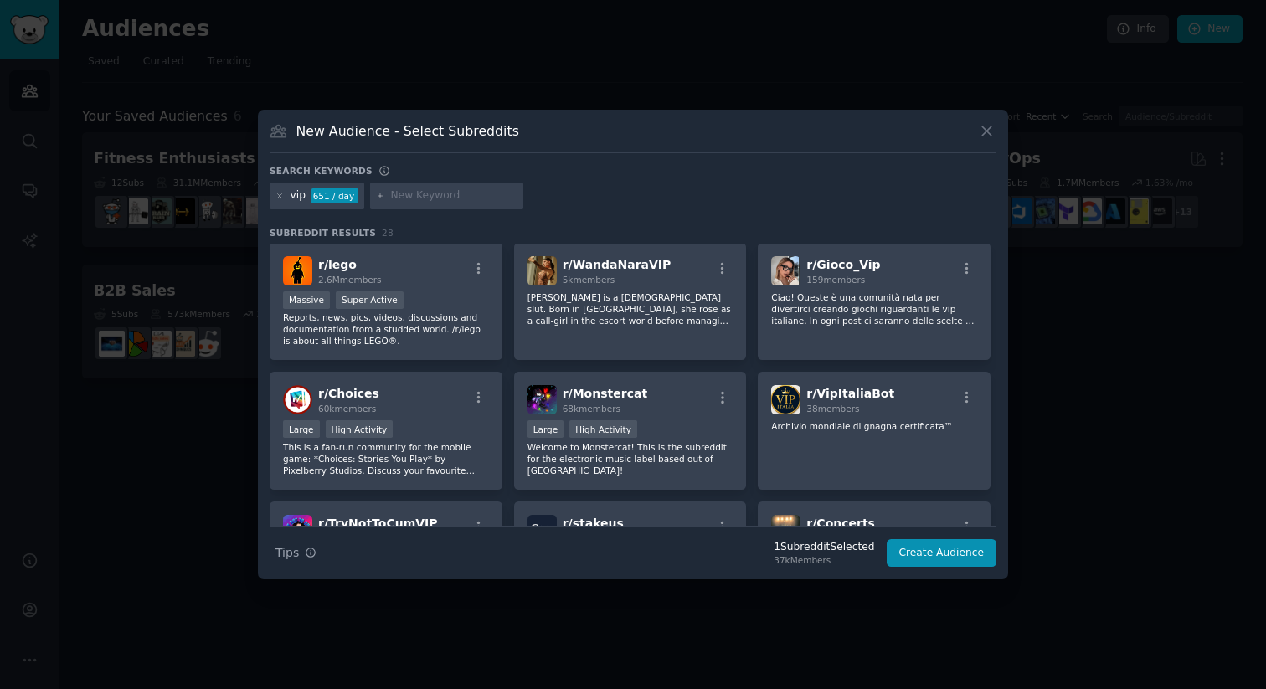
scroll to position [0, 0]
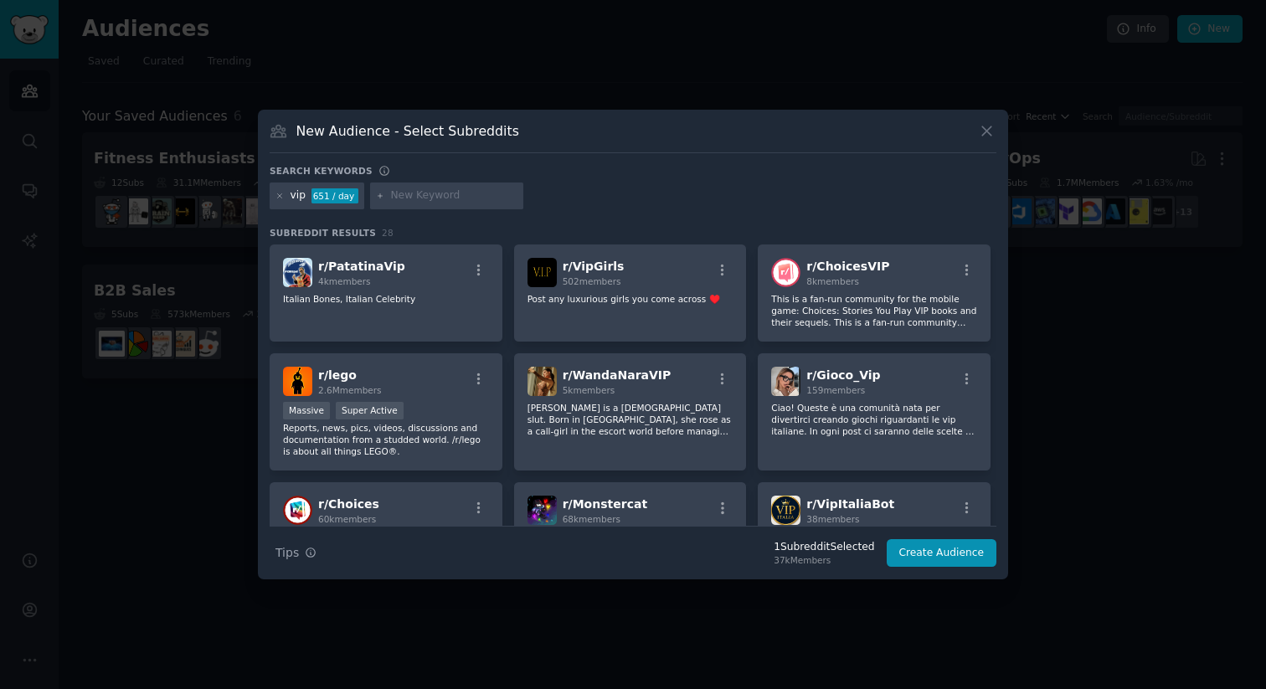
click at [285, 197] on div "vip 651 / day" at bounding box center [317, 196] width 95 height 27
click at [279, 198] on icon at bounding box center [279, 196] width 9 height 9
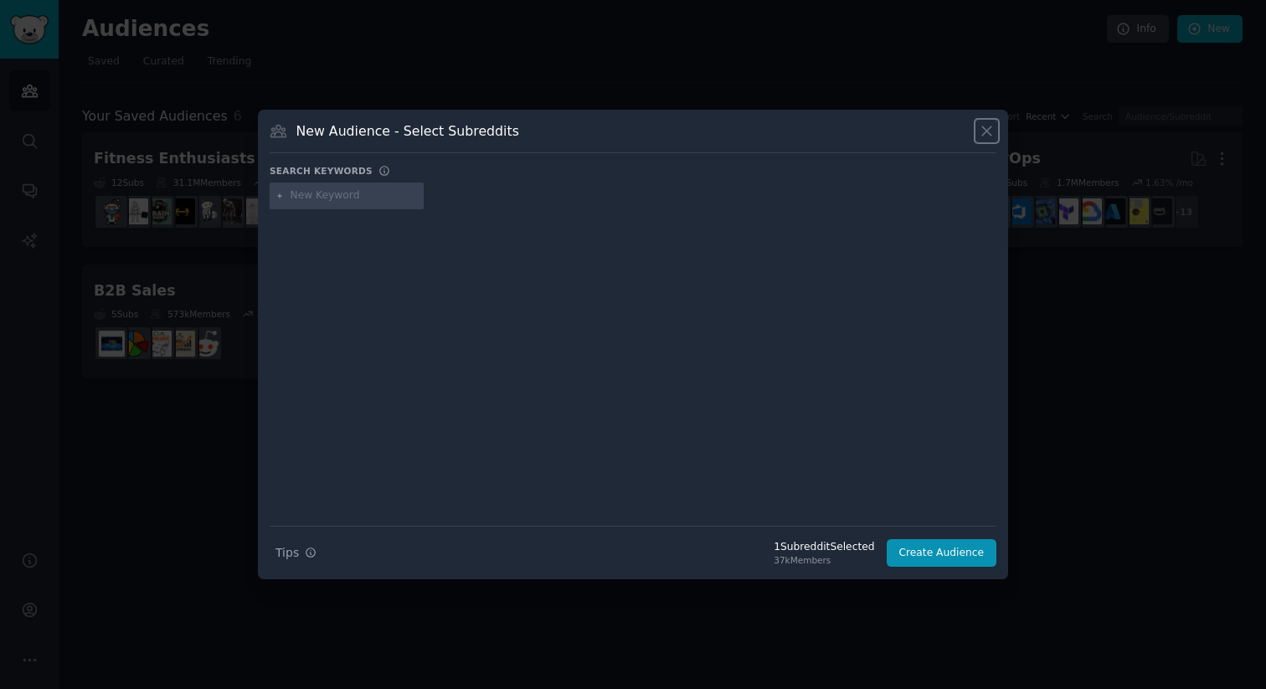
click at [990, 130] on icon at bounding box center [987, 131] width 18 height 18
